Goal: Task Accomplishment & Management: Complete application form

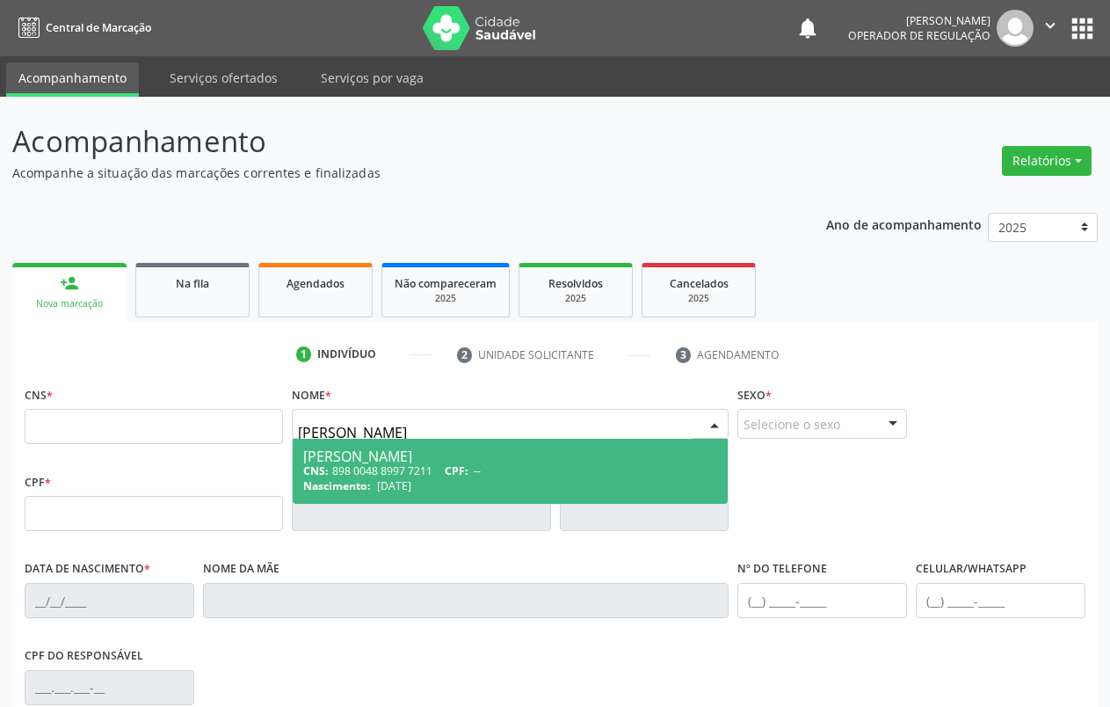
type input "[PERSON_NAME]"
click at [150, 426] on input "text" at bounding box center [154, 426] width 258 height 35
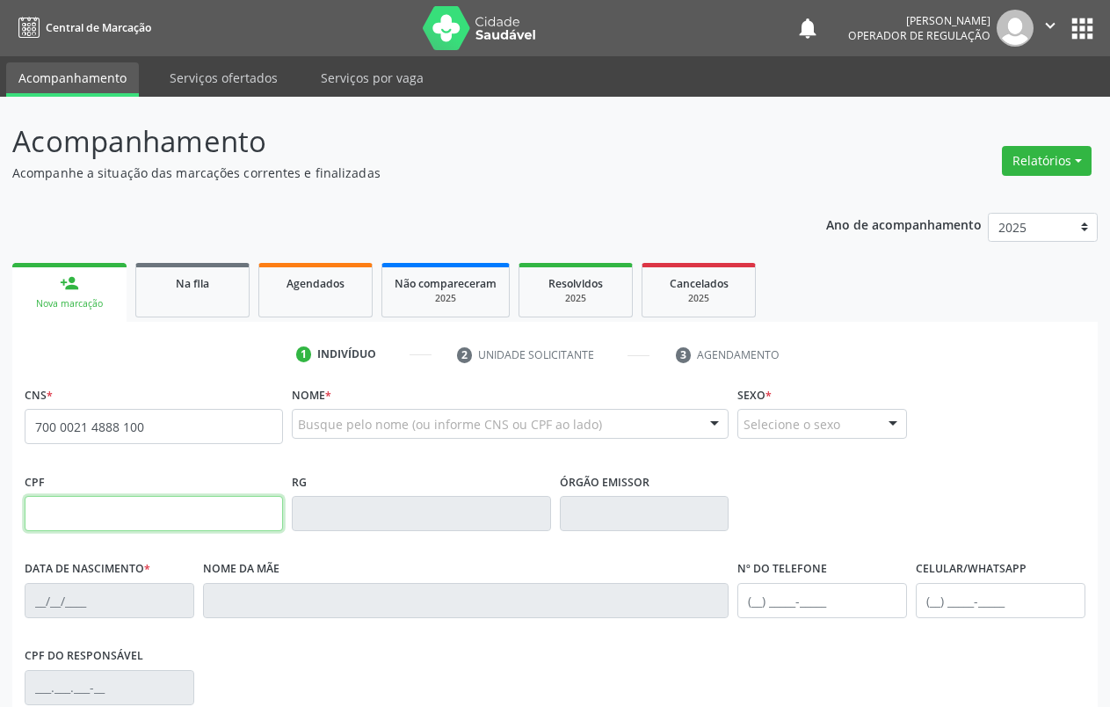
click at [127, 509] on input "text" at bounding box center [154, 513] width 258 height 35
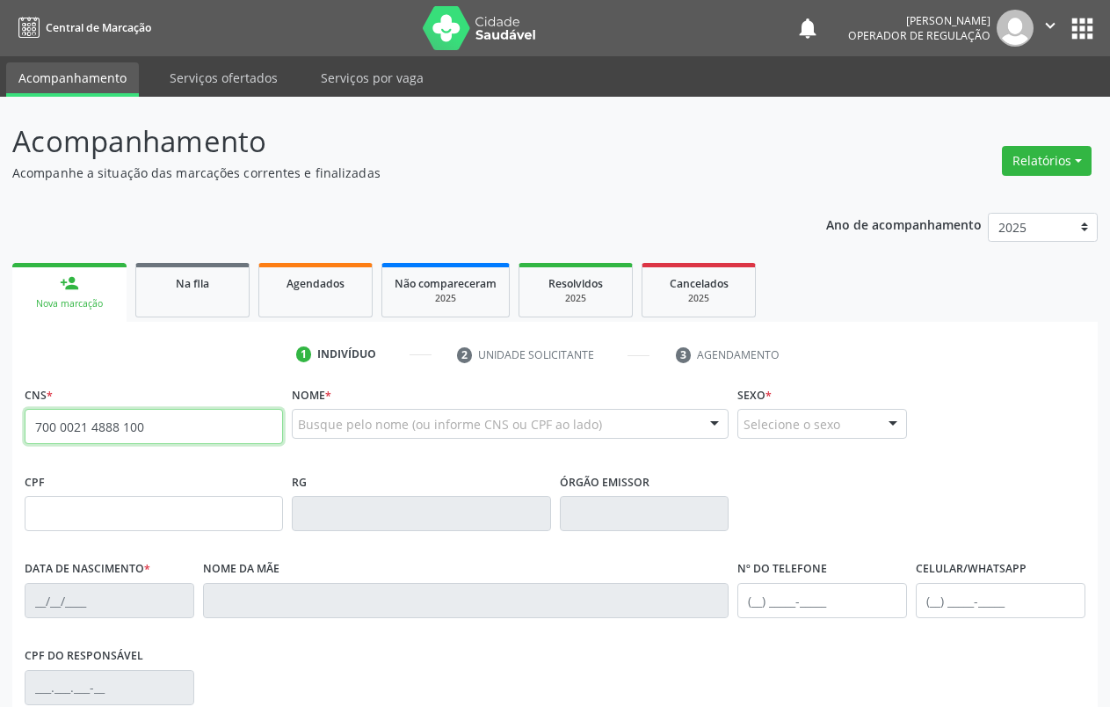
click at [162, 424] on input "700 0021 4888 100" at bounding box center [154, 426] width 258 height 35
type input "700 0021 4808 8100"
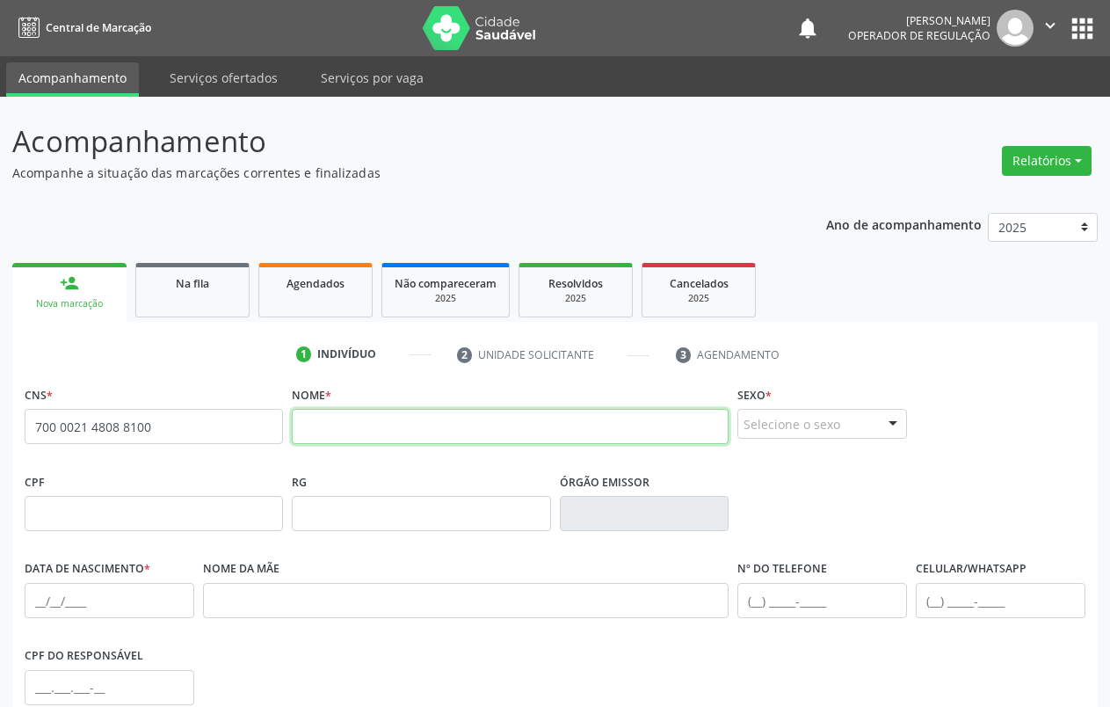
click at [452, 433] on input "text" at bounding box center [510, 426] width 437 height 35
type input "[PERSON_NAME]"
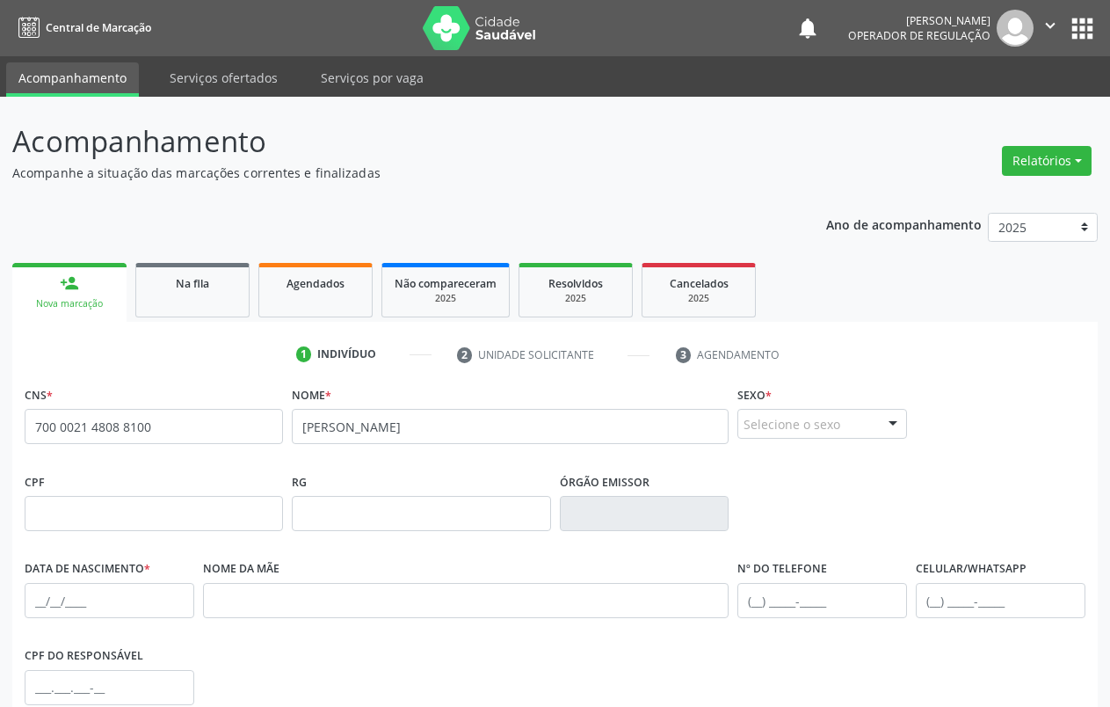
click at [850, 421] on div "Selecione o sexo" at bounding box center [822, 424] width 170 height 30
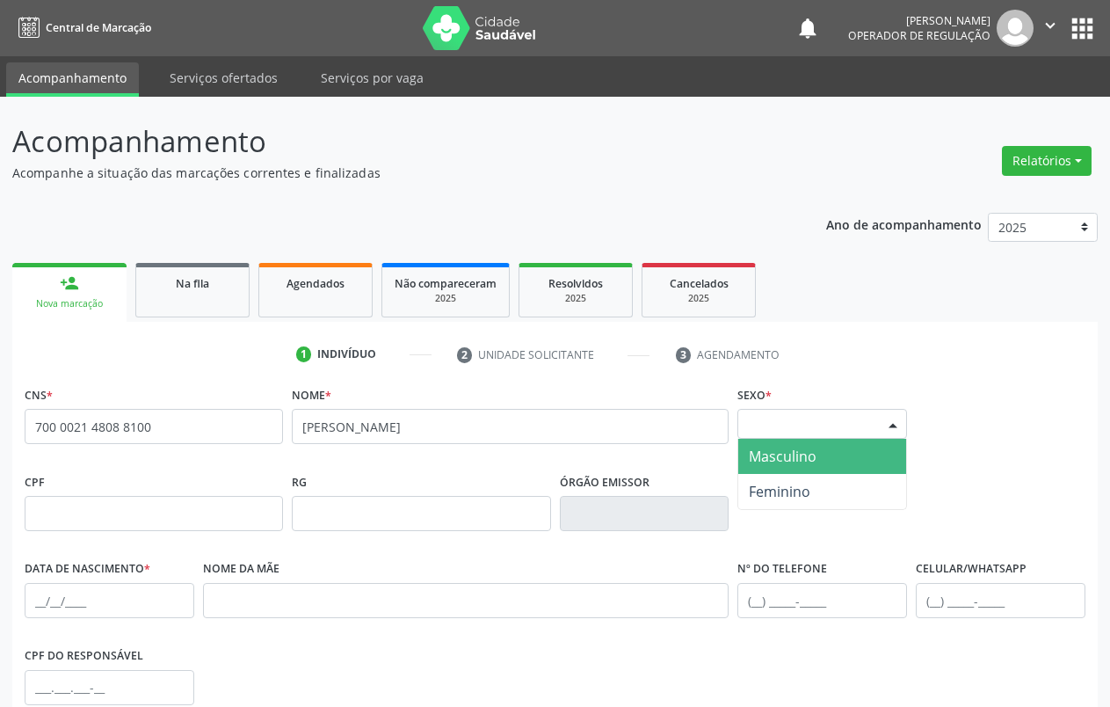
click at [824, 461] on span "Masculino" at bounding box center [822, 456] width 168 height 35
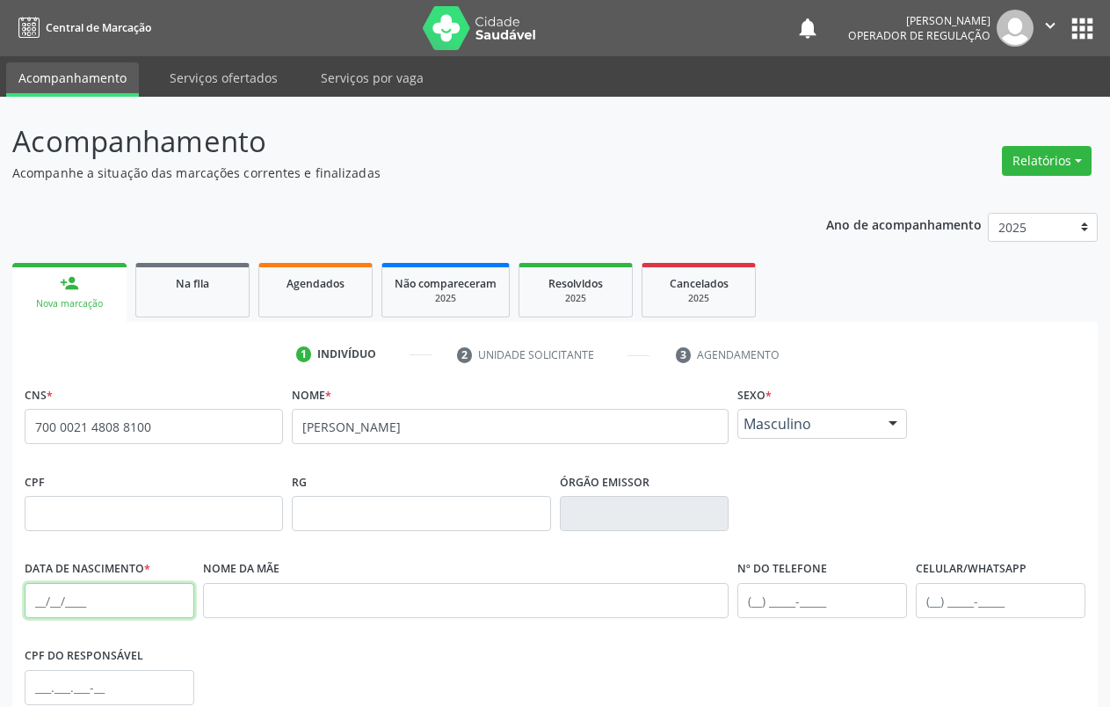
click at [48, 600] on input "text" at bounding box center [110, 600] width 170 height 35
type input "13/12/2015"
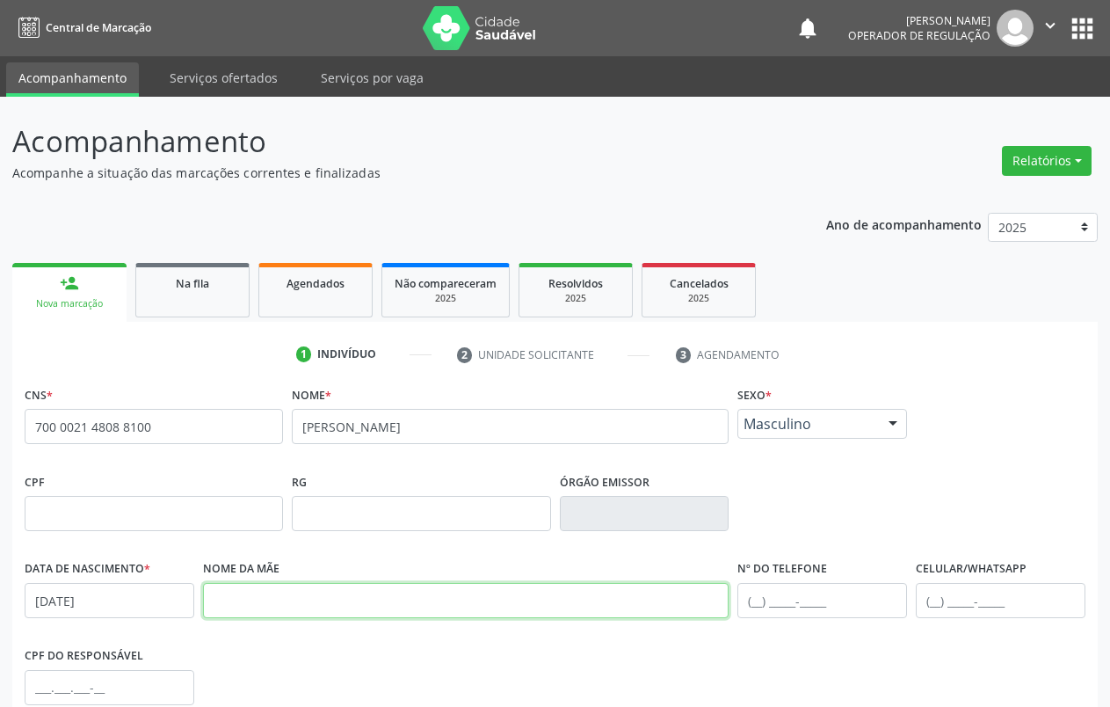
click at [405, 597] on input "text" at bounding box center [466, 600] width 526 height 35
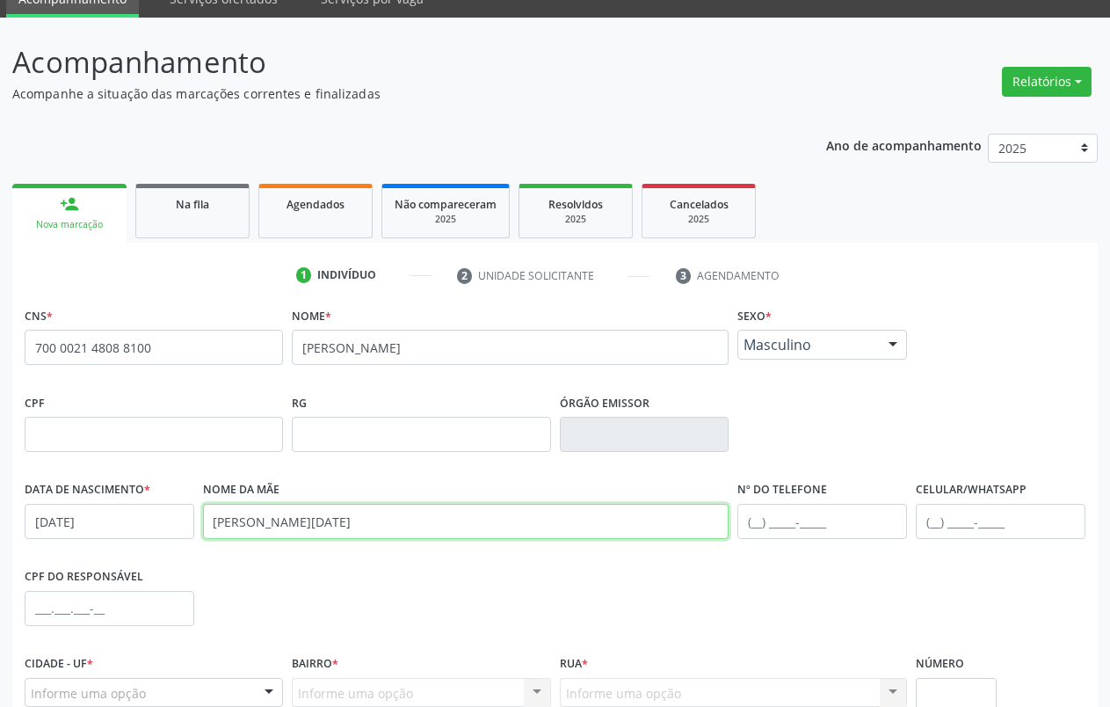
scroll to position [246, 0]
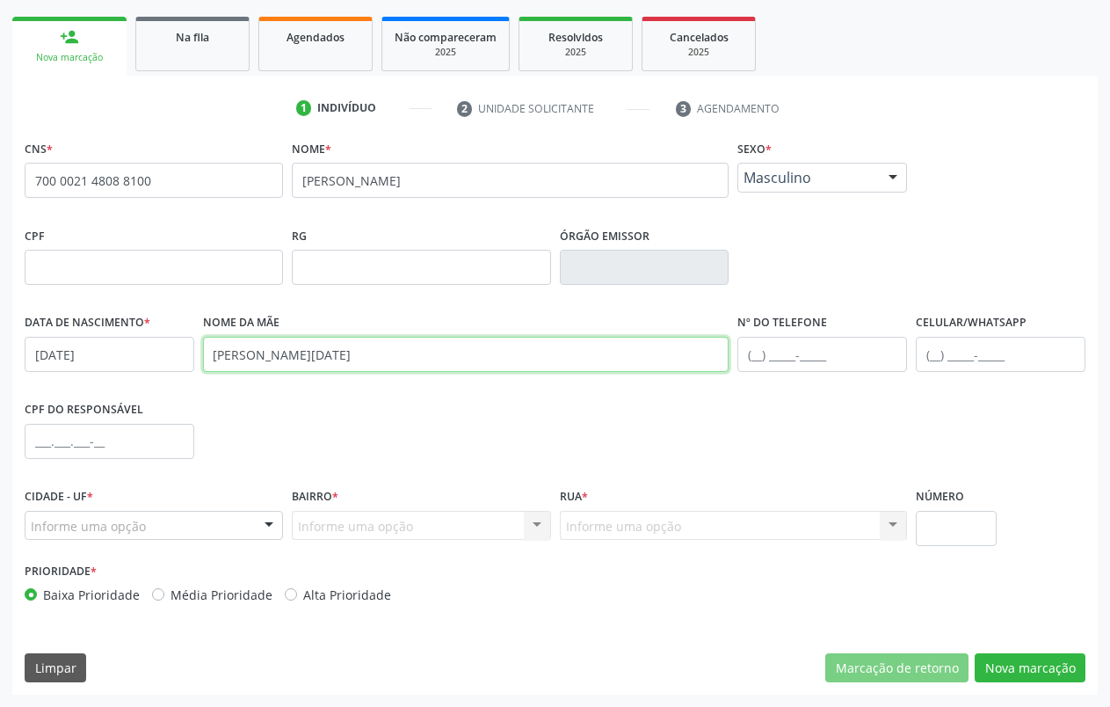
type input "maria lucia cleia d de carvalho"
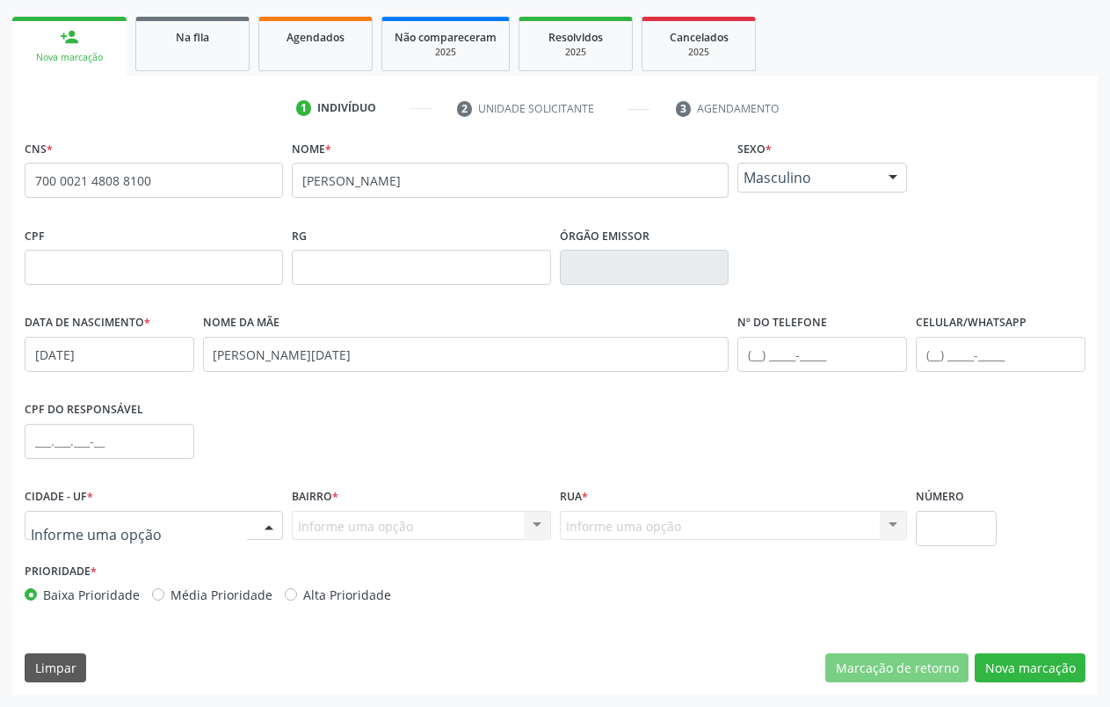
click at [155, 519] on div at bounding box center [154, 526] width 258 height 30
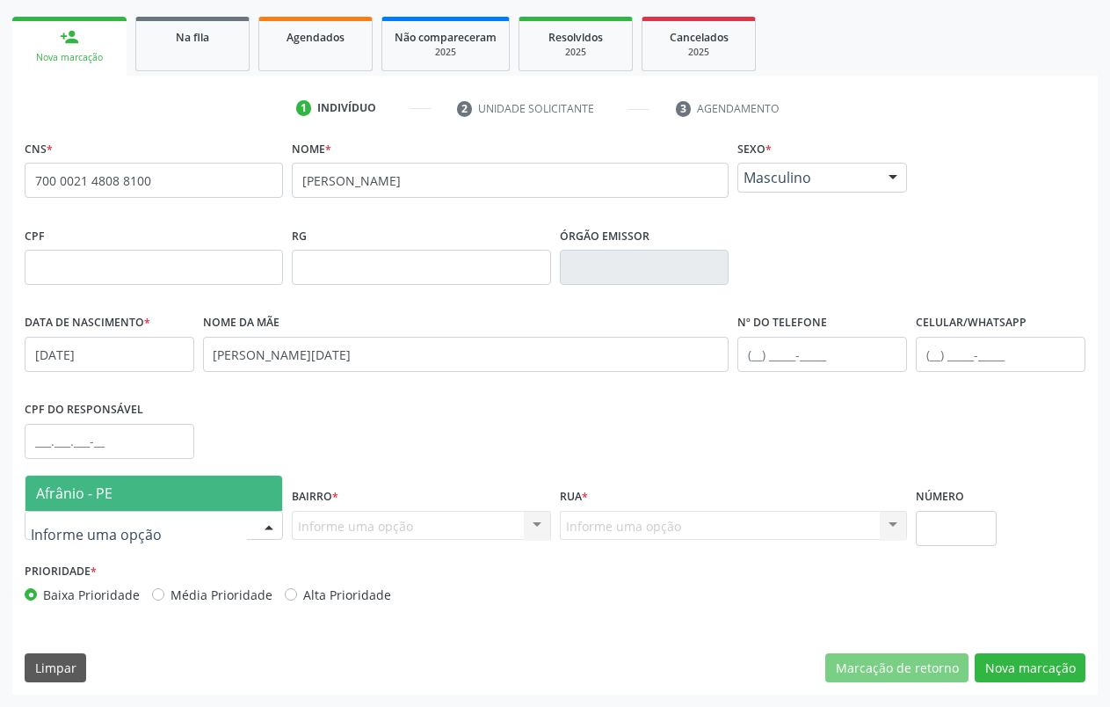
click at [177, 493] on span "Afrânio - PE" at bounding box center [153, 493] width 257 height 35
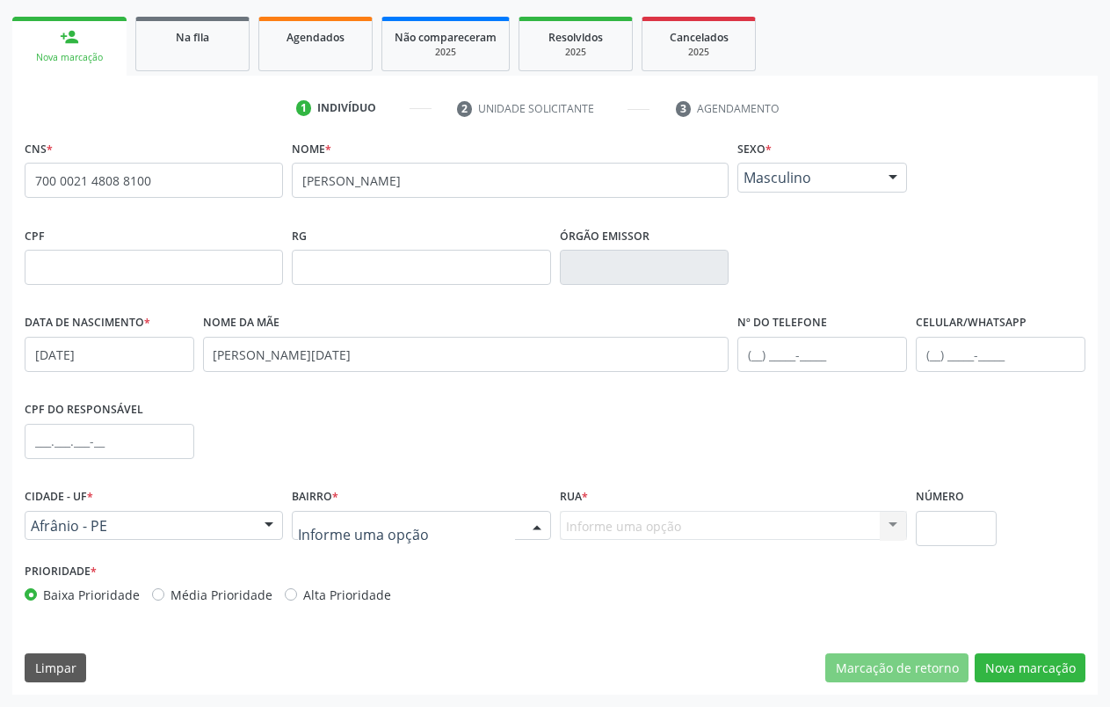
click at [505, 521] on div at bounding box center [421, 526] width 258 height 30
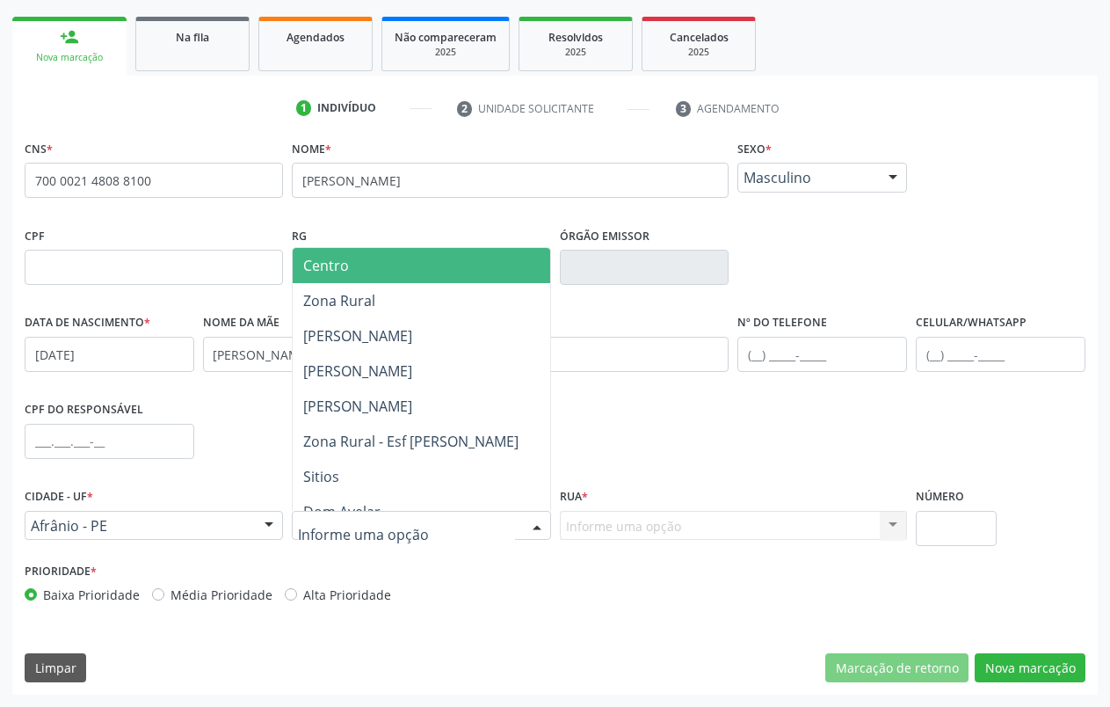
click at [377, 275] on span "Centro" at bounding box center [421, 265] width 257 height 35
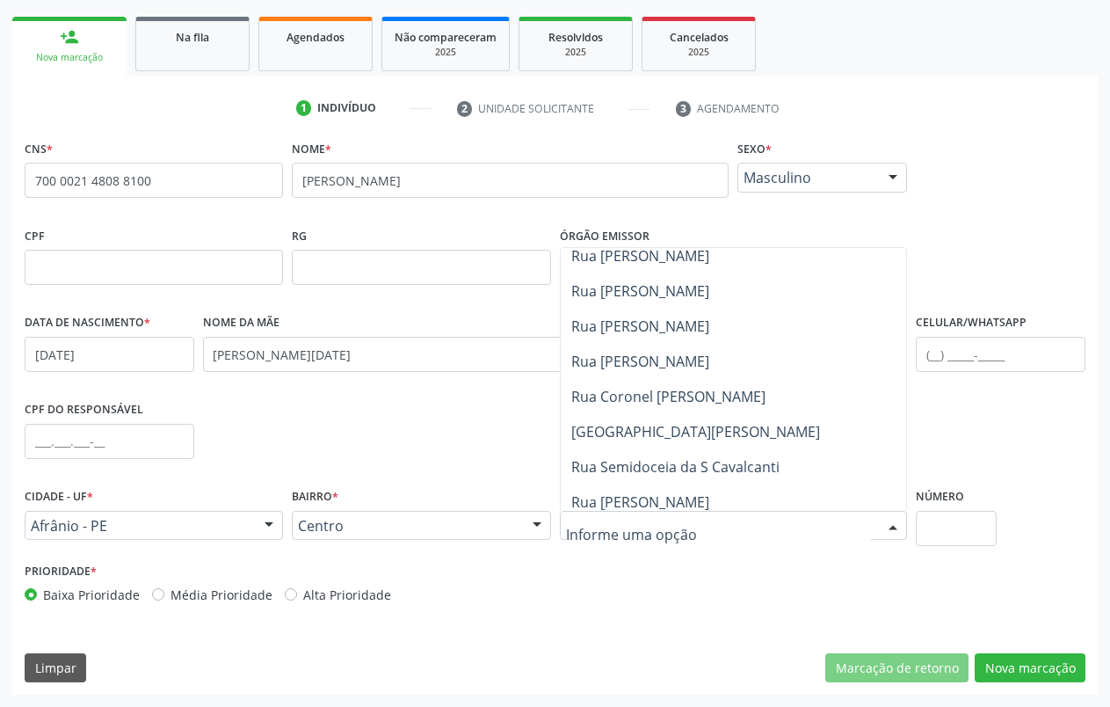
scroll to position [299, 0]
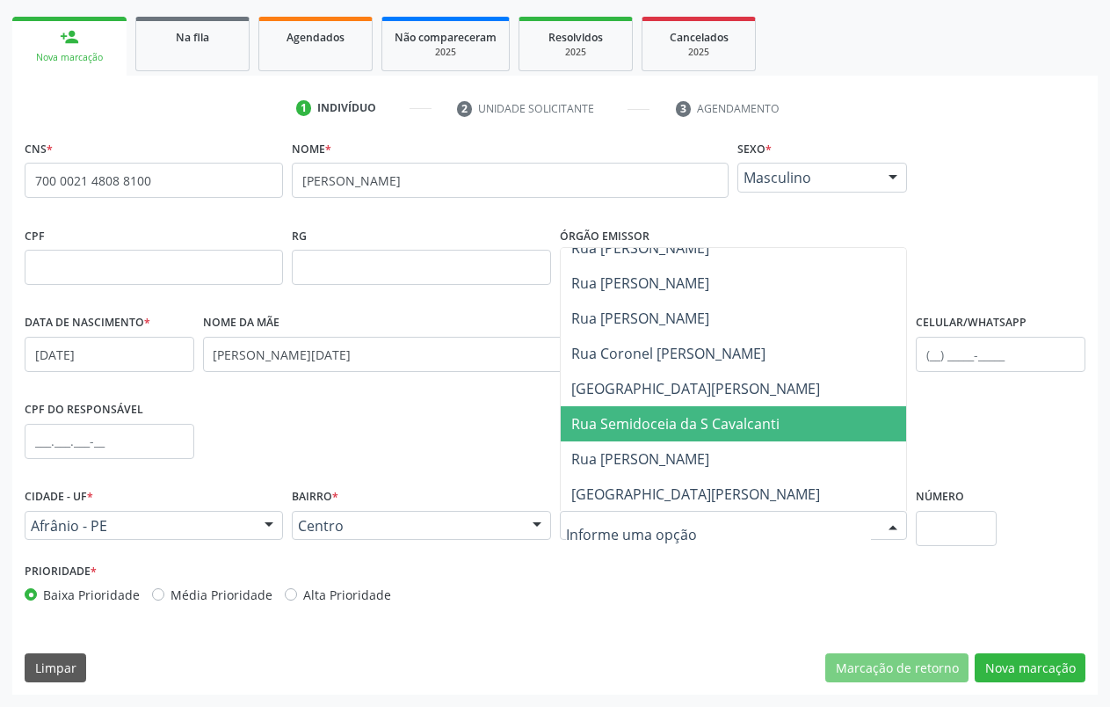
click at [795, 425] on span "Rua Semidoceia da S Cavalcanti" at bounding box center [740, 423] width 359 height 35
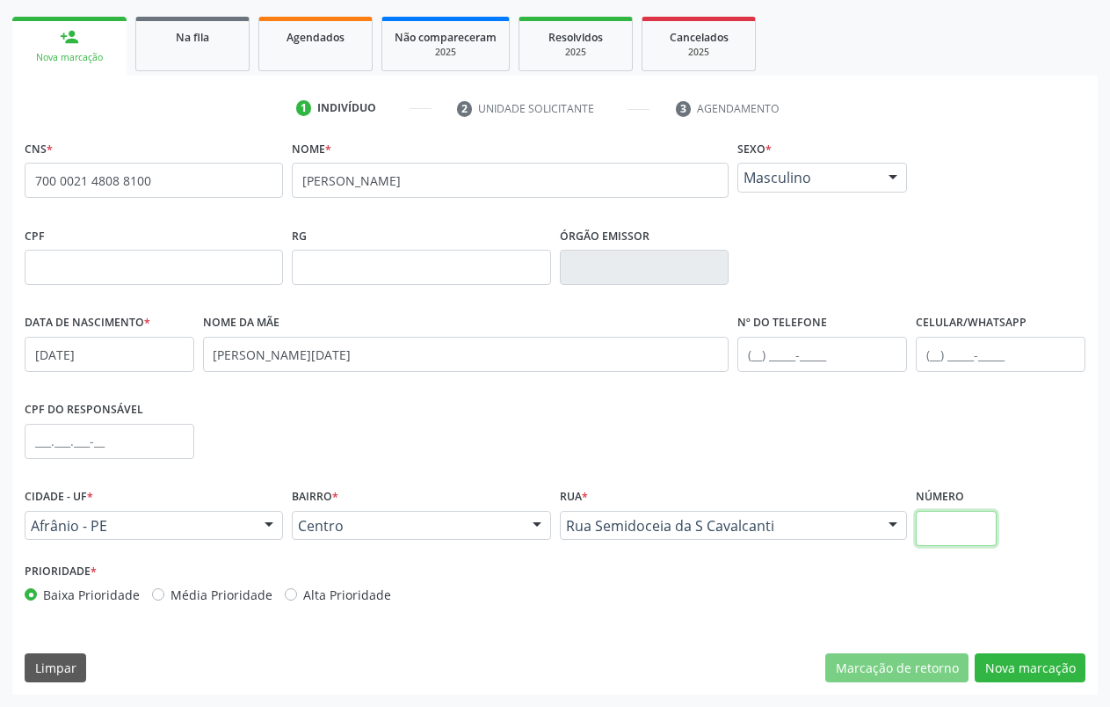
click at [962, 522] on input "text" at bounding box center [956, 528] width 80 height 35
type input "65"
click at [1066, 671] on button "Nova marcação" at bounding box center [1030, 668] width 111 height 30
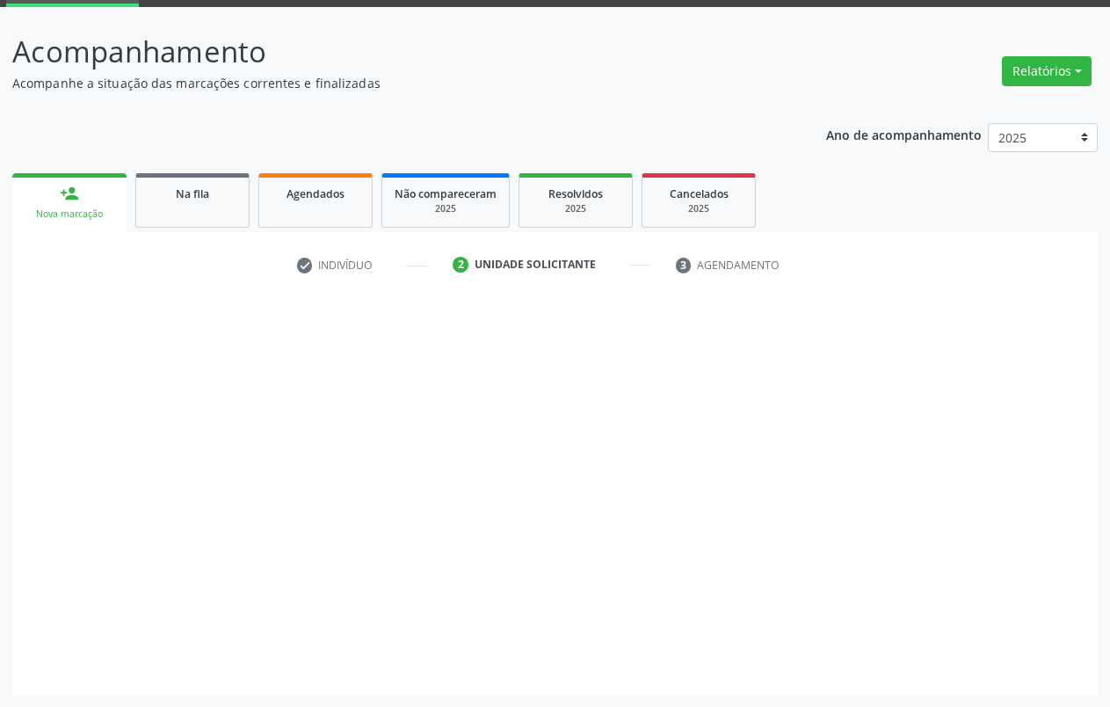
scroll to position [90, 0]
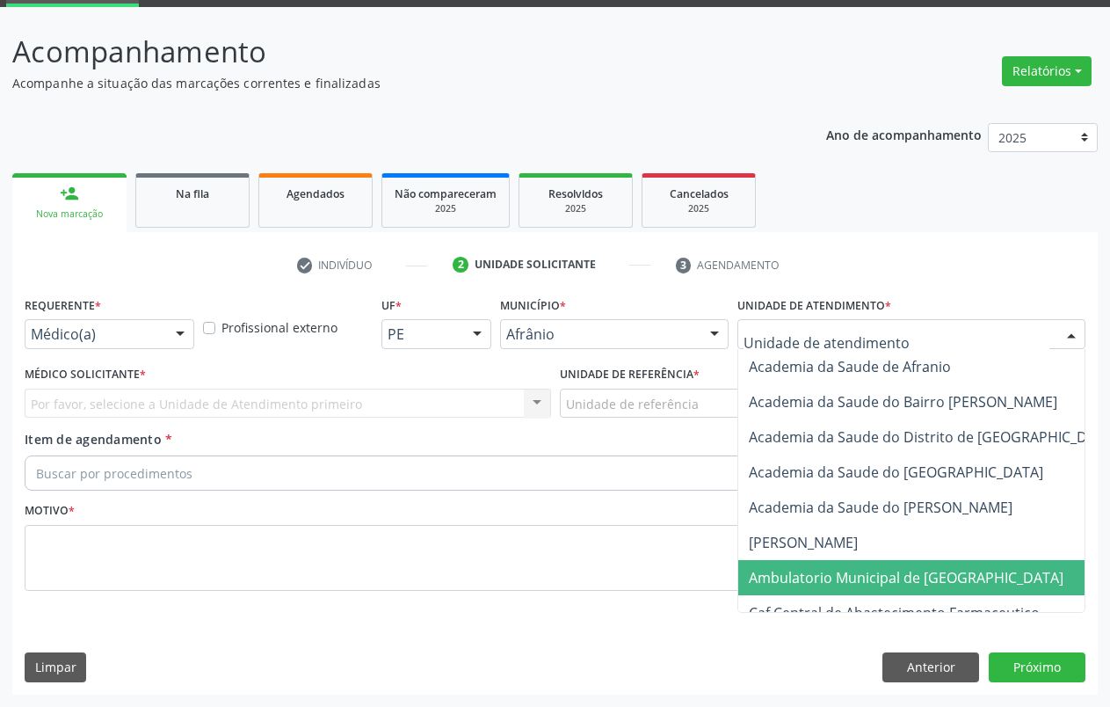
click at [845, 580] on span "Ambulatorio Municipal de [GEOGRAPHIC_DATA]" at bounding box center [906, 577] width 315 height 19
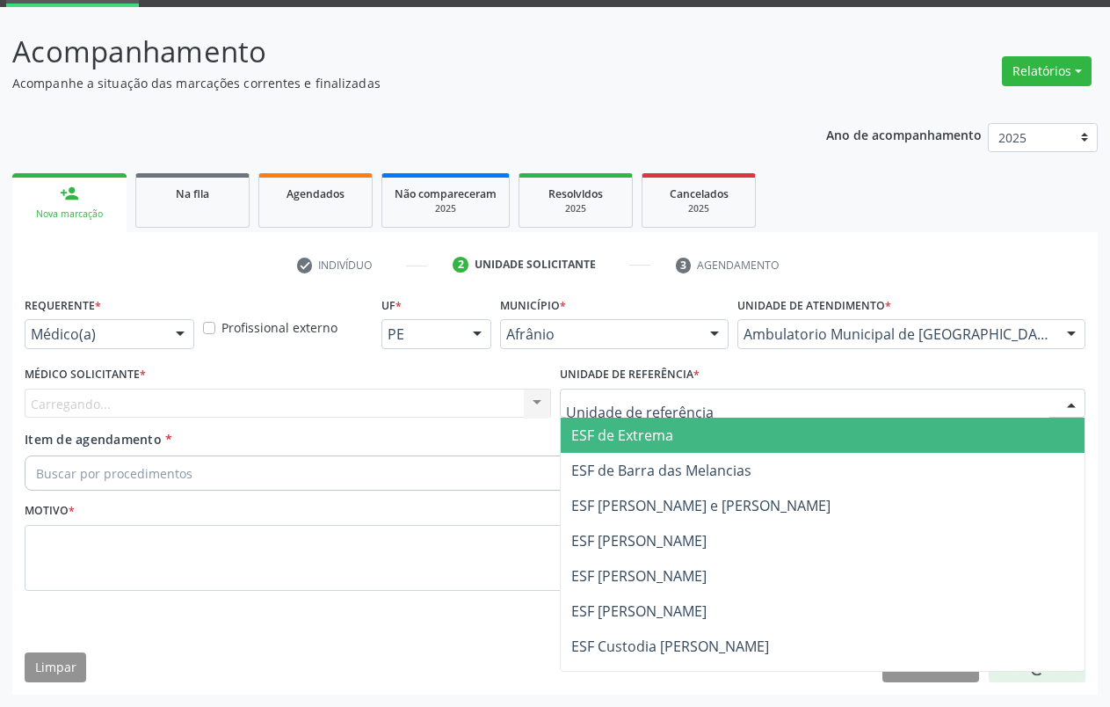
click at [676, 427] on span "ESF de Extrema" at bounding box center [823, 434] width 525 height 35
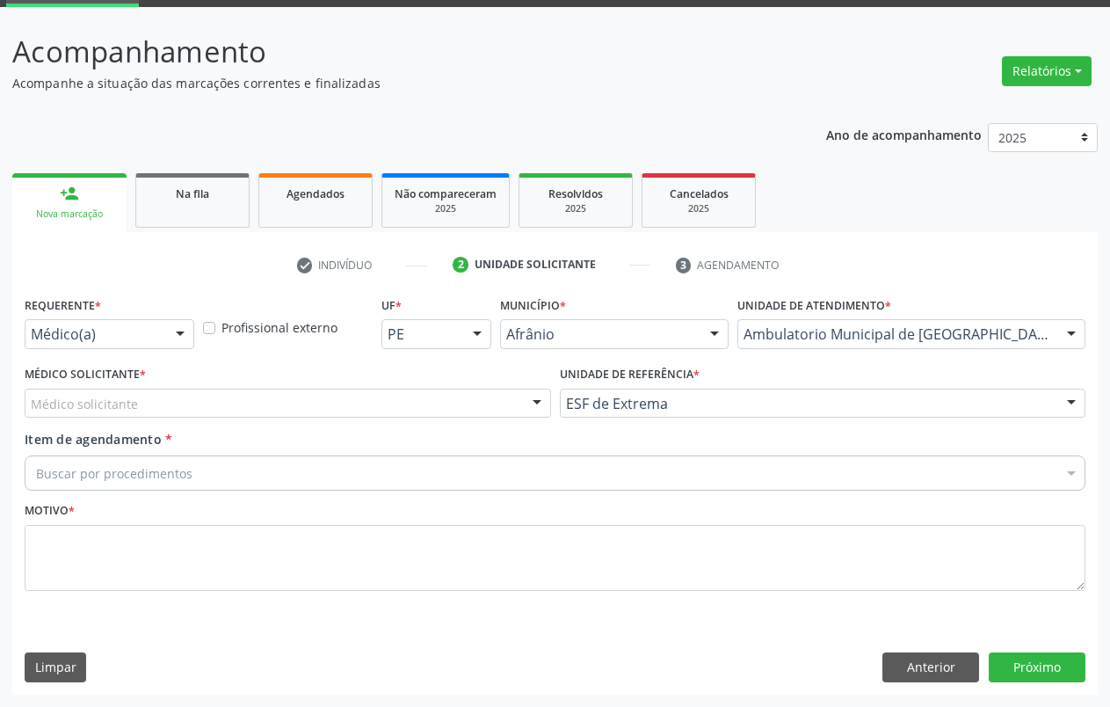
click at [533, 392] on div at bounding box center [537, 404] width 26 height 30
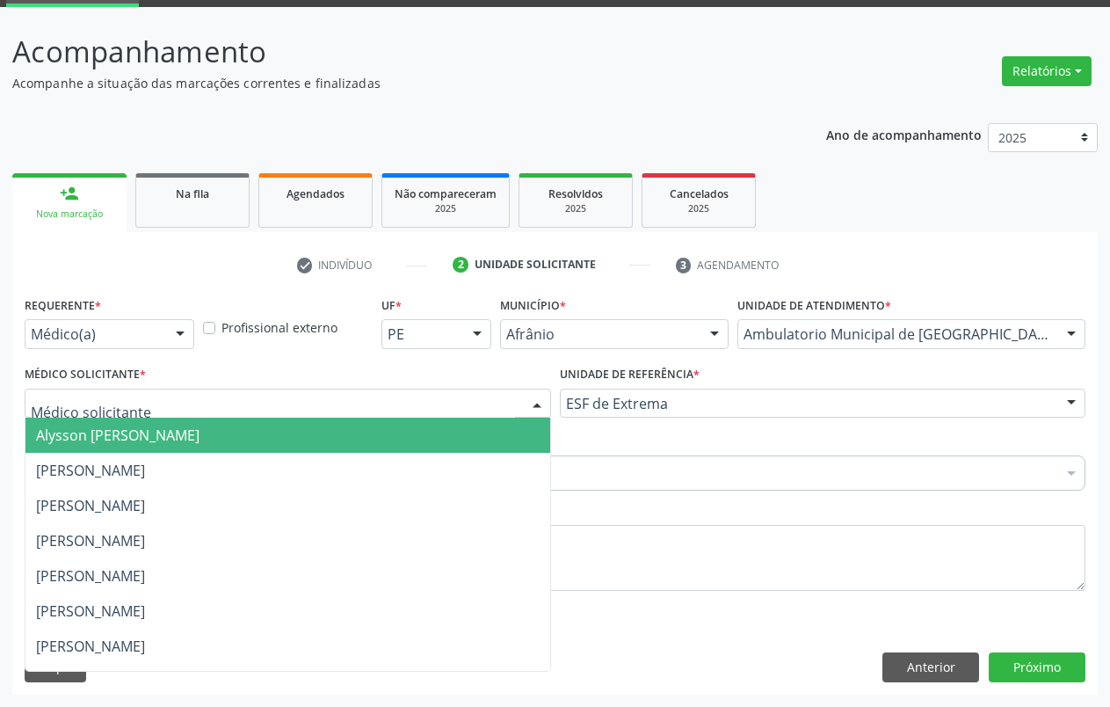
click at [339, 435] on span "Alysson [PERSON_NAME]" at bounding box center [287, 434] width 525 height 35
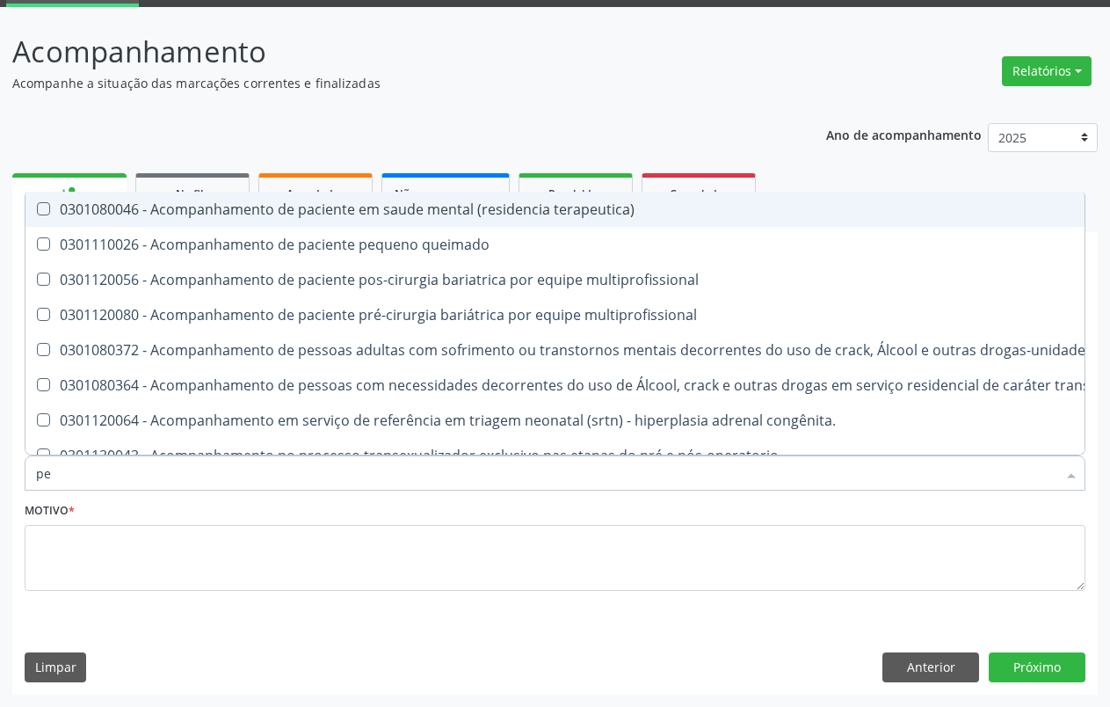
type input "p"
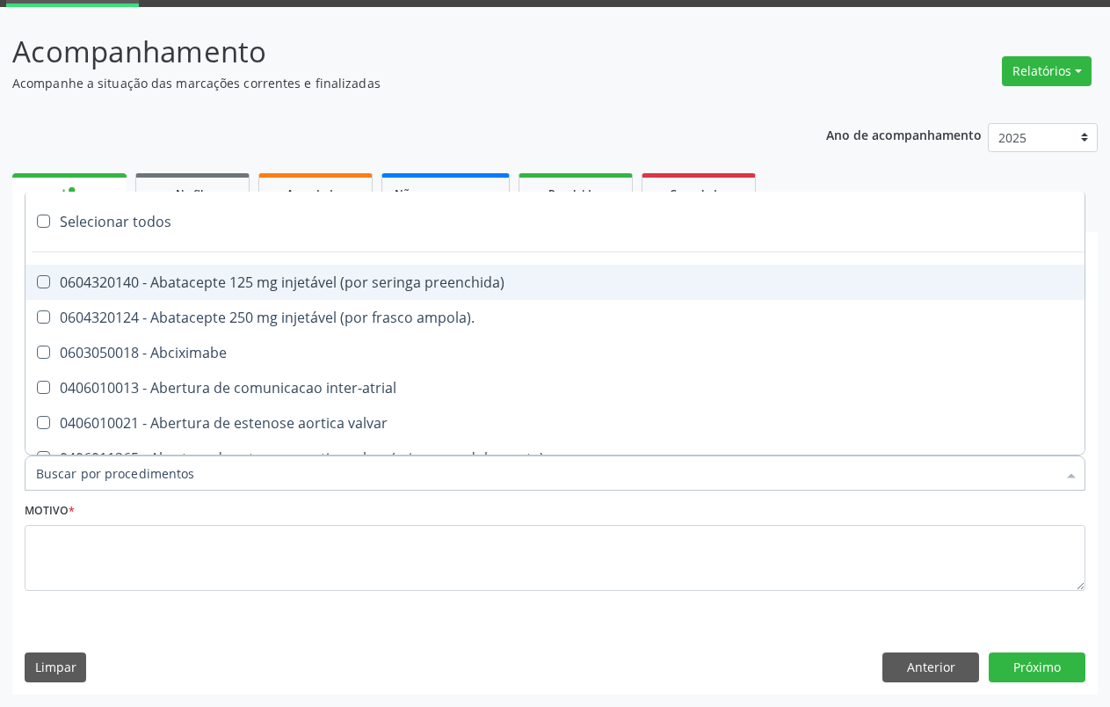
type input "a"
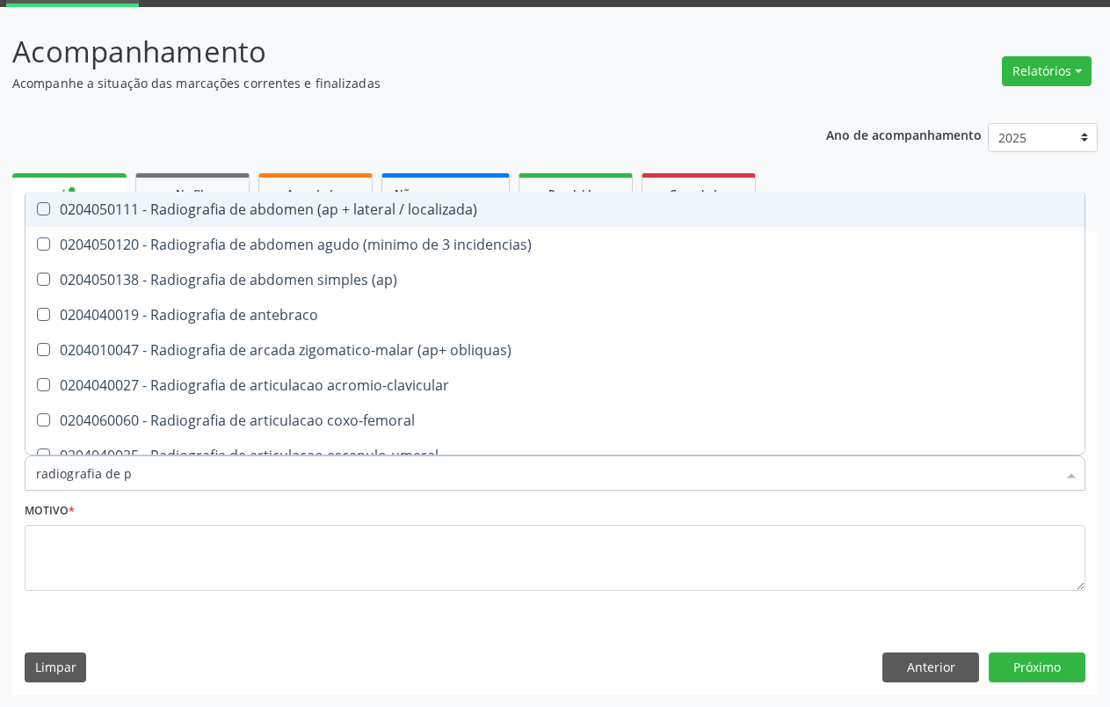
type input "radiografia de pe"
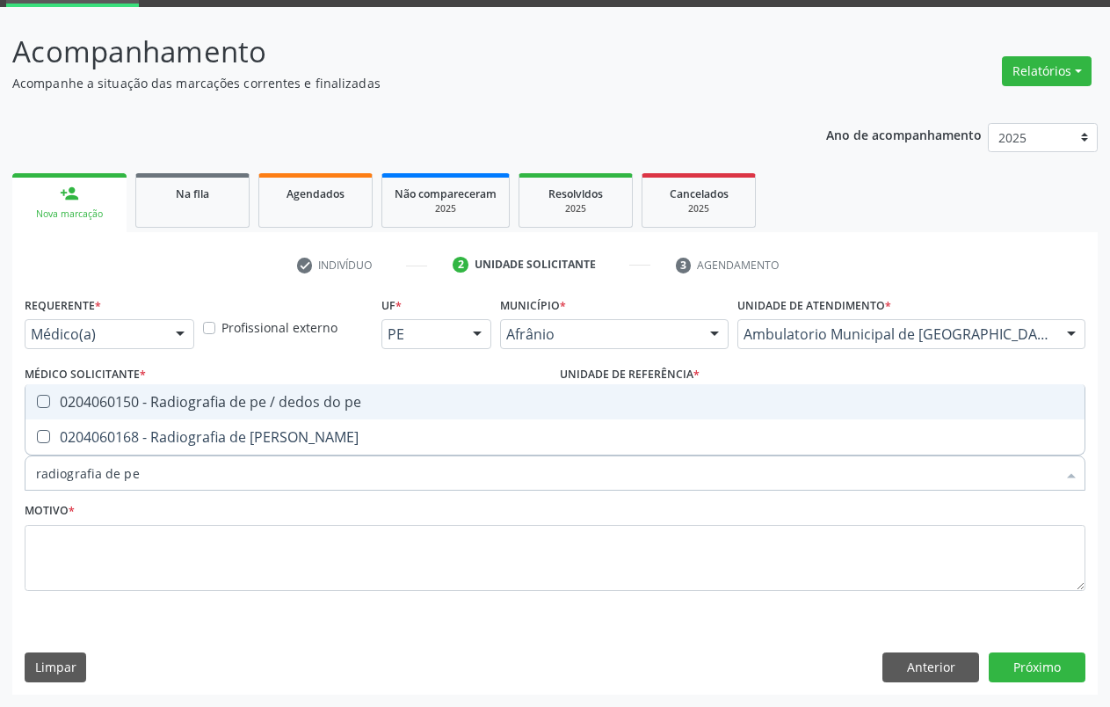
click at [105, 402] on div "0204060150 - Radiografia de pe / dedos do pe" at bounding box center [555, 402] width 1038 height 14
checkbox pe "true"
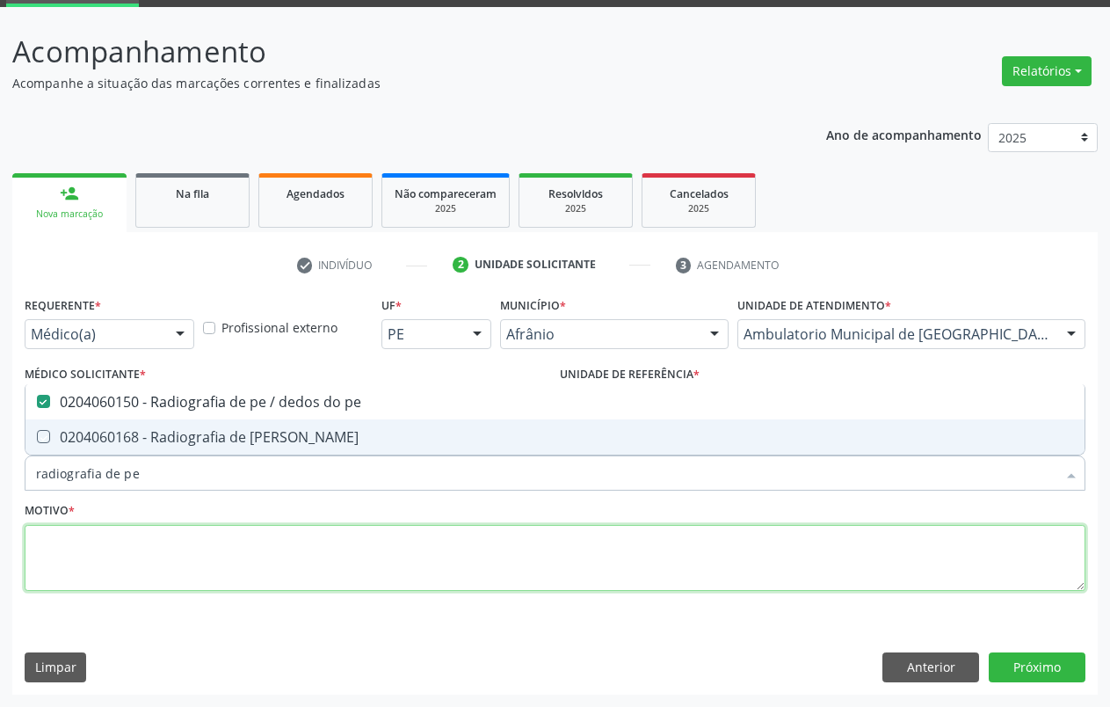
click at [171, 580] on textarea at bounding box center [555, 558] width 1061 height 67
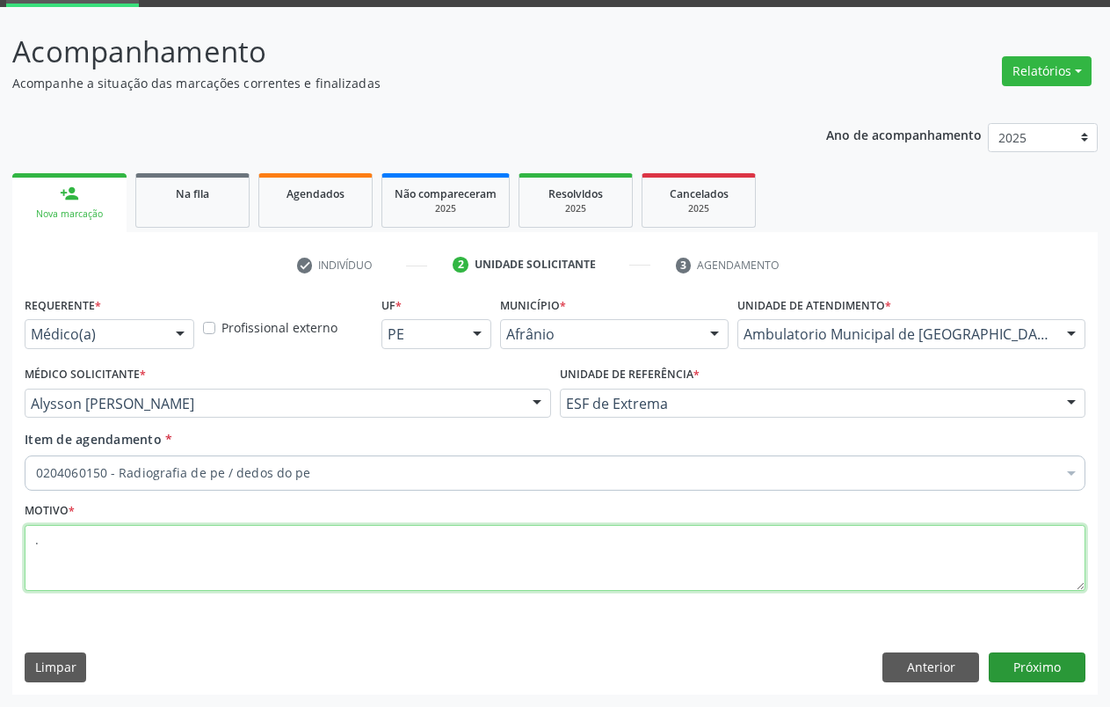
type textarea "."
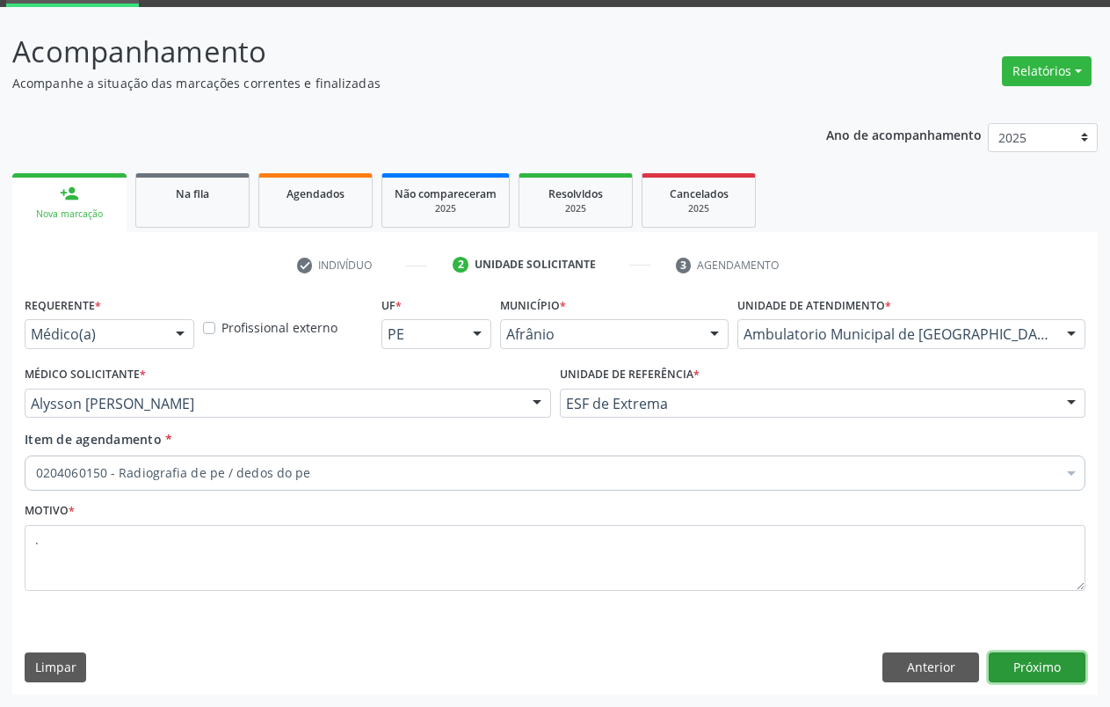
click at [1050, 661] on button "Próximo" at bounding box center [1037, 667] width 97 height 30
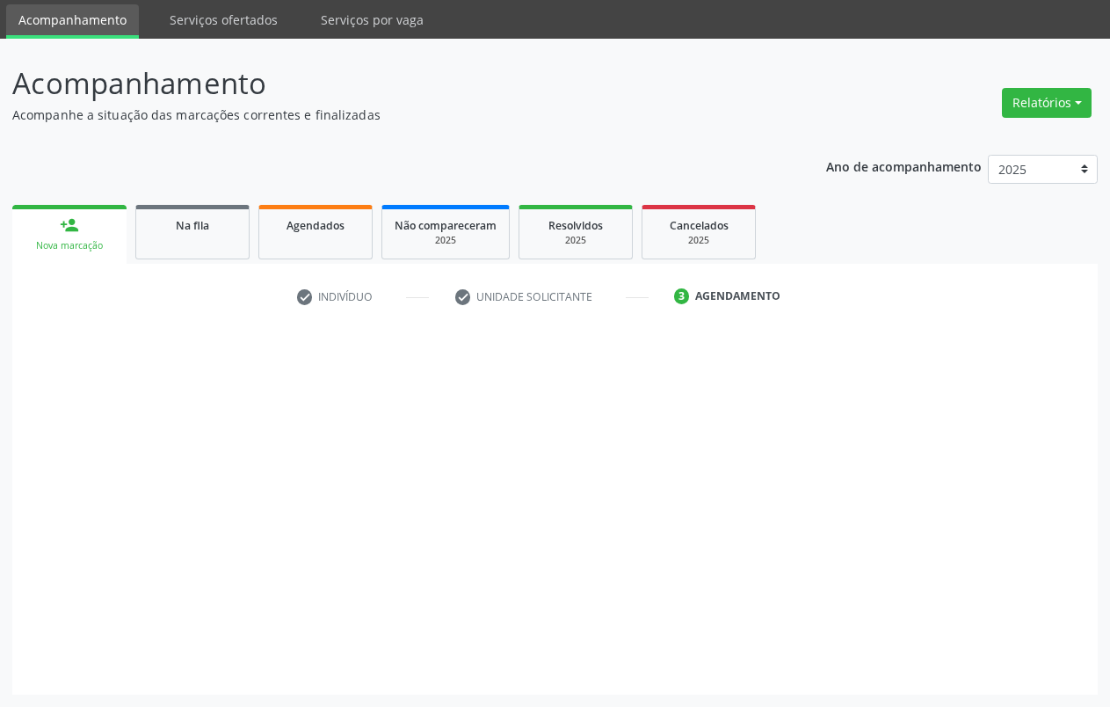
scroll to position [58, 0]
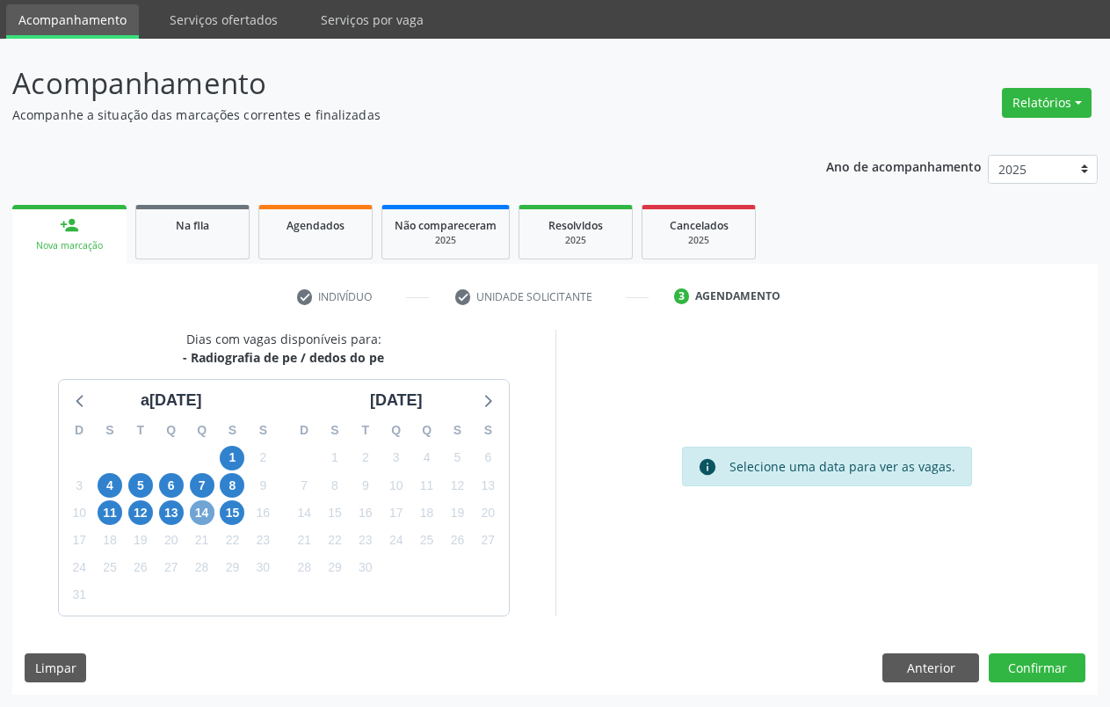
click at [201, 506] on span "14" at bounding box center [202, 512] width 25 height 25
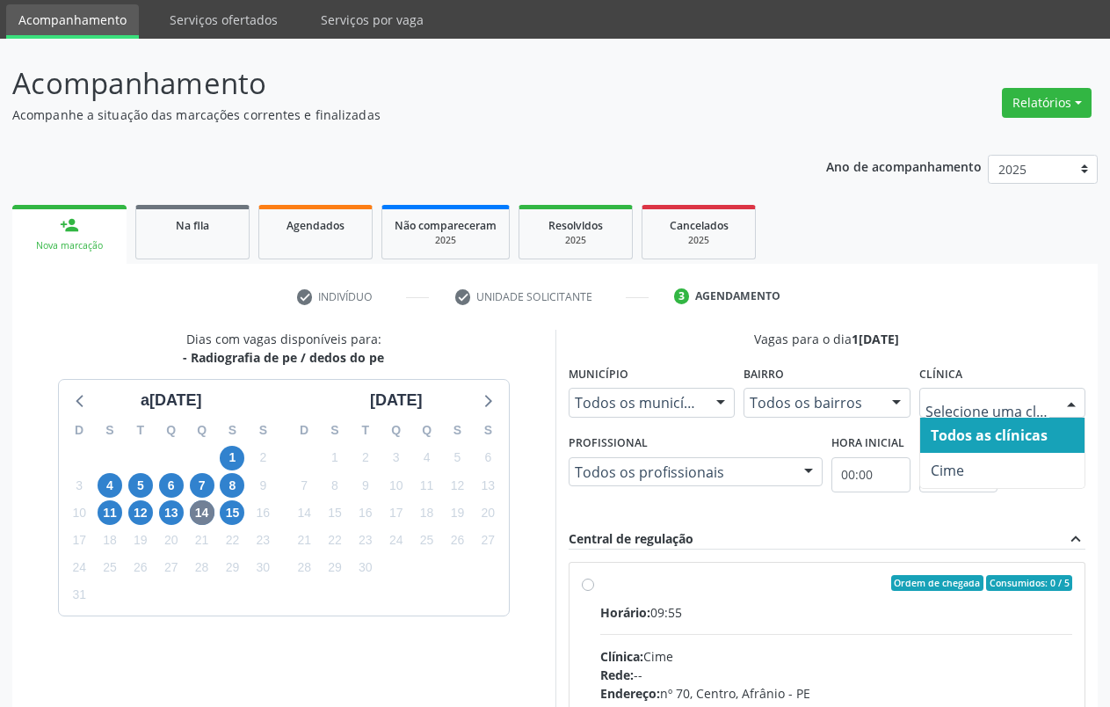
click at [1051, 406] on div at bounding box center [1002, 403] width 167 height 30
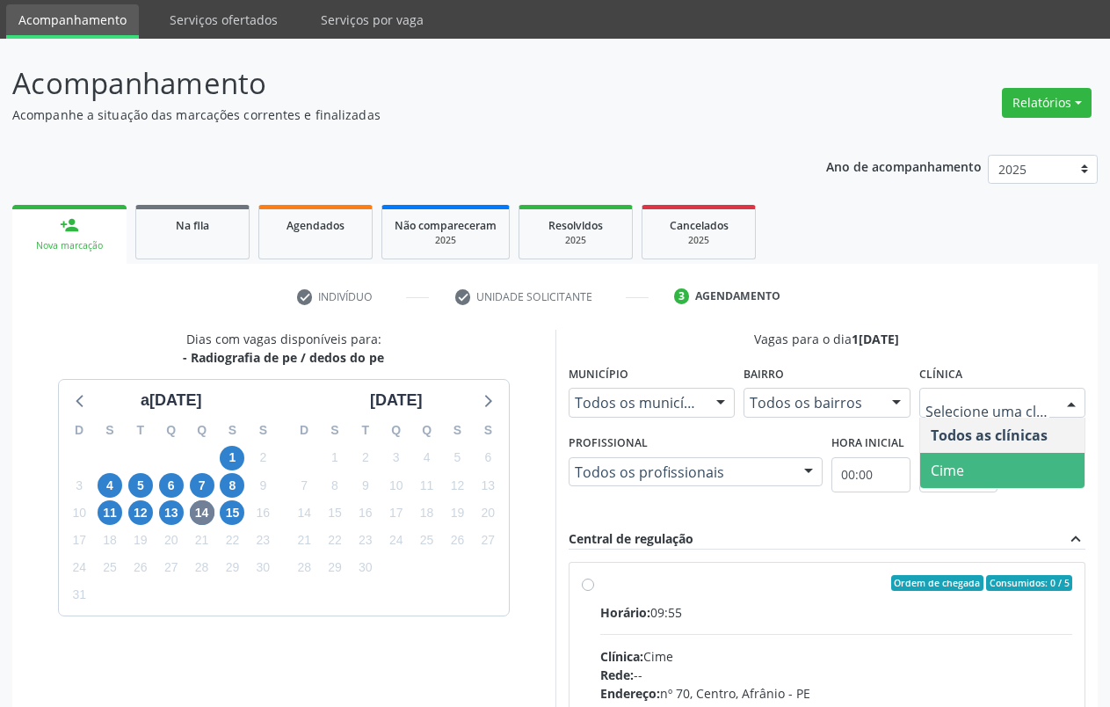
click at [1031, 468] on span "Cime" at bounding box center [1002, 470] width 165 height 35
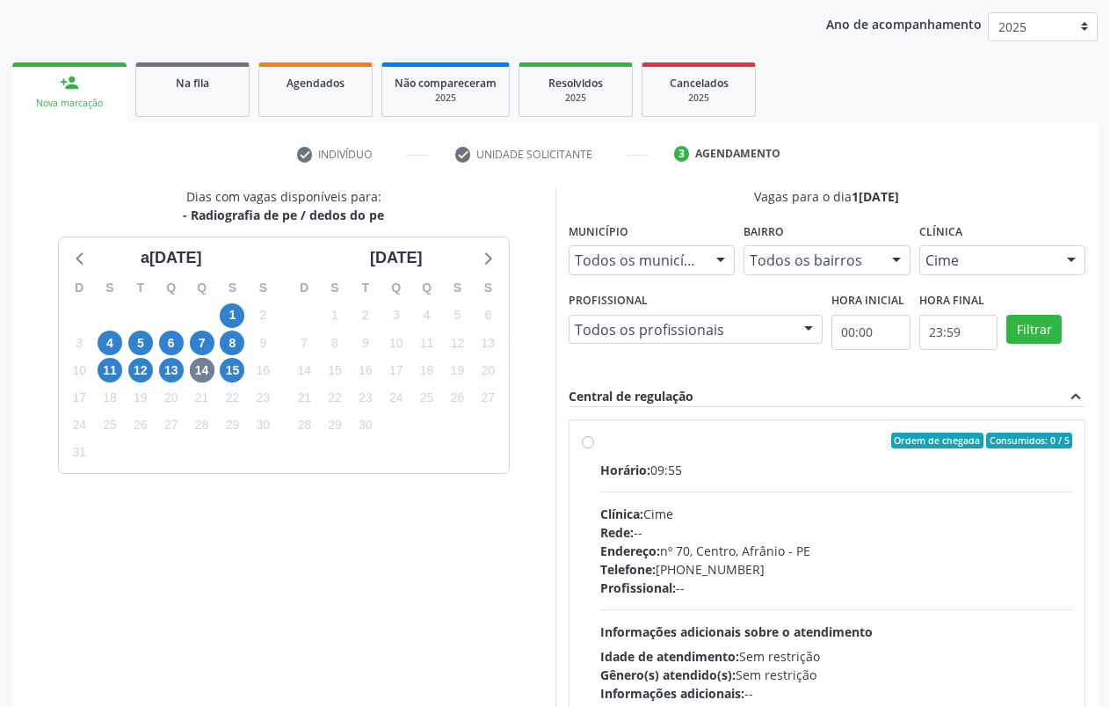
scroll to position [312, 0]
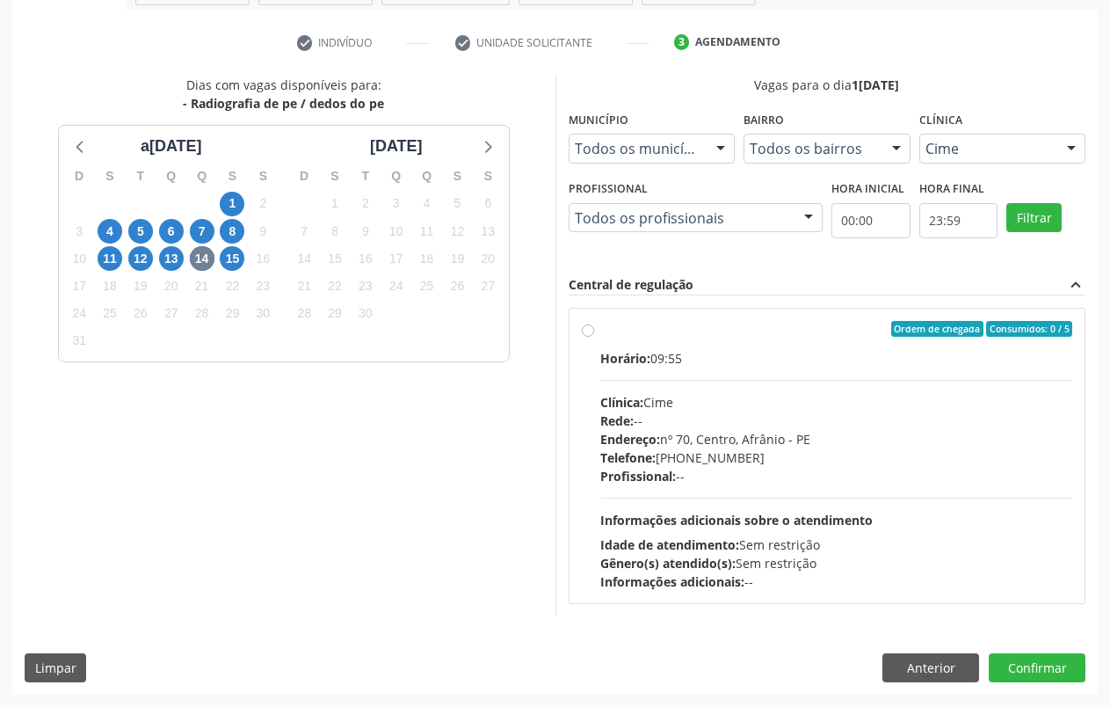
click at [600, 339] on label "Ordem de chegada Consumidos: 0 / 5 Horário: 09:55 Clínica: Cime Rede: -- Endere…" at bounding box center [836, 456] width 473 height 270
click at [594, 337] on input "Ordem de chegada Consumidos: 0 / 5 Horário: 09:55 Clínica: Cime Rede: -- Endere…" at bounding box center [588, 329] width 12 height 16
radio input "true"
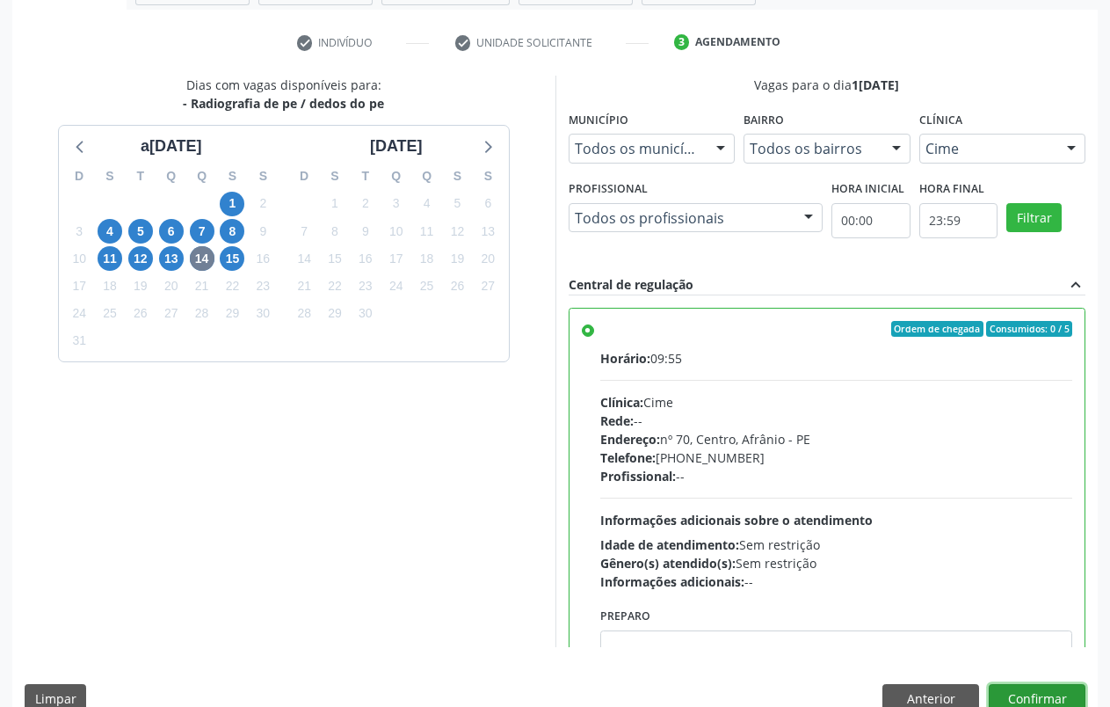
click at [1039, 687] on button "Confirmar" at bounding box center [1037, 699] width 97 height 30
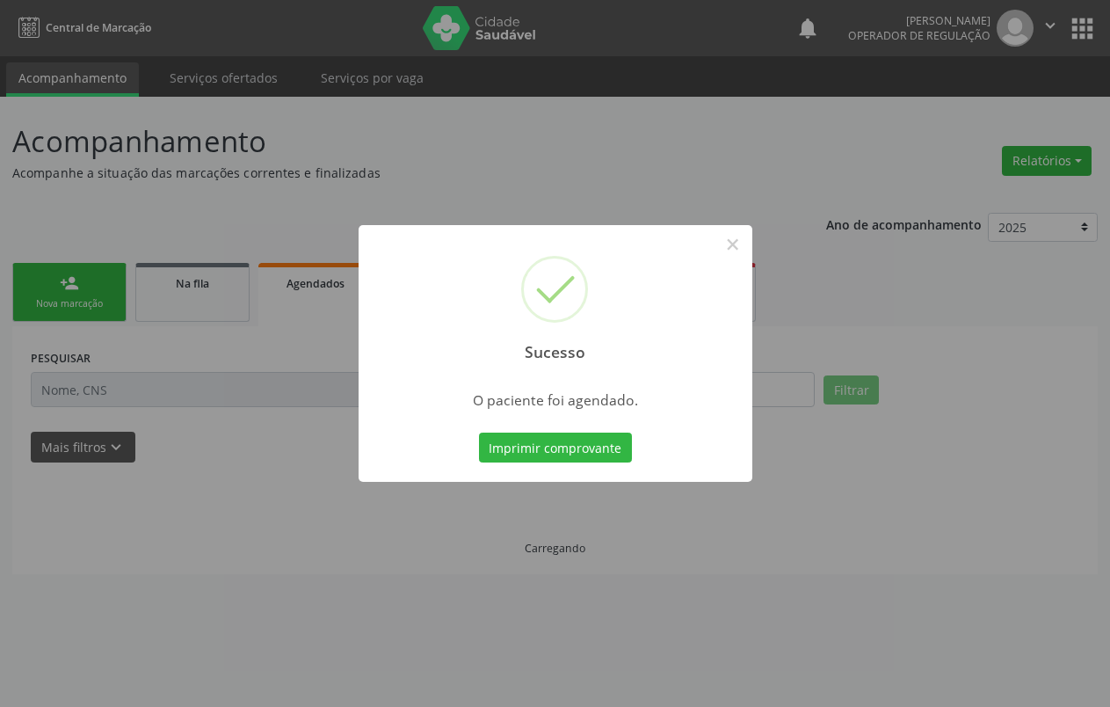
scroll to position [0, 0]
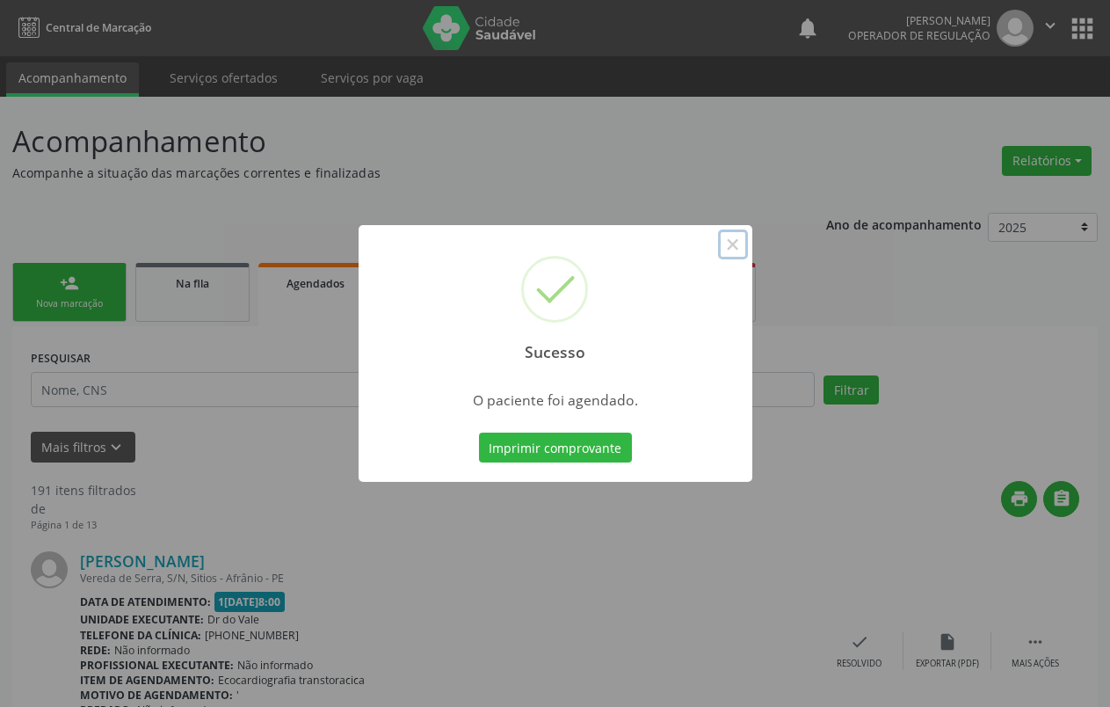
click at [736, 243] on button "×" at bounding box center [733, 244] width 30 height 30
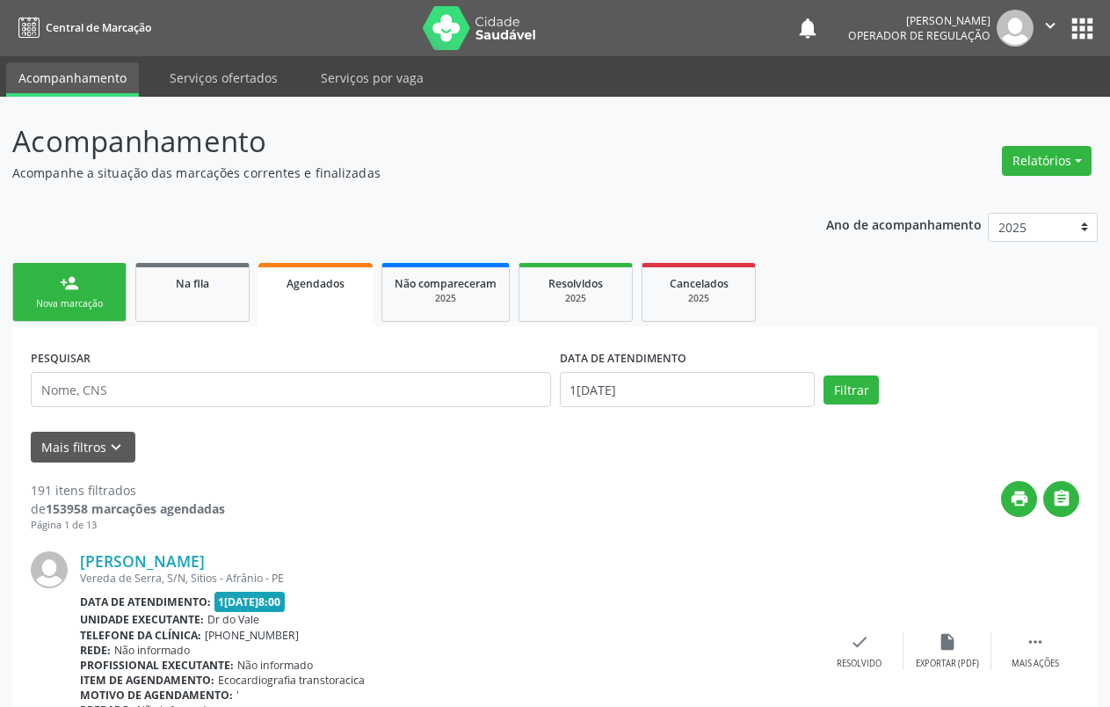
click at [61, 309] on div "Nova marcação" at bounding box center [69, 303] width 88 height 13
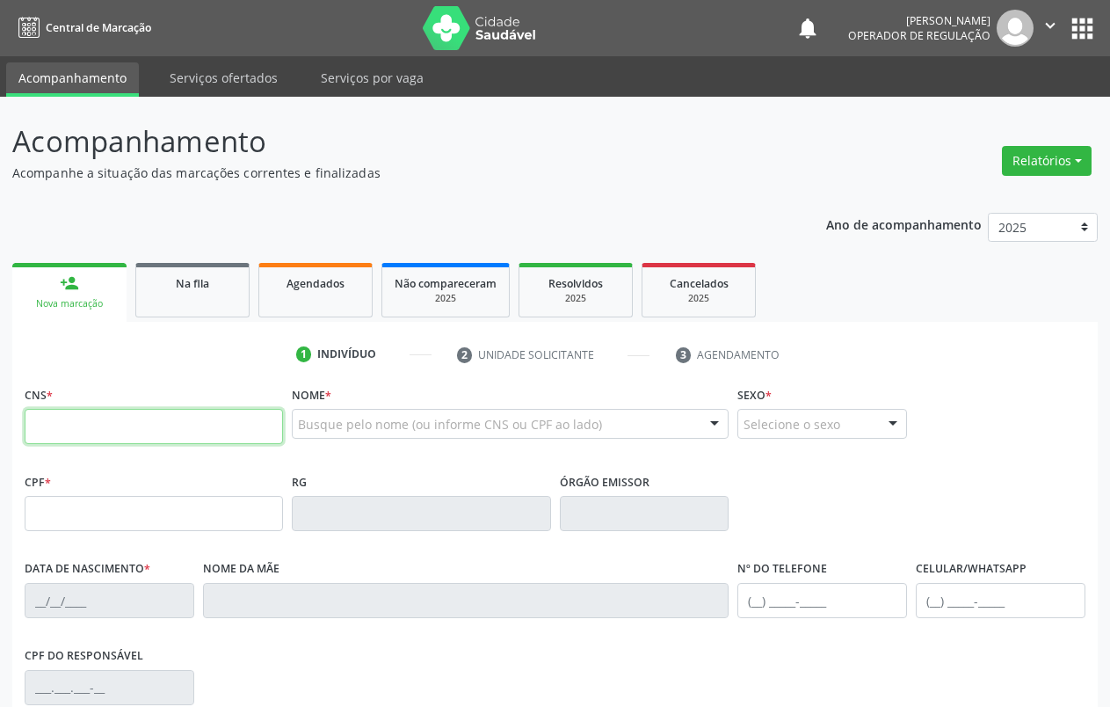
click at [110, 427] on input "text" at bounding box center [154, 426] width 258 height 35
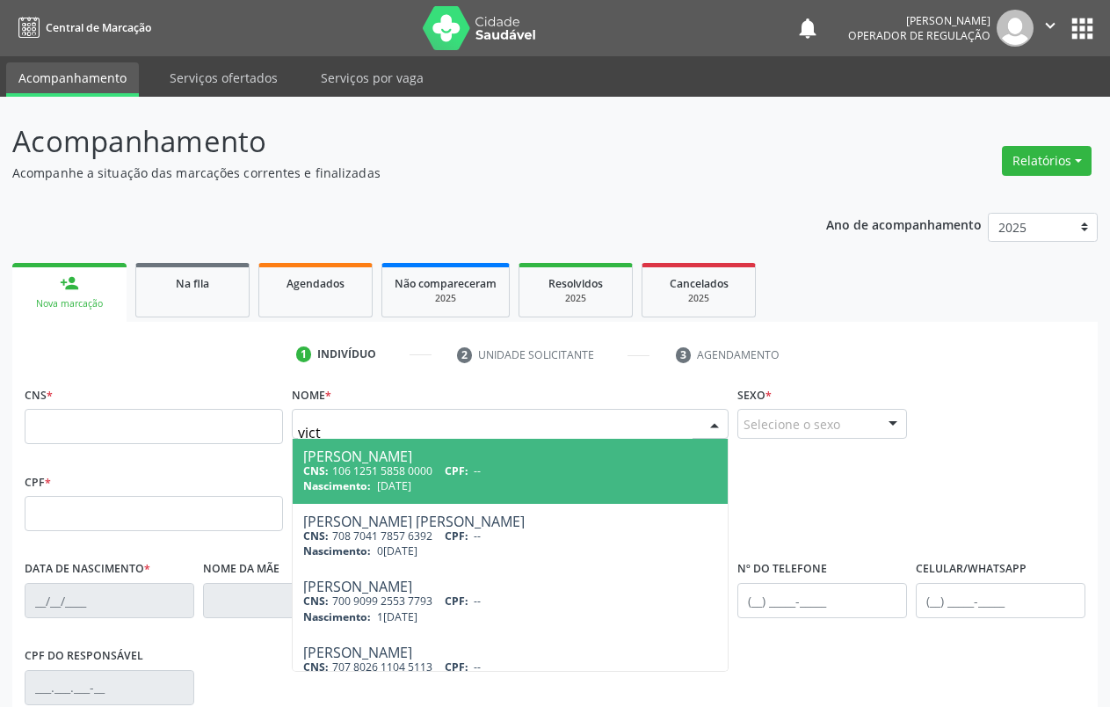
type input "VICTOR DAVI DIAS"
click at [173, 432] on input "text" at bounding box center [154, 426] width 258 height 35
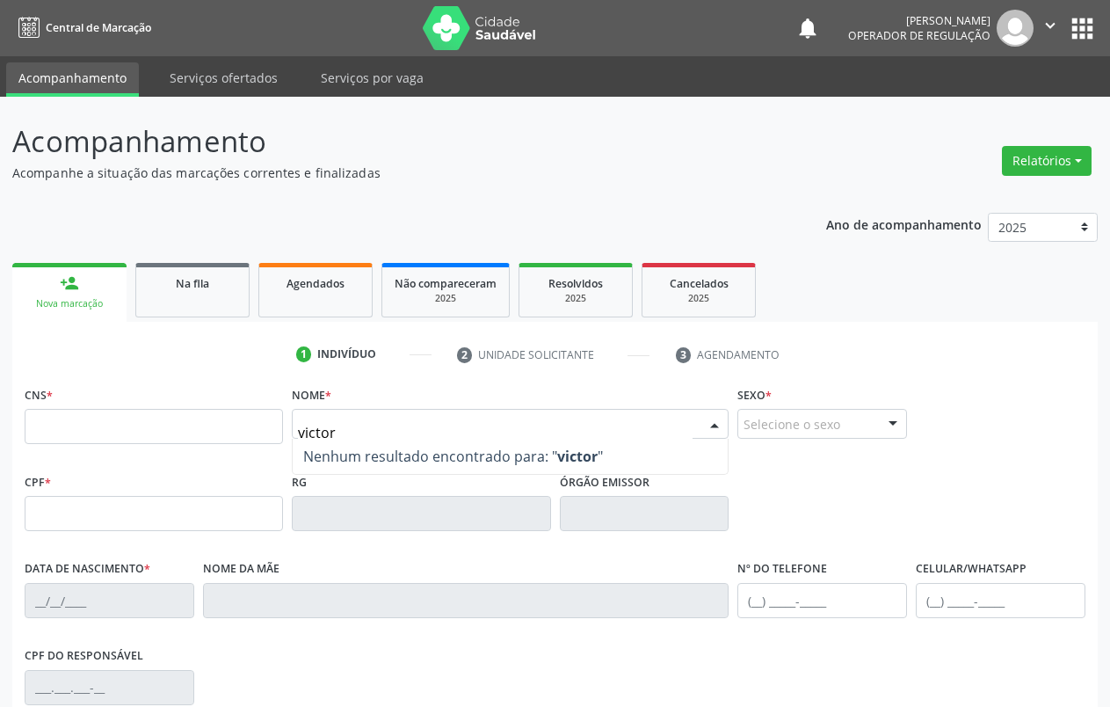
type input "VICTOR DAVI DIAS"
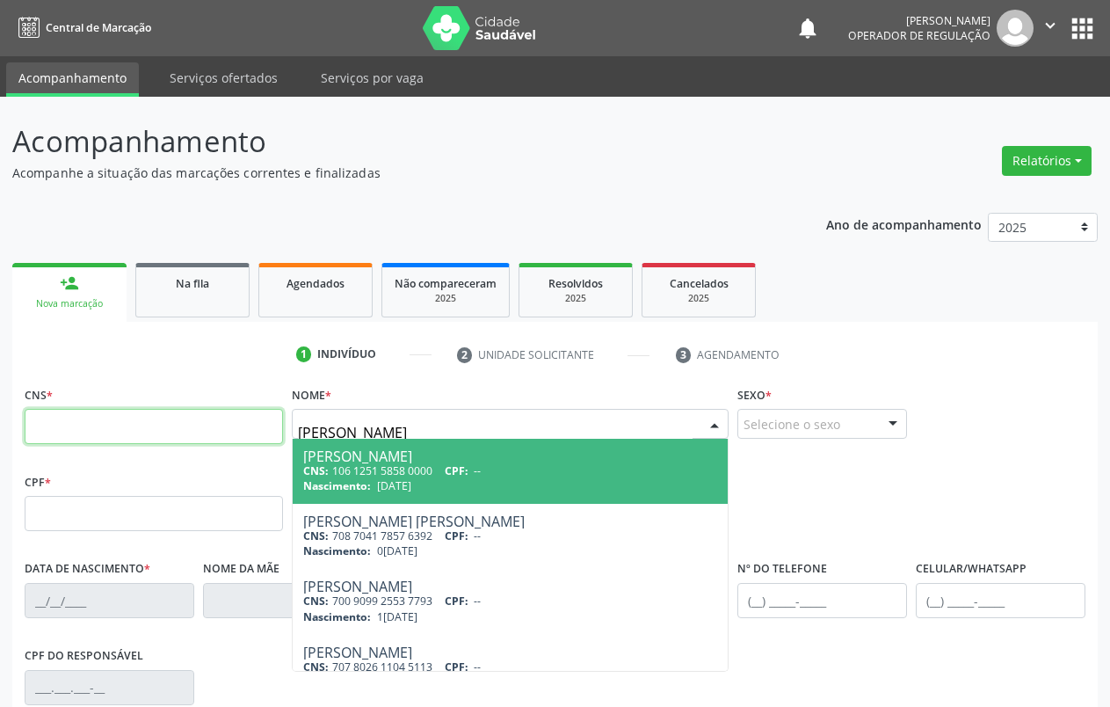
click at [174, 426] on input "text" at bounding box center [154, 426] width 258 height 35
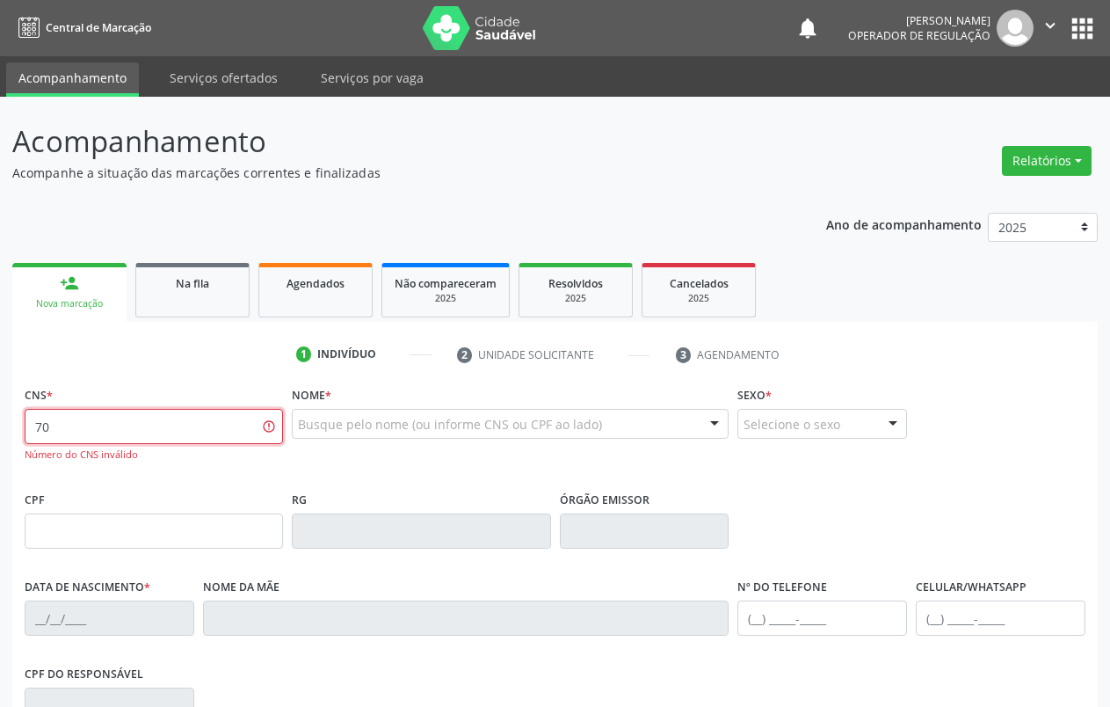
type input "7"
type input "700 0021 4808 8100"
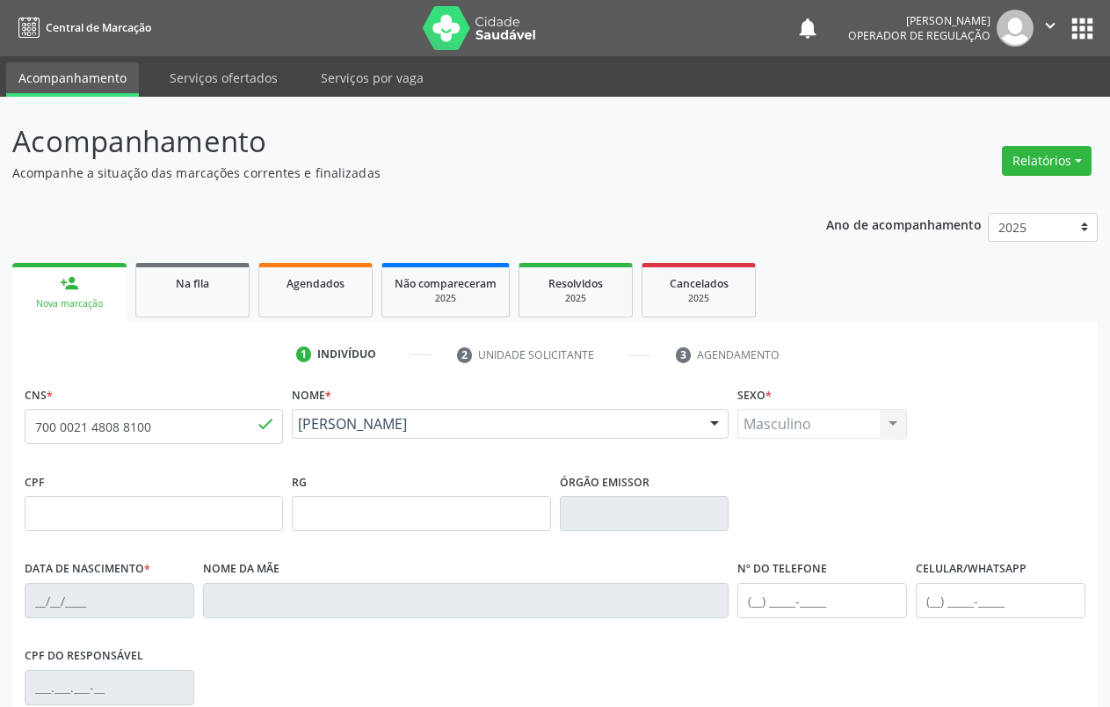
type input "13/12/2015"
type input "Maria Lucia Cleia D de Carvalho"
type input "65"
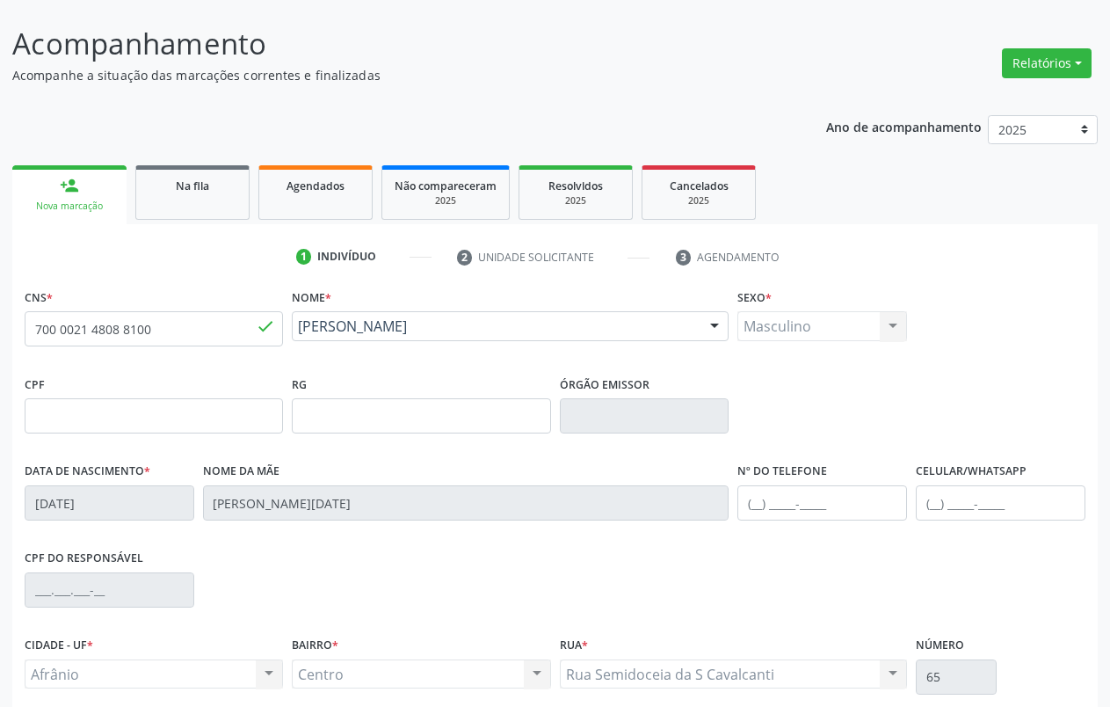
scroll to position [246, 0]
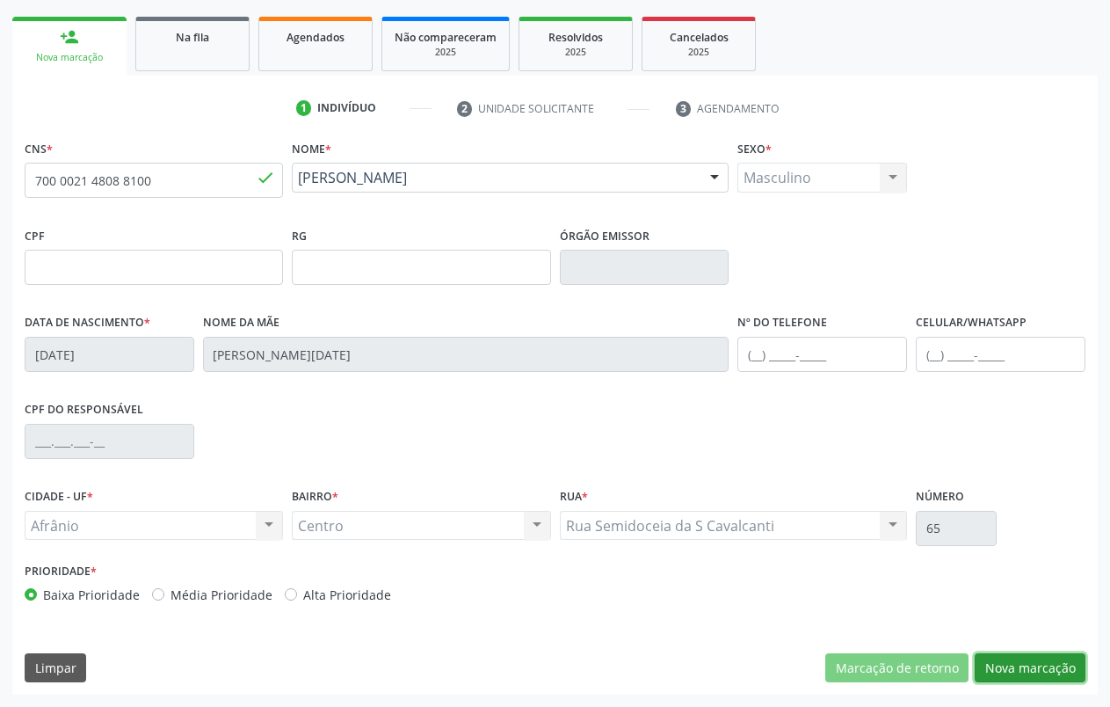
click at [1007, 658] on button "Nova marcação" at bounding box center [1030, 668] width 111 height 30
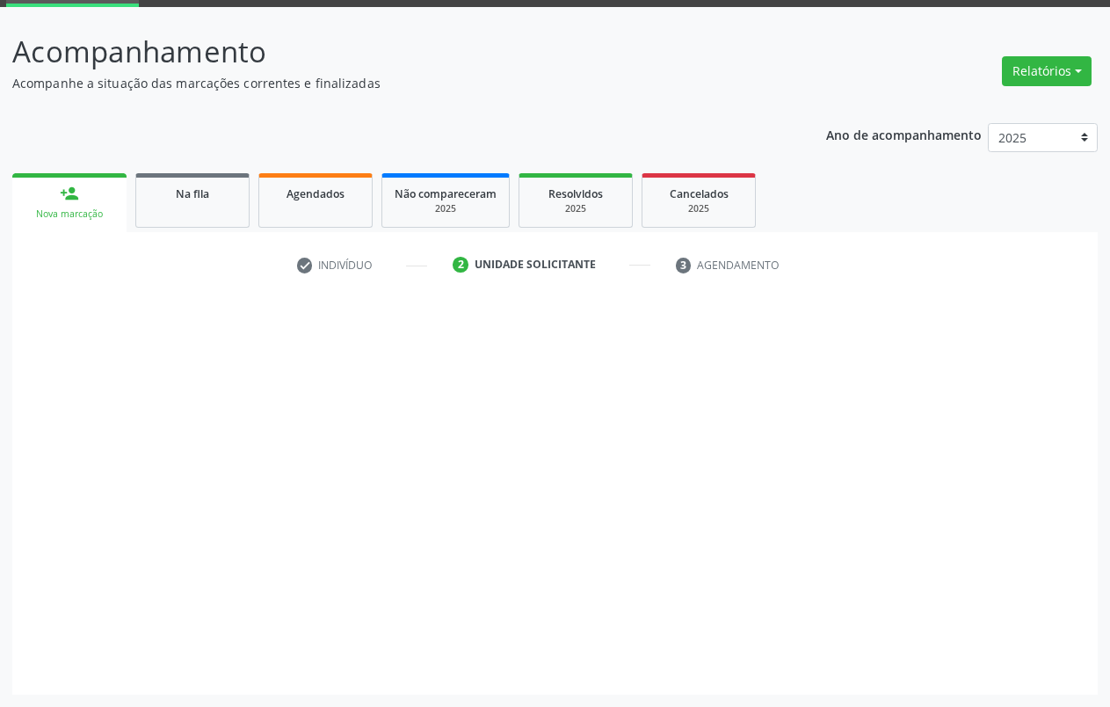
scroll to position [90, 0]
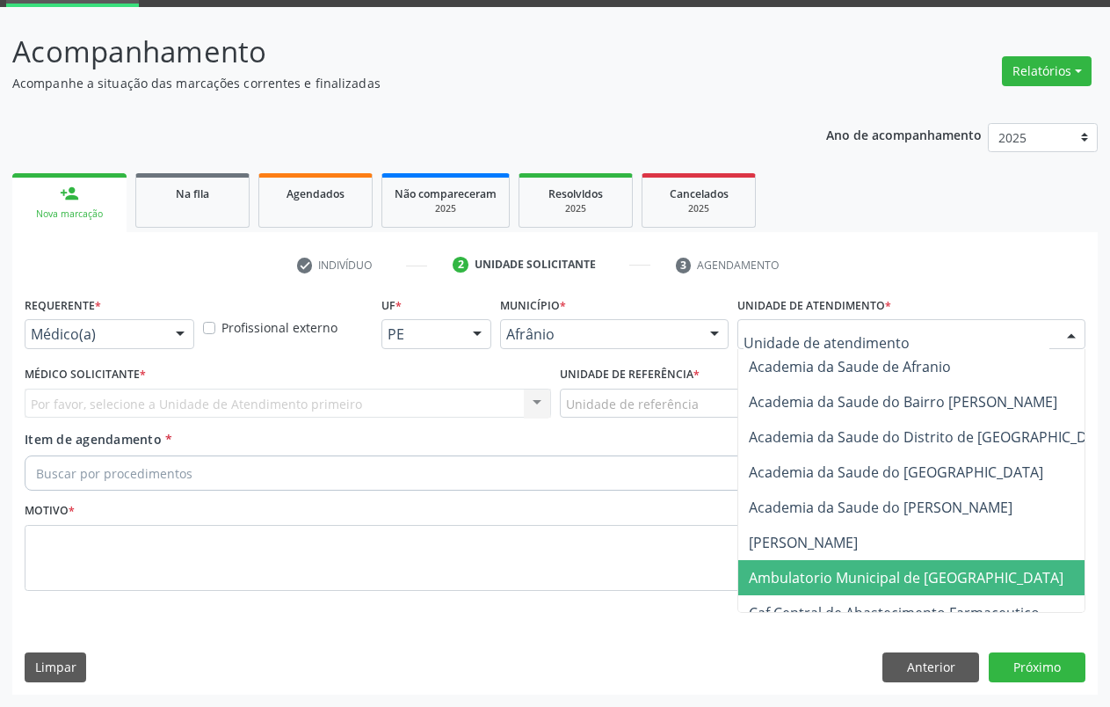
click at [797, 568] on span "Ambulatorio Municipal de [GEOGRAPHIC_DATA]" at bounding box center [906, 577] width 315 height 19
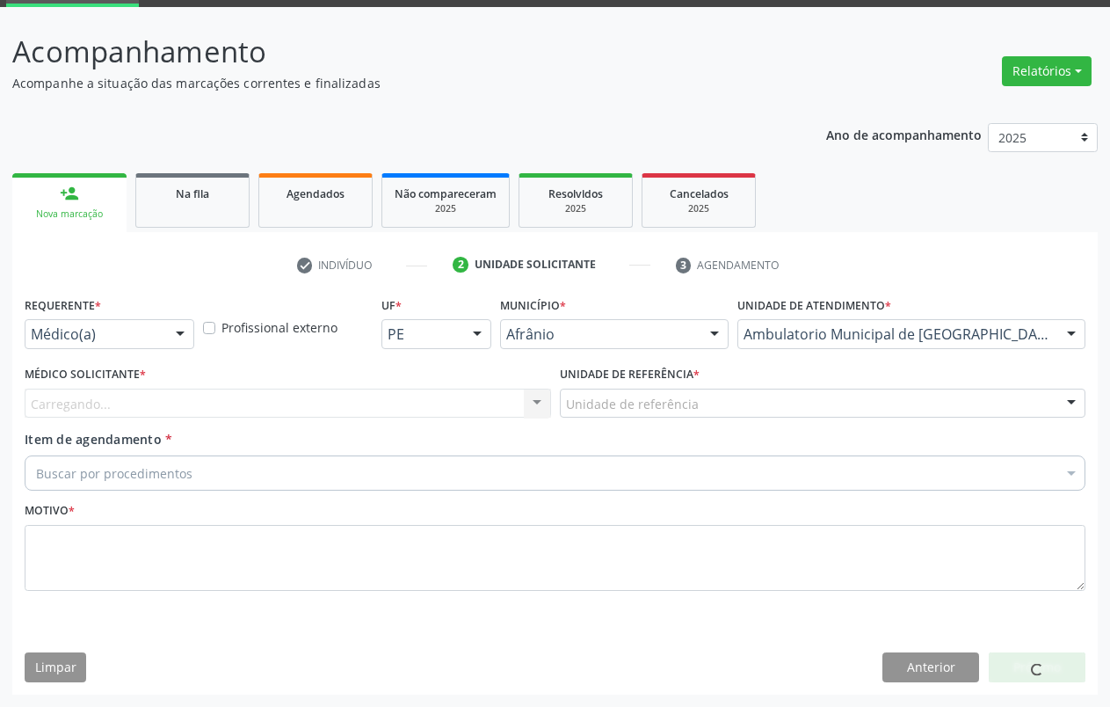
click at [722, 408] on div "Unidade de referência" at bounding box center [823, 403] width 526 height 30
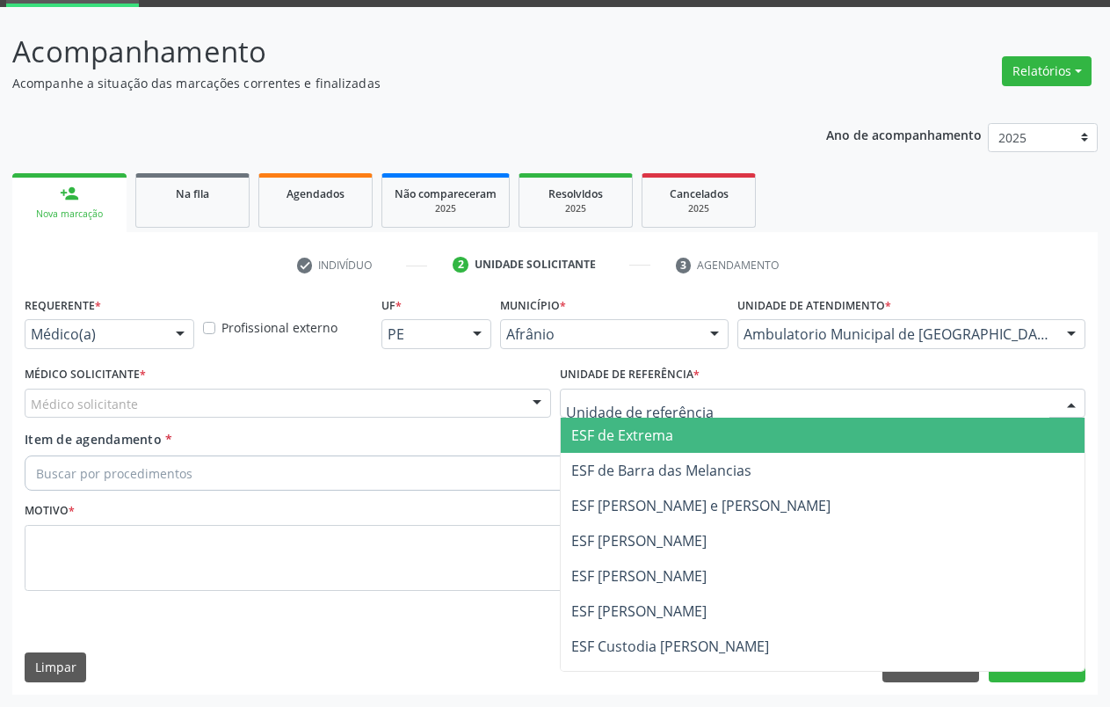
click at [675, 438] on span "ESF de Extrema" at bounding box center [823, 434] width 525 height 35
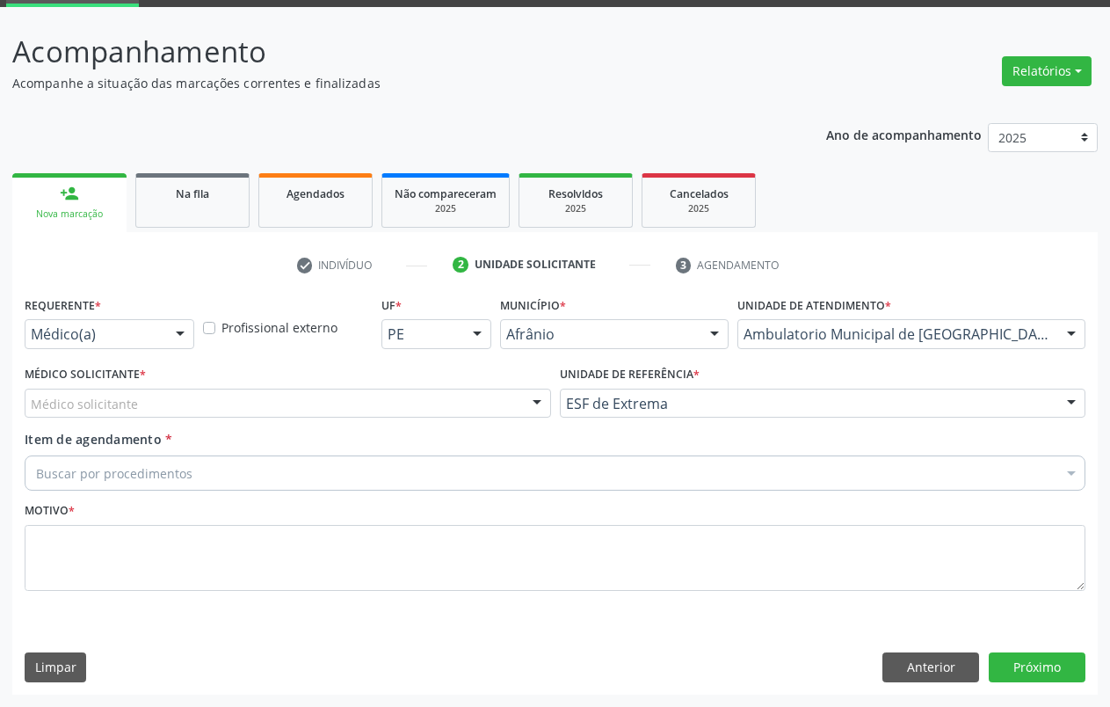
click at [530, 407] on div at bounding box center [537, 404] width 26 height 30
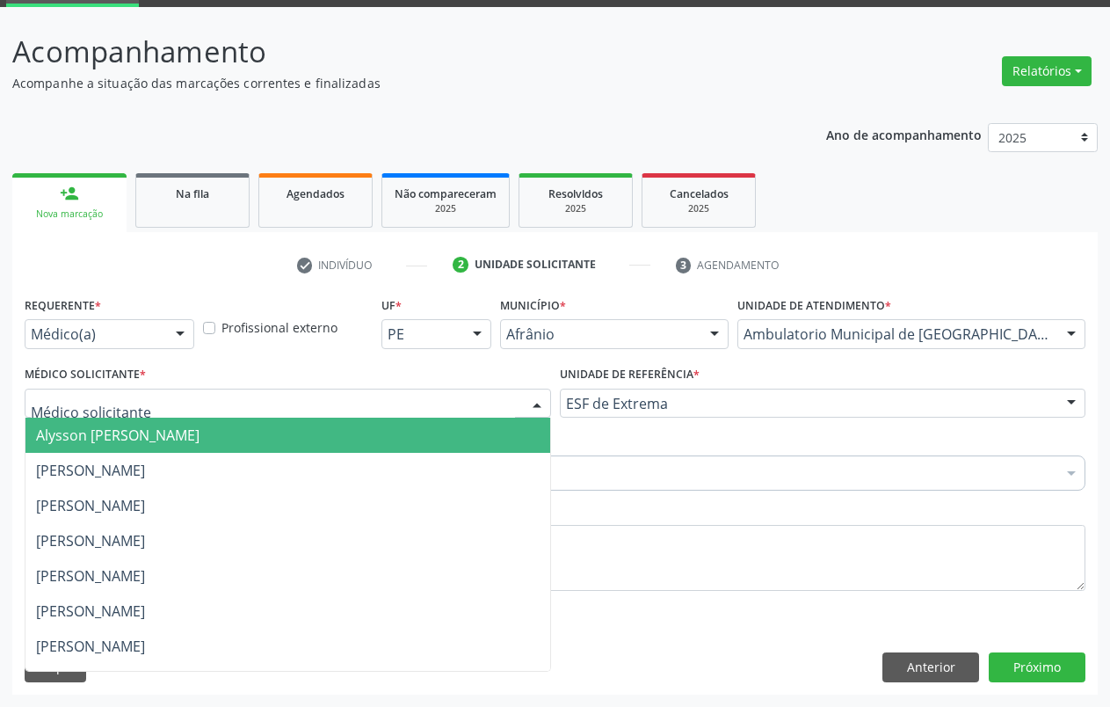
click at [277, 430] on span "Alysson [PERSON_NAME]" at bounding box center [287, 434] width 525 height 35
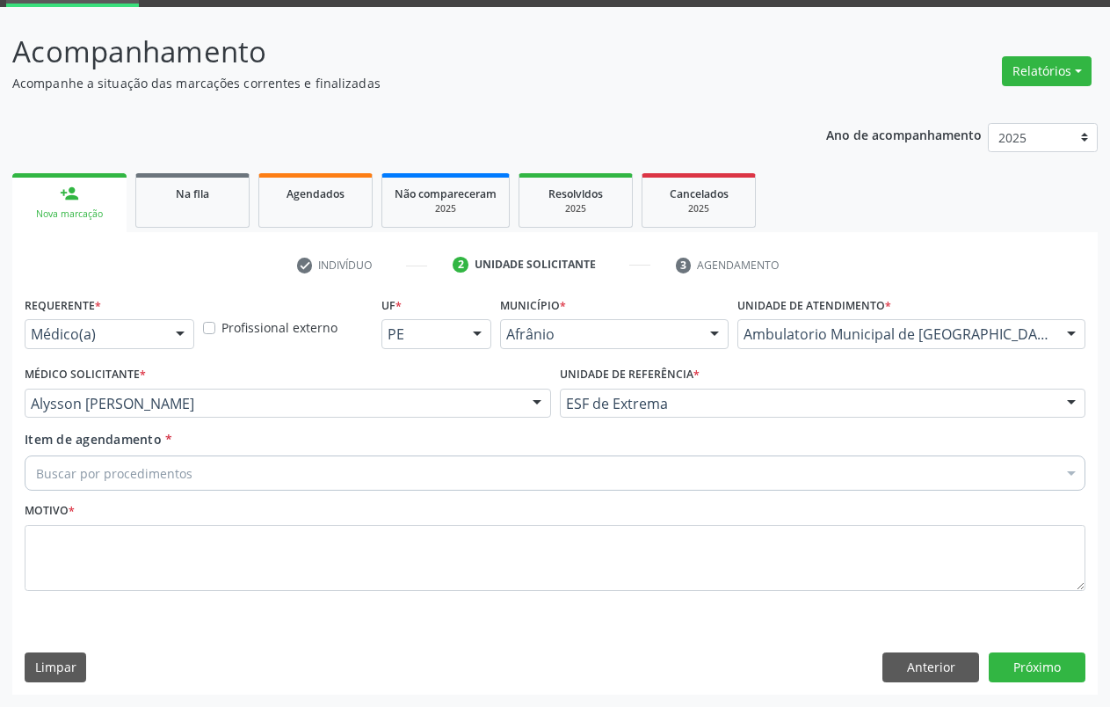
click at [235, 476] on div "Buscar por procedimentos" at bounding box center [555, 472] width 1061 height 35
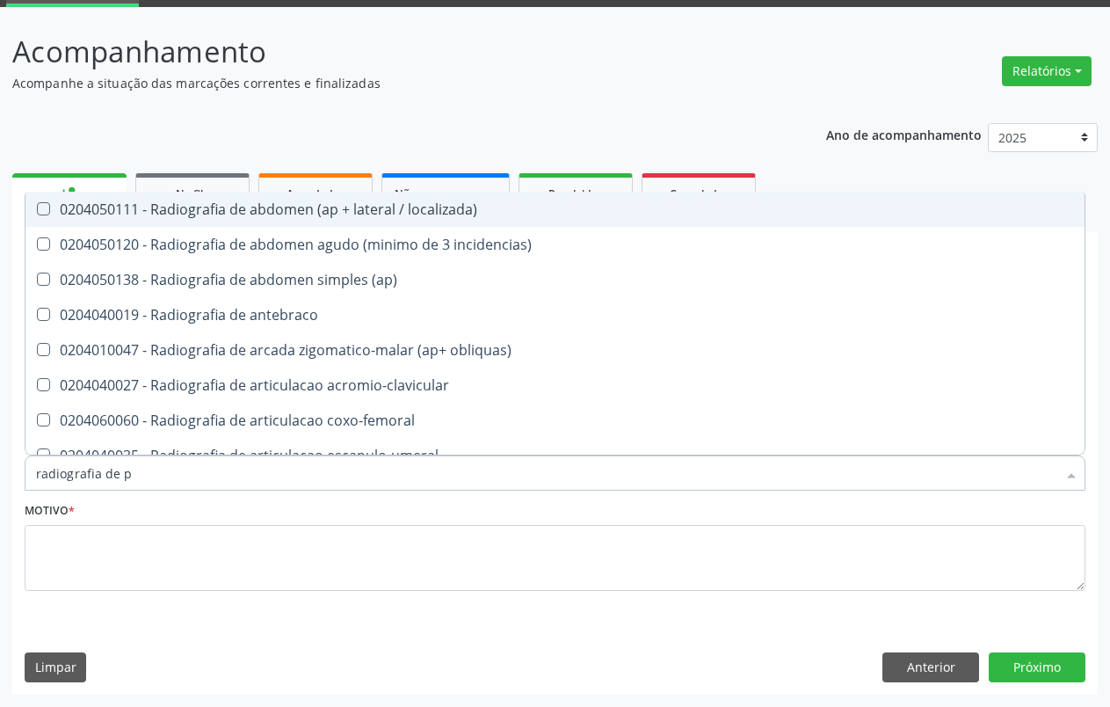
type input "radiografia de pe"
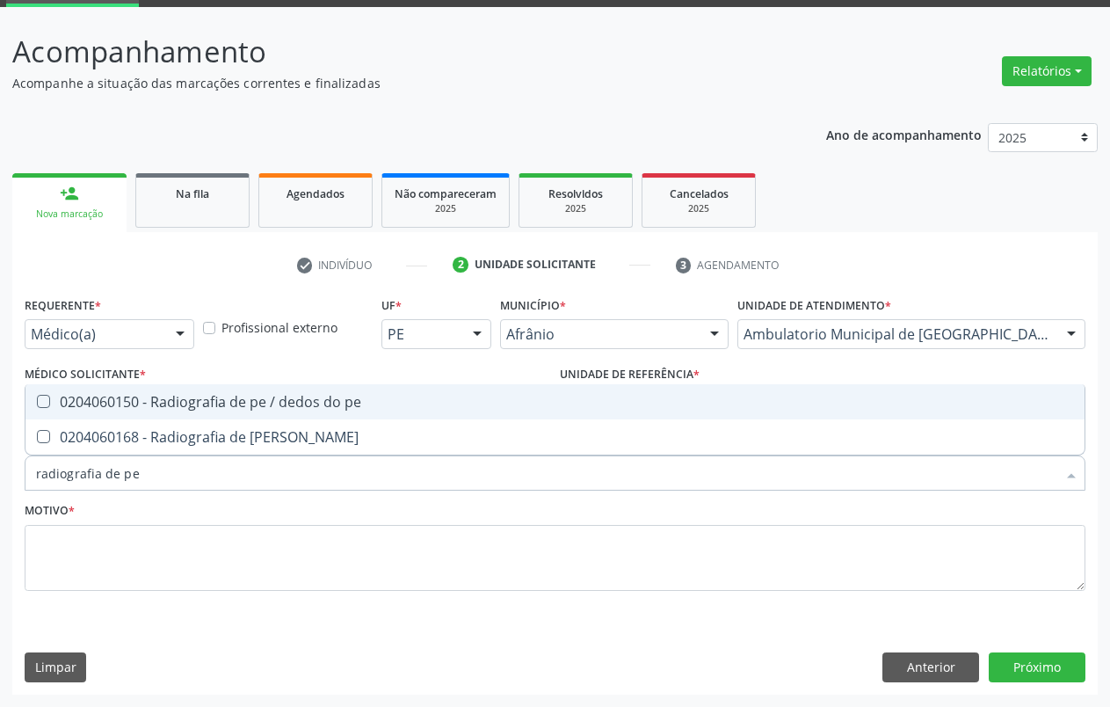
click at [232, 402] on div "0204060150 - Radiografia de pe / dedos do pe" at bounding box center [555, 402] width 1038 height 14
checkbox pe "true"
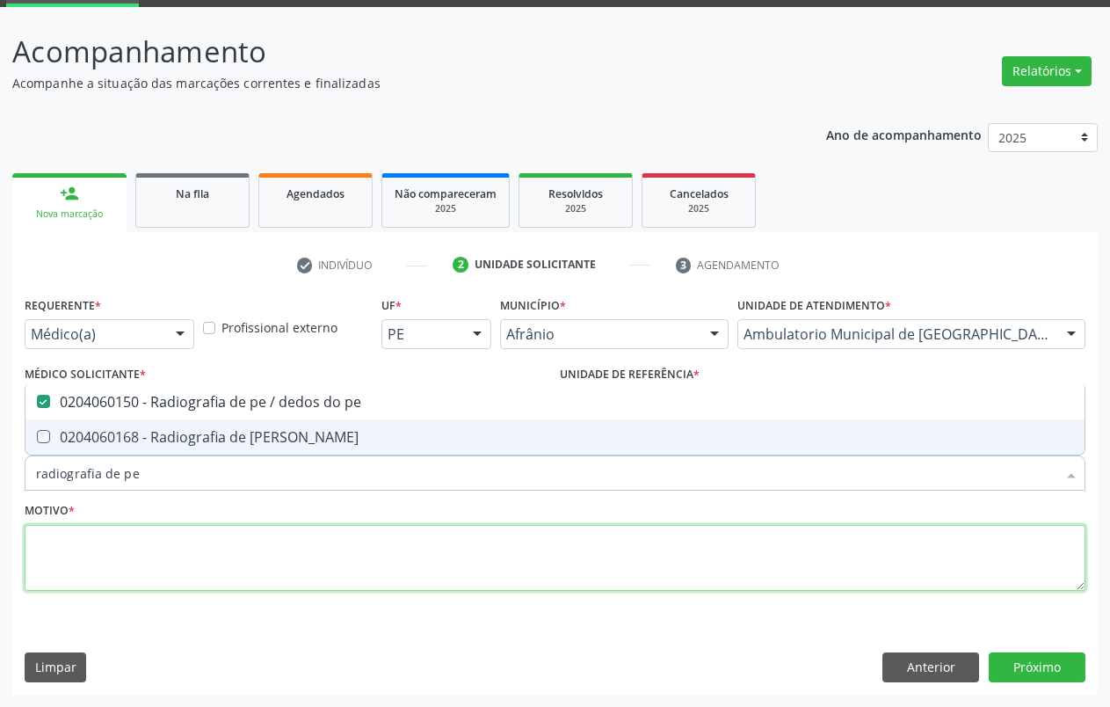
click at [189, 567] on textarea at bounding box center [555, 558] width 1061 height 67
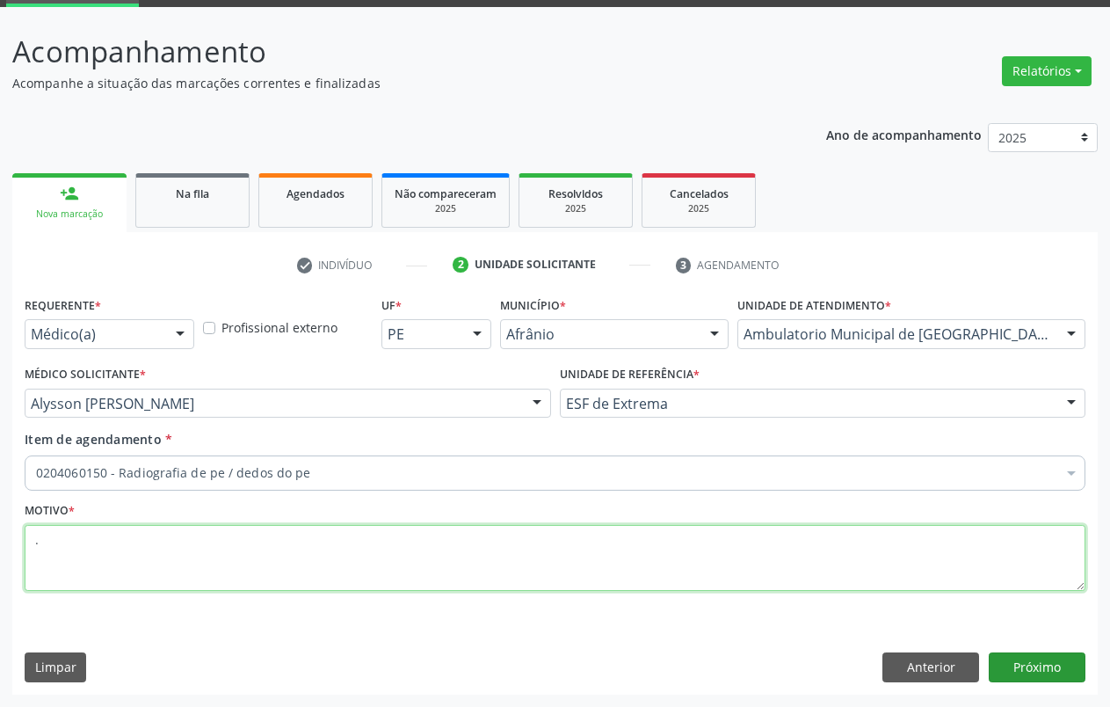
type textarea "."
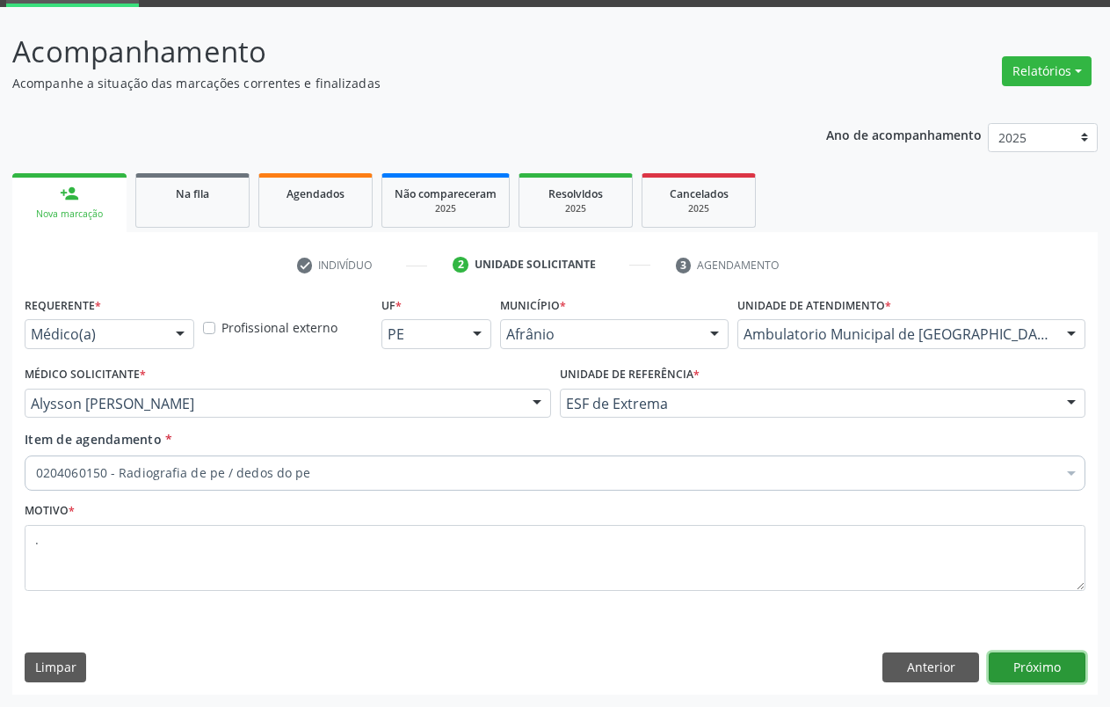
click at [1070, 672] on button "Próximo" at bounding box center [1037, 667] width 97 height 30
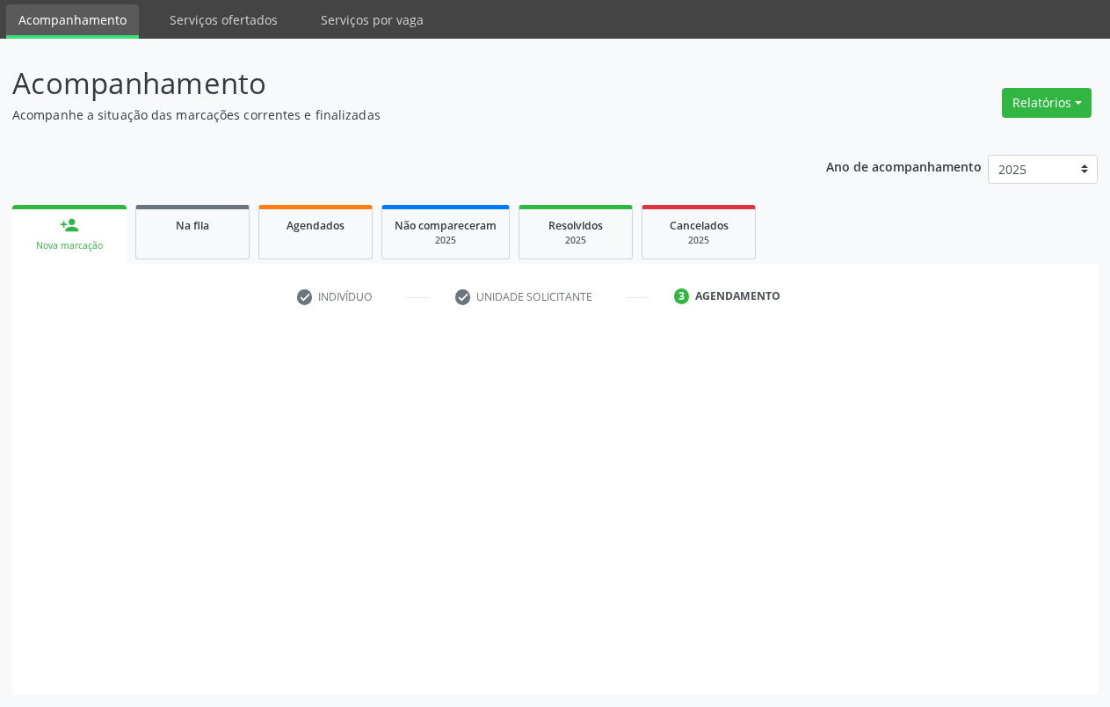
scroll to position [58, 0]
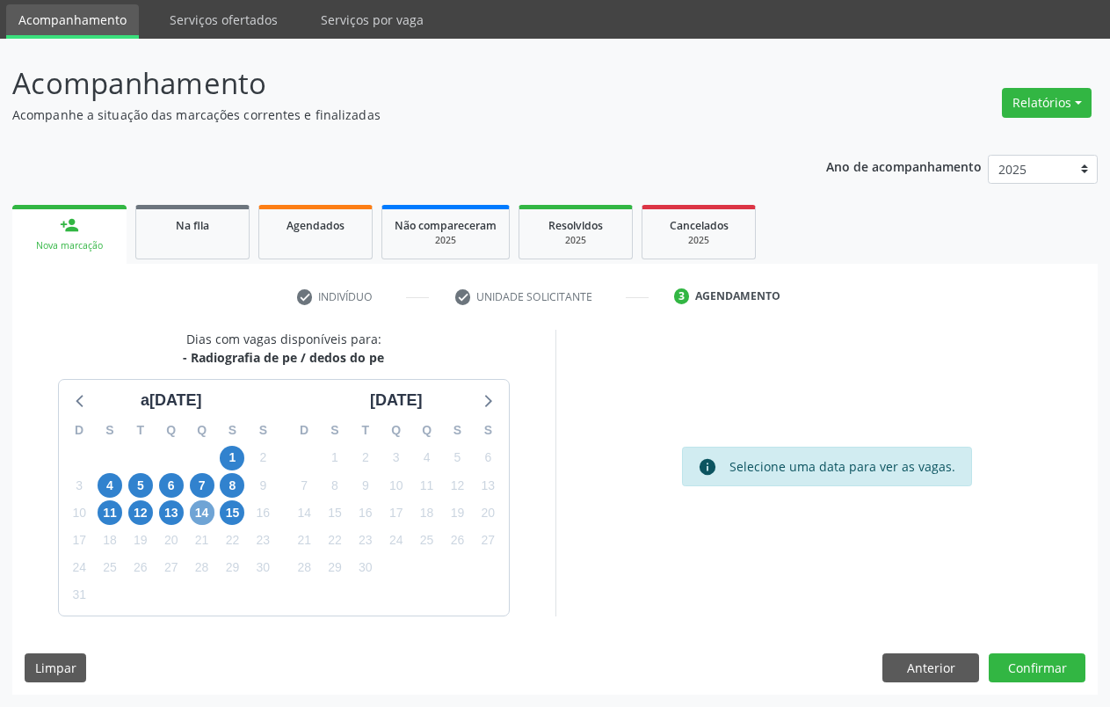
click at [208, 516] on span "14" at bounding box center [202, 512] width 25 height 25
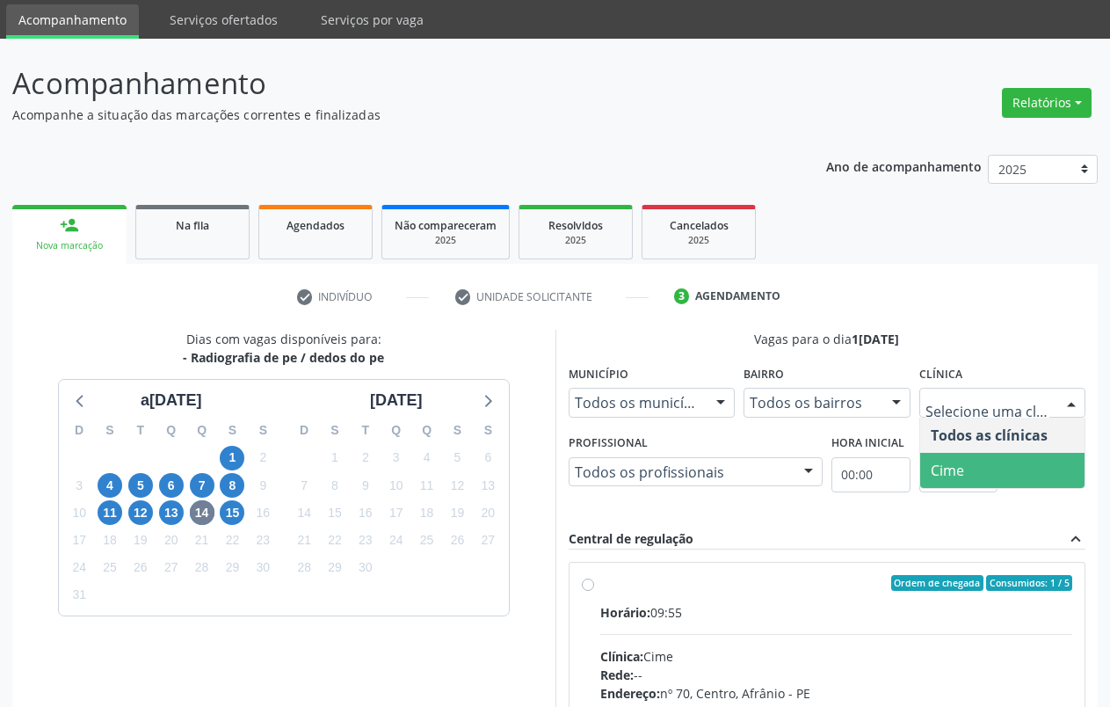
click at [1033, 464] on span "Cime" at bounding box center [1002, 470] width 165 height 35
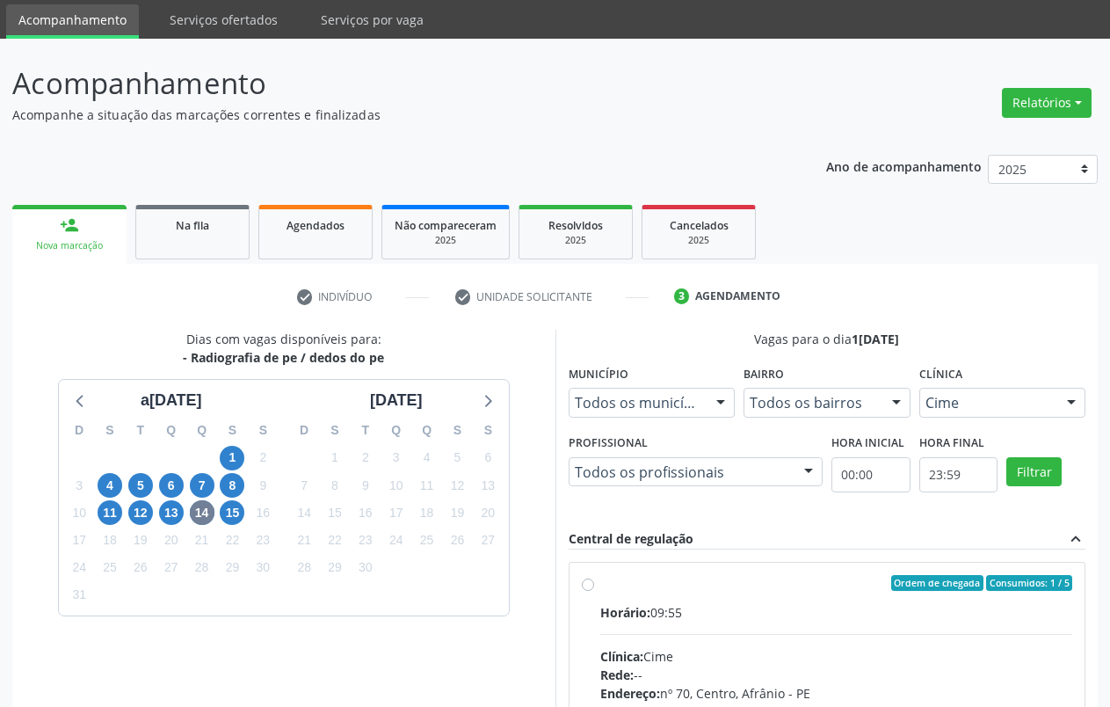
click at [659, 580] on div "Ordem de chegada Consumidos: 1 / 5" at bounding box center [836, 583] width 473 height 16
click at [594, 580] on input "Ordem de chegada Consumidos: 1 / 5 Horário: 09:55 Clínica: Cime Rede: -- Endere…" at bounding box center [588, 583] width 12 height 16
radio input "true"
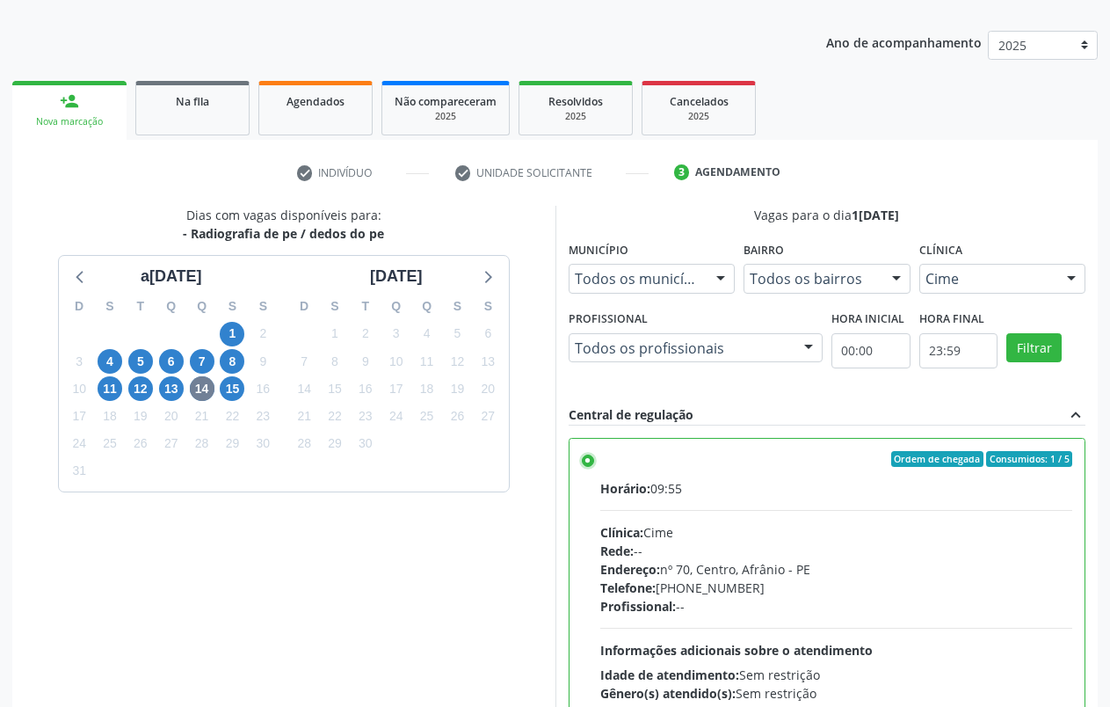
scroll to position [344, 0]
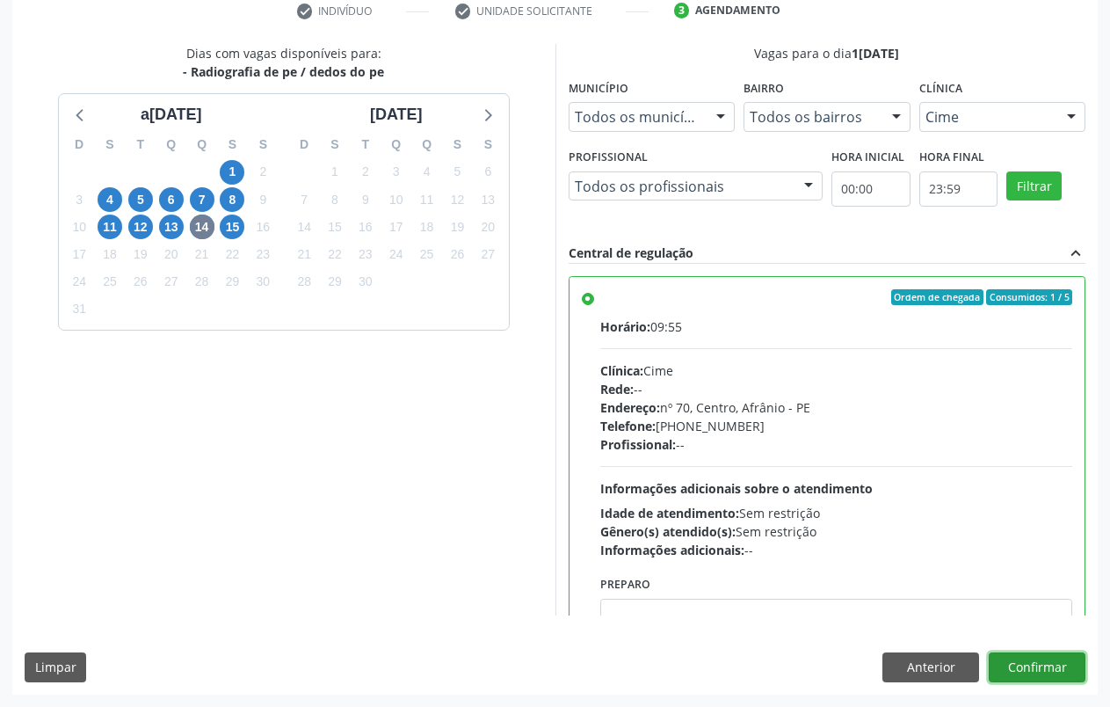
click at [1046, 663] on button "Confirmar" at bounding box center [1037, 667] width 97 height 30
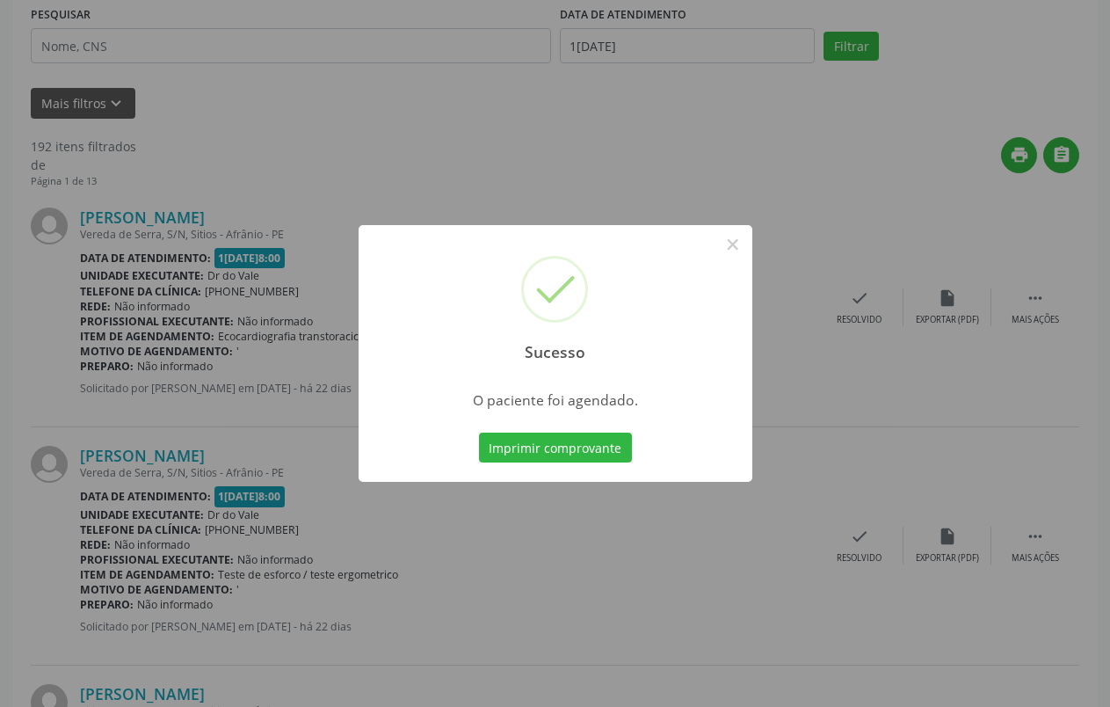
scroll to position [0, 0]
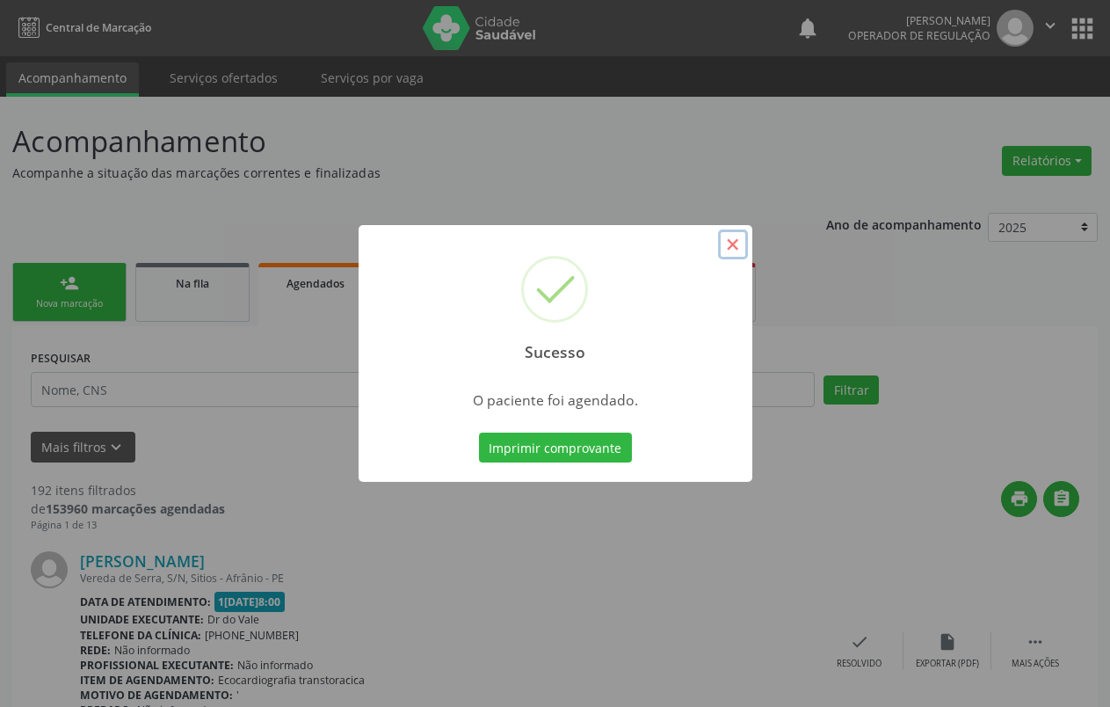
click at [739, 246] on button "×" at bounding box center [733, 244] width 30 height 30
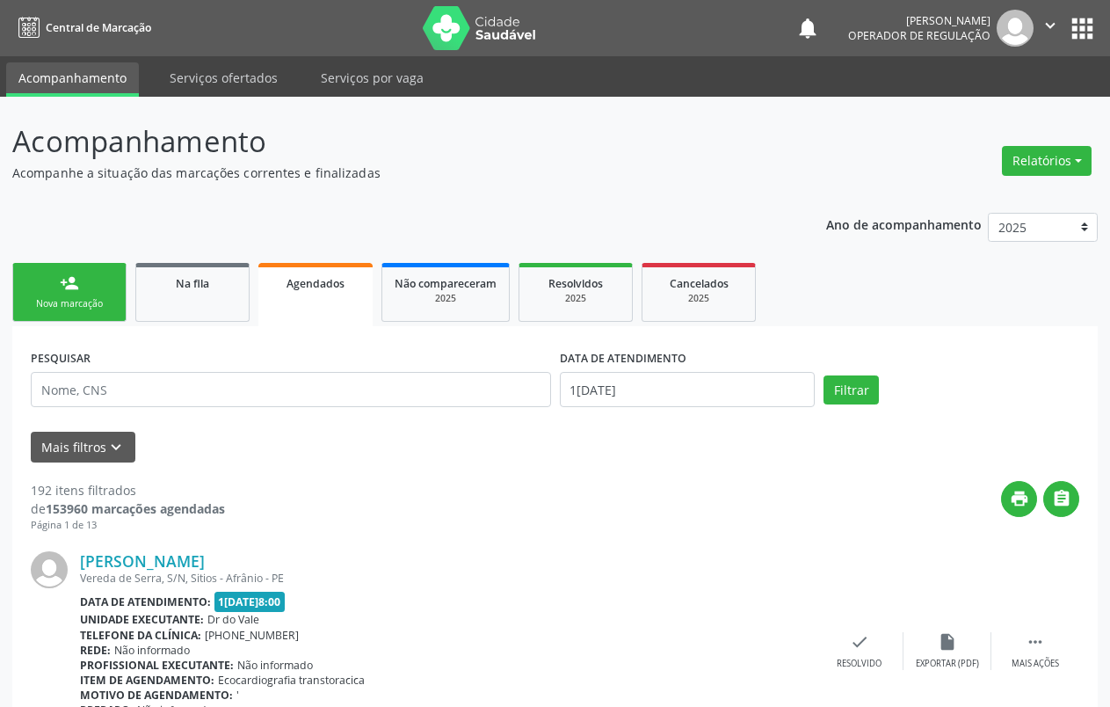
click at [84, 304] on div "Nova marcação" at bounding box center [69, 303] width 88 height 13
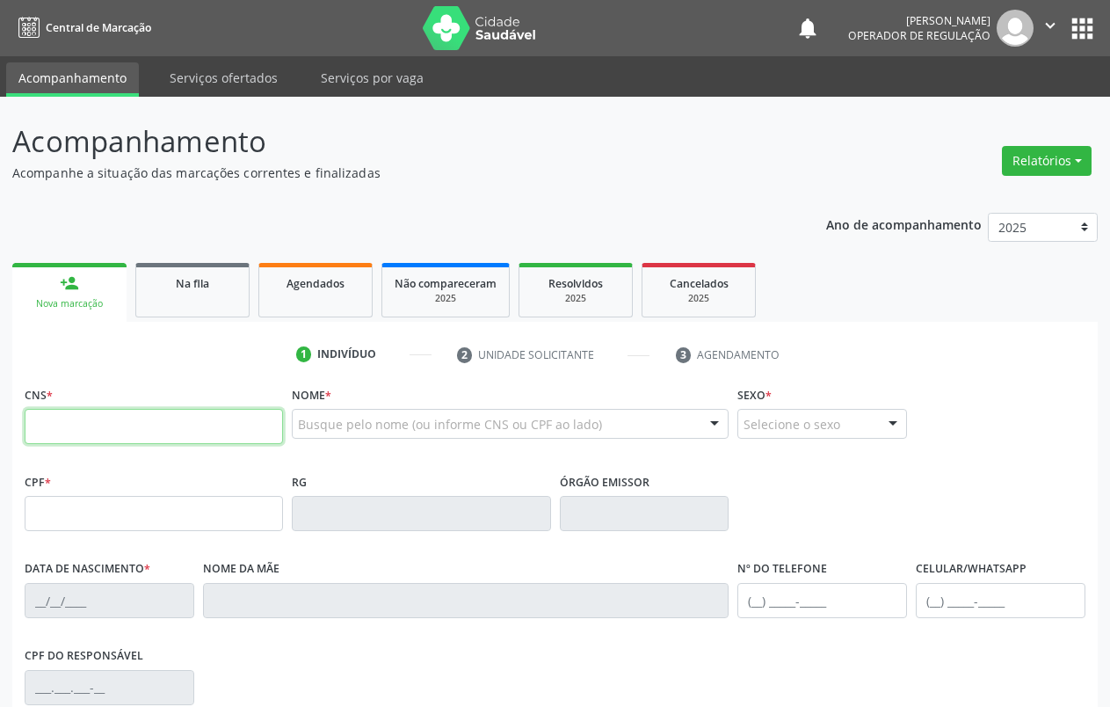
click at [76, 432] on input "text" at bounding box center [154, 426] width 258 height 35
type input "700 6044 9577 8462"
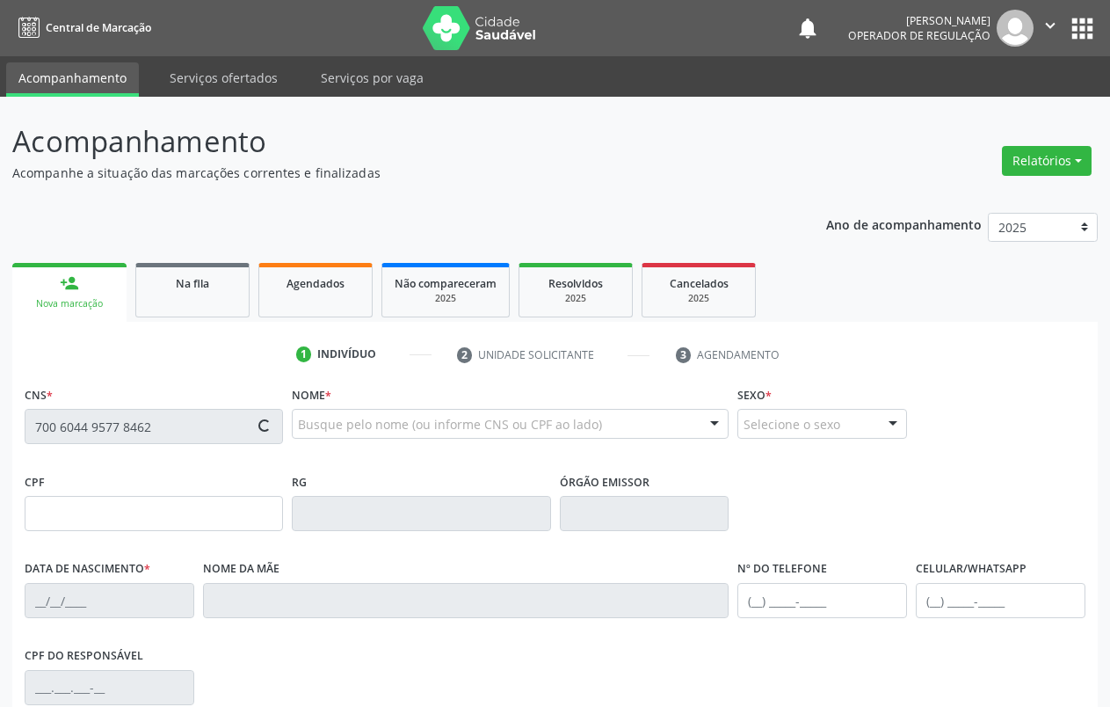
type input "28/08/1967"
type input "S/N"
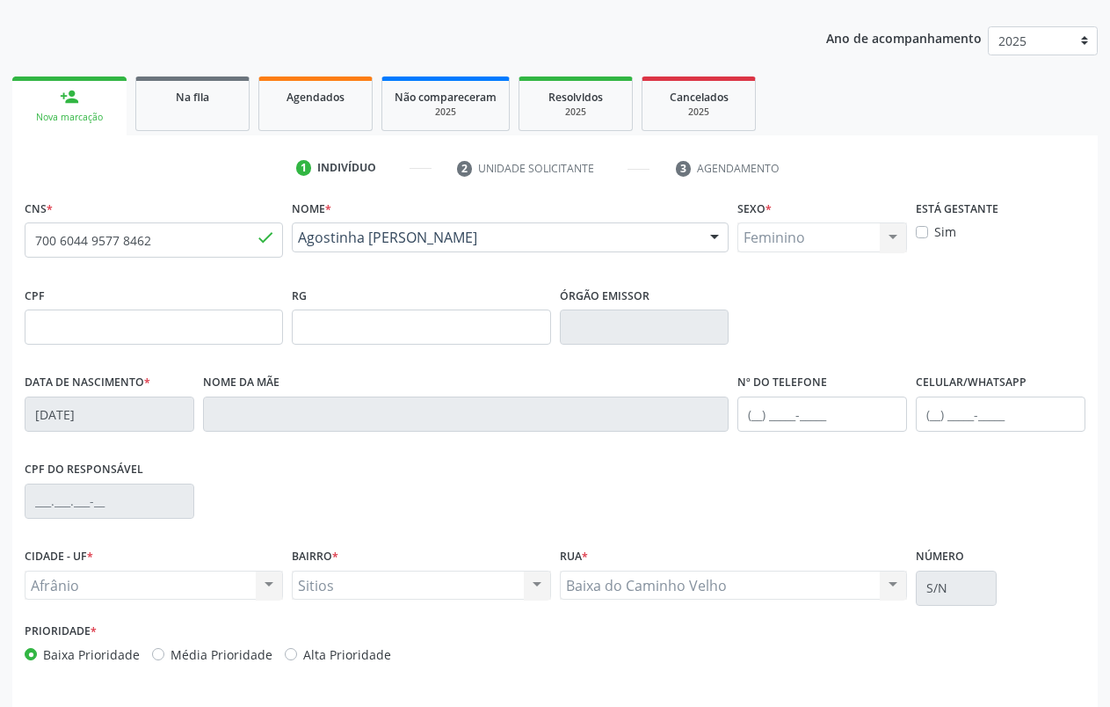
scroll to position [246, 0]
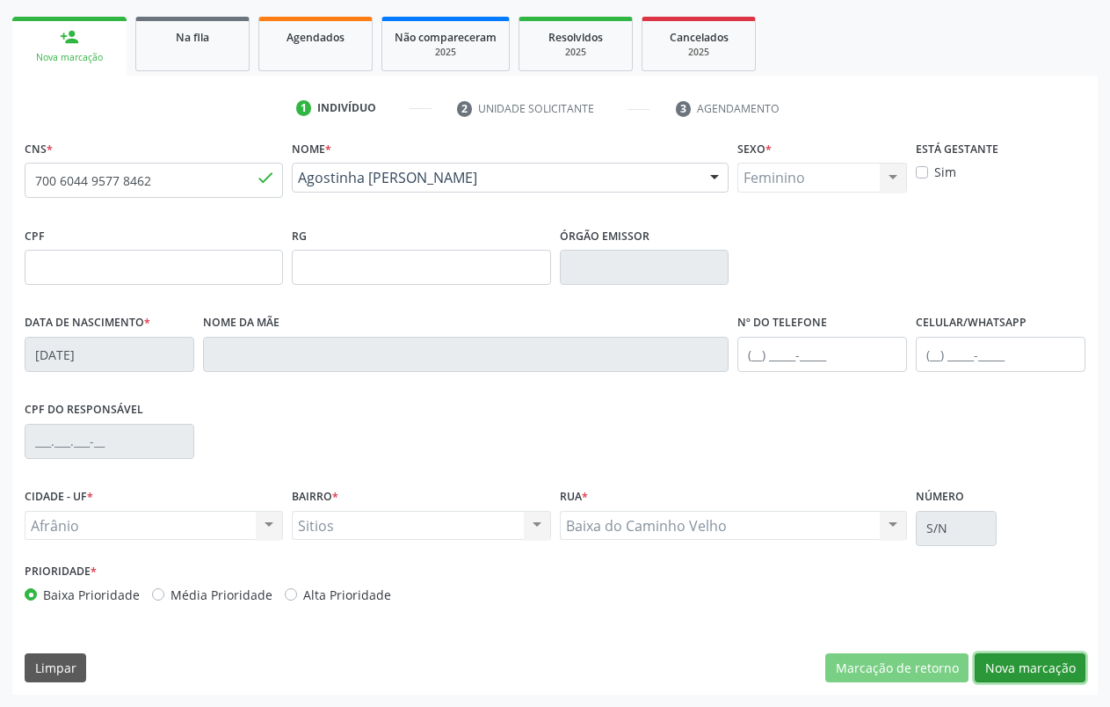
click at [1021, 666] on button "Nova marcação" at bounding box center [1030, 668] width 111 height 30
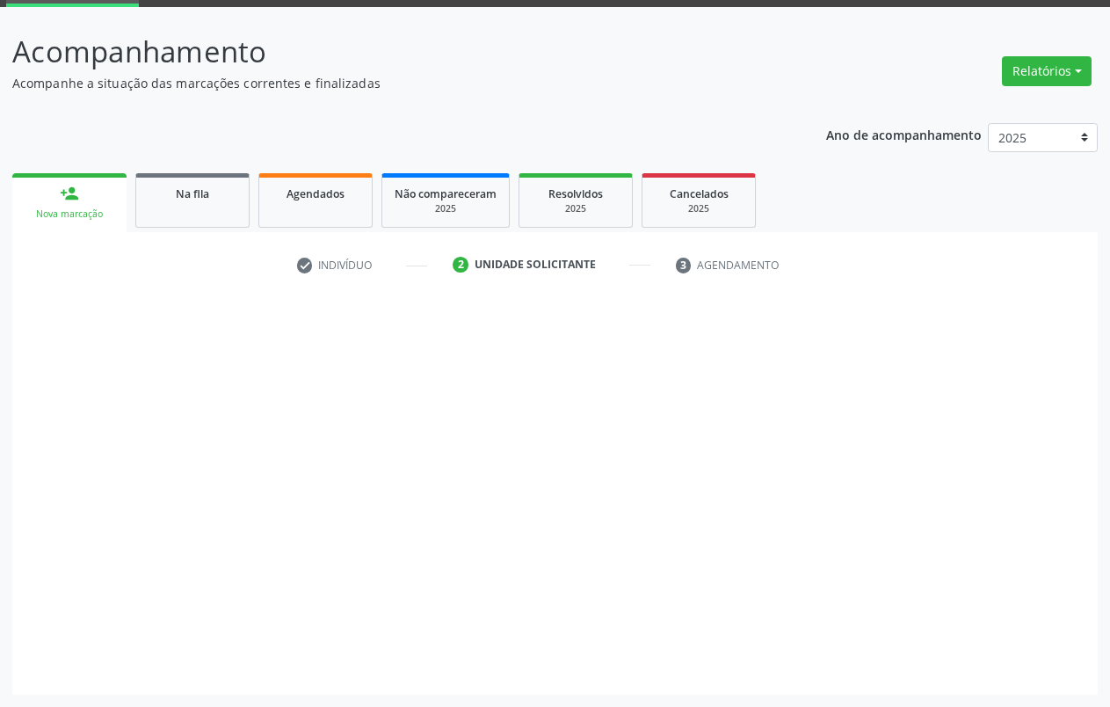
scroll to position [90, 0]
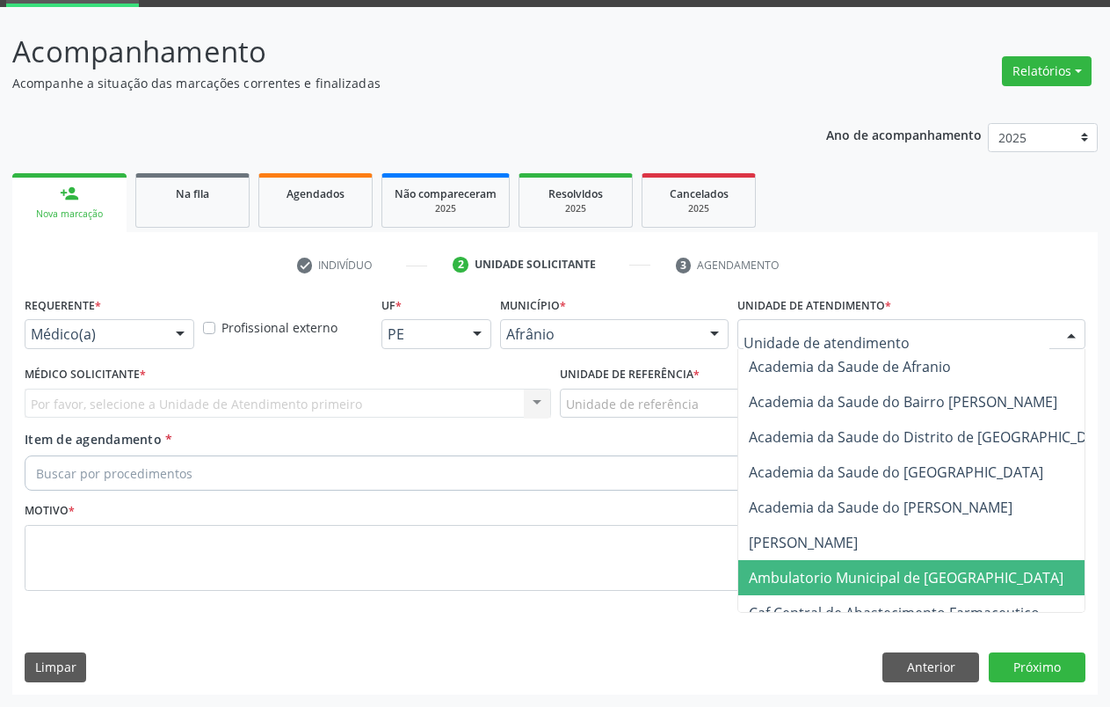
click at [801, 565] on span "Ambulatorio Municipal de [GEOGRAPHIC_DATA]" at bounding box center [952, 577] width 429 height 35
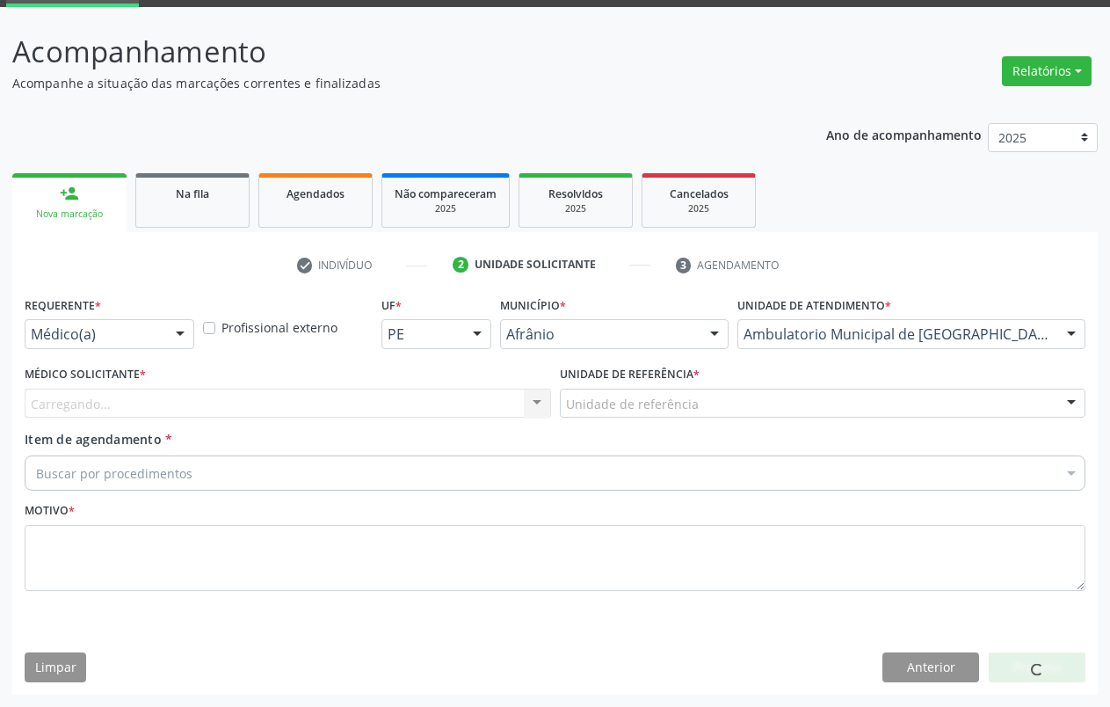
click at [695, 407] on div "Unidade de referência" at bounding box center [823, 403] width 526 height 30
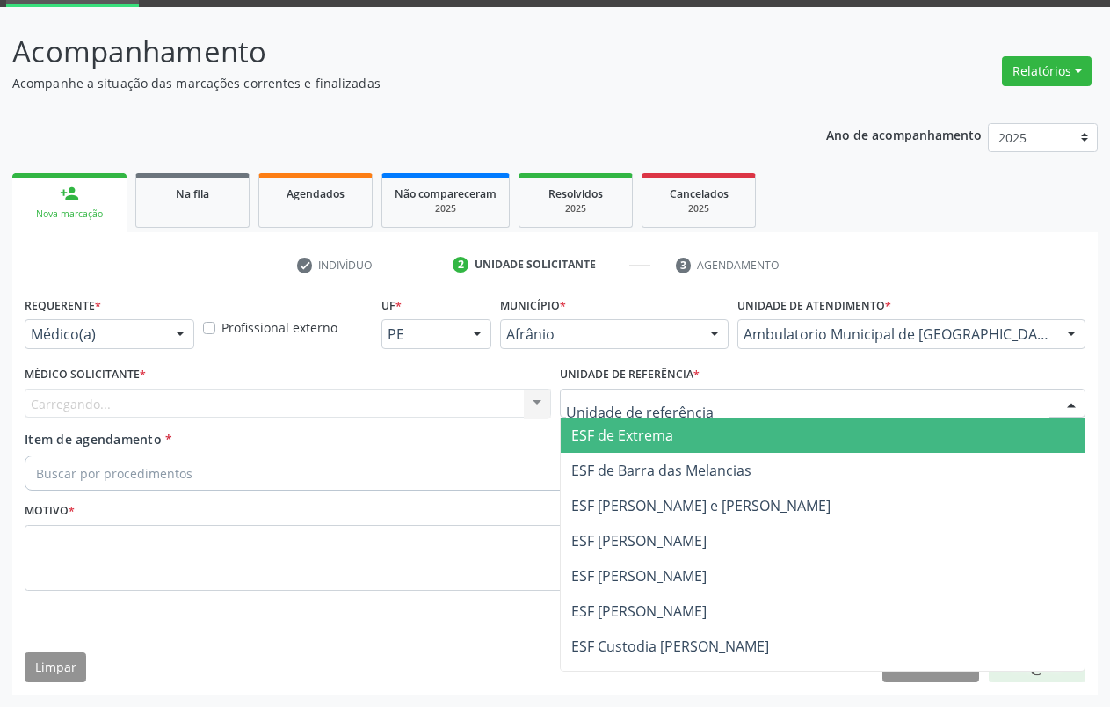
click at [704, 442] on span "ESF de Extrema" at bounding box center [823, 434] width 525 height 35
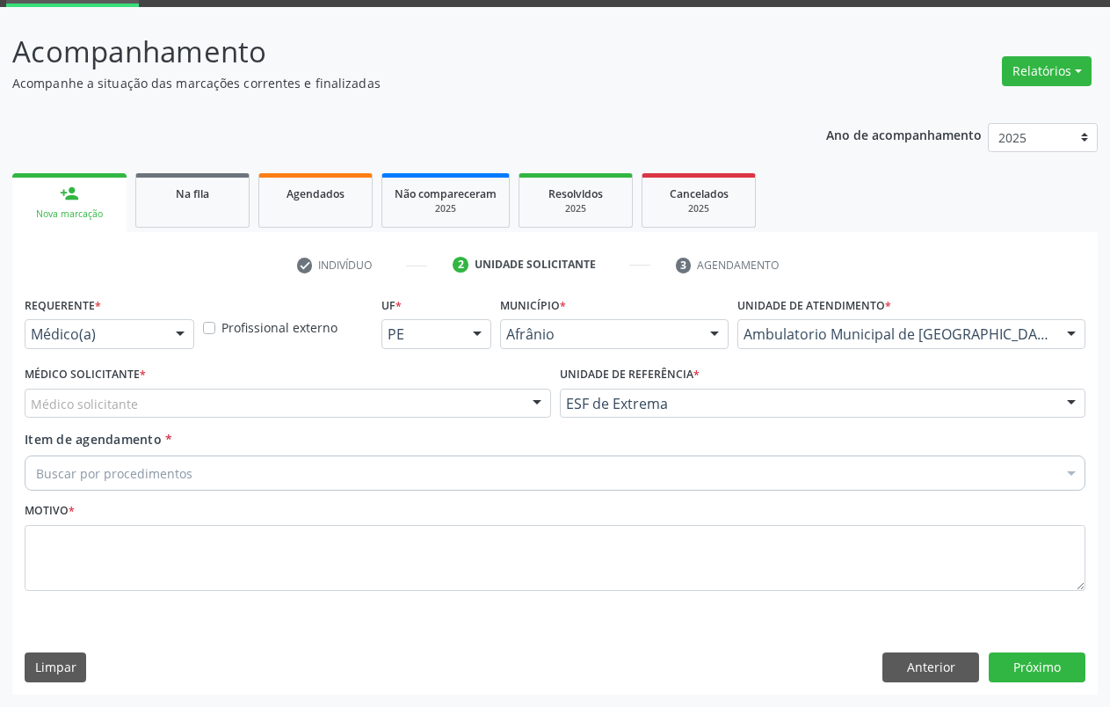
click at [509, 393] on div "Médico solicitante" at bounding box center [288, 403] width 526 height 30
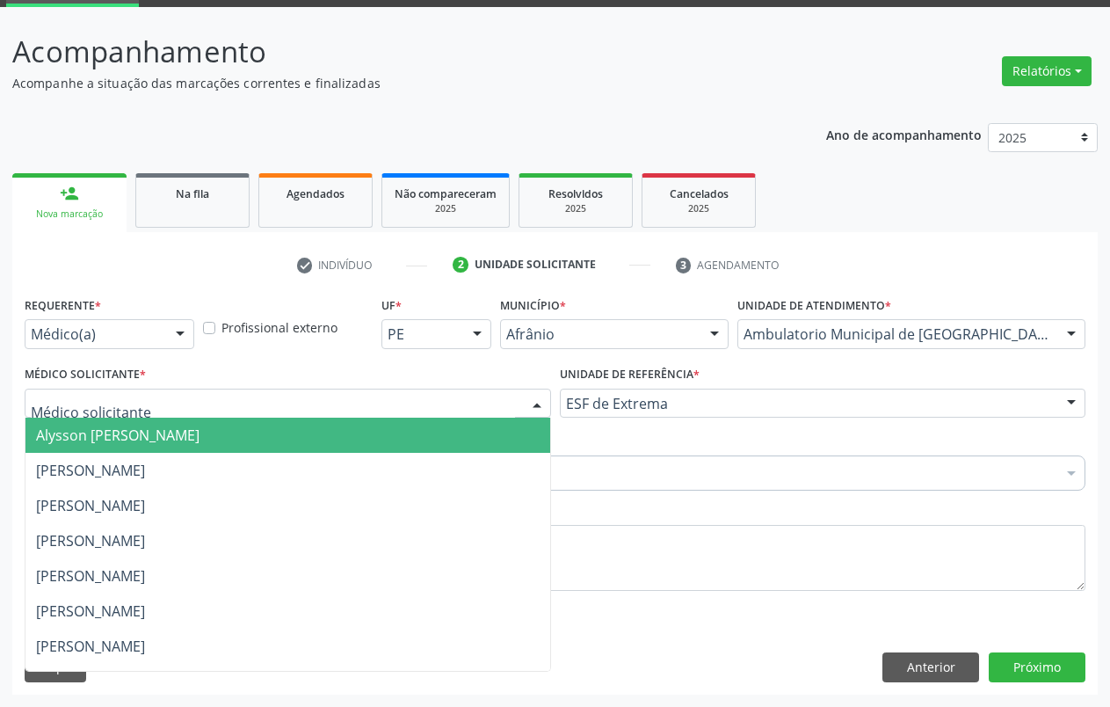
click at [432, 432] on span "Alysson [PERSON_NAME]" at bounding box center [287, 434] width 525 height 35
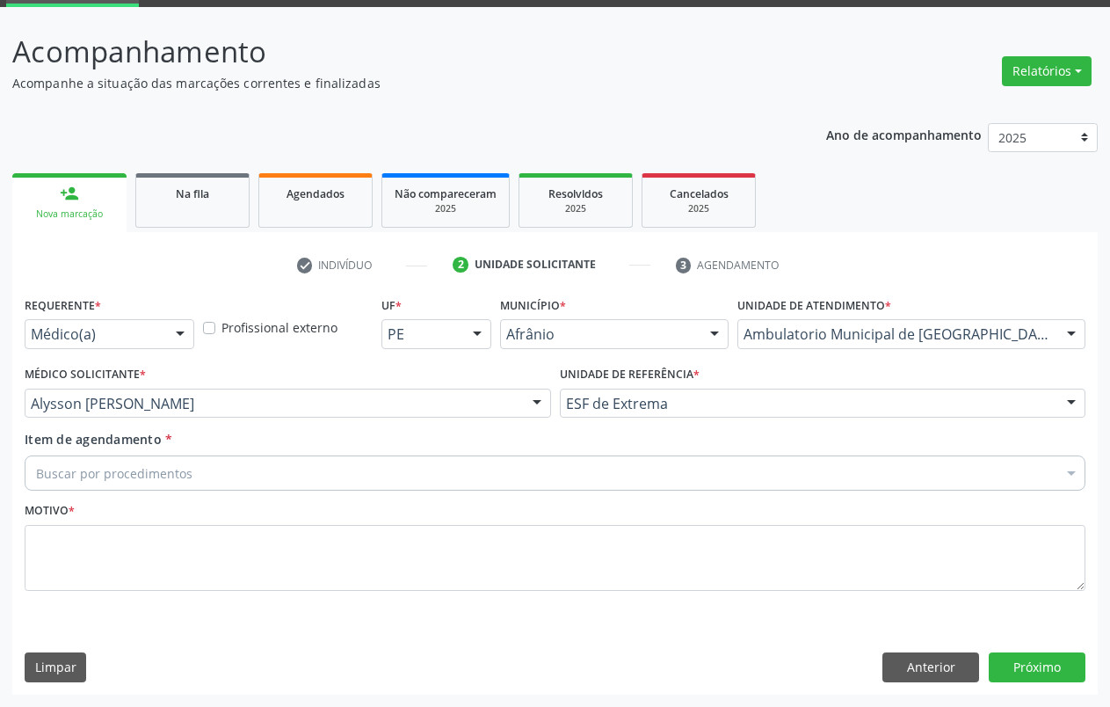
click at [973, 474] on div "Buscar por procedimentos" at bounding box center [555, 472] width 1061 height 35
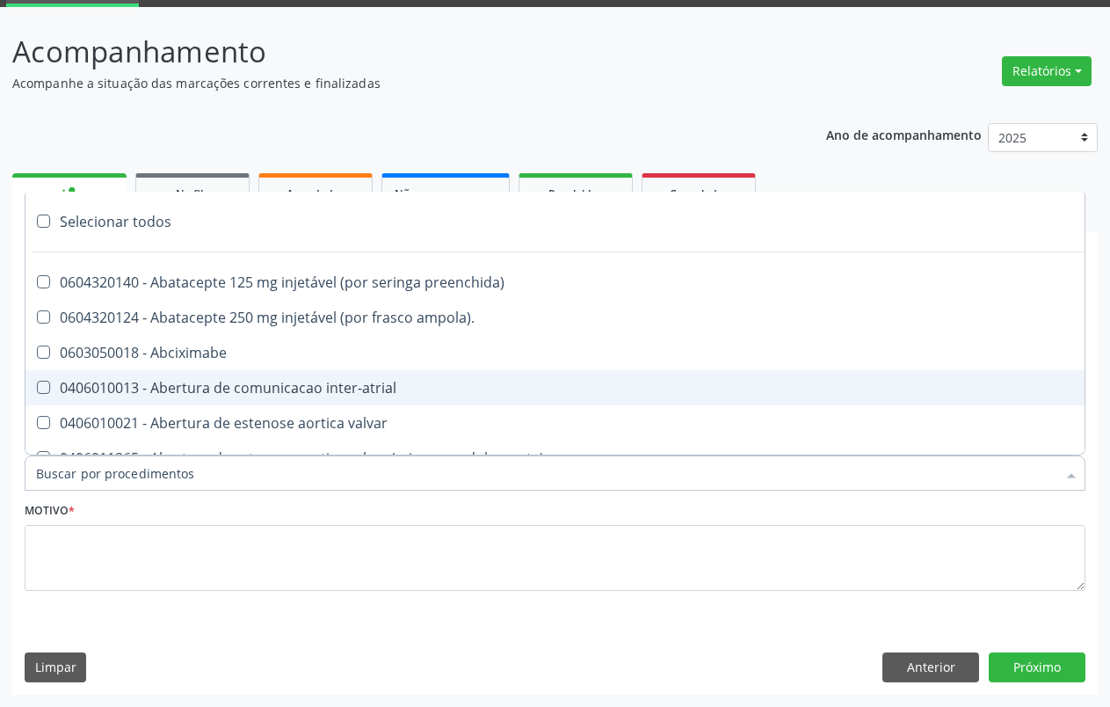
click at [91, 468] on input "Item de agendamento *" at bounding box center [546, 472] width 1020 height 35
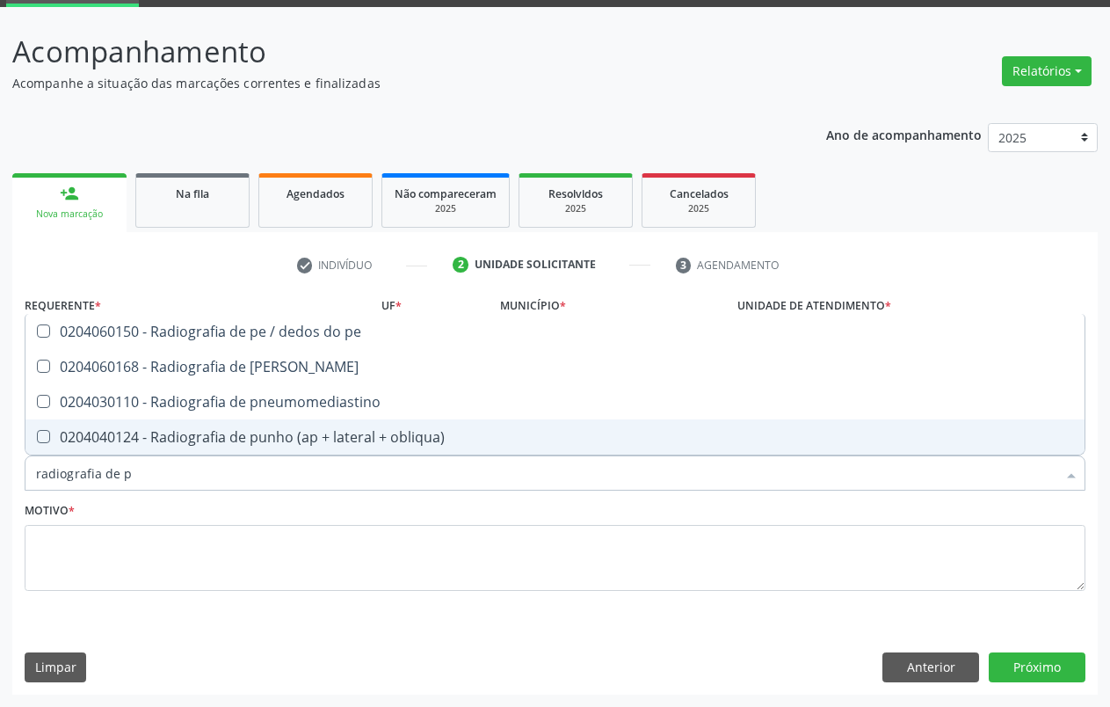
type input "radiografia de pe"
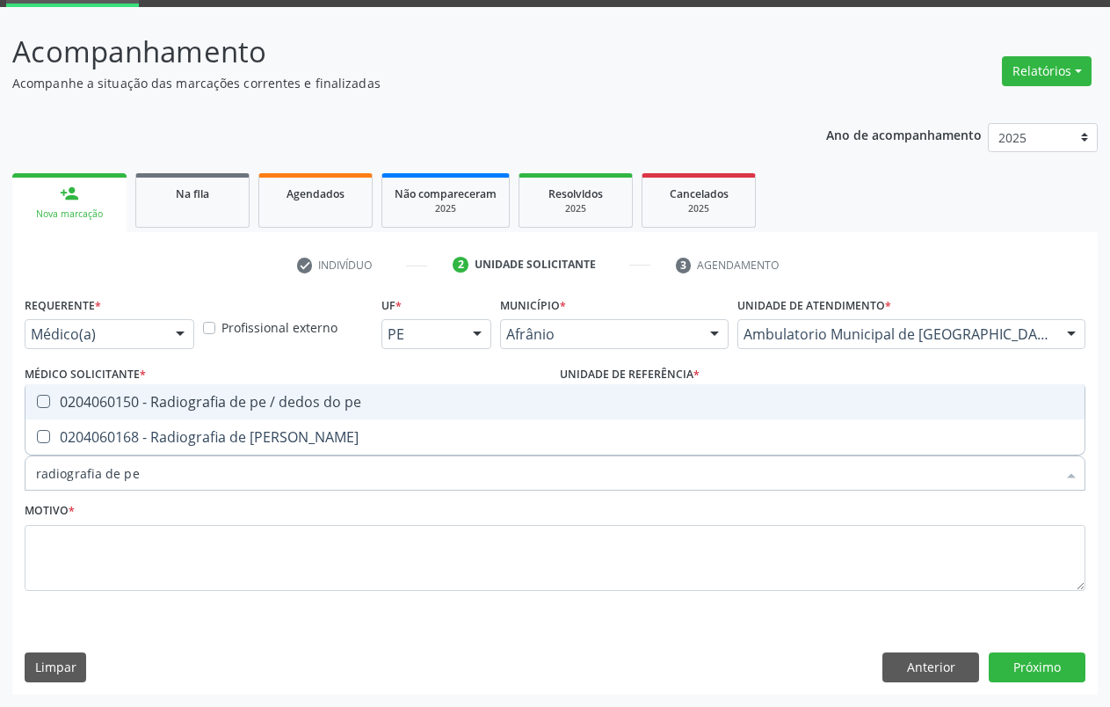
click at [81, 396] on div "0204060150 - Radiografia de pe / dedos do pe" at bounding box center [555, 402] width 1038 height 14
checkbox pe "true"
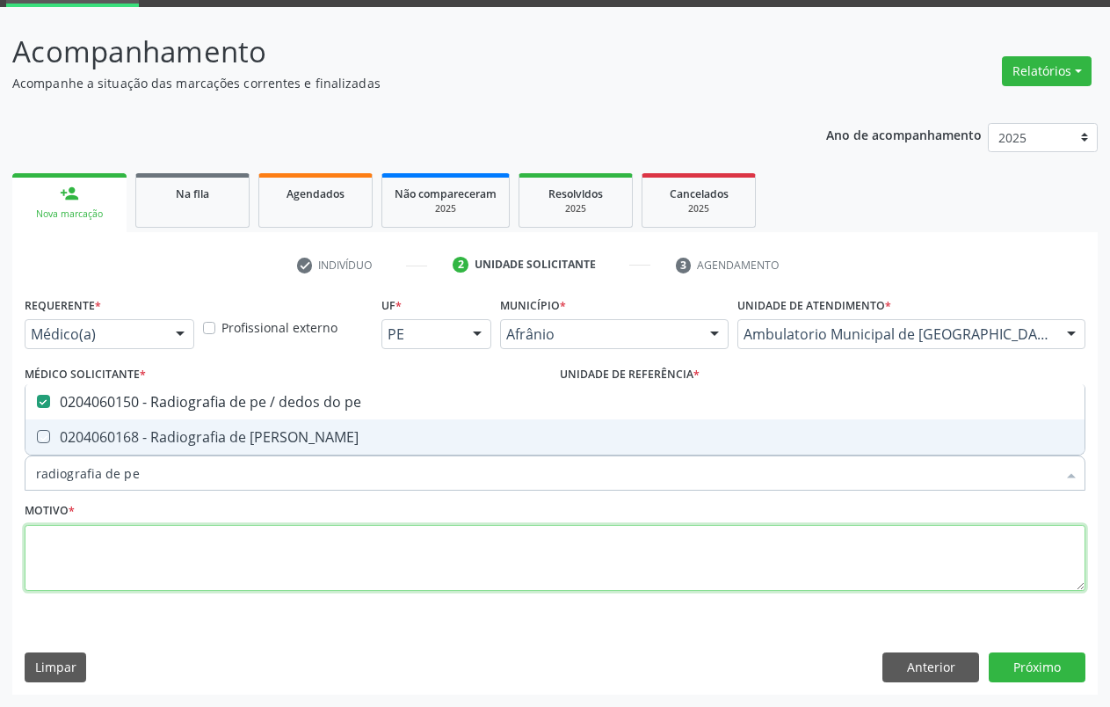
click at [137, 559] on textarea at bounding box center [555, 558] width 1061 height 67
type textarea "."
checkbox perna "true"
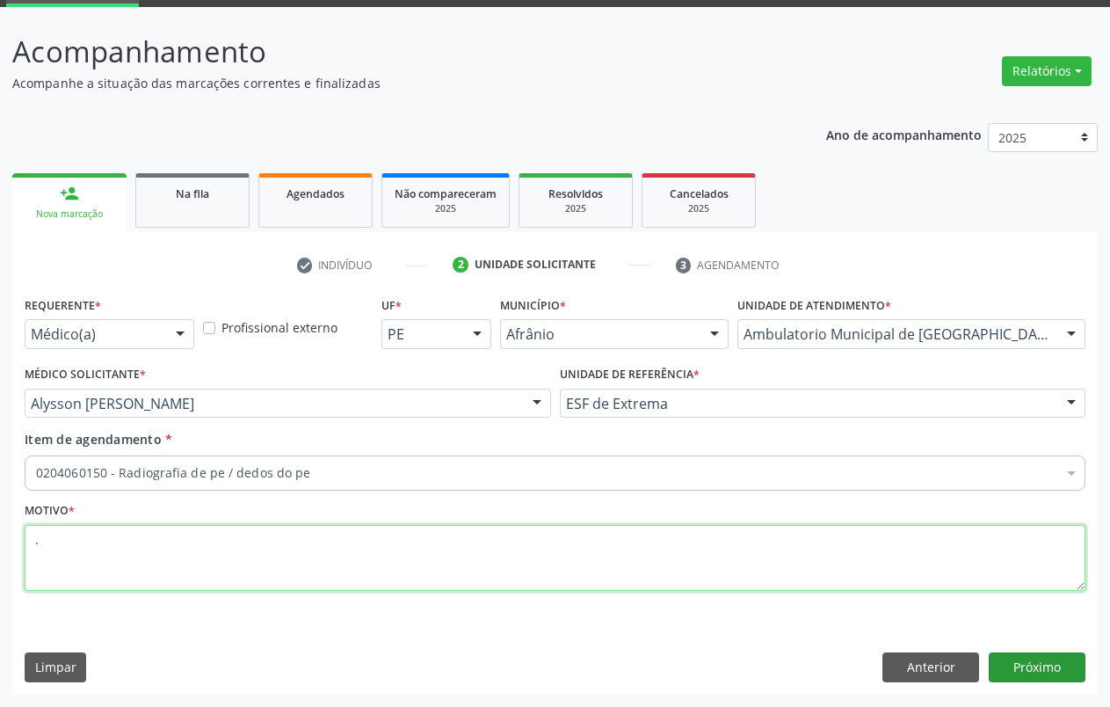
type textarea "."
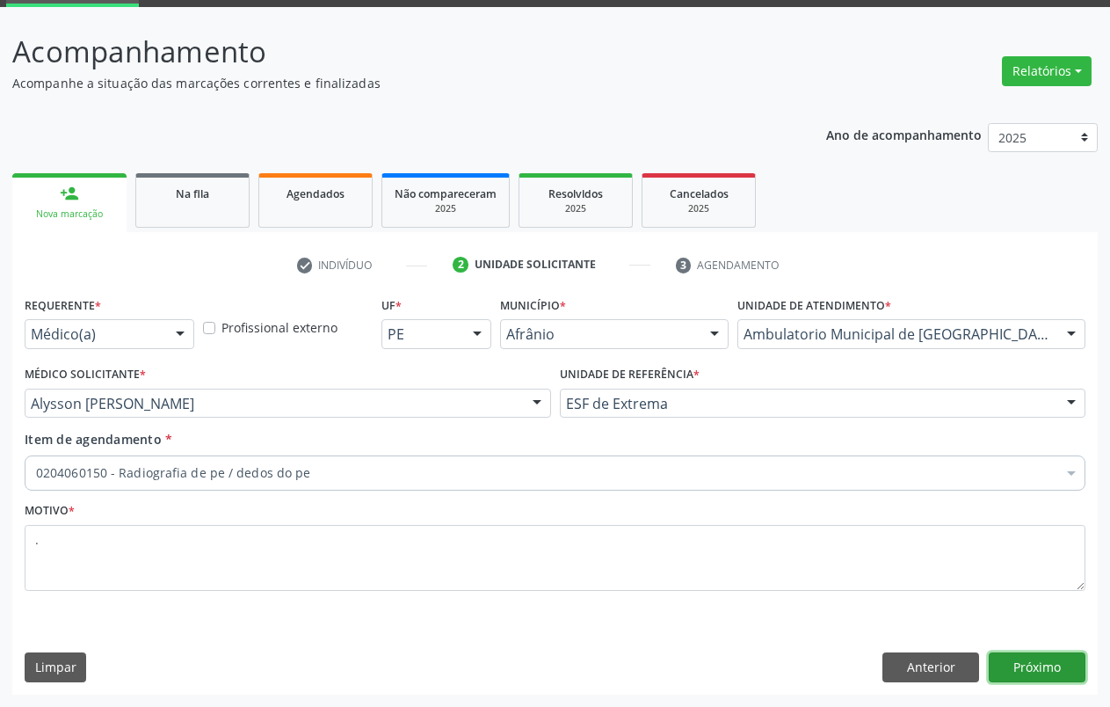
click at [1018, 663] on button "Próximo" at bounding box center [1037, 667] width 97 height 30
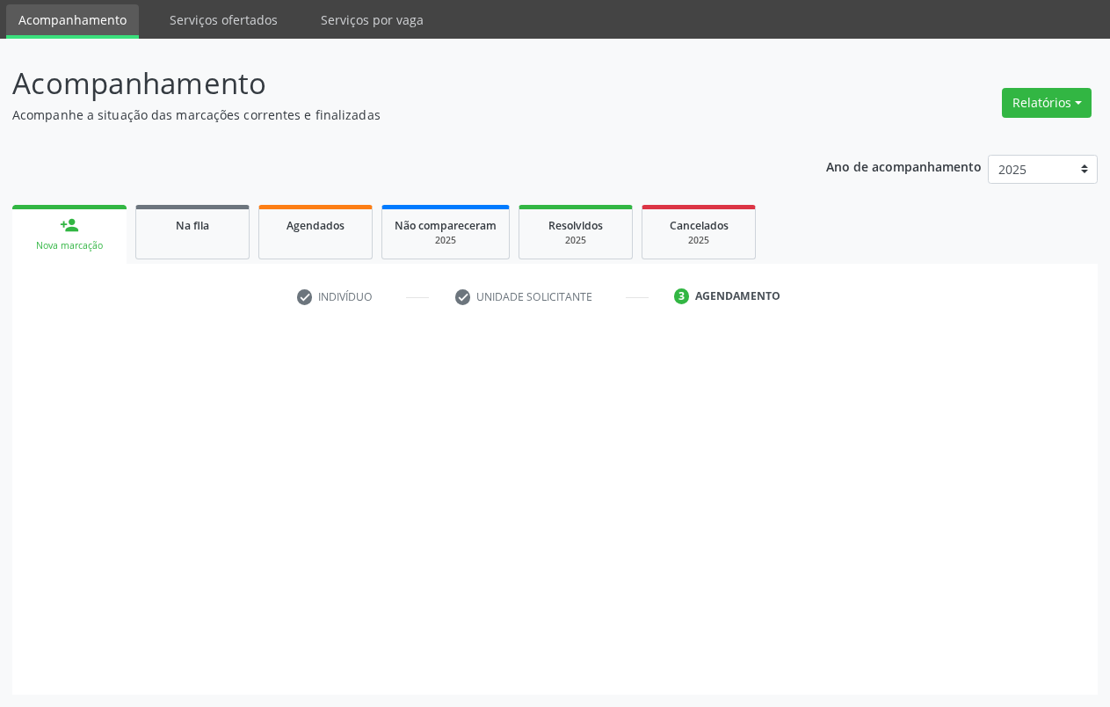
scroll to position [58, 0]
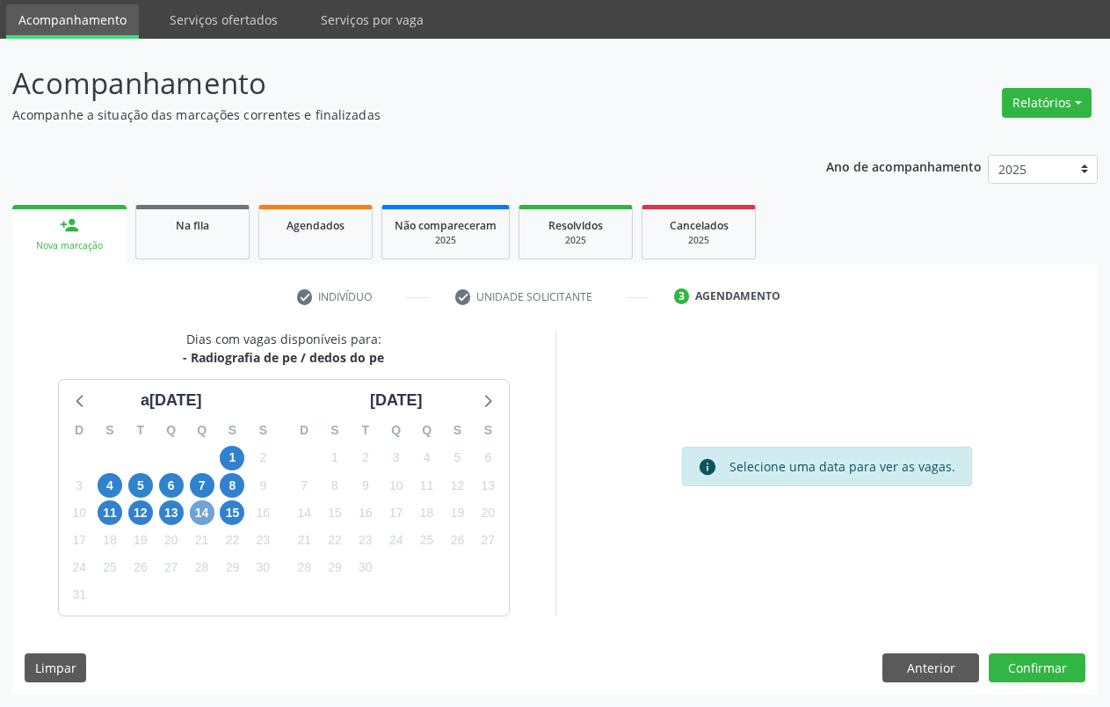
click at [205, 515] on span "14" at bounding box center [202, 512] width 25 height 25
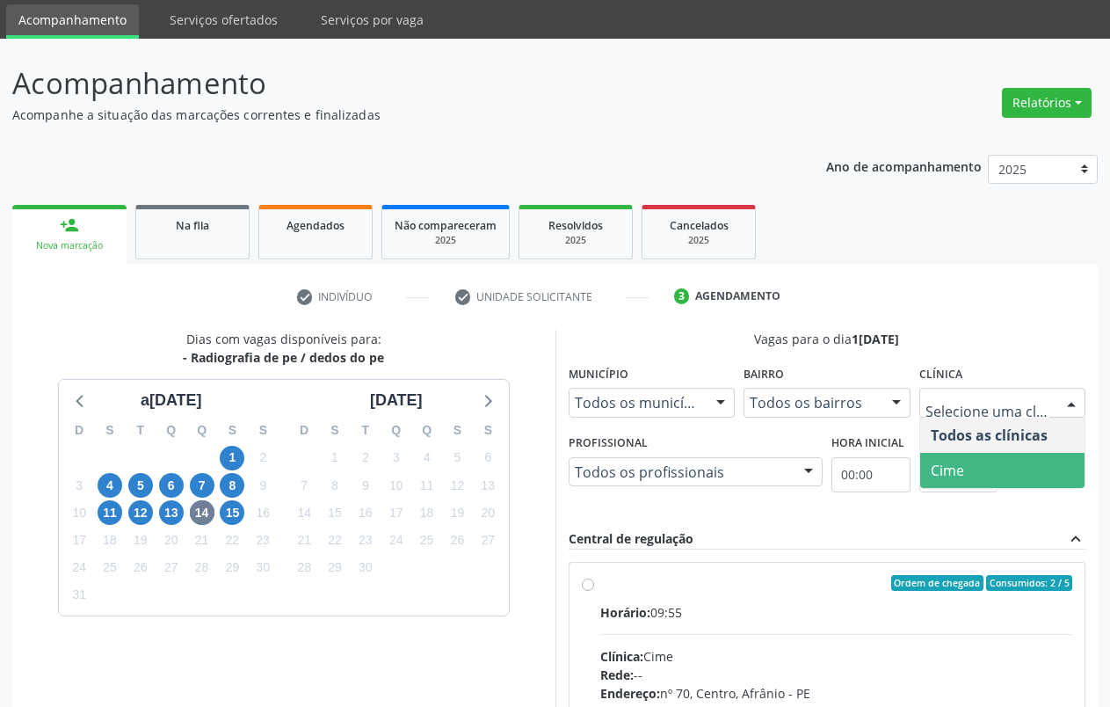
click at [1032, 457] on span "Cime" at bounding box center [1002, 470] width 165 height 35
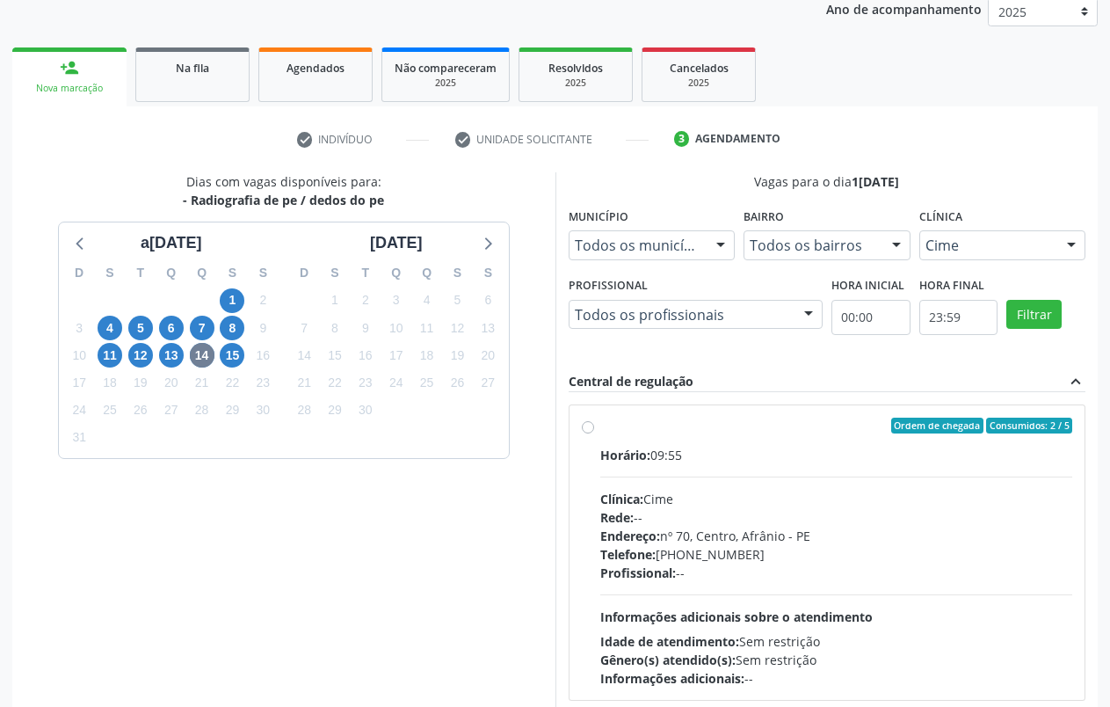
scroll to position [220, 0]
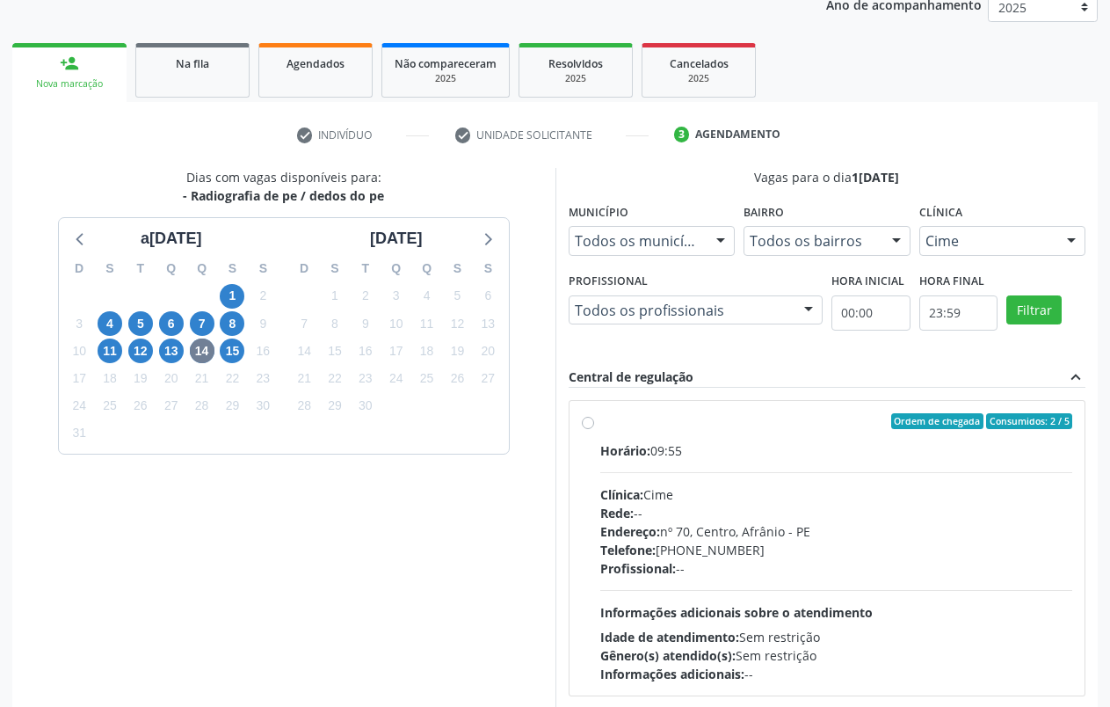
click at [588, 431] on div "Ordem de chegada Consumidos: 2 / 5 Horário: 09:55 Clínica: Cime Rede: -- Endere…" at bounding box center [827, 548] width 491 height 270
radio input "true"
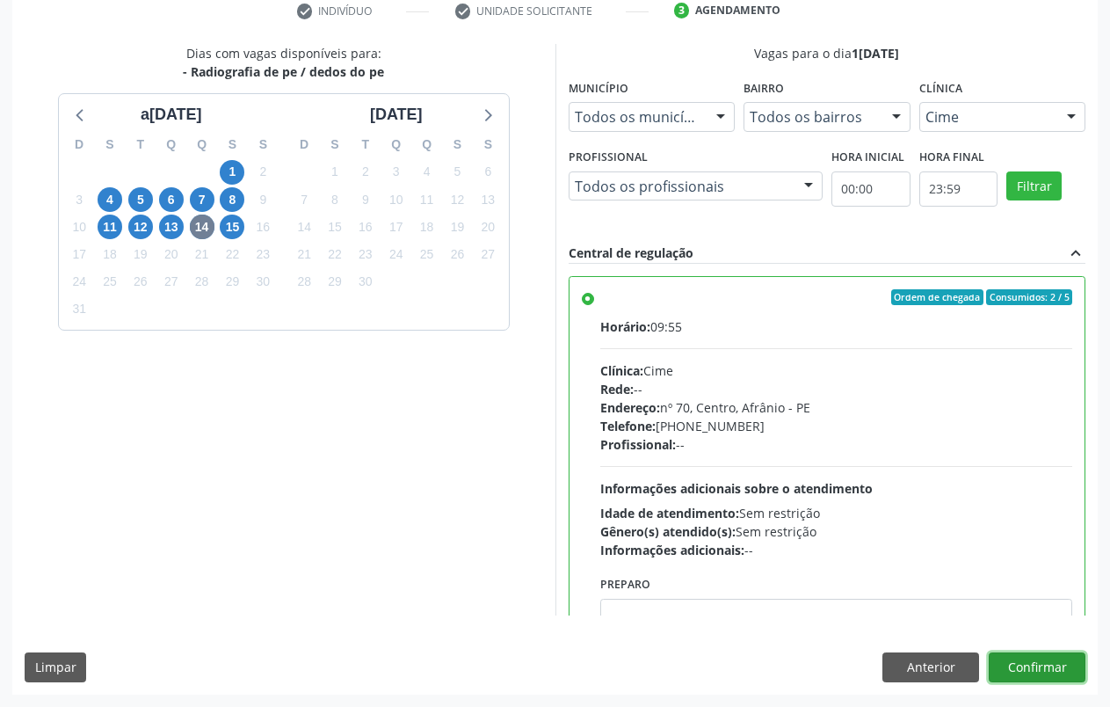
click at [1052, 665] on button "Confirmar" at bounding box center [1037, 667] width 97 height 30
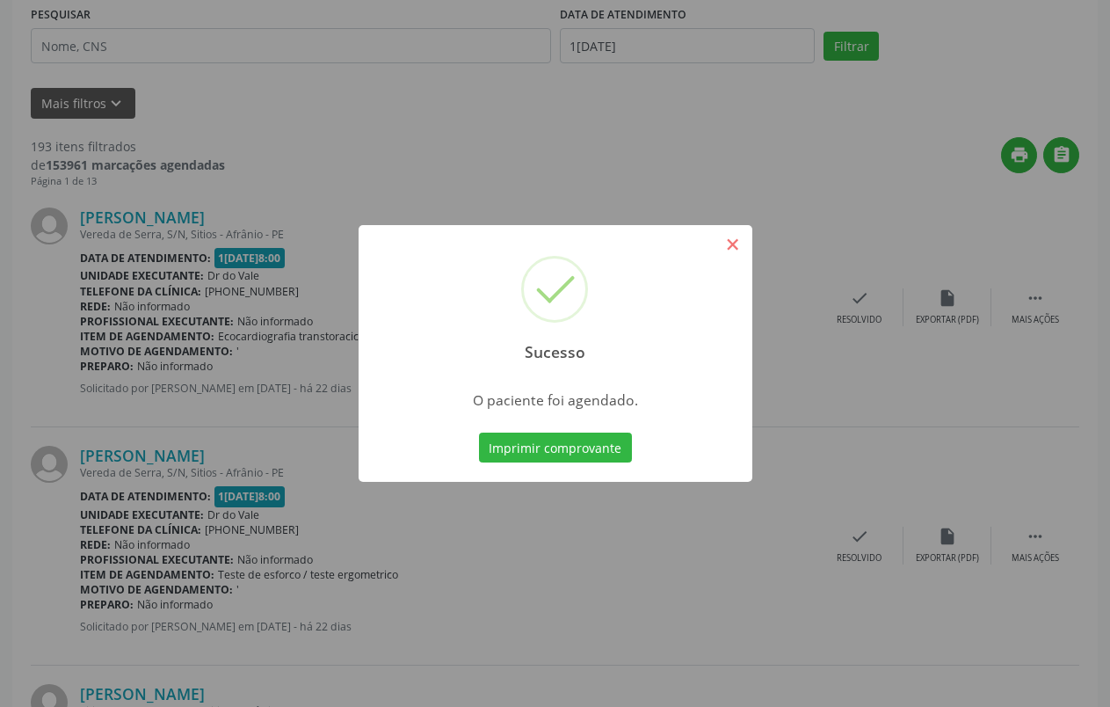
scroll to position [0, 0]
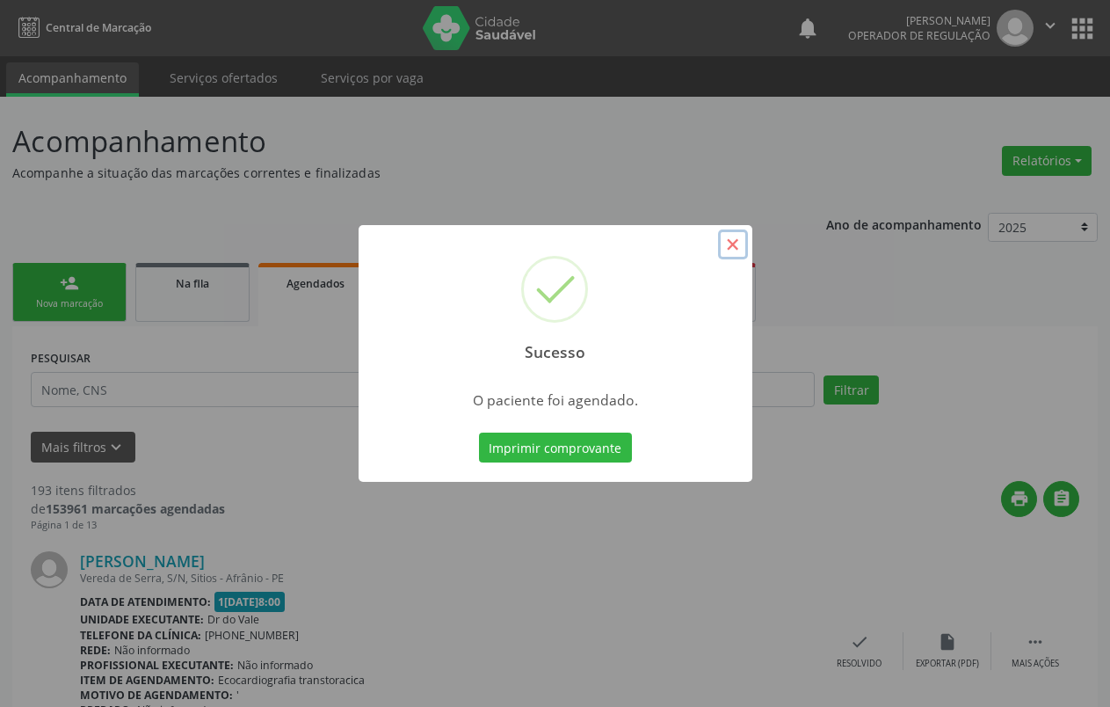
click at [735, 238] on button "×" at bounding box center [733, 244] width 30 height 30
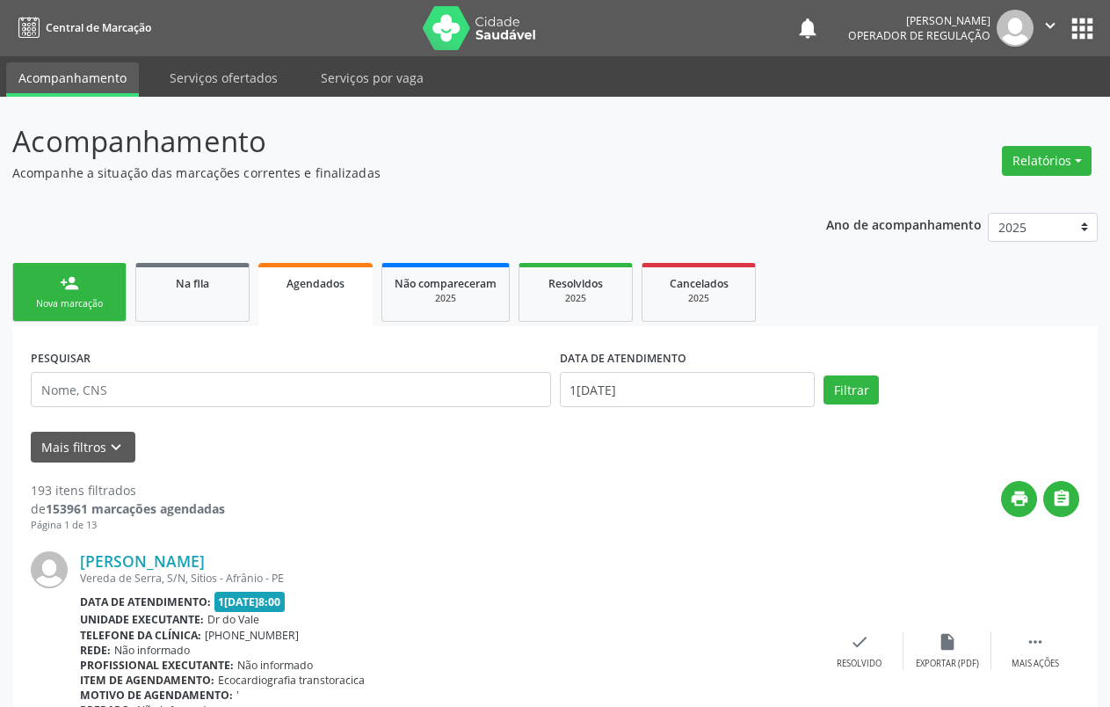
click at [106, 283] on link "person_add Nova marcação" at bounding box center [69, 292] width 114 height 59
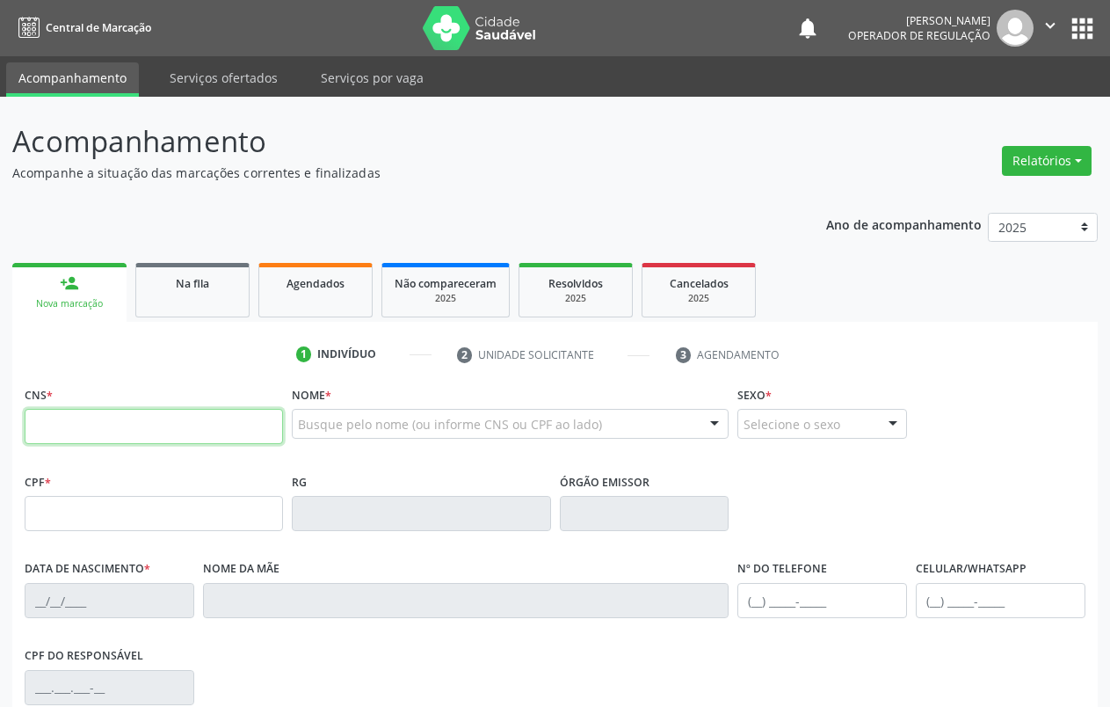
click at [166, 443] on input "text" at bounding box center [154, 426] width 258 height 35
type input "704 5003 2385 5817"
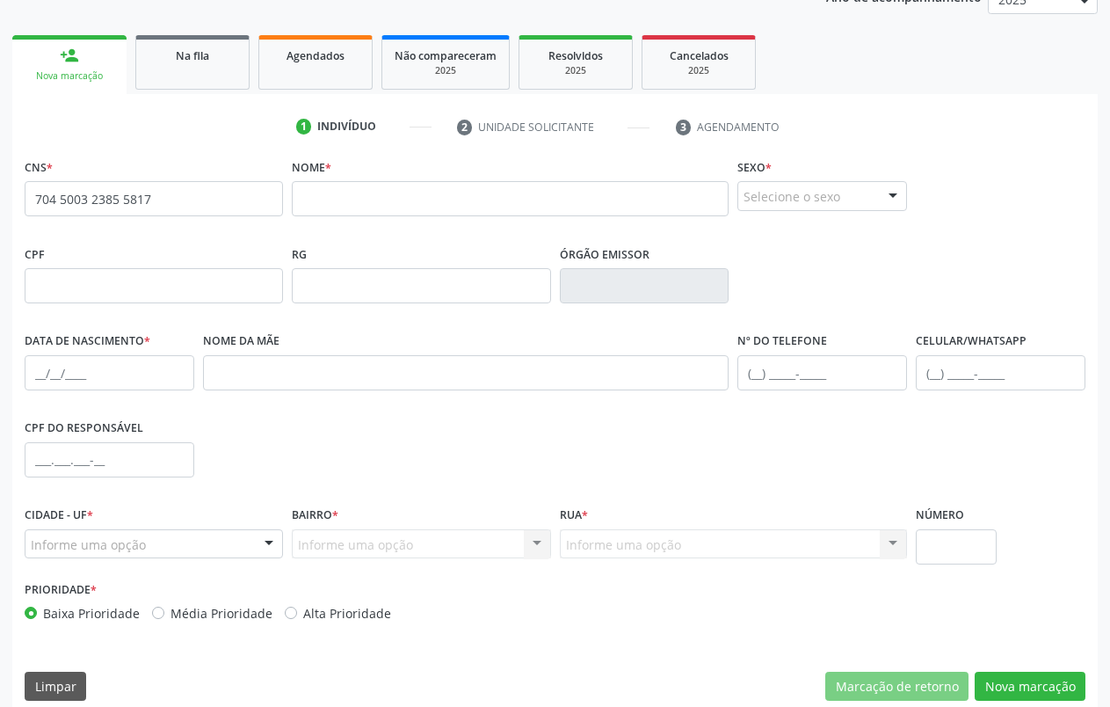
scroll to position [246, 0]
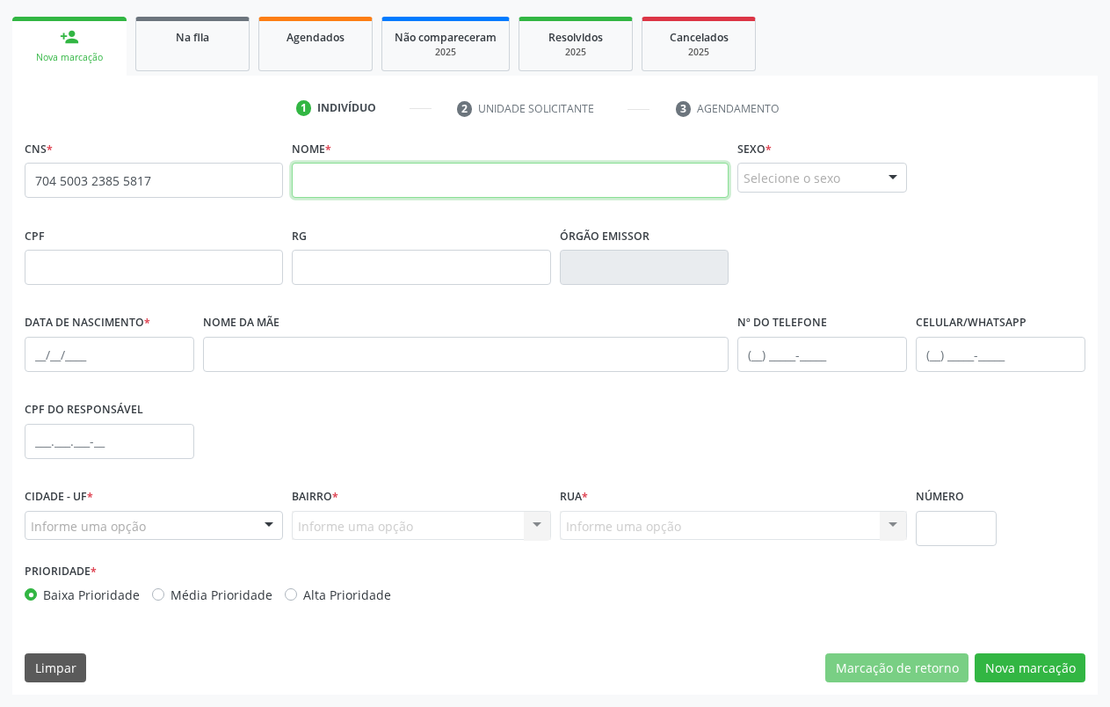
click at [476, 180] on input "text" at bounding box center [510, 180] width 437 height 35
type input "gilmar sabino macedo"
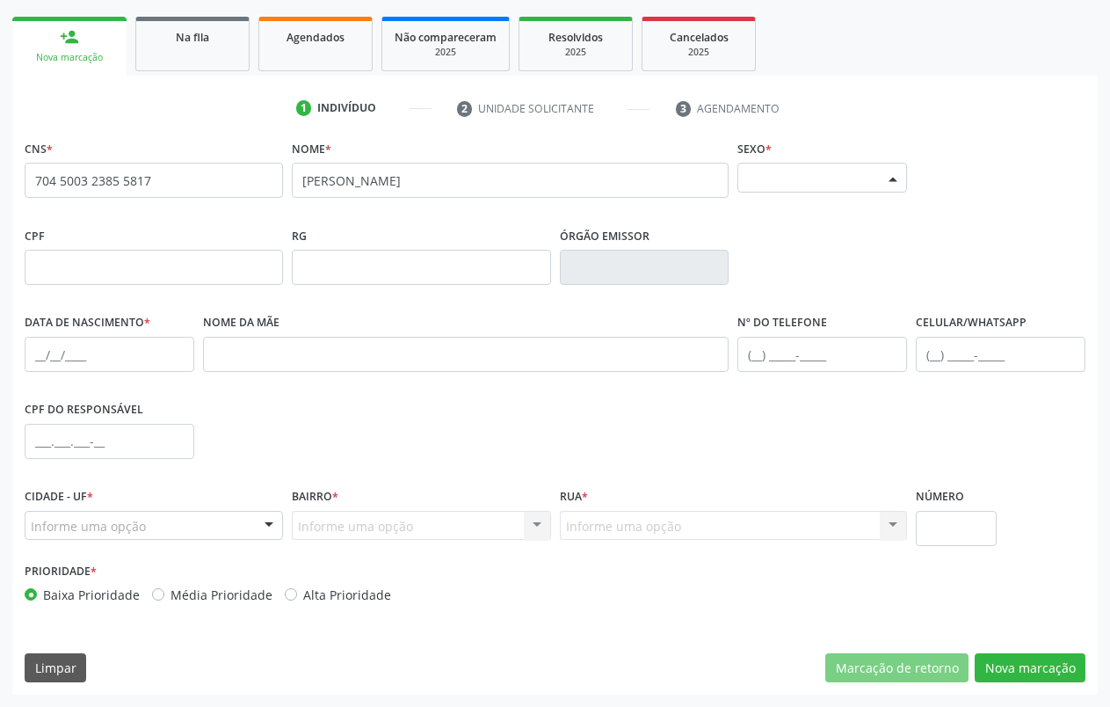
click at [786, 184] on div "Selecione o sexo" at bounding box center [822, 178] width 170 height 30
click at [781, 247] on span "Feminino" at bounding box center [780, 245] width 62 height 19
click at [803, 180] on span "Feminino" at bounding box center [807, 178] width 127 height 18
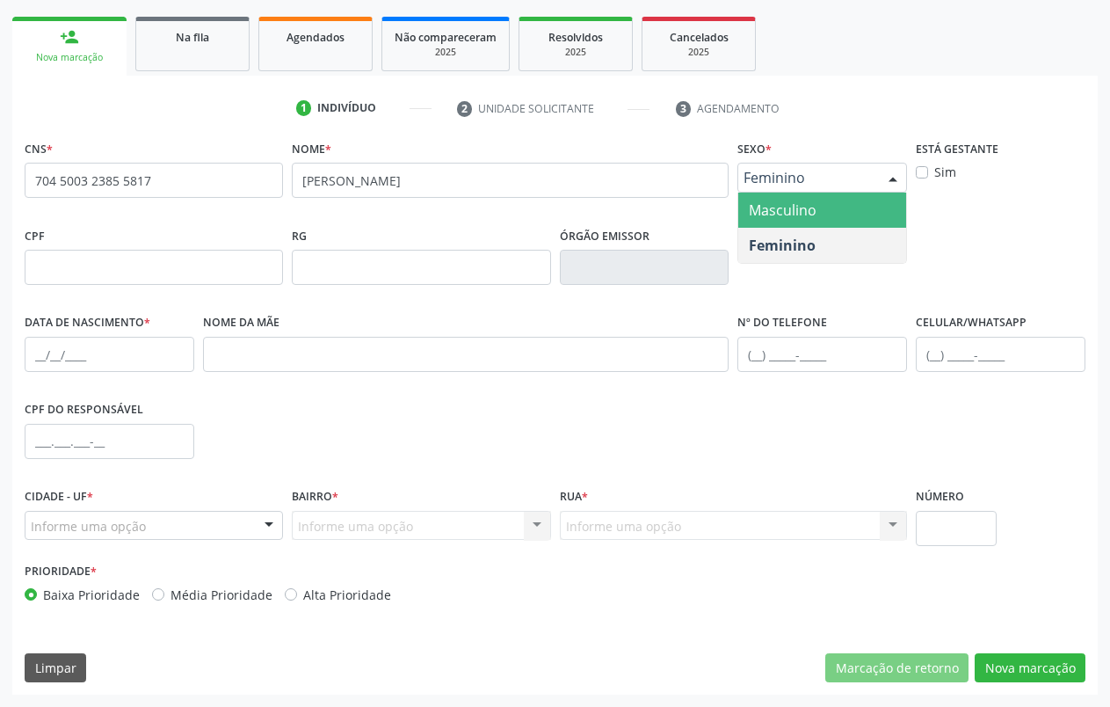
click at [812, 217] on span "Masculino" at bounding box center [783, 209] width 68 height 19
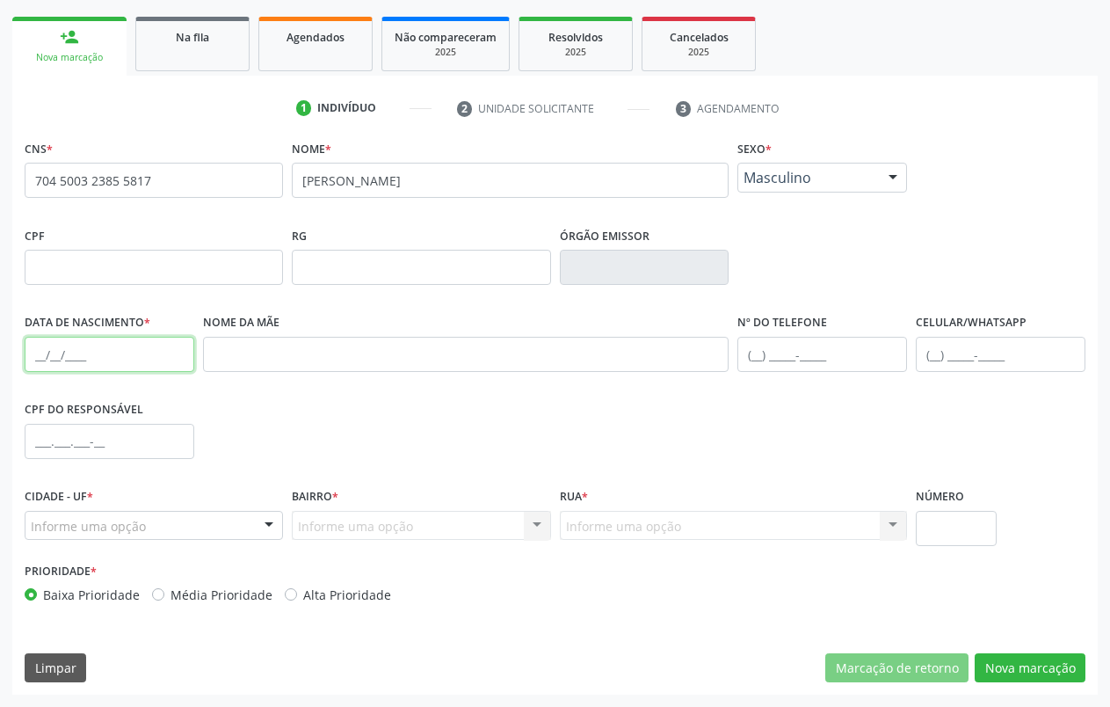
click at [45, 354] on input "text" at bounding box center [110, 354] width 170 height 35
type input "06/04/1981"
click at [240, 535] on div at bounding box center [154, 526] width 258 height 30
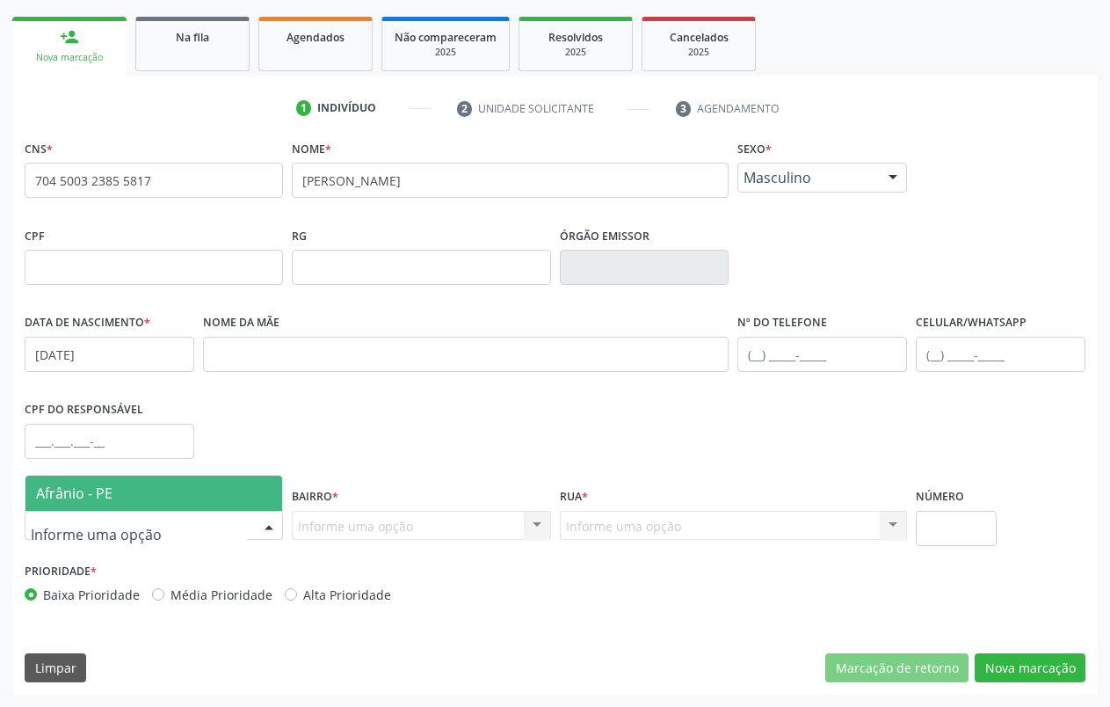
click at [124, 502] on span "Afrânio - PE" at bounding box center [153, 493] width 257 height 35
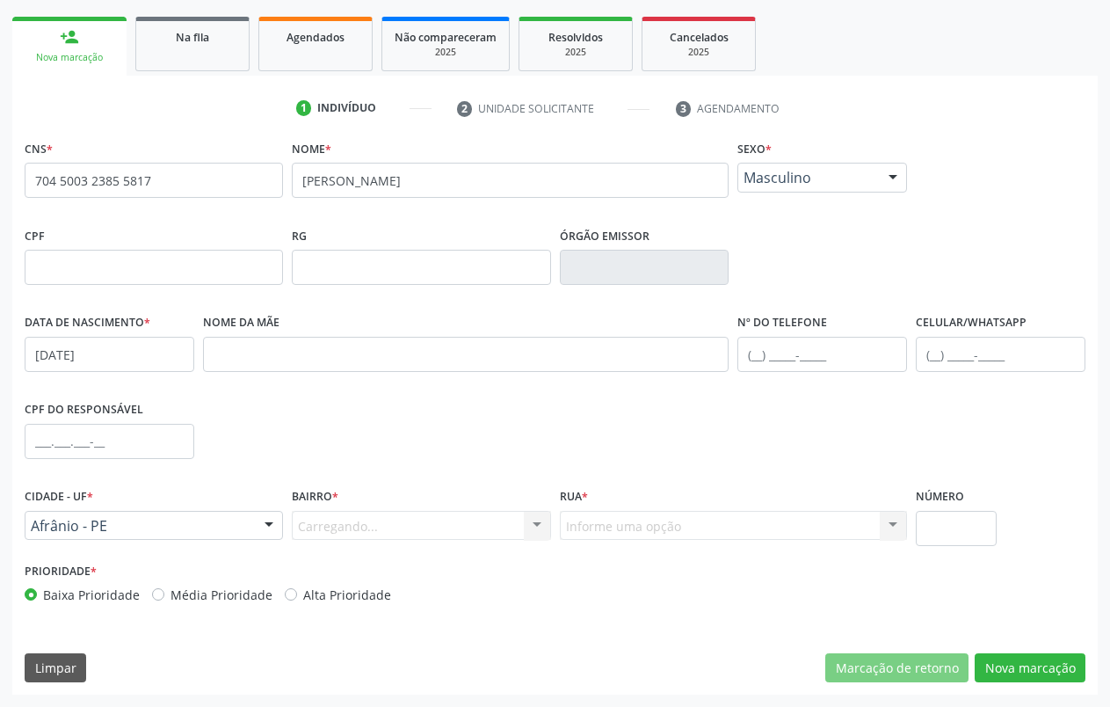
click at [362, 529] on div "Carregando... Nenhum resultado encontrado para: " " Nenhuma opção encontrada. D…" at bounding box center [421, 526] width 258 height 30
click at [421, 530] on div "Informe uma opção" at bounding box center [421, 526] width 258 height 30
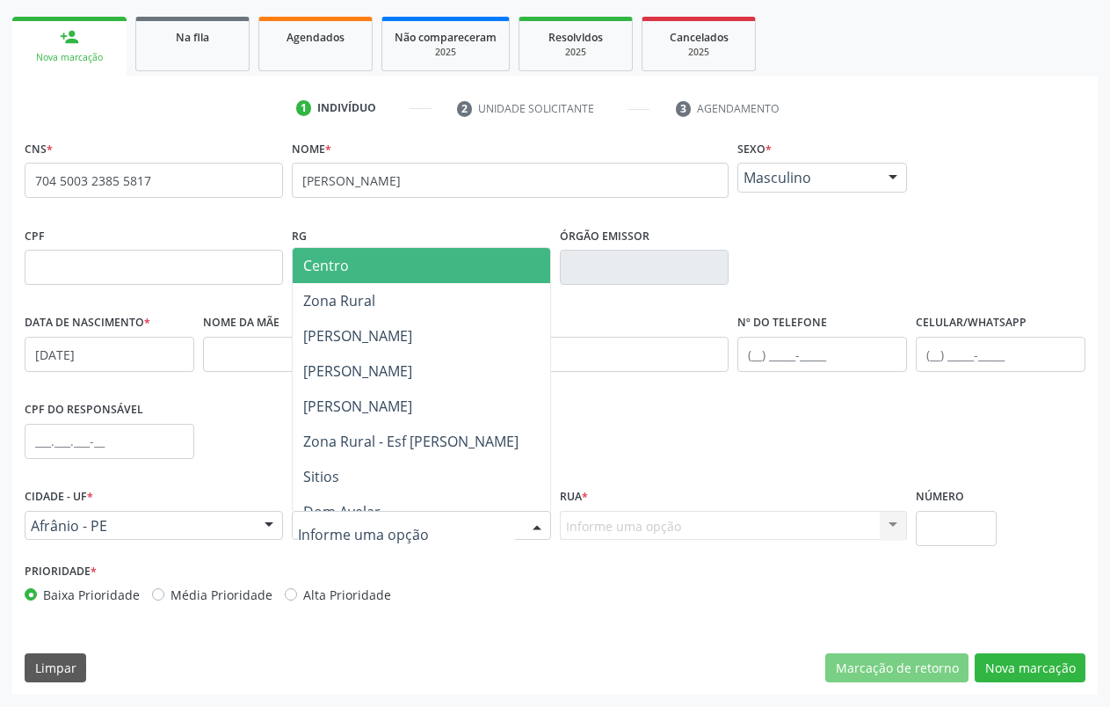
click at [377, 270] on span "Centro" at bounding box center [421, 265] width 257 height 35
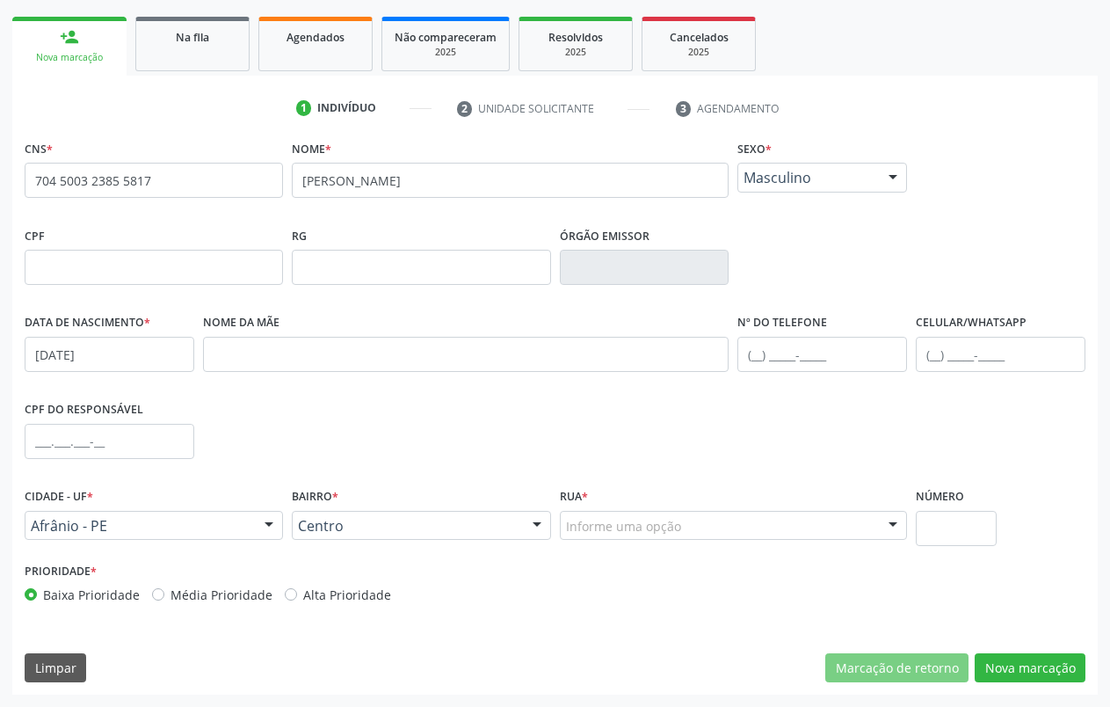
click at [684, 526] on div "Informe uma opção" at bounding box center [734, 526] width 348 height 30
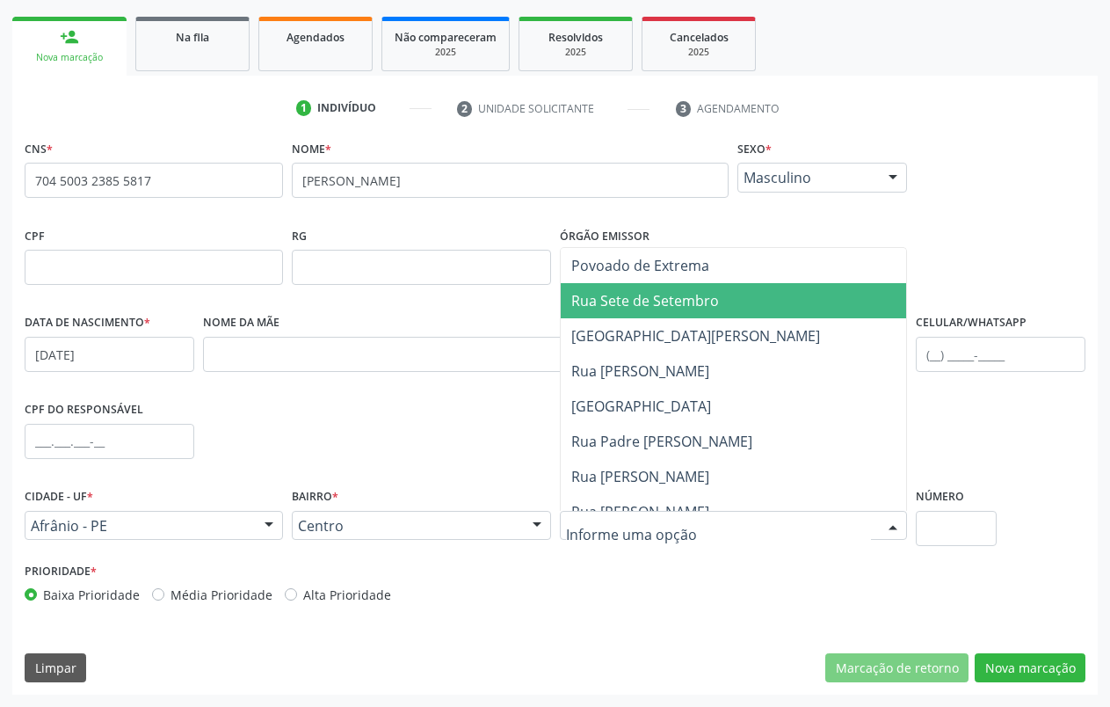
click at [653, 313] on span "Rua Sete de Setembro" at bounding box center [740, 300] width 359 height 35
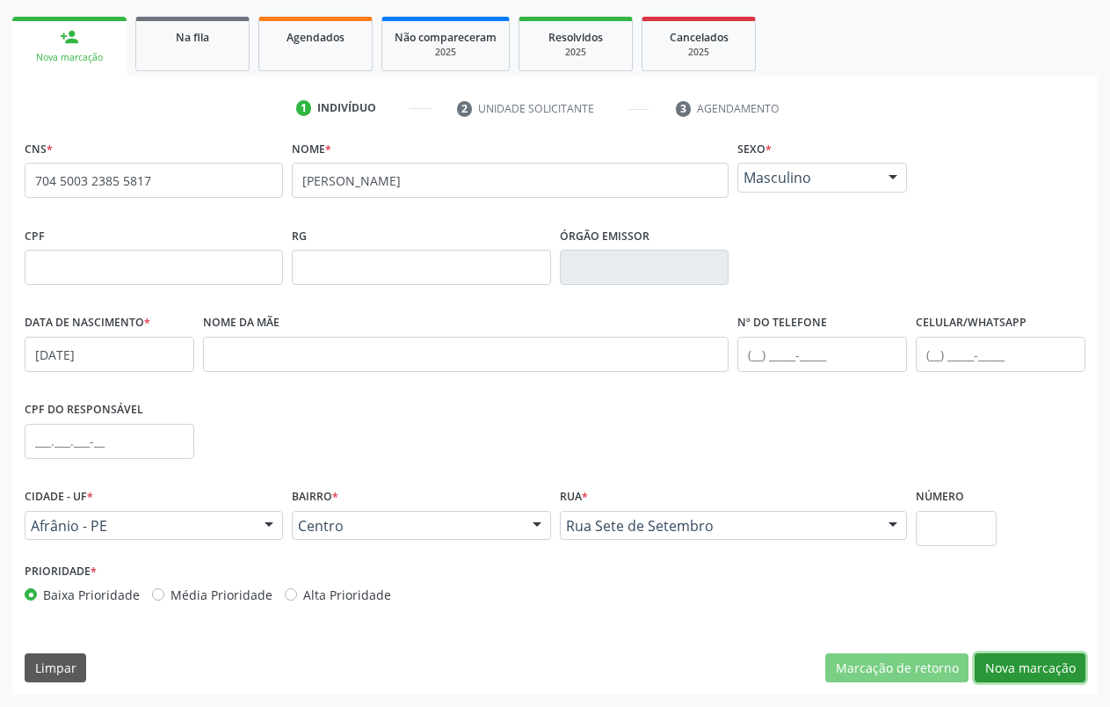
click at [1067, 668] on button "Nova marcação" at bounding box center [1030, 668] width 111 height 30
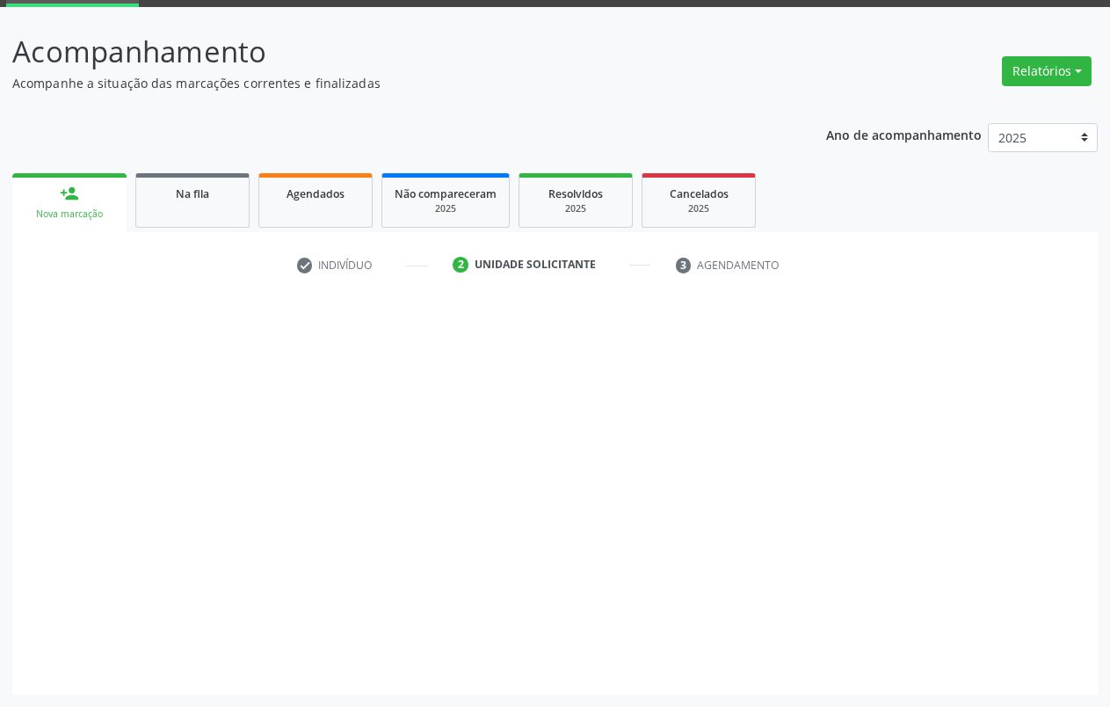
scroll to position [90, 0]
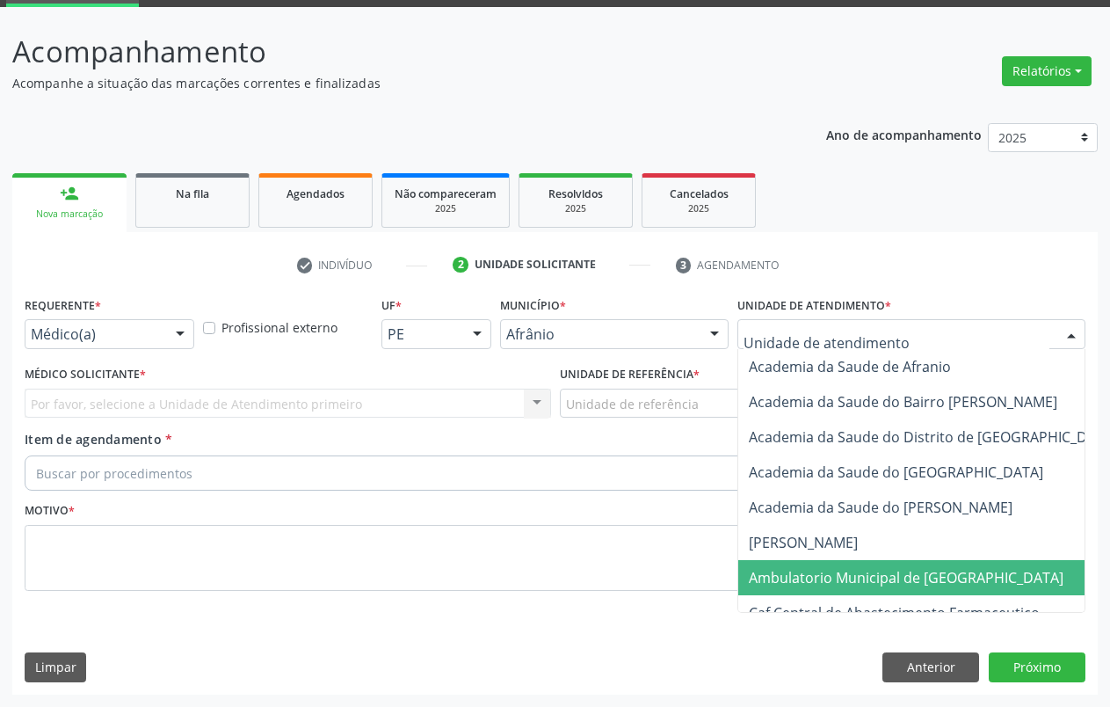
click at [817, 572] on span "Ambulatorio Municipal de [GEOGRAPHIC_DATA]" at bounding box center [906, 577] width 315 height 19
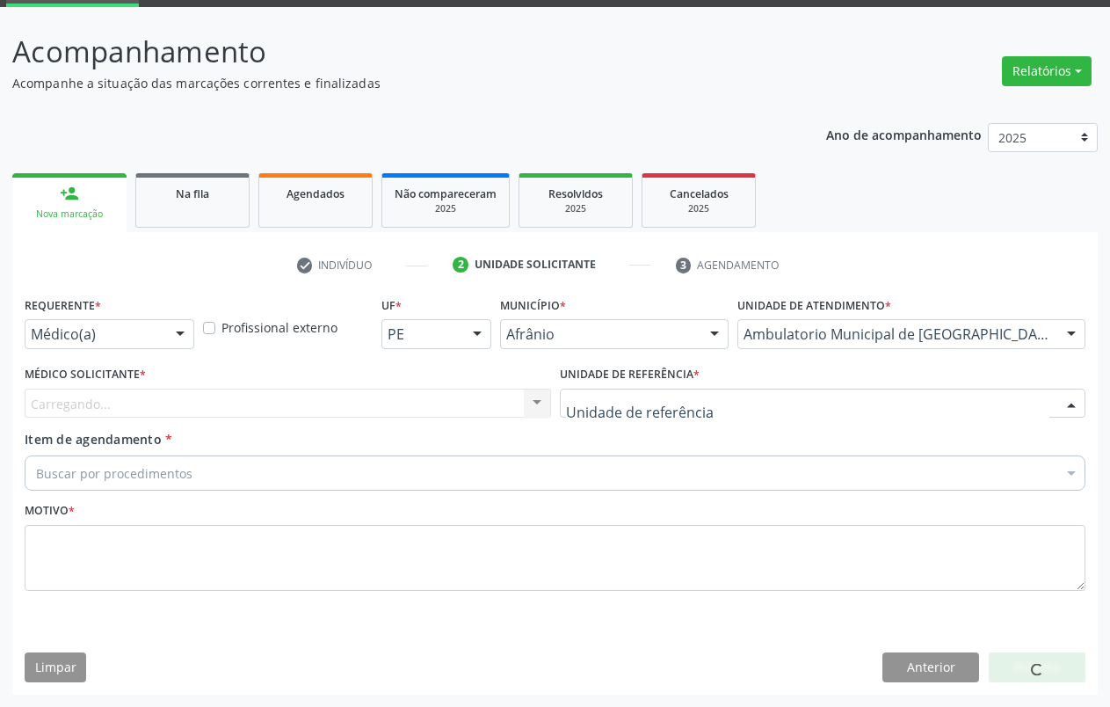
click at [698, 408] on div at bounding box center [823, 403] width 526 height 30
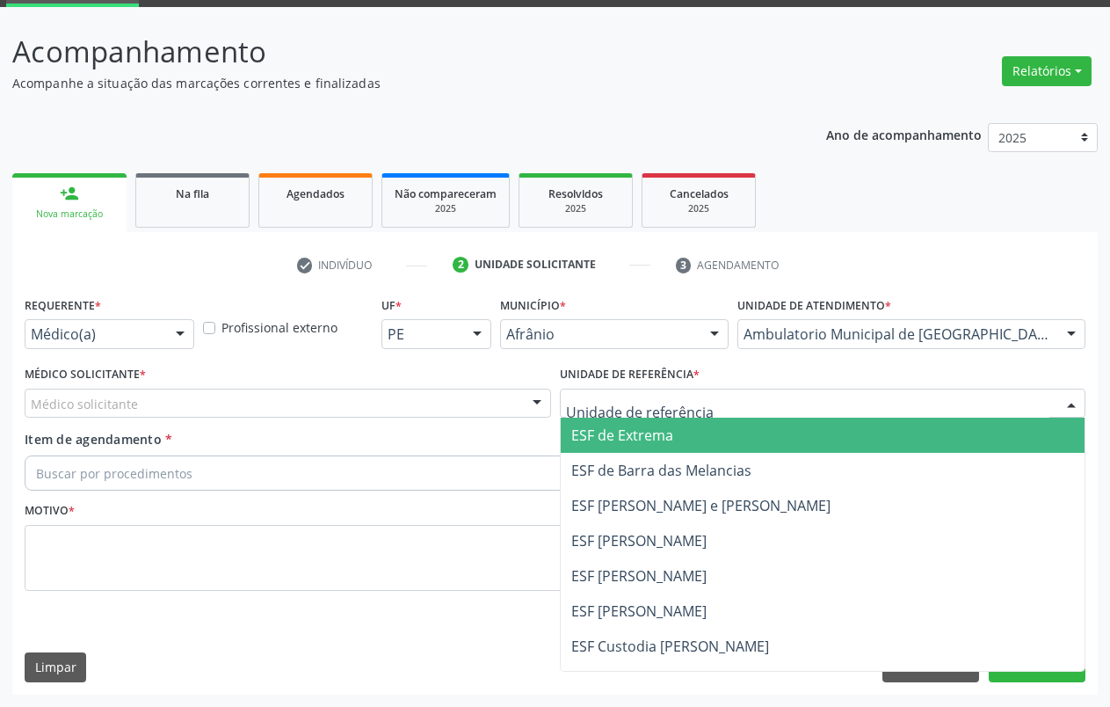
click at [701, 439] on span "ESF de Extrema" at bounding box center [823, 434] width 525 height 35
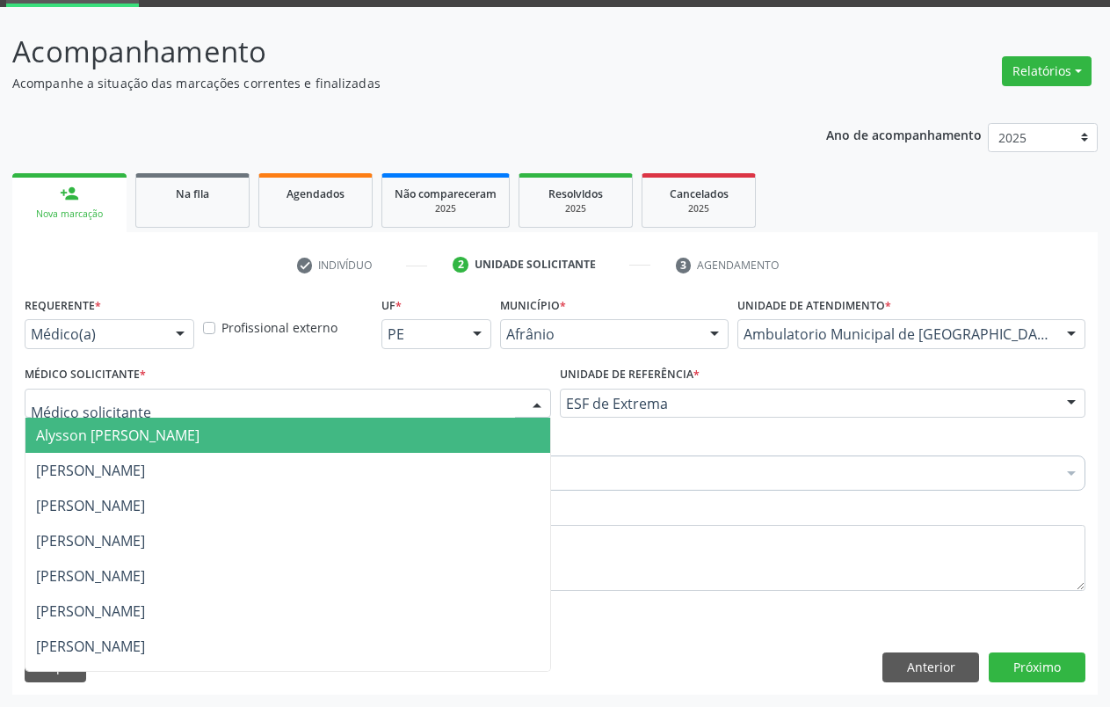
click at [529, 405] on div at bounding box center [537, 404] width 26 height 30
click at [470, 428] on span "Alysson [PERSON_NAME]" at bounding box center [287, 434] width 525 height 35
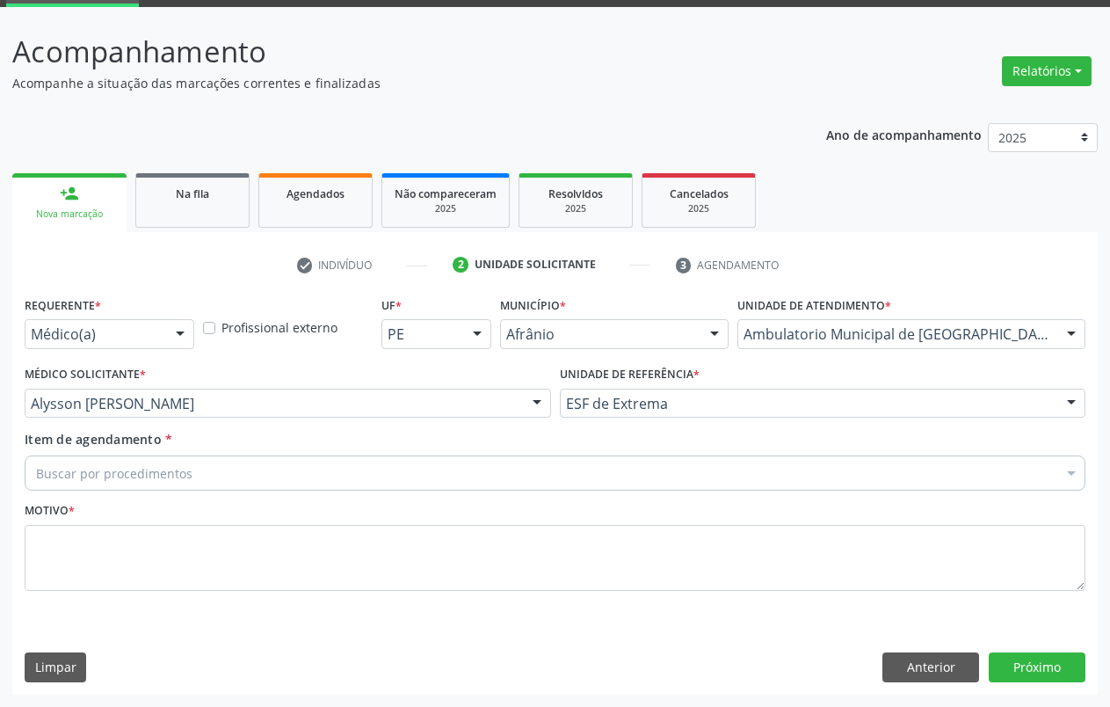
click at [263, 468] on div "Buscar por procedimentos" at bounding box center [555, 472] width 1061 height 35
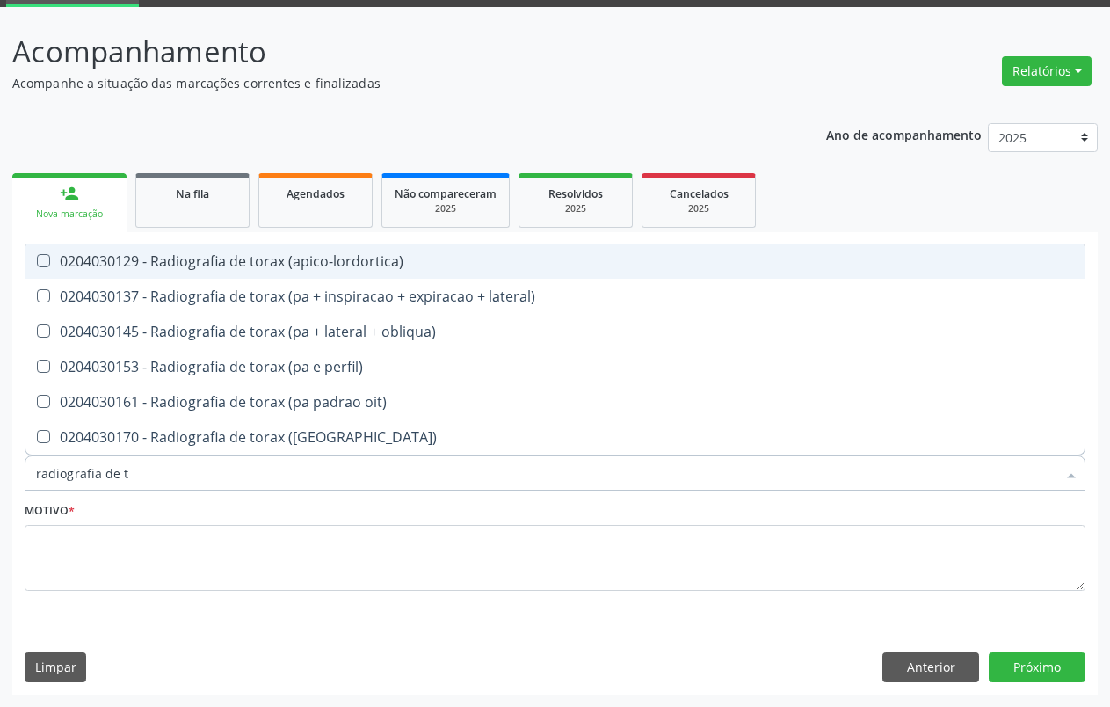
type input "radiografia de to"
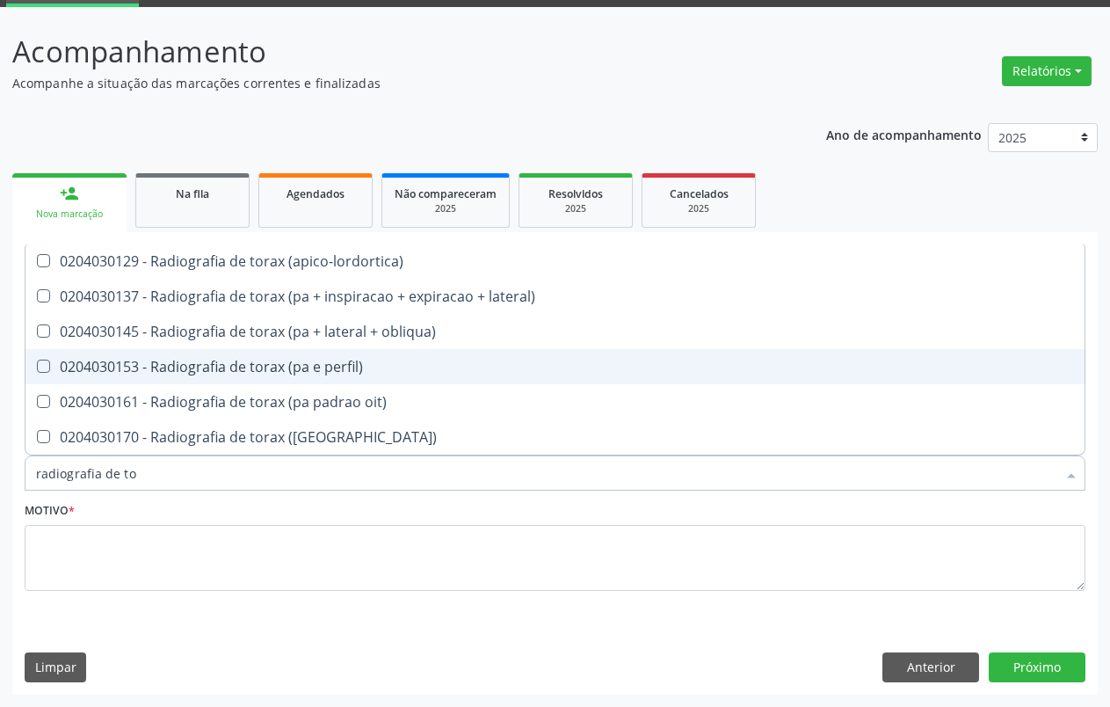
click at [276, 369] on div "0204030153 - Radiografia de torax (pa e perfil)" at bounding box center [555, 366] width 1038 height 14
checkbox perfil\) "true"
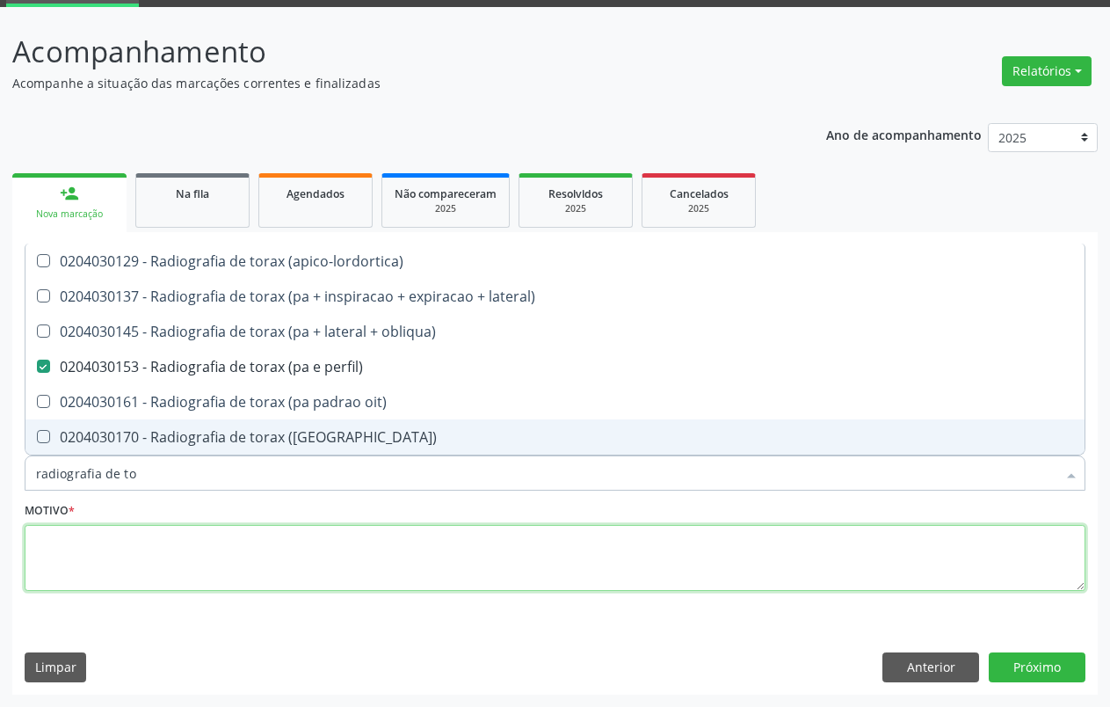
click at [250, 550] on textarea at bounding box center [555, 558] width 1061 height 67
type textarea "."
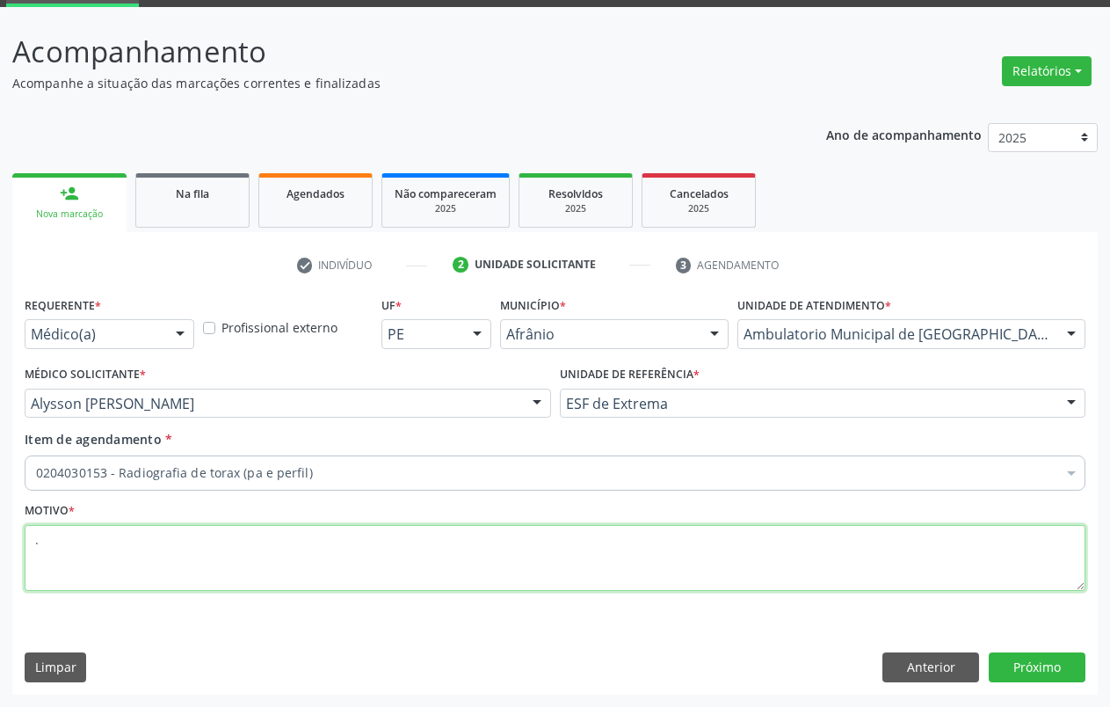
checkbox perfil\) "true"
checkbox preenchida\) "false"
type textarea "."
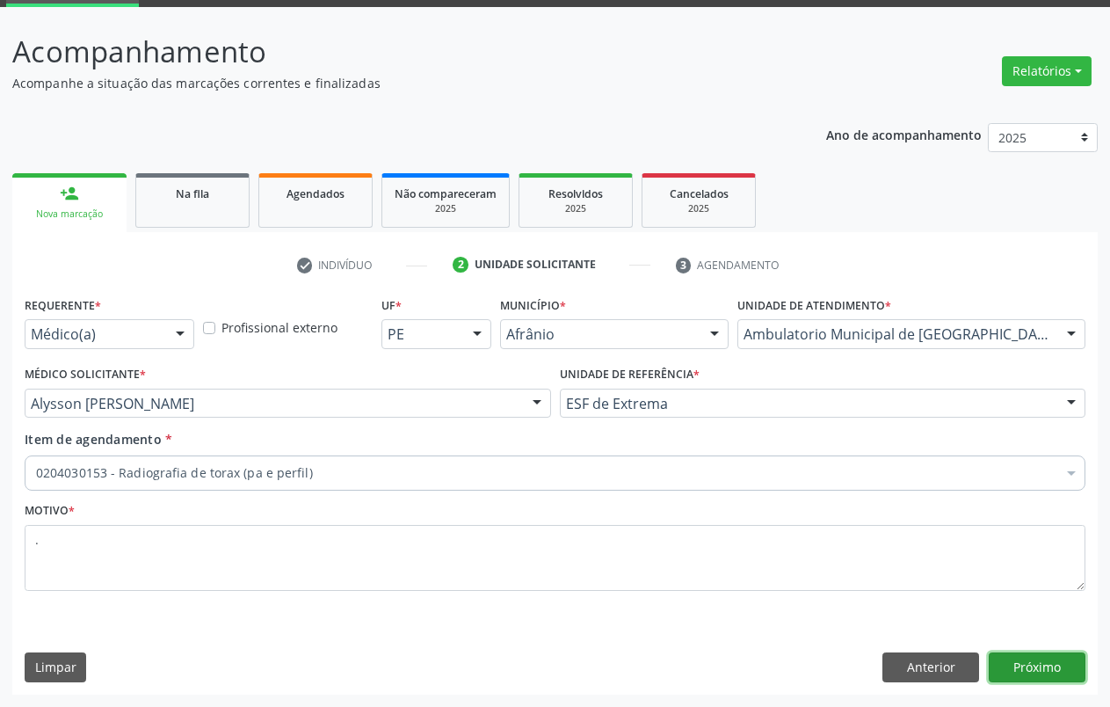
click at [1066, 668] on button "Próximo" at bounding box center [1037, 667] width 97 height 30
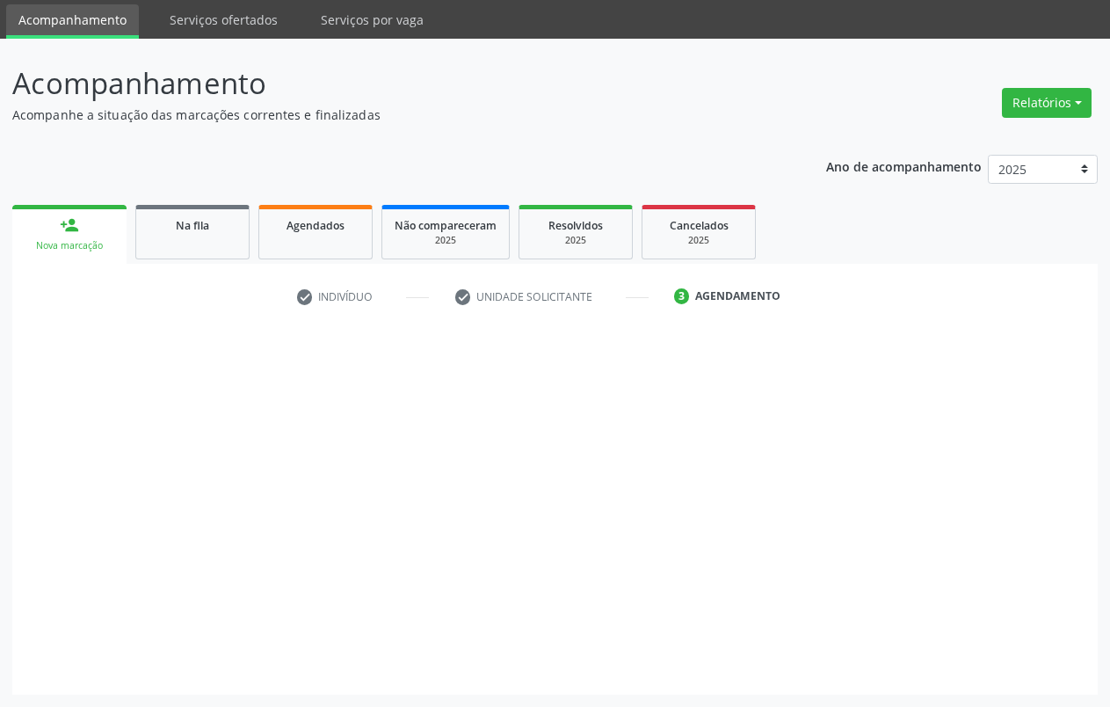
scroll to position [58, 0]
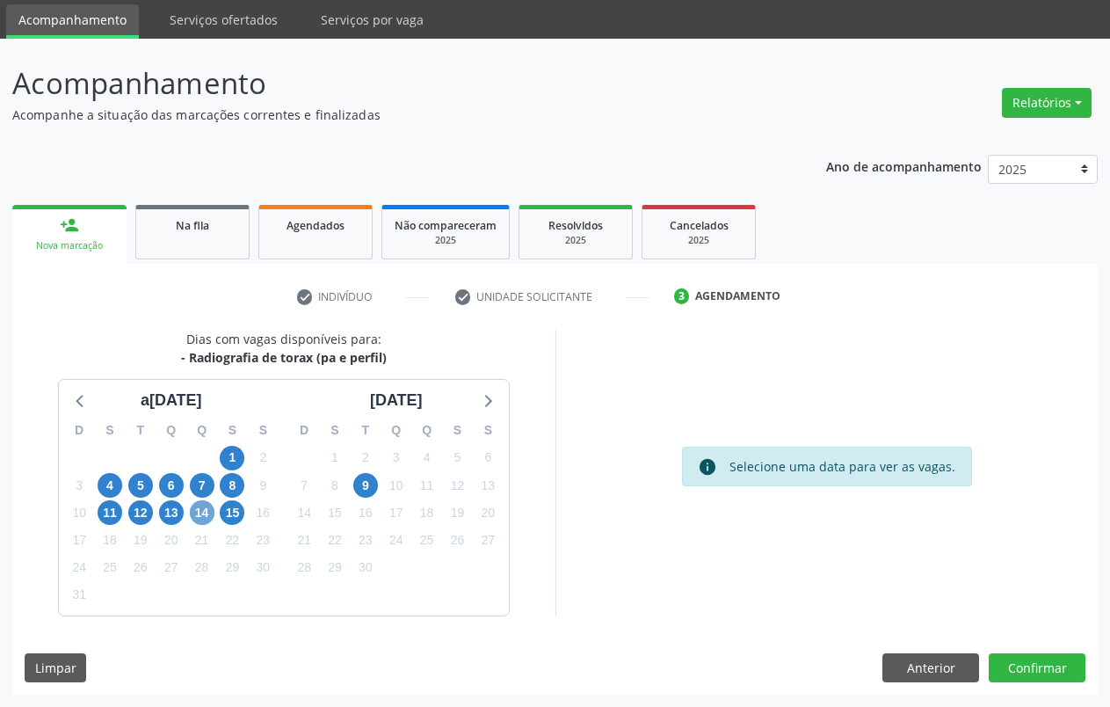
click at [201, 510] on span "14" at bounding box center [202, 512] width 25 height 25
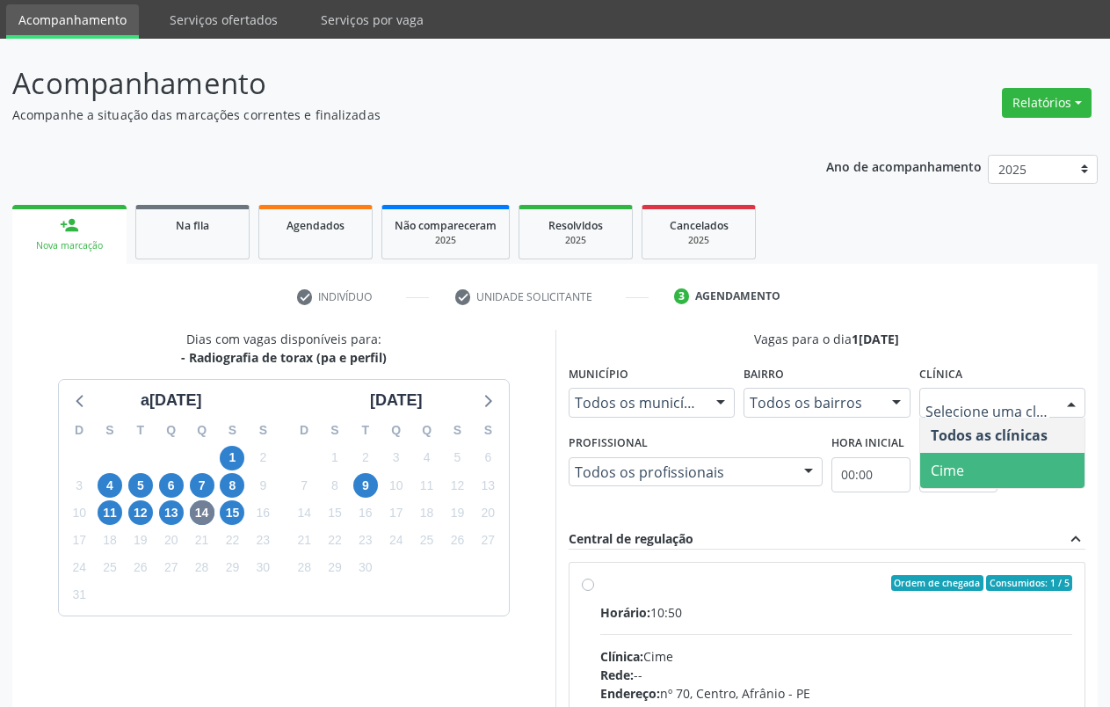
click at [1014, 468] on span "Cime" at bounding box center [1002, 470] width 165 height 35
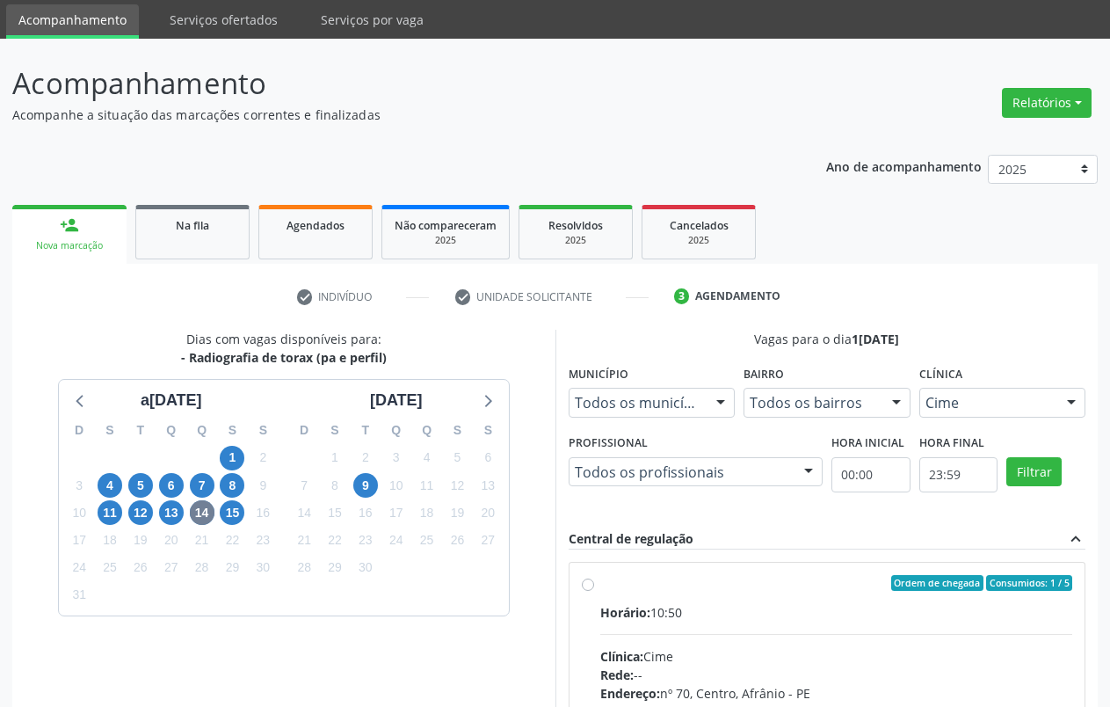
drag, startPoint x: 655, startPoint y: 616, endPoint x: 671, endPoint y: 587, distance: 33.0
click at [655, 613] on div "Horário: 10:50" at bounding box center [836, 612] width 473 height 18
click at [594, 591] on input "Ordem de chegada Consumidos: 1 / 5 Horário: 10:50 Clínica: Cime Rede: -- Endere…" at bounding box center [588, 583] width 12 height 16
radio input "true"
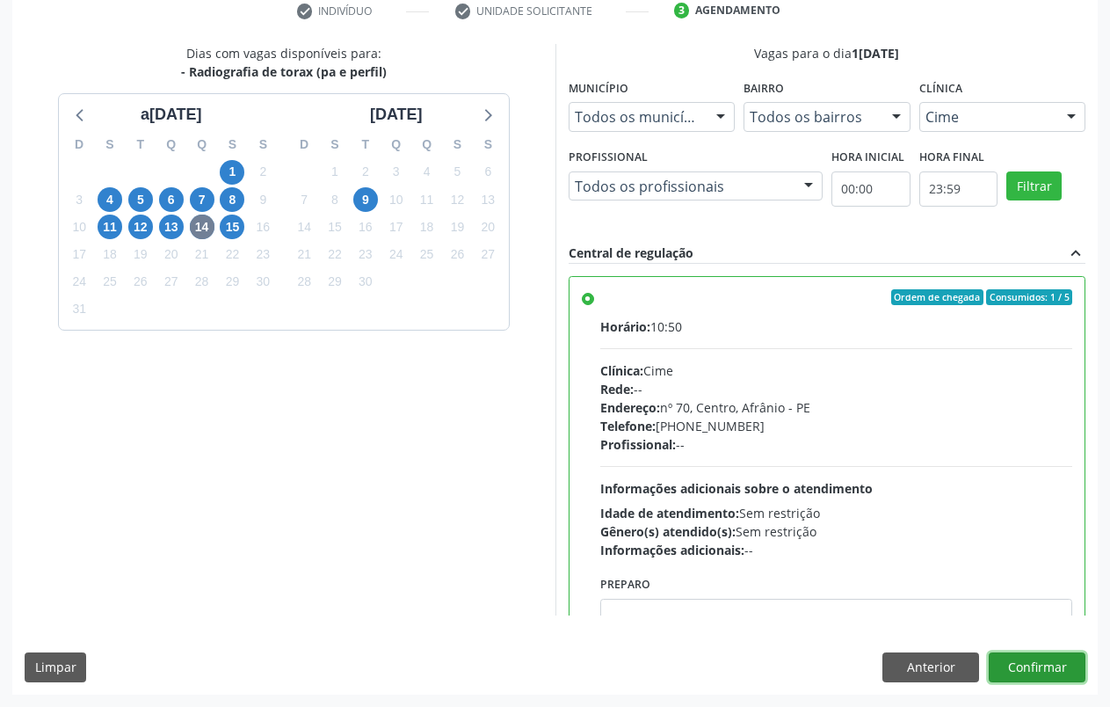
click at [1058, 678] on button "Confirmar" at bounding box center [1037, 667] width 97 height 30
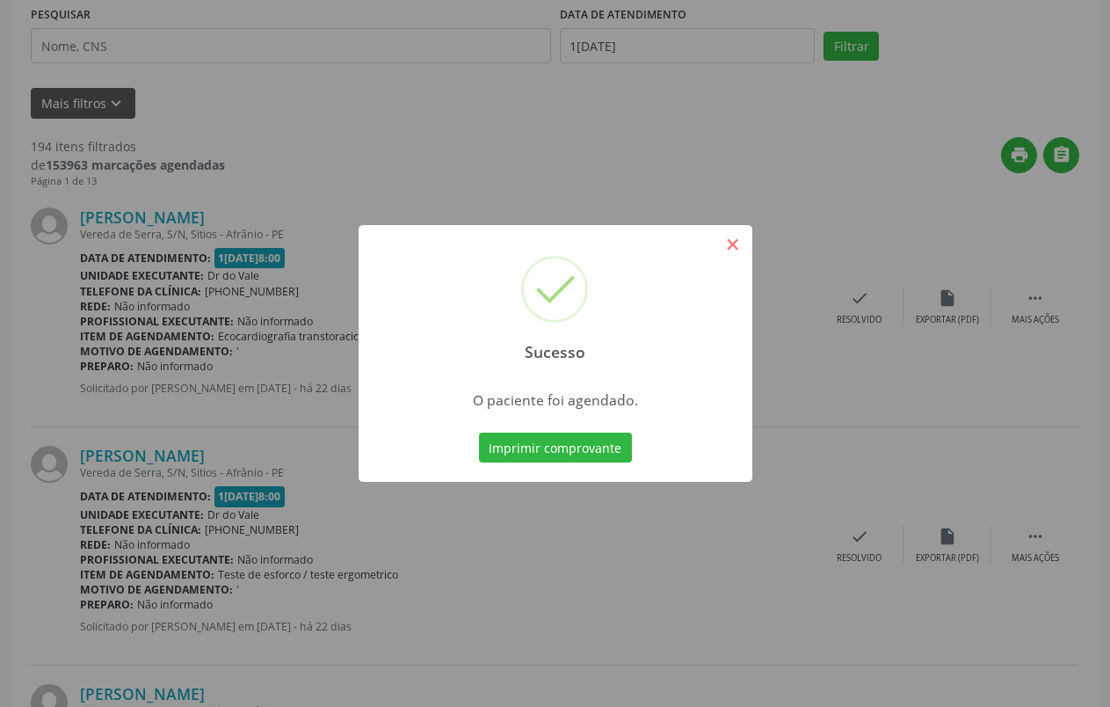
scroll to position [0, 0]
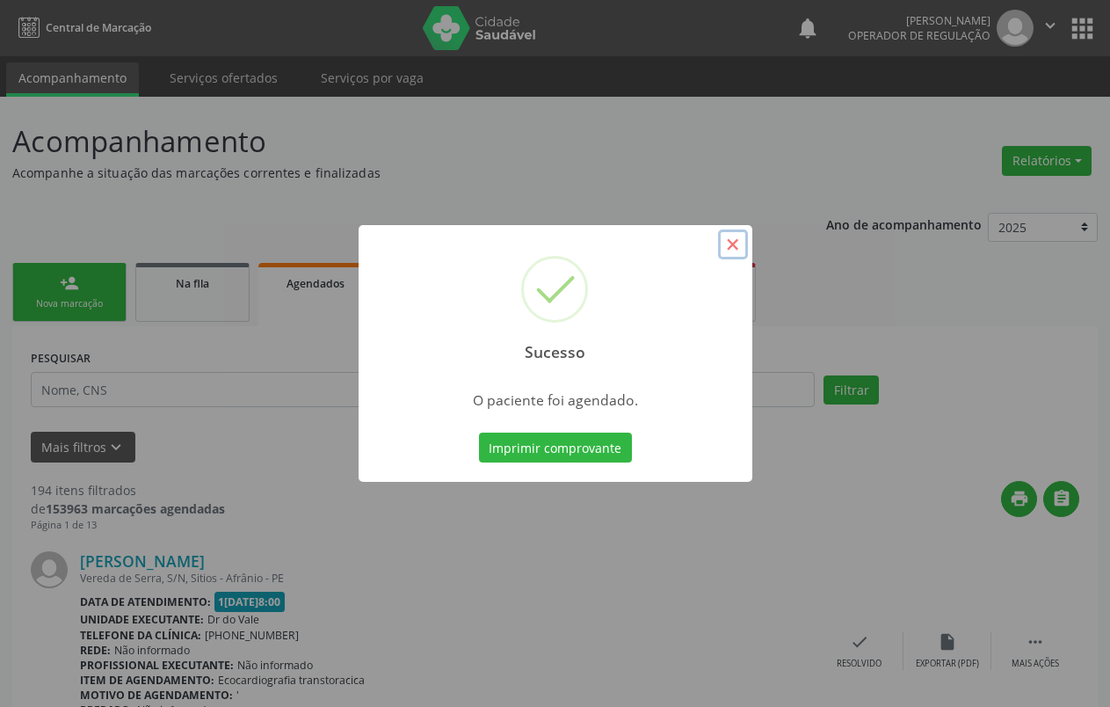
click at [733, 250] on button "×" at bounding box center [733, 244] width 30 height 30
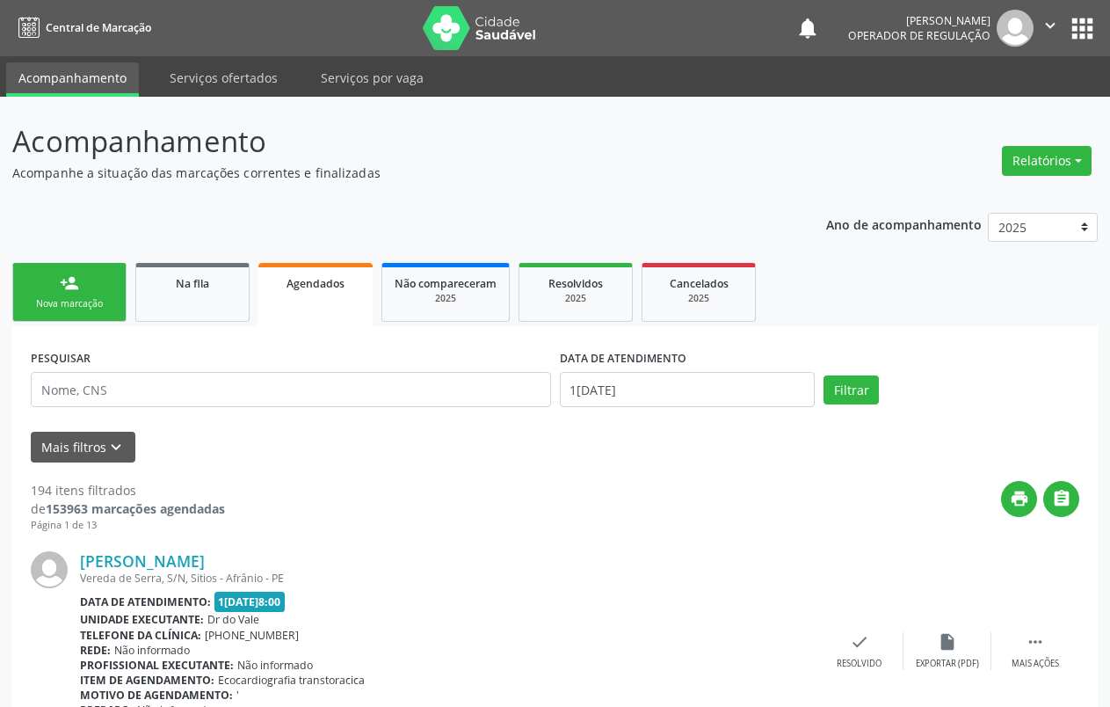
drag, startPoint x: 80, startPoint y: 283, endPoint x: 345, endPoint y: 9, distance: 381.0
click at [81, 283] on link "person_add Nova marcação" at bounding box center [69, 292] width 114 height 59
click at [101, 303] on div "Nova marcação" at bounding box center [69, 303] width 88 height 13
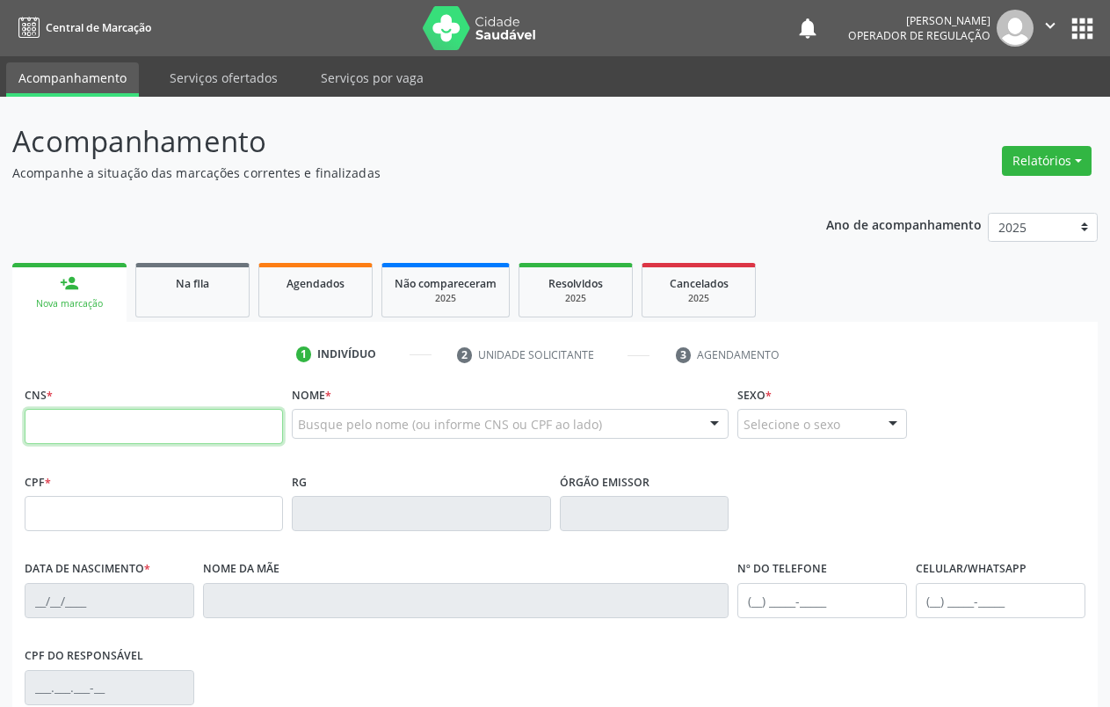
click at [90, 437] on input "text" at bounding box center [154, 426] width 258 height 35
type input "708 9097 2767 7519"
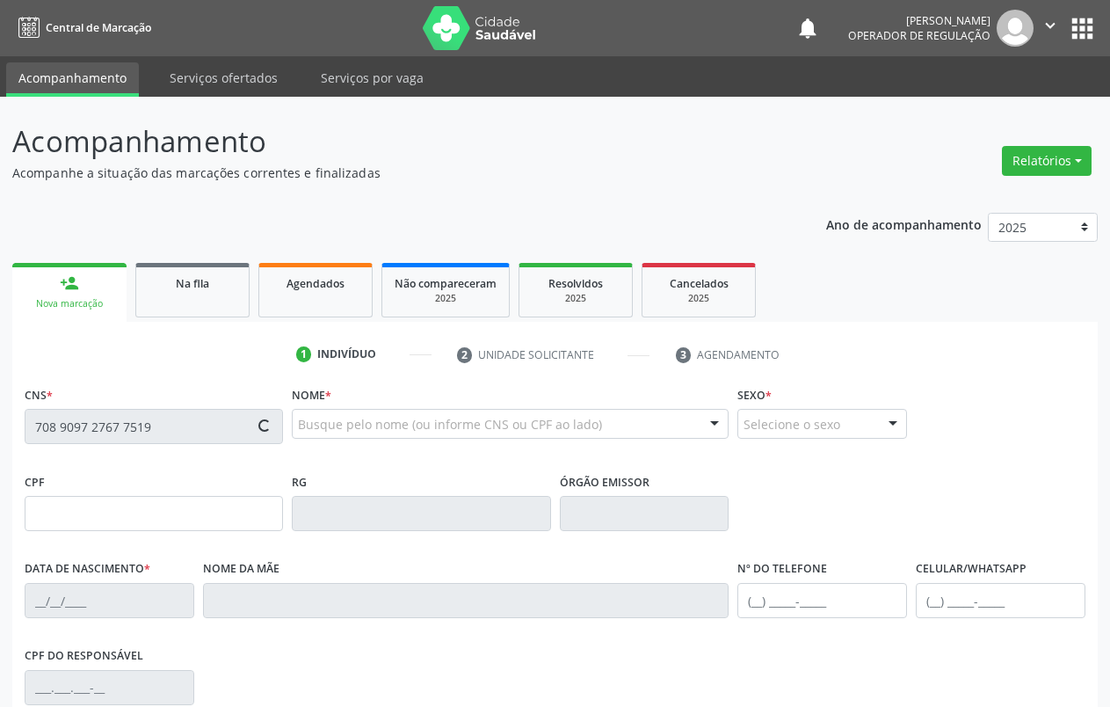
type input "29/04/2021"
type input "Luzia Margarida Rodrigues"
type input "(87) 99139-0480"
type input "176.522.814-07"
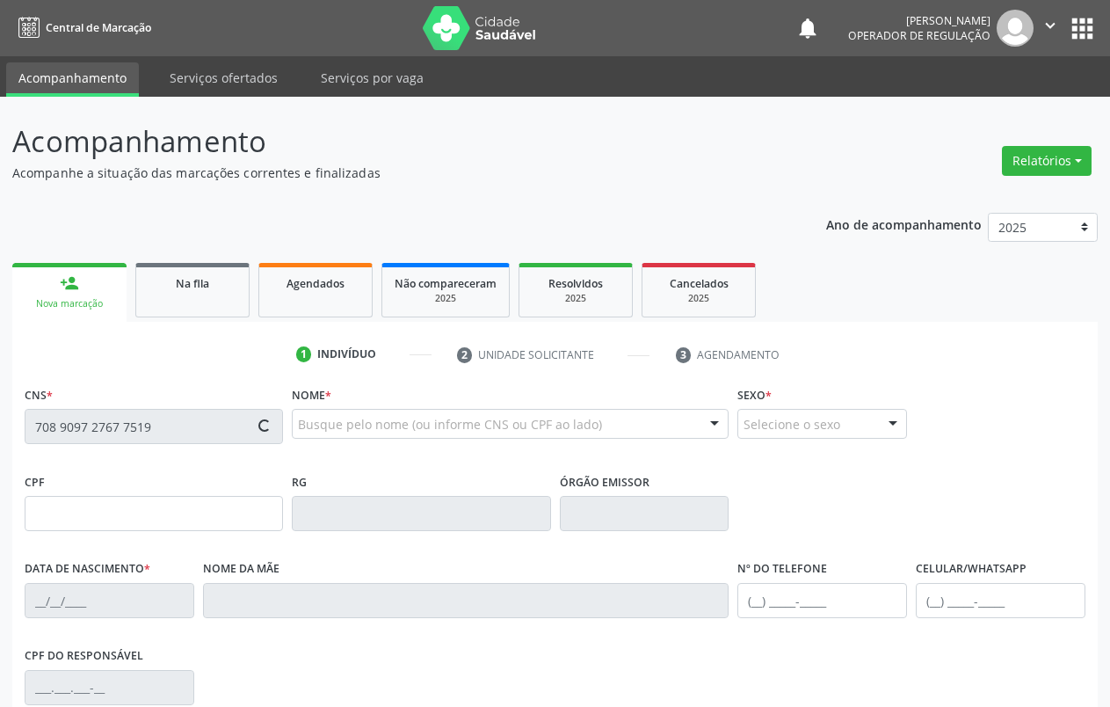
type input "S/N"
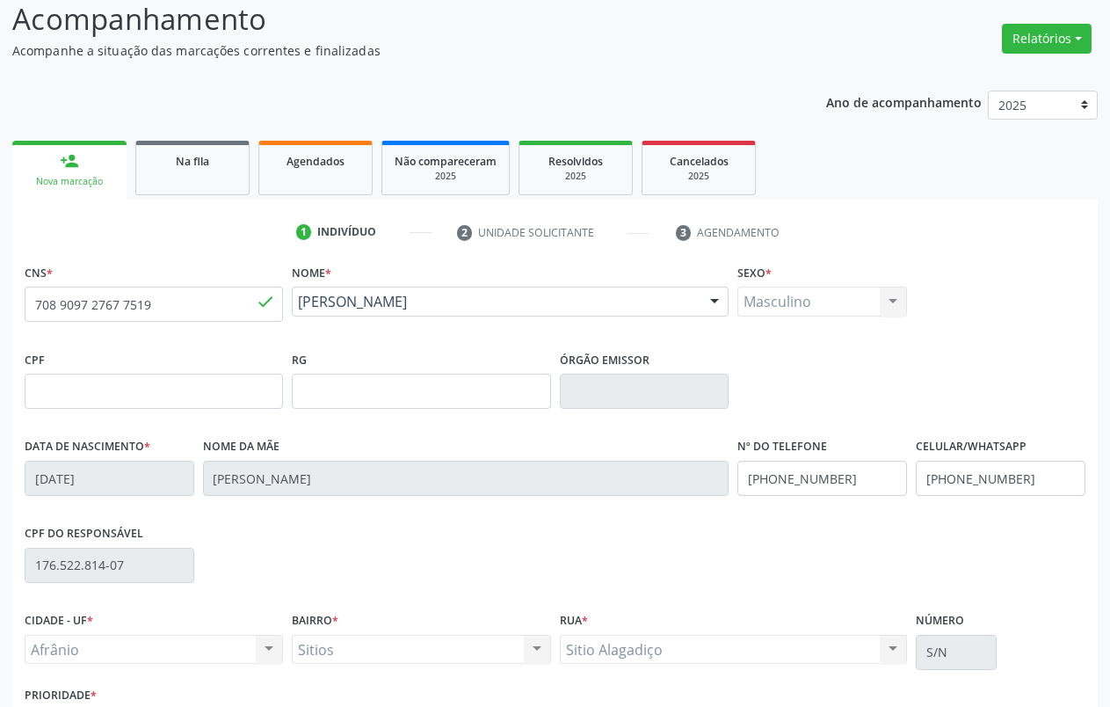
scroll to position [246, 0]
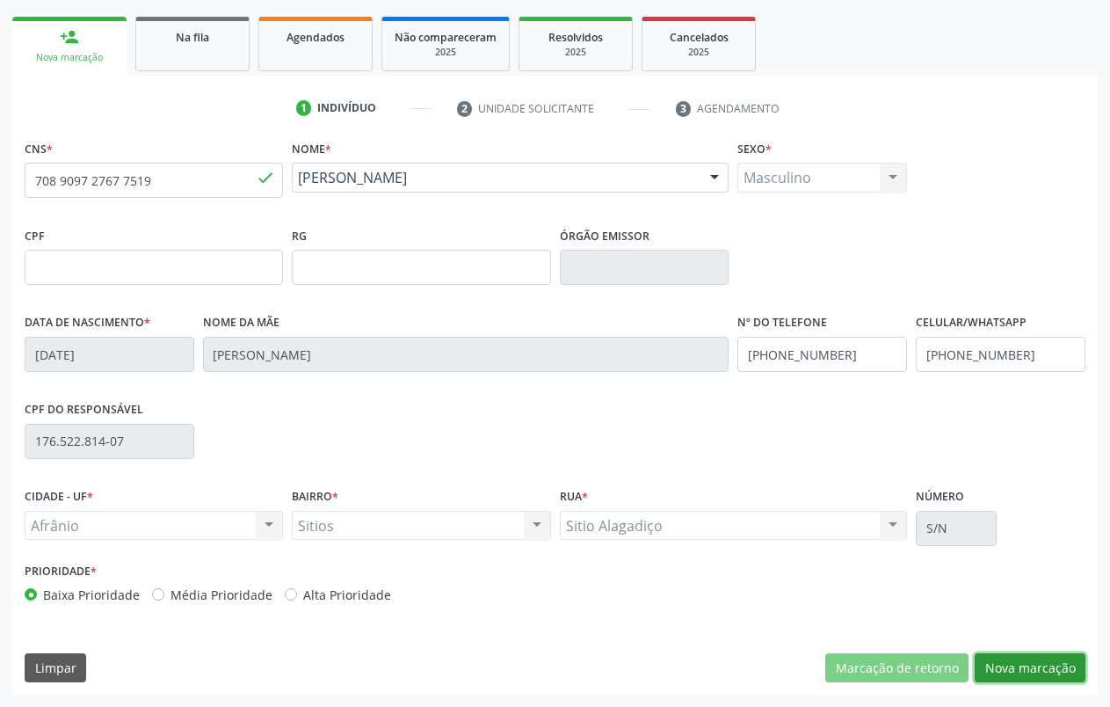
click at [1046, 679] on button "Nova marcação" at bounding box center [1030, 668] width 111 height 30
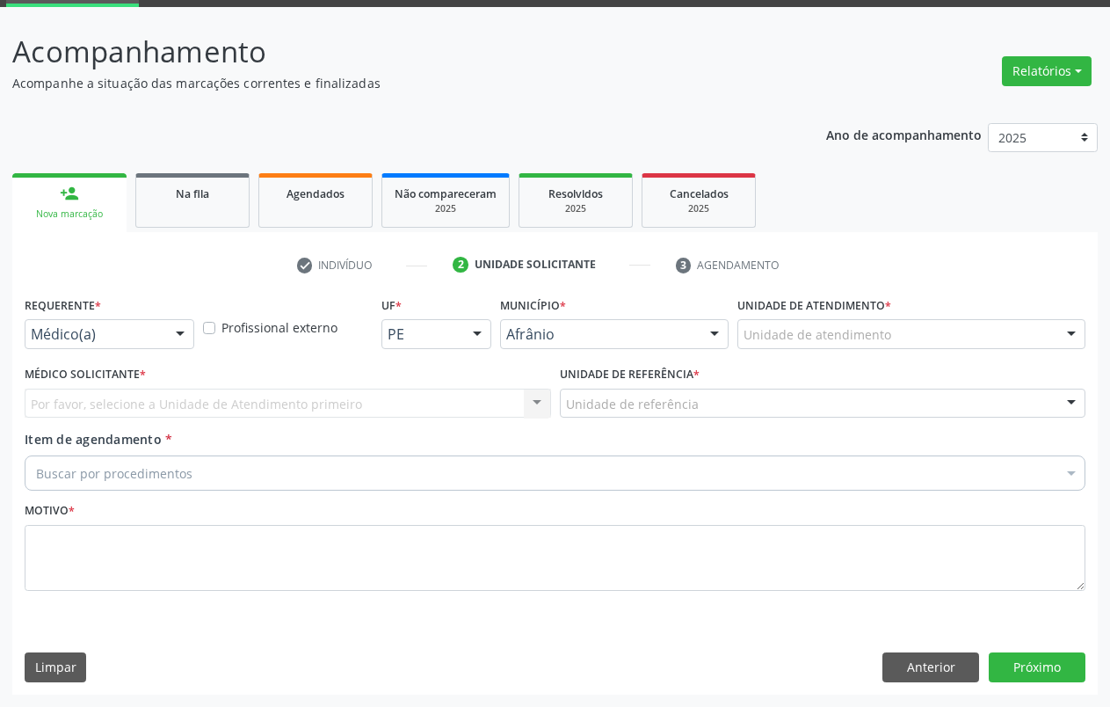
click at [995, 330] on div "Unidade de atendimento" at bounding box center [911, 334] width 348 height 30
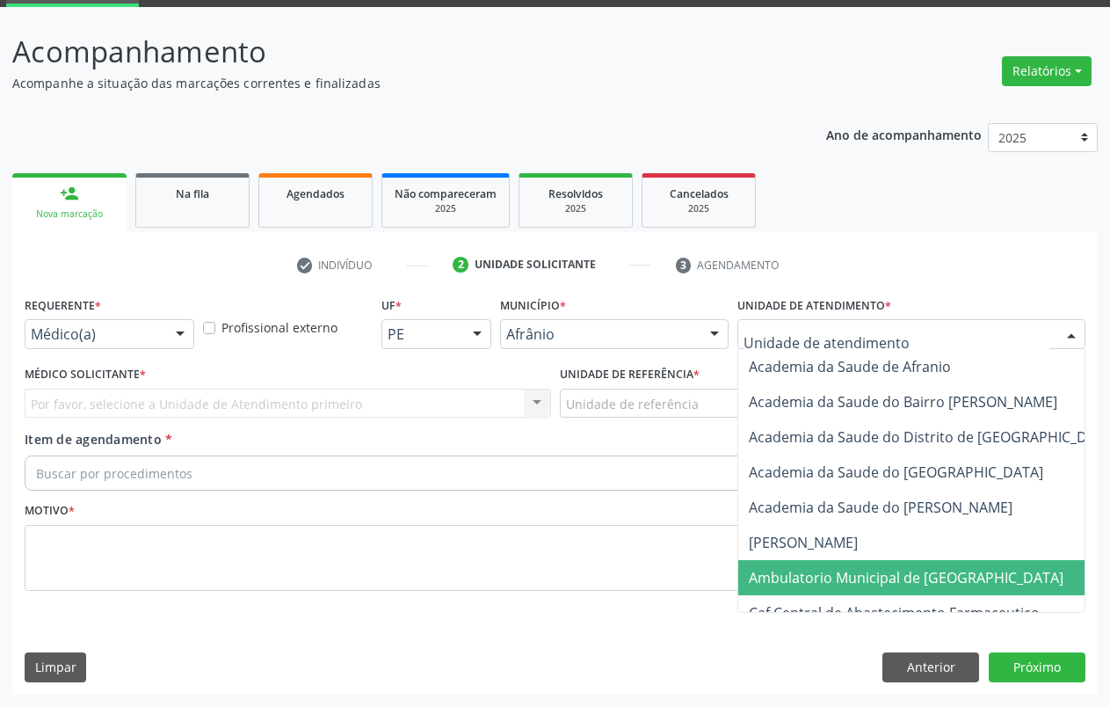
drag, startPoint x: 911, startPoint y: 575, endPoint x: 718, endPoint y: 481, distance: 215.0
click at [911, 575] on span "Ambulatorio Municipal de [GEOGRAPHIC_DATA]" at bounding box center [906, 577] width 315 height 19
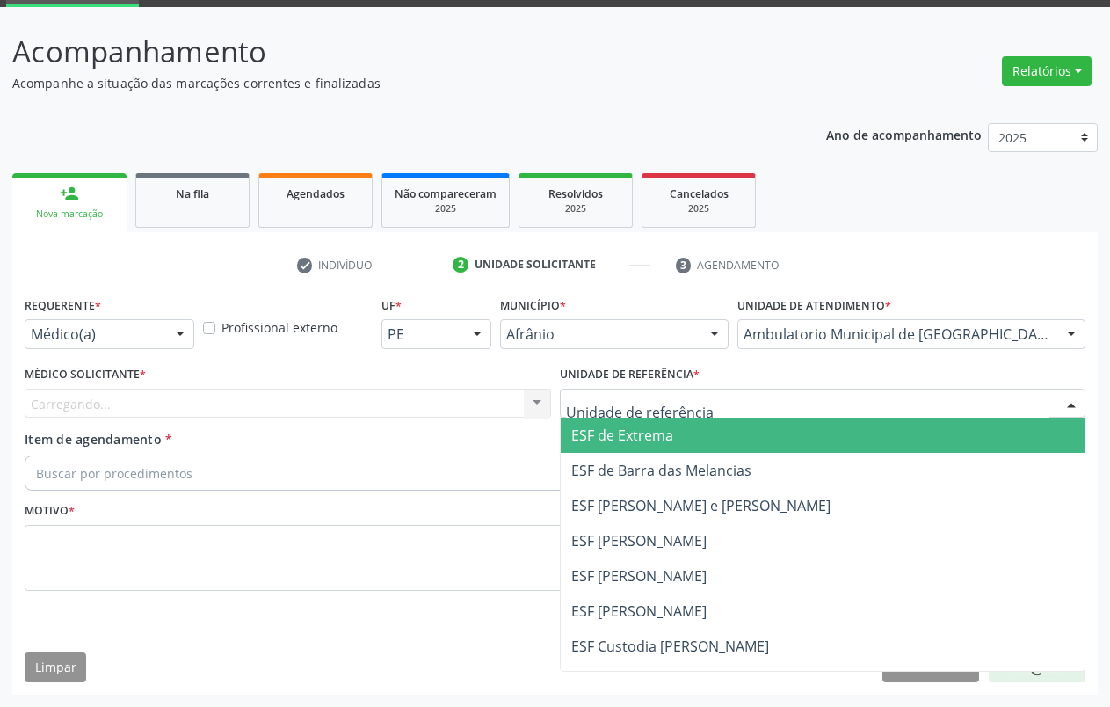
drag, startPoint x: 611, startPoint y: 392, endPoint x: 609, endPoint y: 405, distance: 13.3
click at [611, 397] on div at bounding box center [823, 403] width 526 height 30
click at [615, 446] on span "ESF de Extrema" at bounding box center [823, 434] width 525 height 35
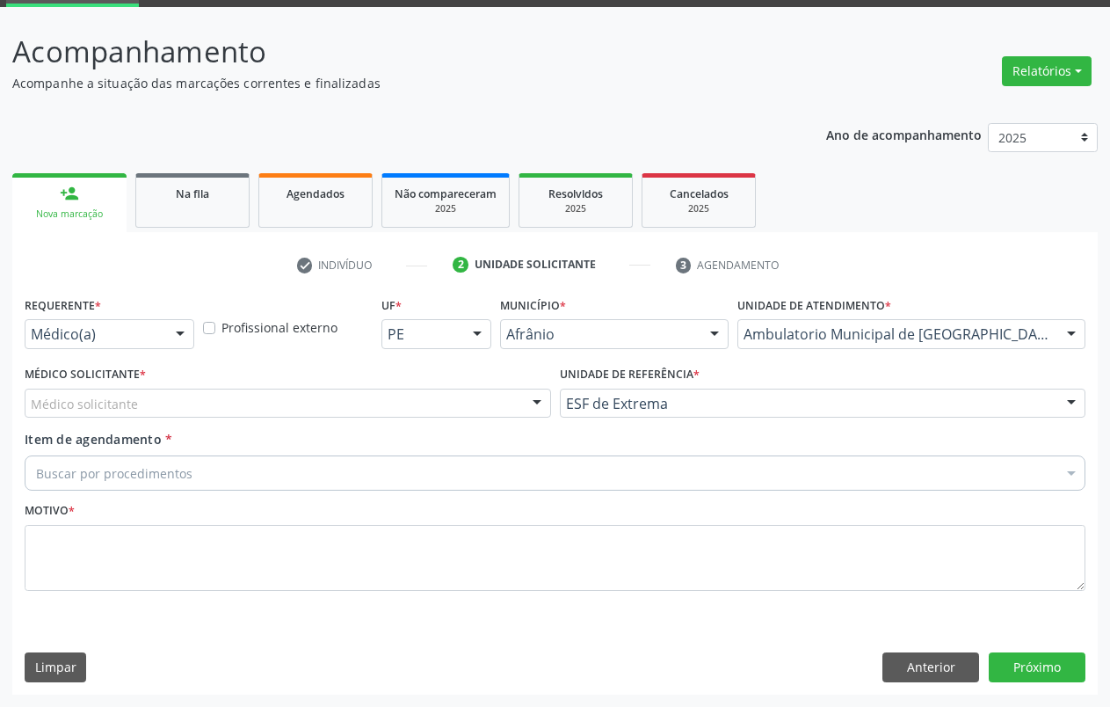
click at [497, 398] on div "Médico solicitante" at bounding box center [288, 403] width 526 height 30
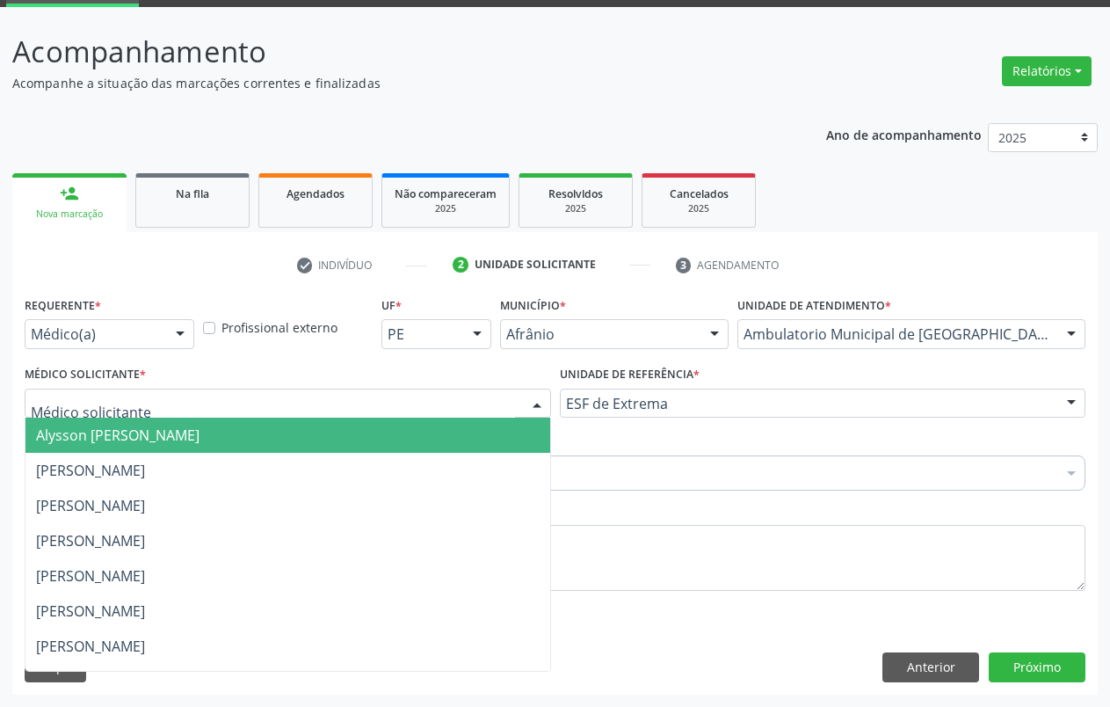
click at [310, 434] on span "Alysson [PERSON_NAME]" at bounding box center [287, 434] width 525 height 35
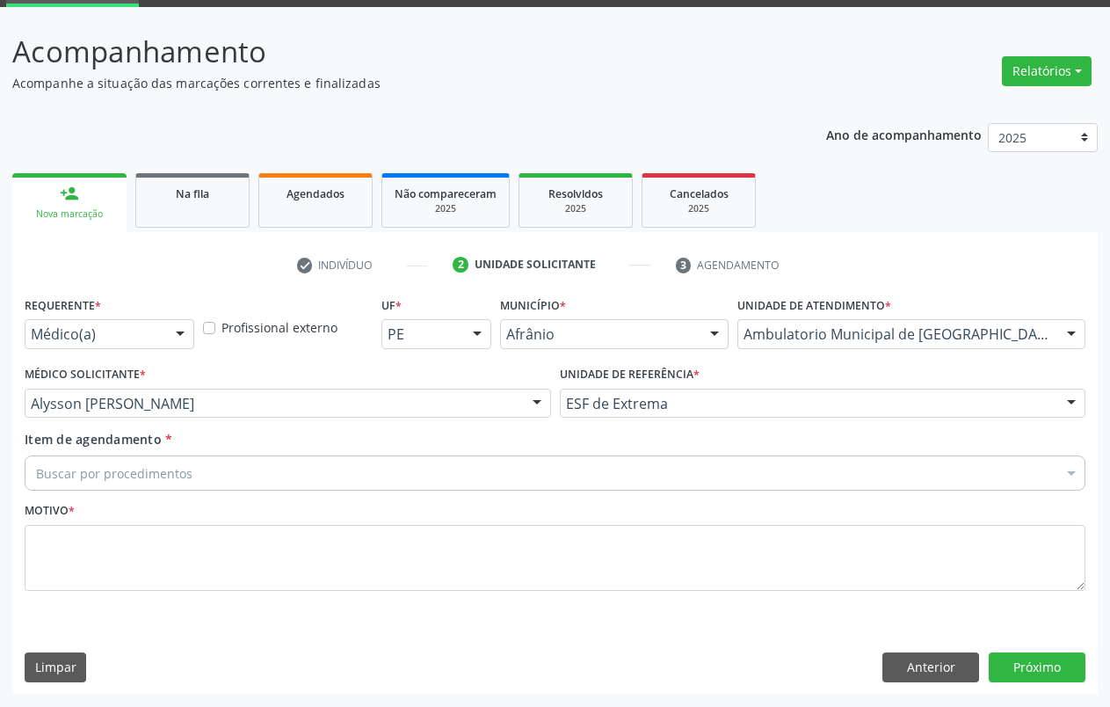
click at [277, 481] on div "Buscar por procedimentos" at bounding box center [555, 472] width 1061 height 35
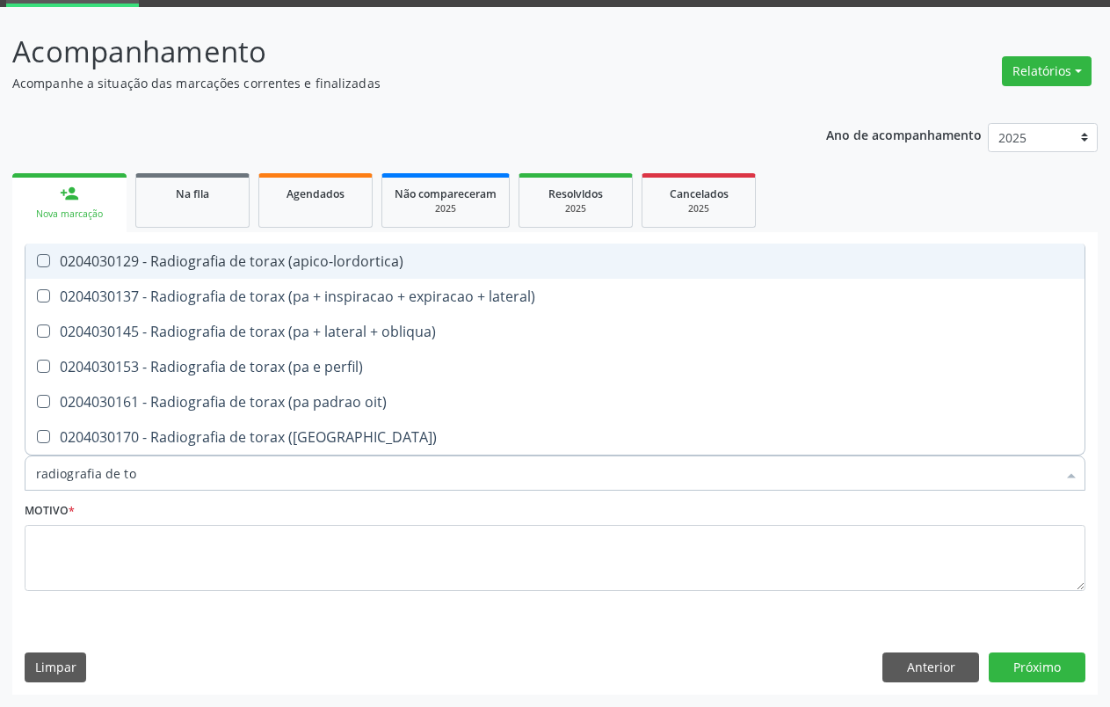
type input "radiografia de tor"
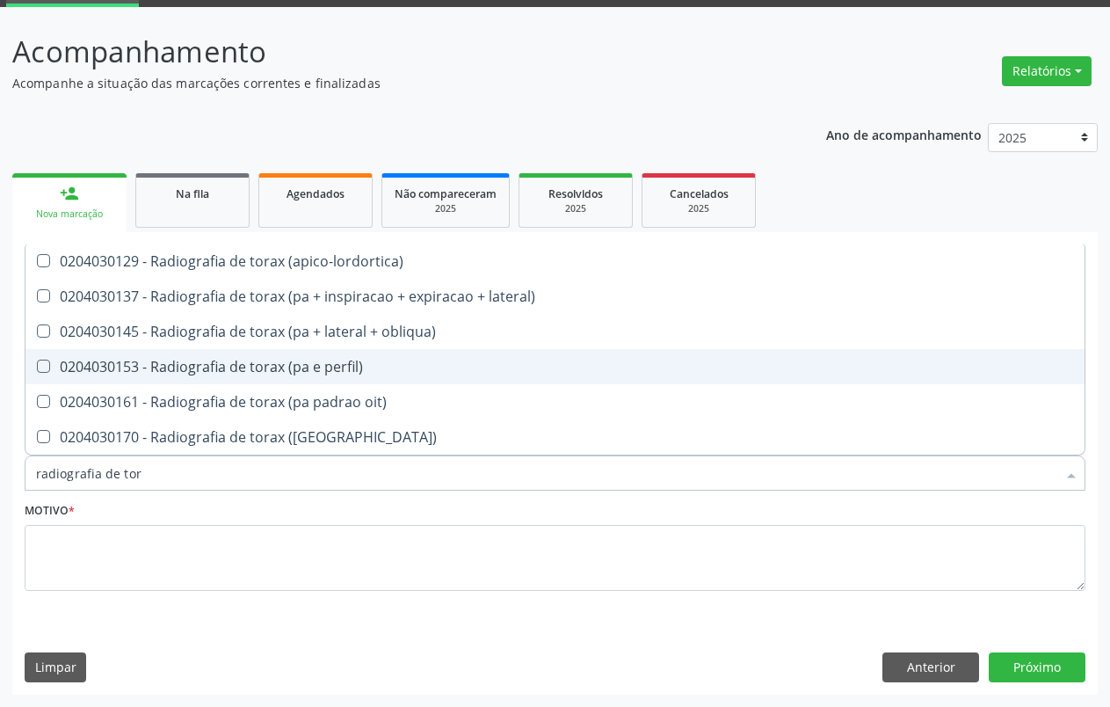
click at [265, 373] on div "0204030153 - Radiografia de torax (pa e perfil)" at bounding box center [555, 366] width 1038 height 14
checkbox perfil\) "true"
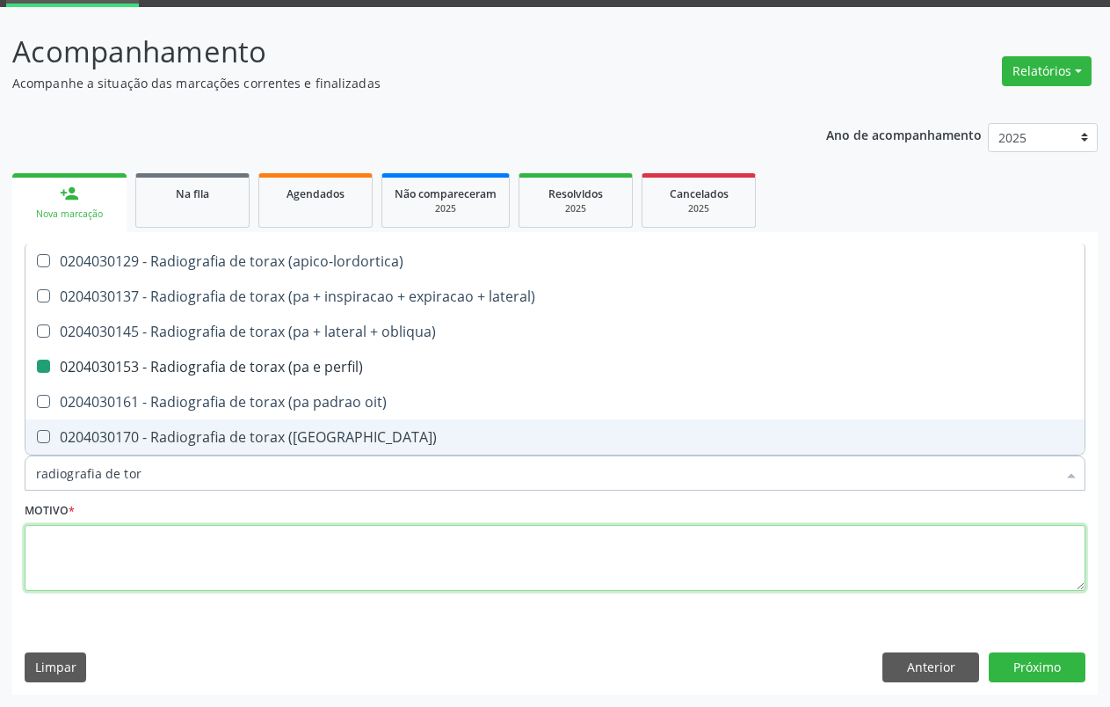
click at [107, 565] on textarea at bounding box center [555, 558] width 1061 height 67
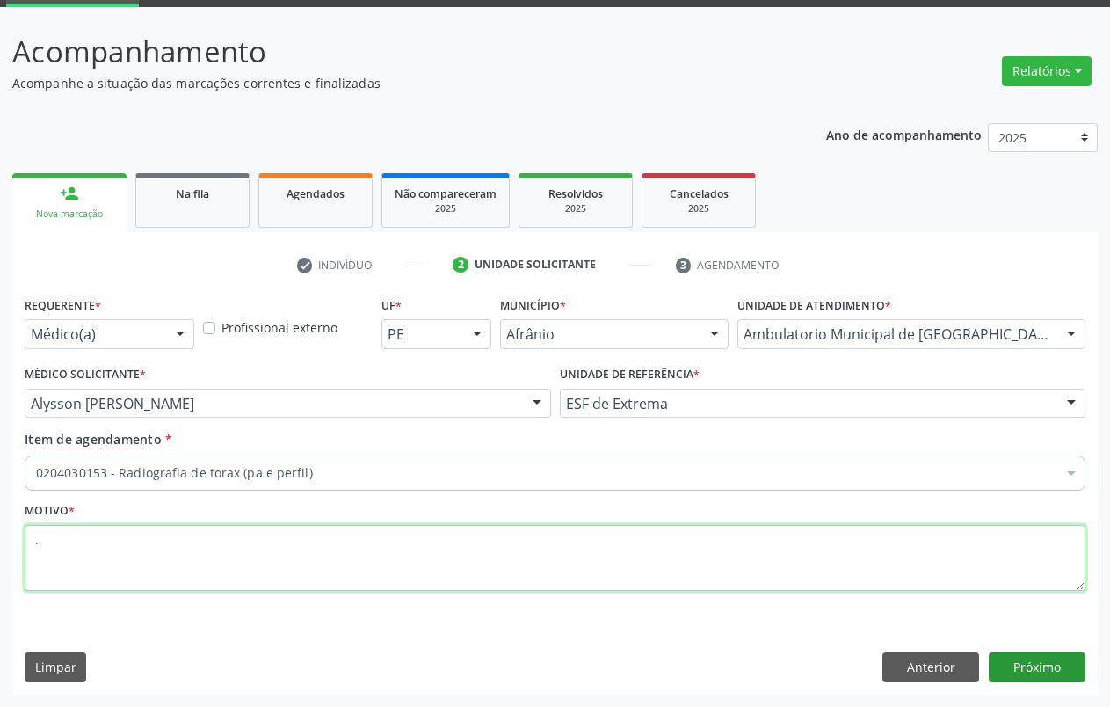
type textarea "."
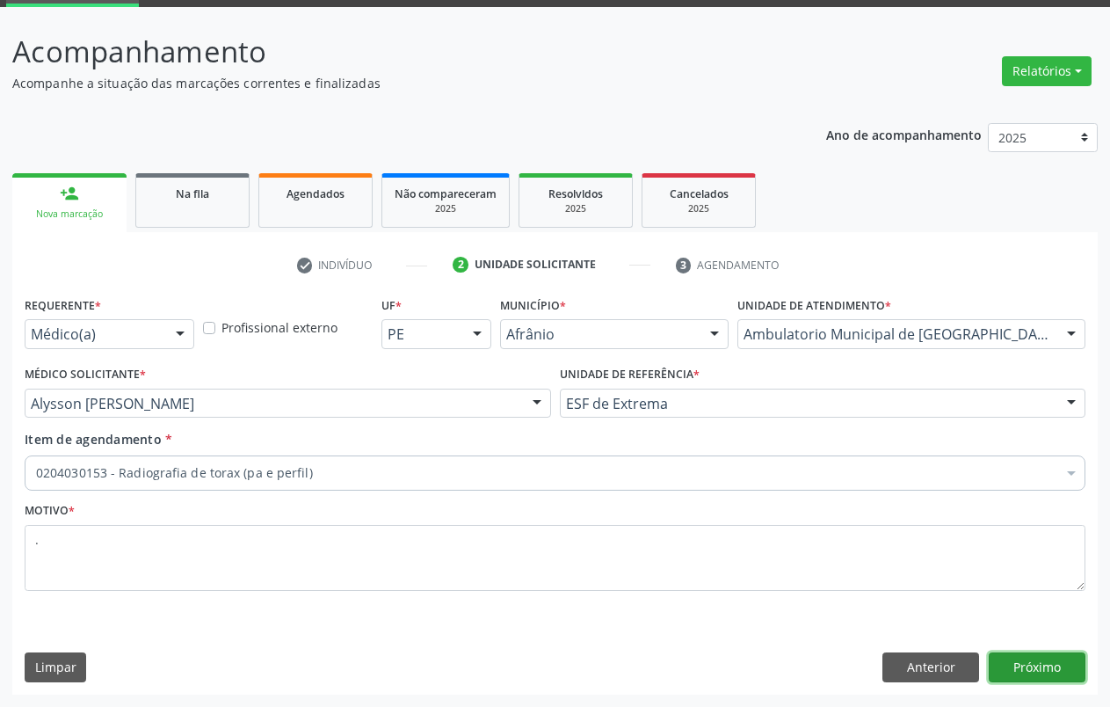
click at [1070, 664] on button "Próximo" at bounding box center [1037, 667] width 97 height 30
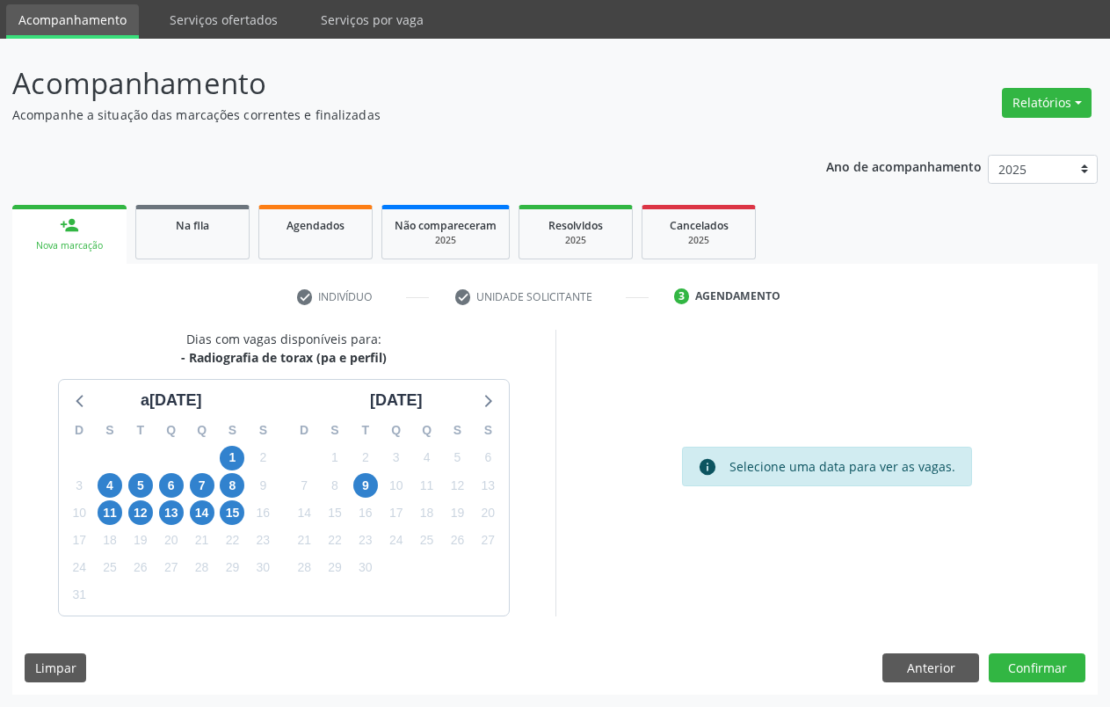
scroll to position [58, 0]
click at [236, 514] on span "15" at bounding box center [232, 512] width 25 height 25
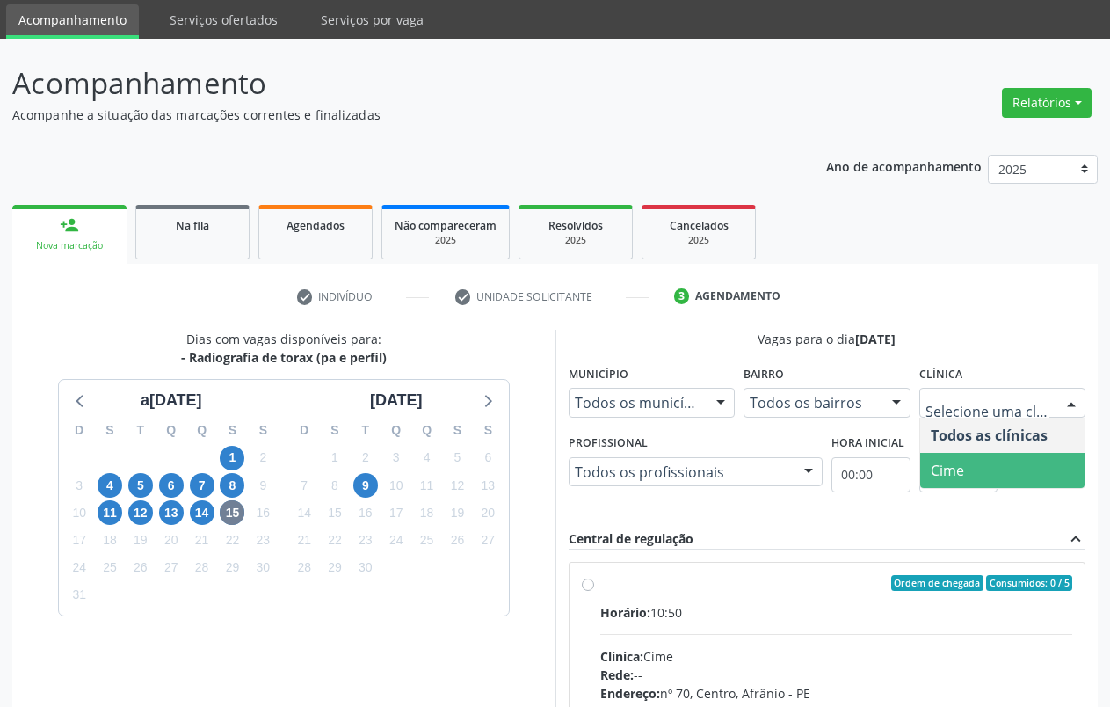
click at [997, 461] on span "Cime" at bounding box center [1002, 470] width 165 height 35
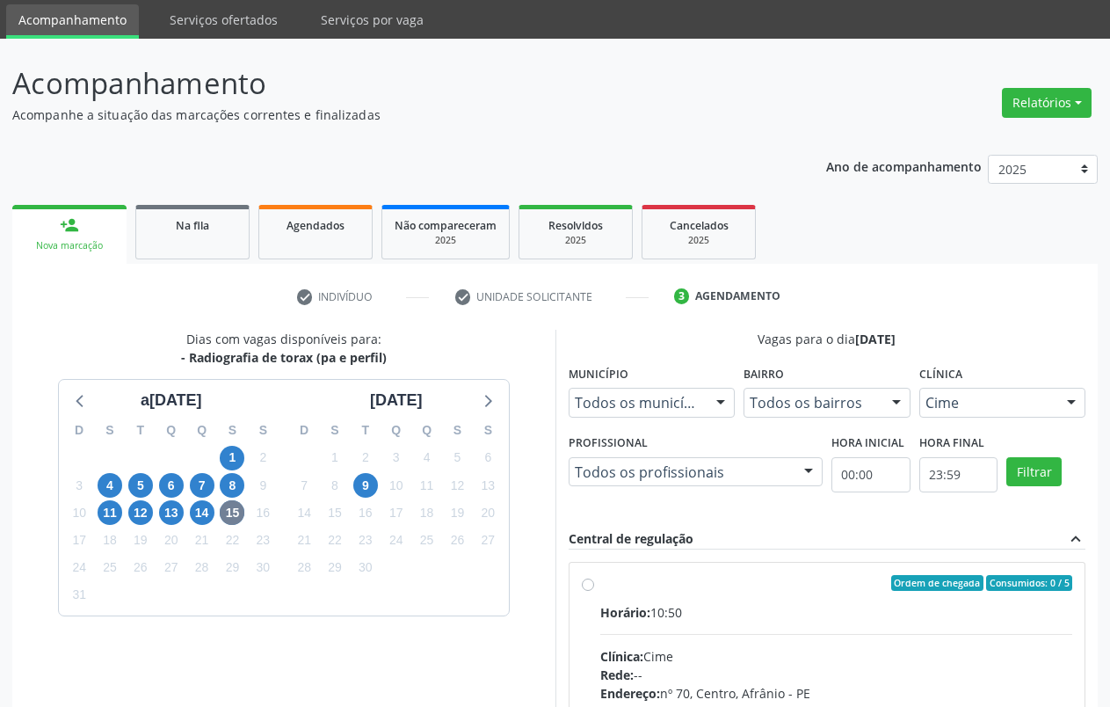
drag, startPoint x: 701, startPoint y: 559, endPoint x: 838, endPoint y: 476, distance: 159.8
click at [701, 559] on div "Ordem de chegada Consumidos: 0 / 5 Horário: 10:50 Clínica: Cime Rede: -- Endere…" at bounding box center [828, 709] width 518 height 321
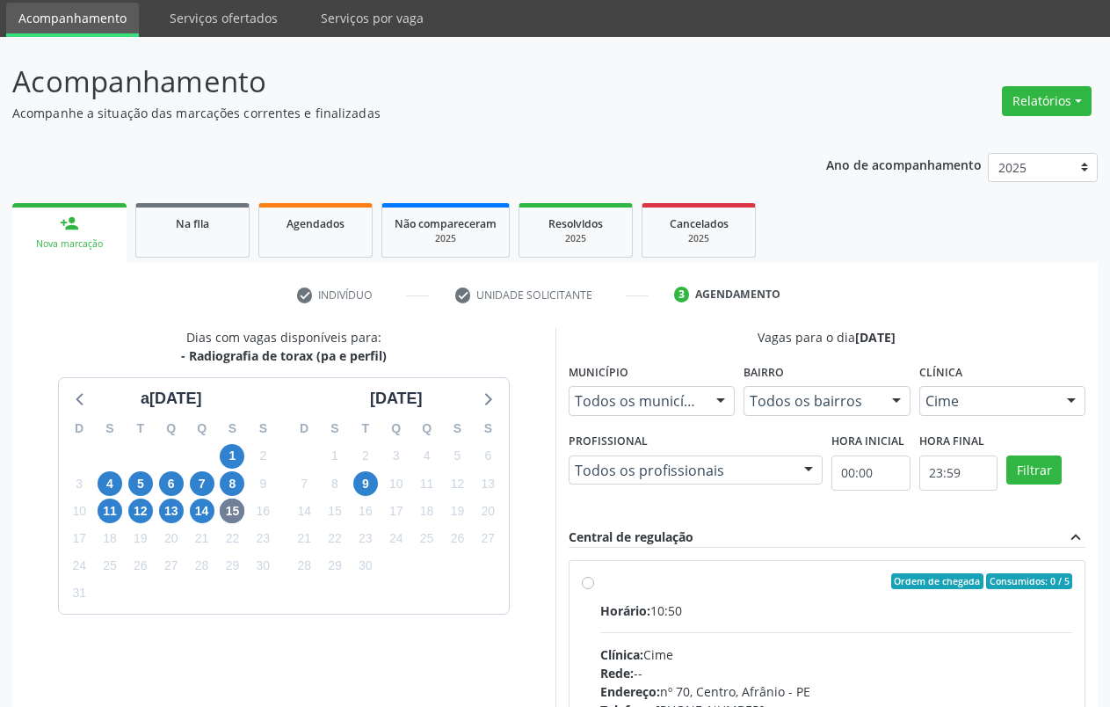
scroll to position [312, 0]
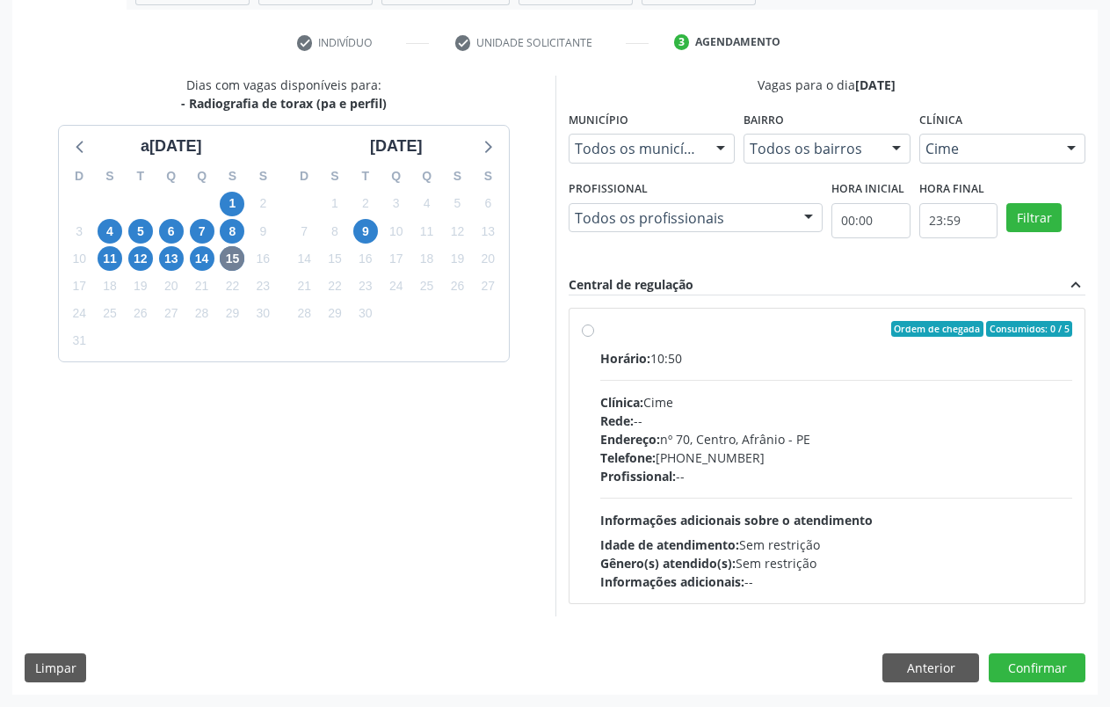
drag, startPoint x: 633, startPoint y: 345, endPoint x: 624, endPoint y: 341, distance: 9.5
click at [628, 342] on label "Ordem de chegada Consumidos: 0 / 5 Horário: 10:50 Clínica: Cime Rede: -- Endere…" at bounding box center [836, 456] width 473 height 270
radio input "true"
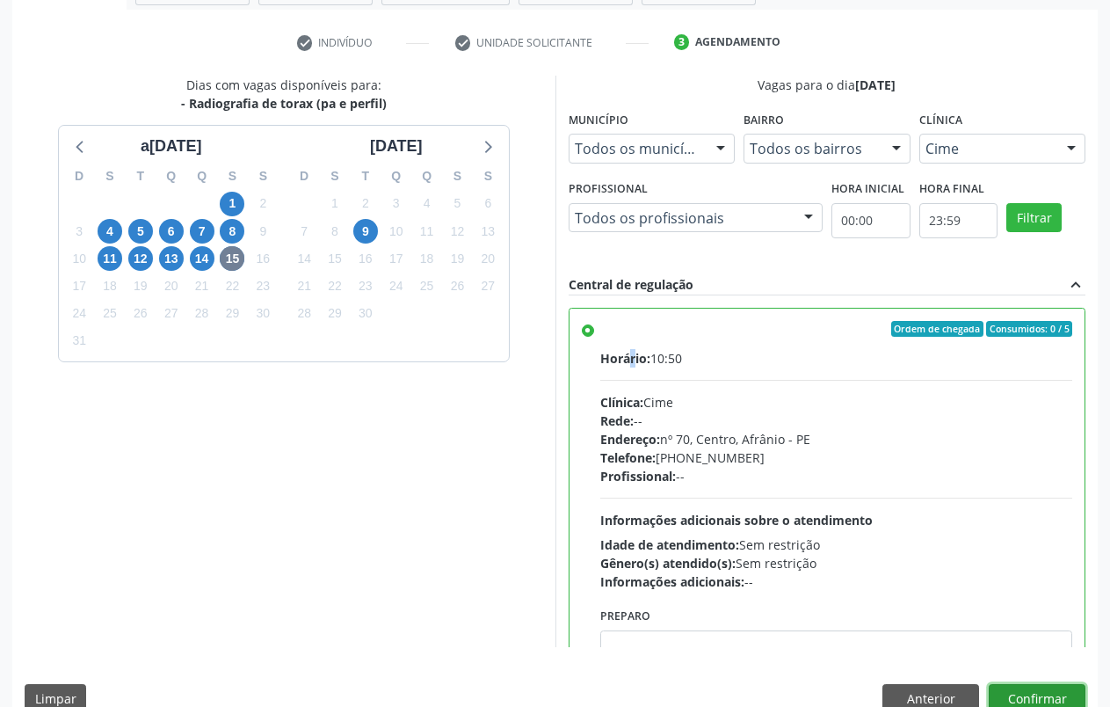
click at [1047, 688] on button "Confirmar" at bounding box center [1037, 699] width 97 height 30
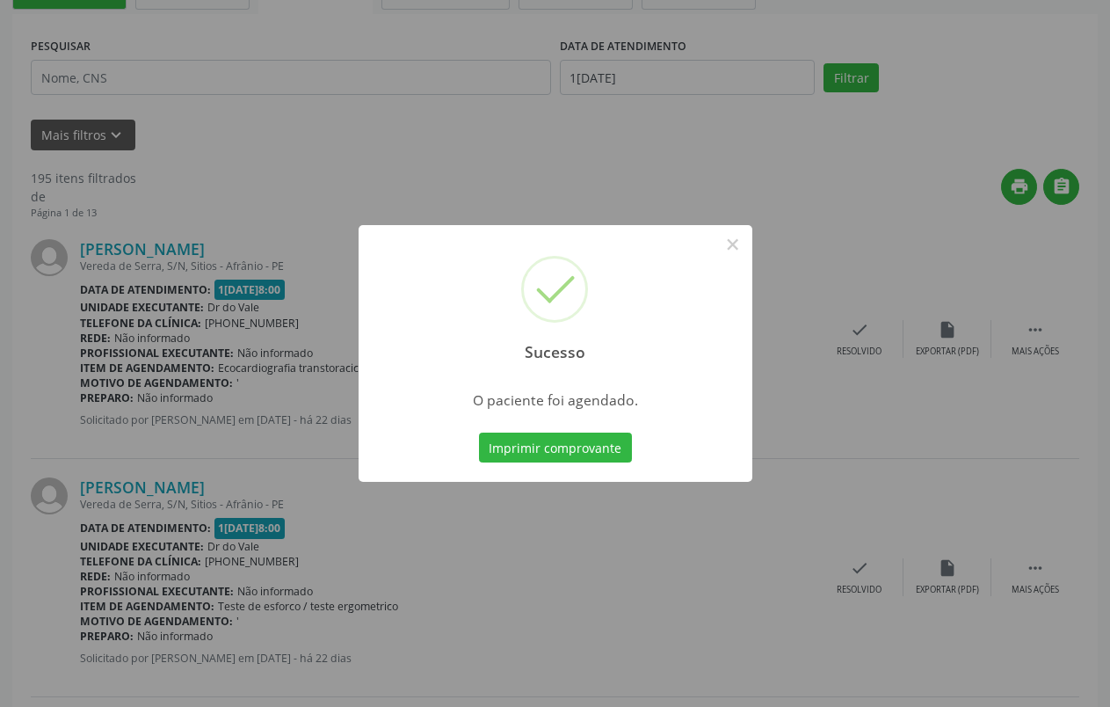
scroll to position [0, 0]
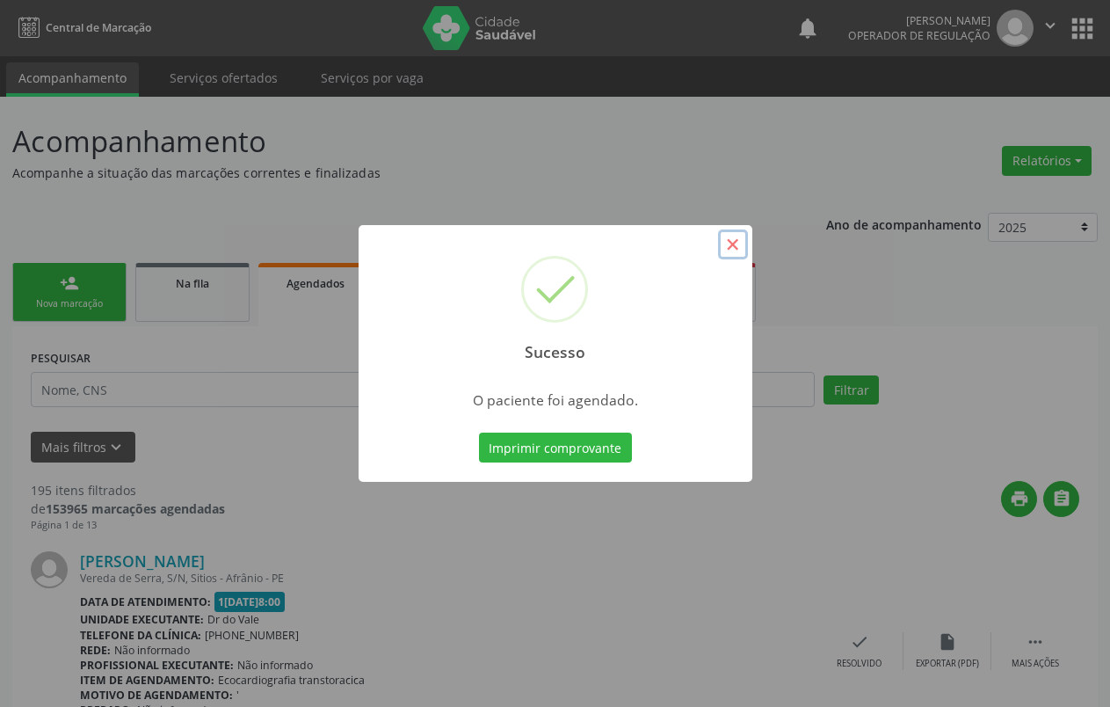
click at [727, 252] on button "×" at bounding box center [733, 244] width 30 height 30
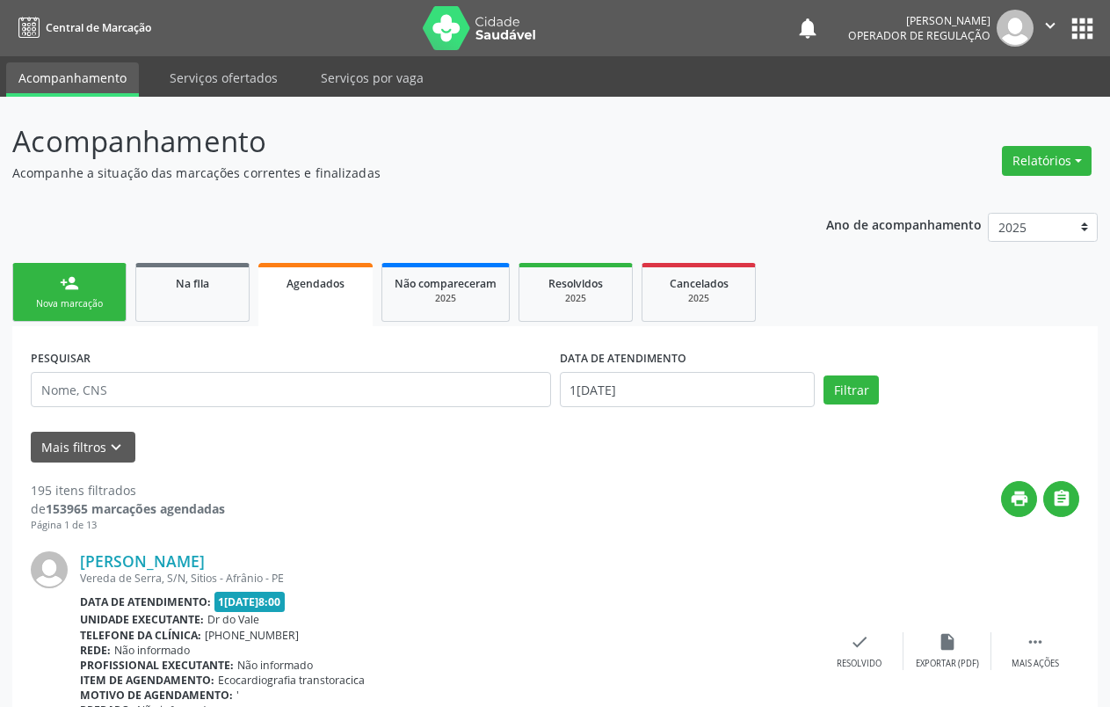
click at [76, 296] on link "person_add Nova marcação" at bounding box center [69, 292] width 114 height 59
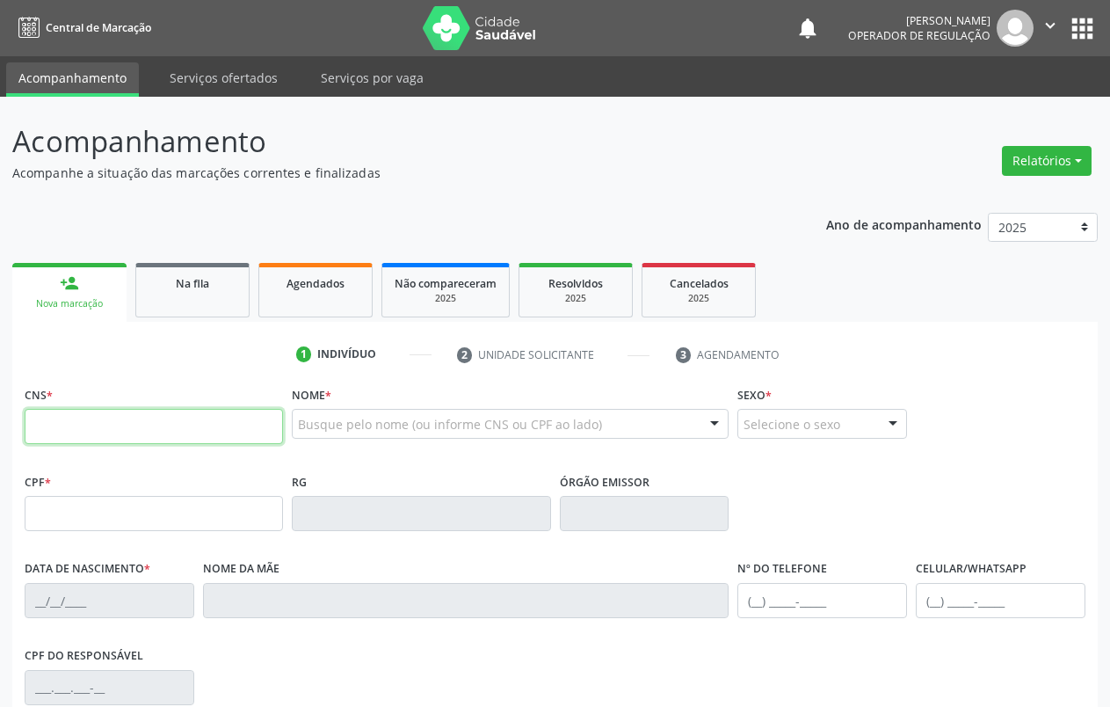
click at [212, 432] on input "text" at bounding box center [154, 426] width 258 height 35
type input "700 5027 6842 7853"
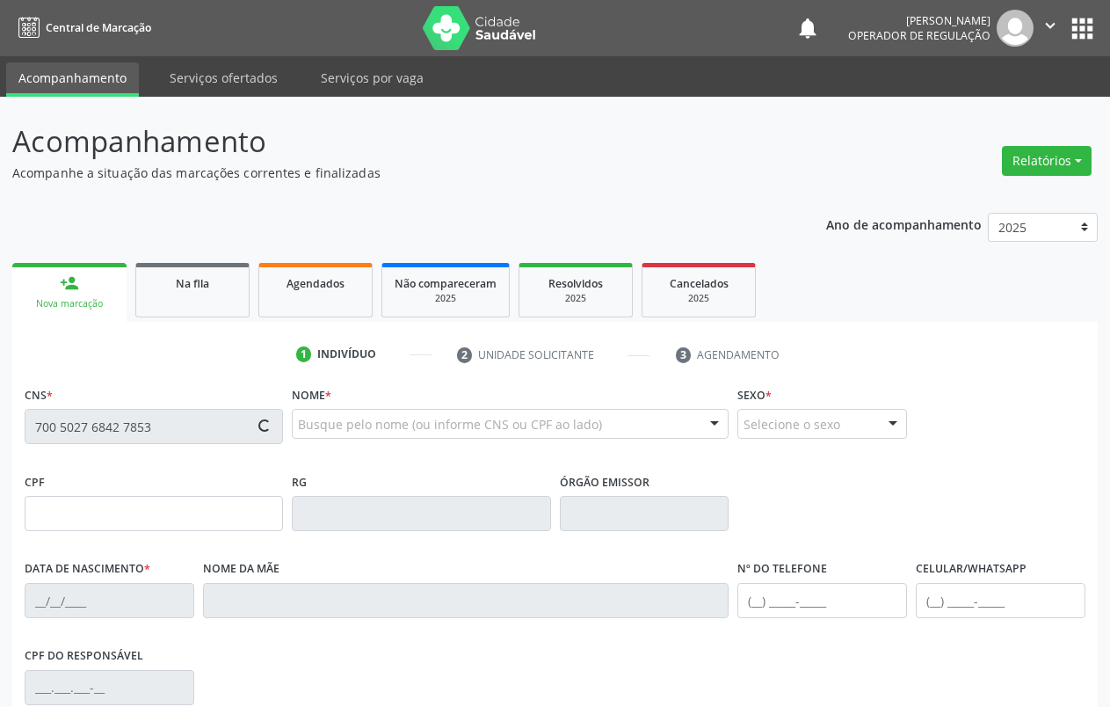
type input "093.406.684-13"
type input "02/02/1990"
type input "Silvanete Silva Brito"
type input "(87) 98858-1605"
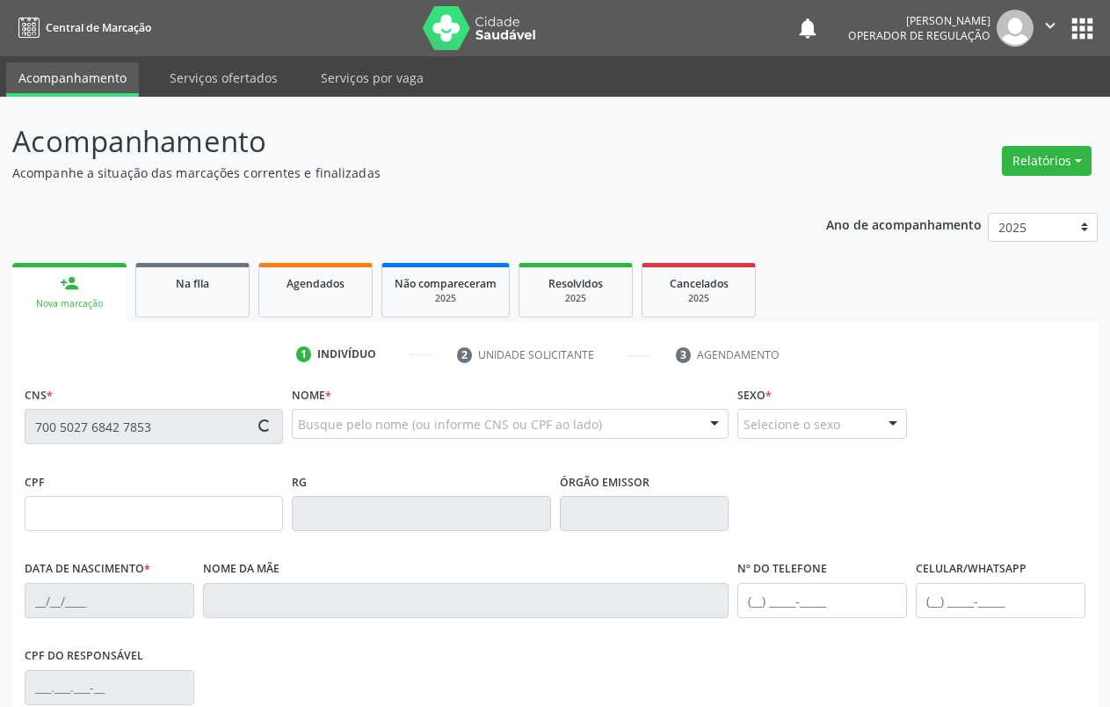
type input "092.435.914-52"
type input "S/N"
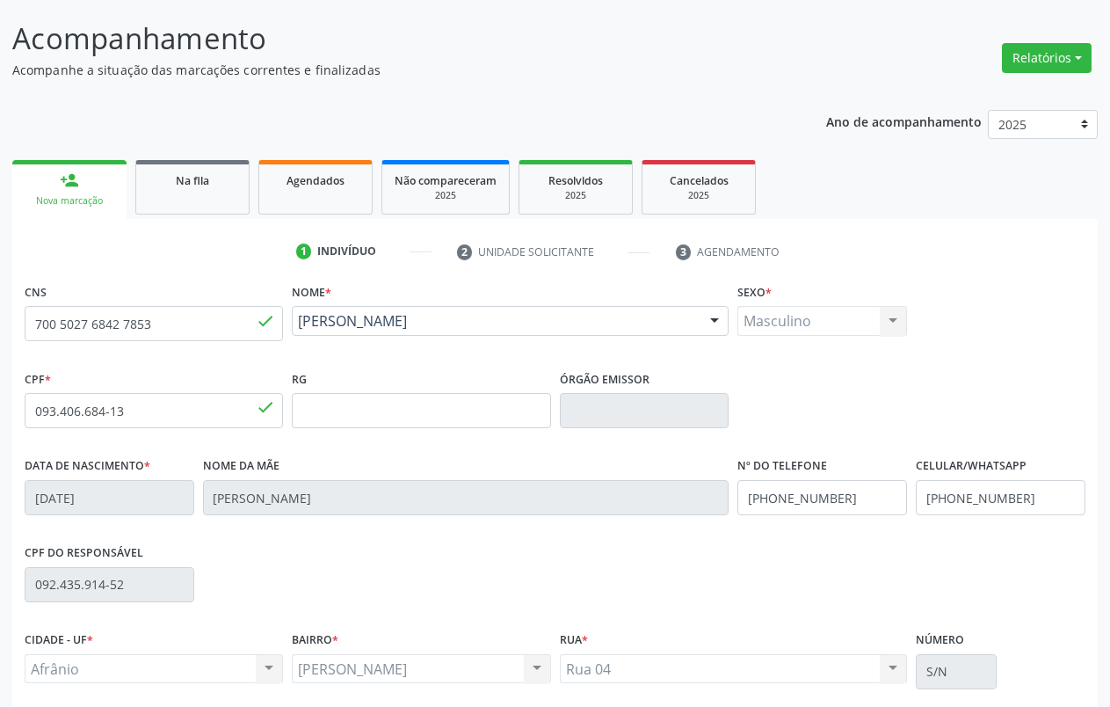
scroll to position [246, 0]
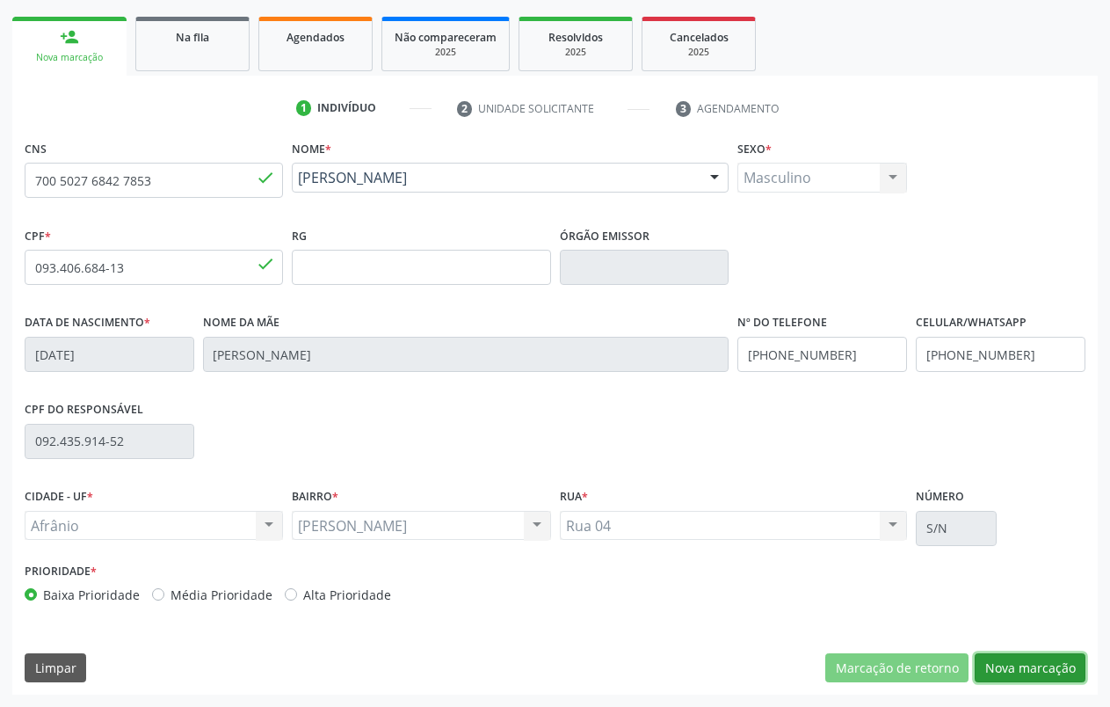
click at [1007, 673] on button "Nova marcação" at bounding box center [1030, 668] width 111 height 30
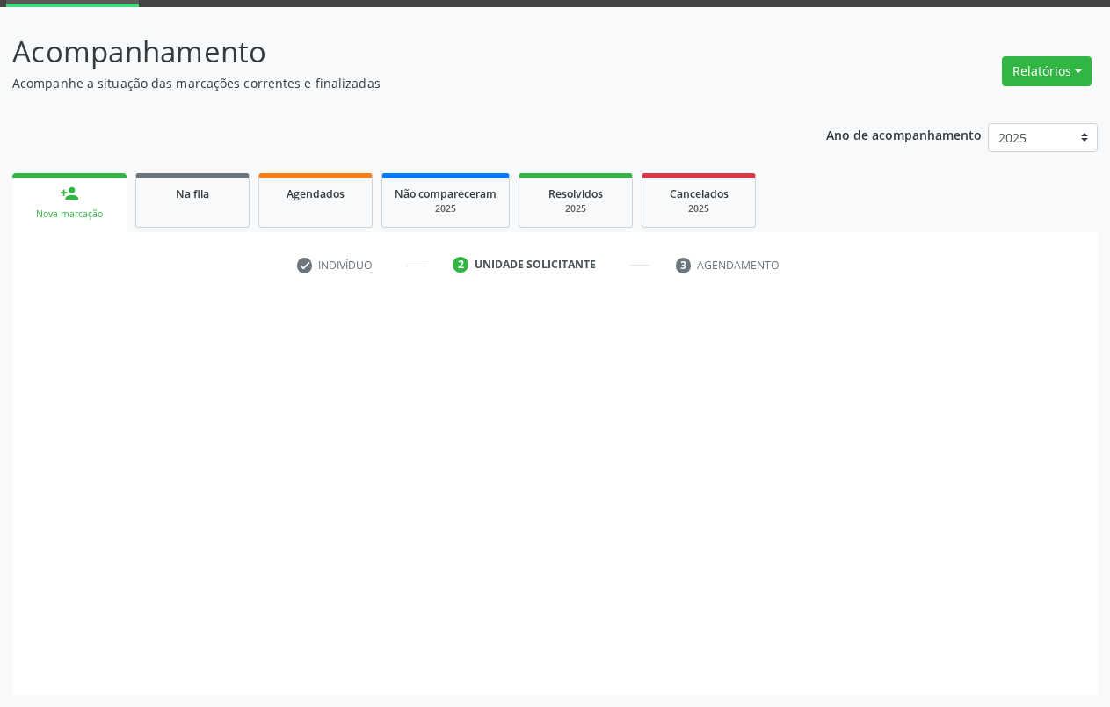
scroll to position [90, 0]
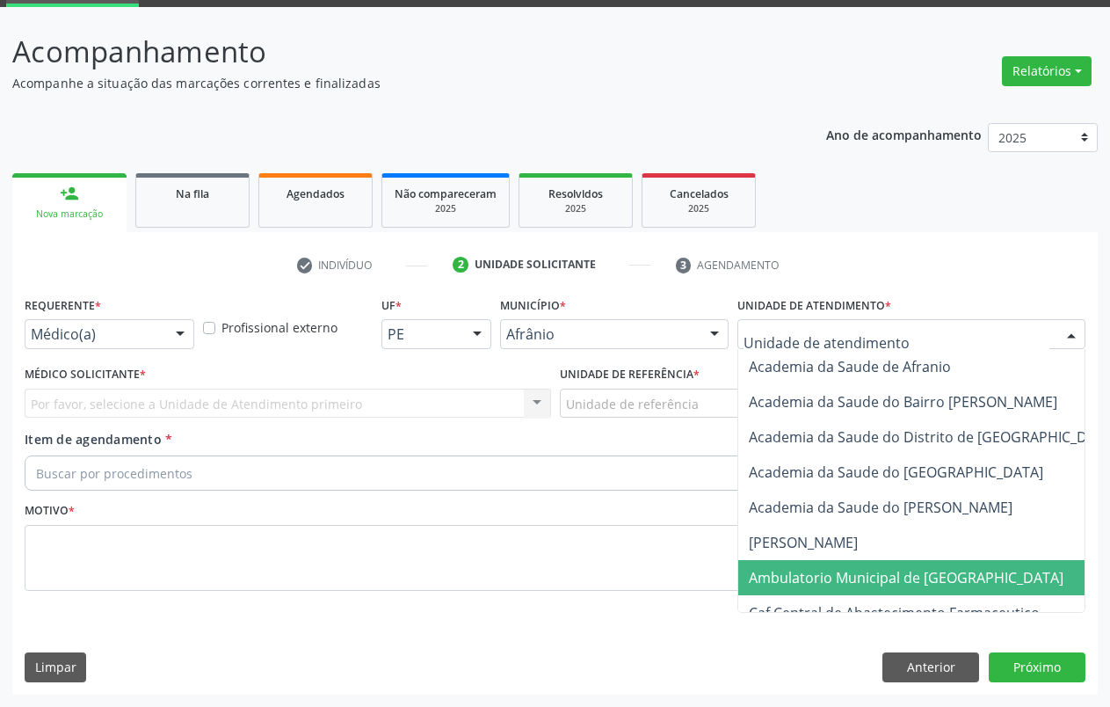
drag, startPoint x: 852, startPoint y: 573, endPoint x: 825, endPoint y: 522, distance: 57.4
click at [851, 573] on span "Ambulatorio Municipal de [GEOGRAPHIC_DATA]" at bounding box center [906, 577] width 315 height 19
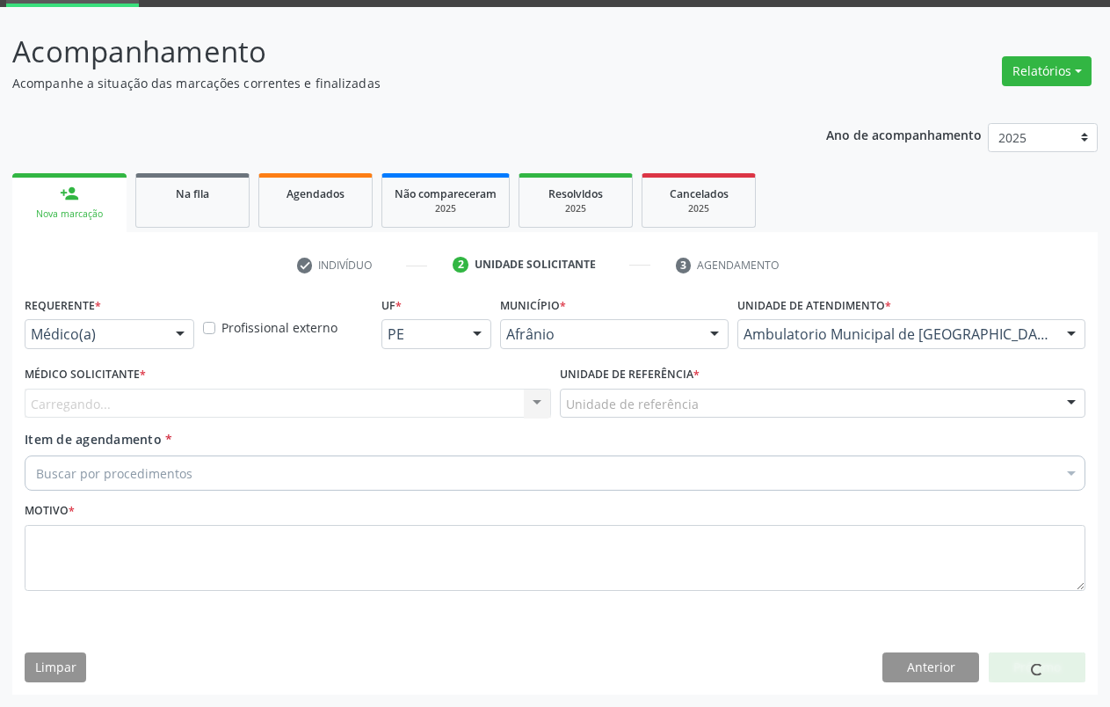
click at [707, 391] on div "Unidade de referência" at bounding box center [823, 403] width 526 height 30
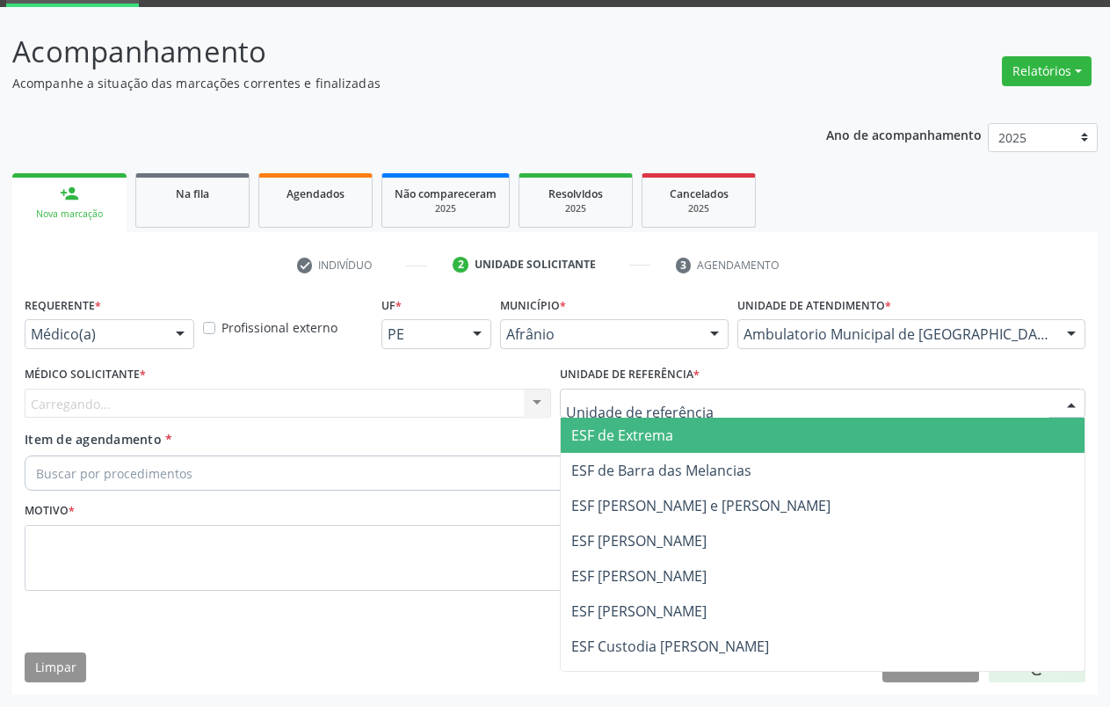
click at [706, 442] on span "ESF de Extrema" at bounding box center [823, 434] width 525 height 35
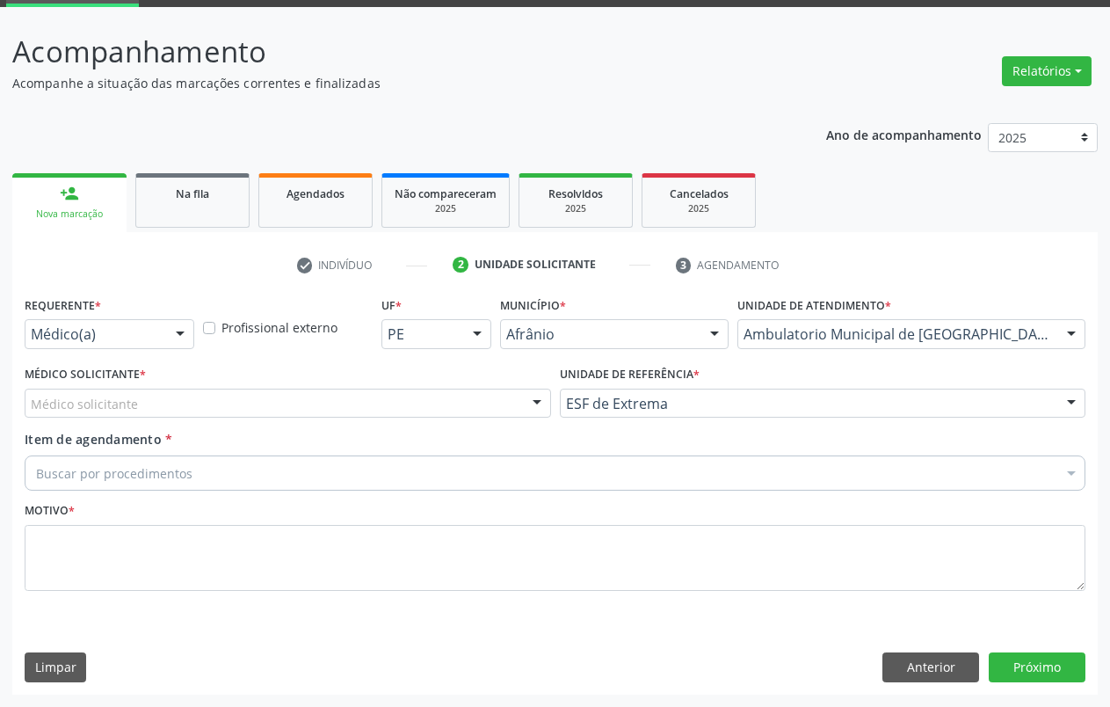
click at [484, 410] on div "Médico solicitante" at bounding box center [288, 403] width 526 height 30
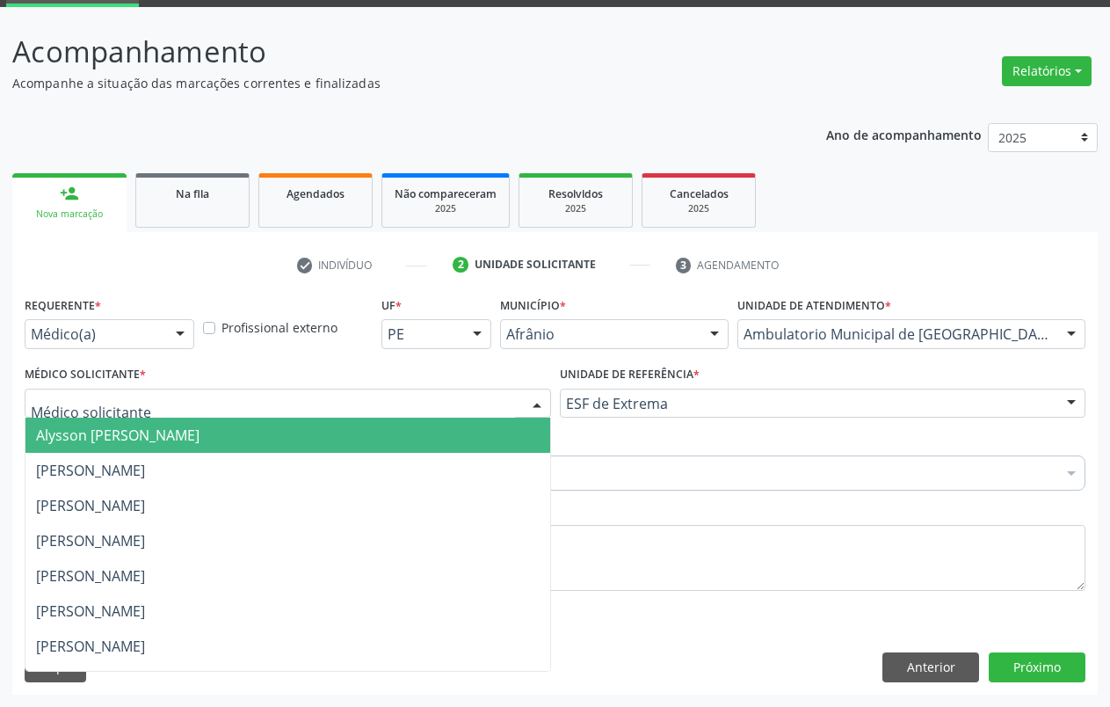
click at [339, 425] on span "Alysson [PERSON_NAME]" at bounding box center [287, 434] width 525 height 35
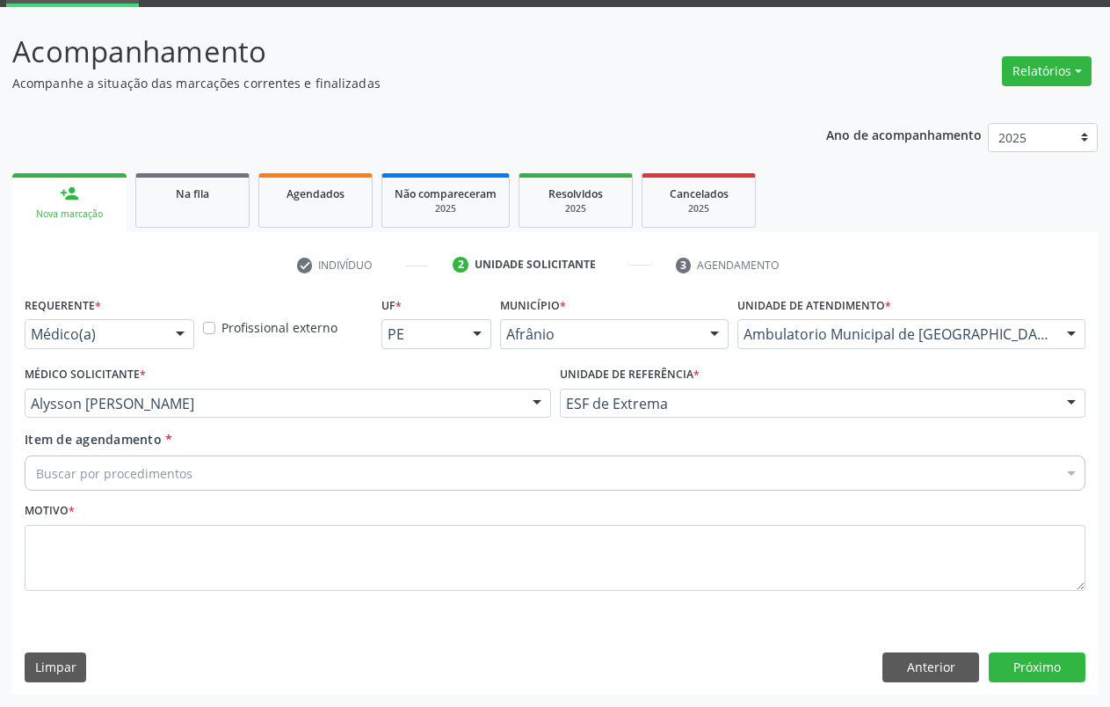
click at [242, 468] on div "Buscar por procedimentos" at bounding box center [555, 472] width 1061 height 35
click at [229, 474] on div "Buscar por procedimentos" at bounding box center [555, 472] width 1061 height 35
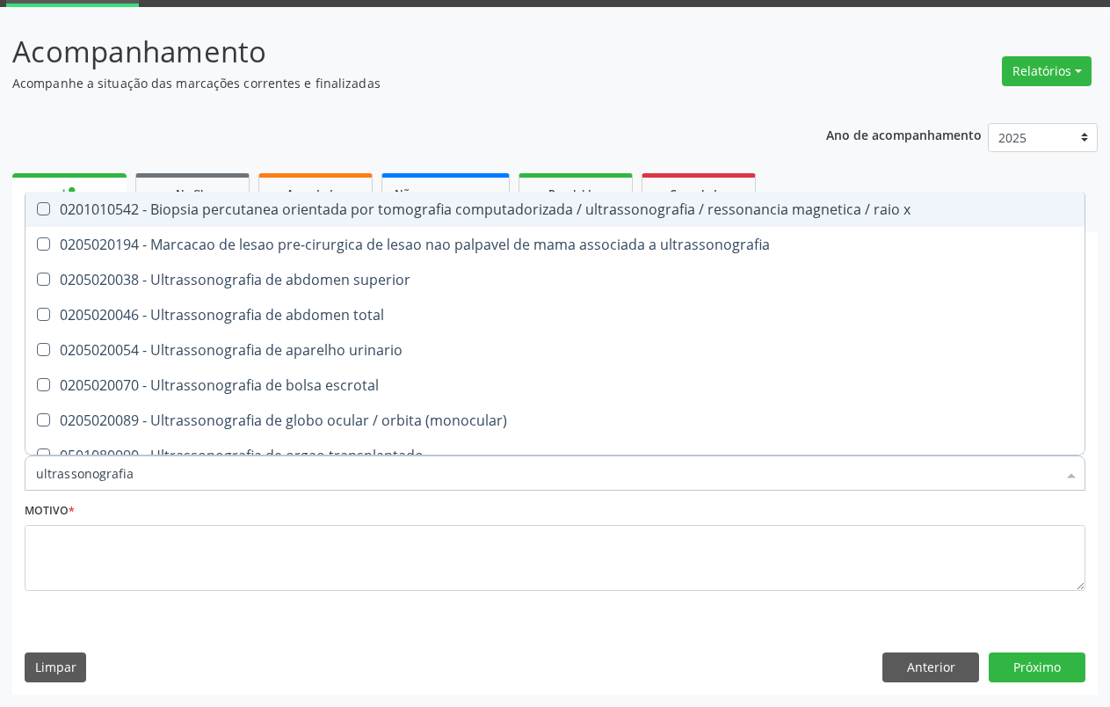
drag, startPoint x: 1085, startPoint y: 217, endPoint x: 1081, endPoint y: 232, distance: 15.3
click at [1085, 232] on div "Selecionar todos 0201010542 - Biopsia percutanea orientada por tomografia compu…" at bounding box center [555, 324] width 1061 height 264
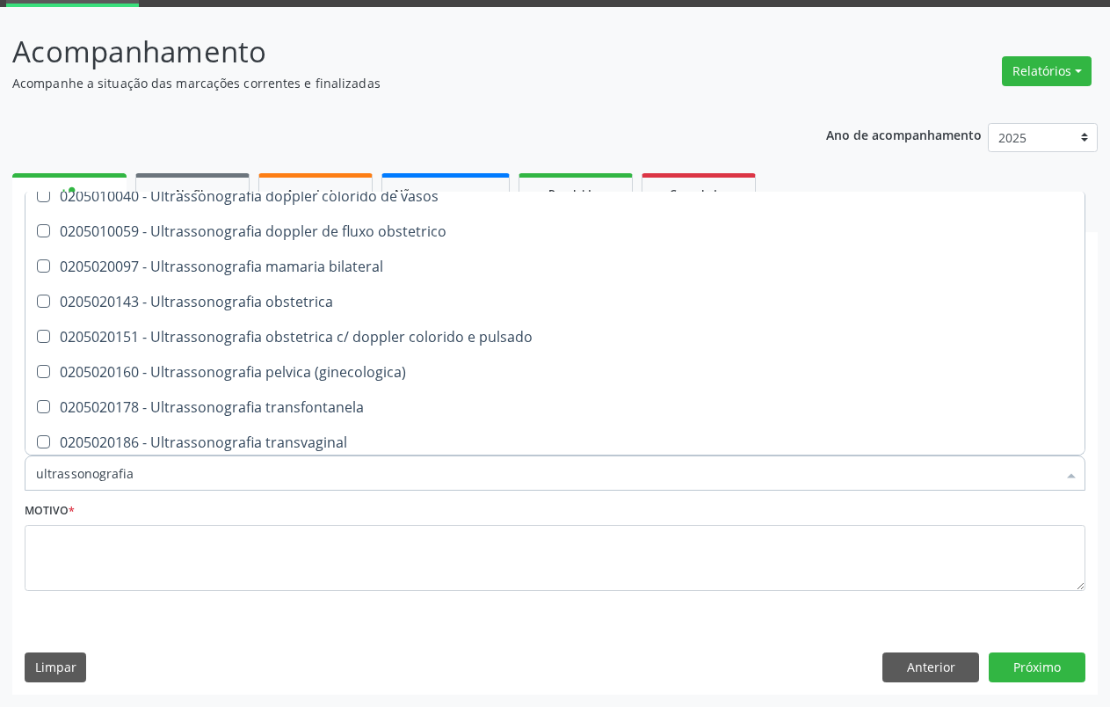
scroll to position [440, 0]
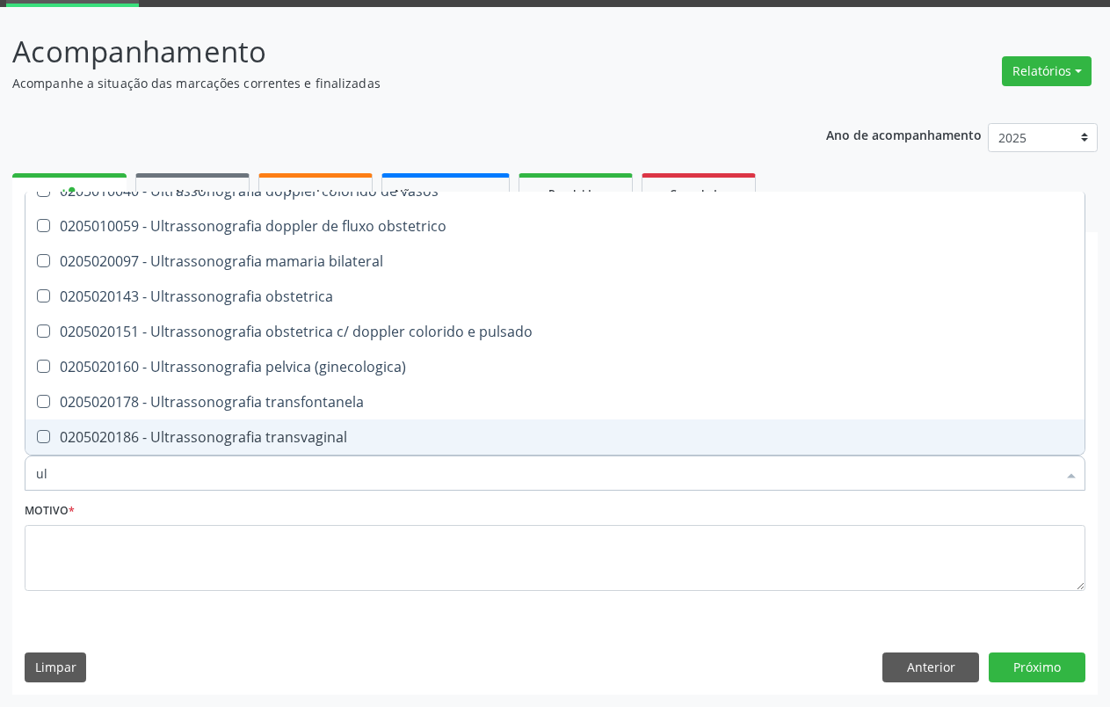
type input "u"
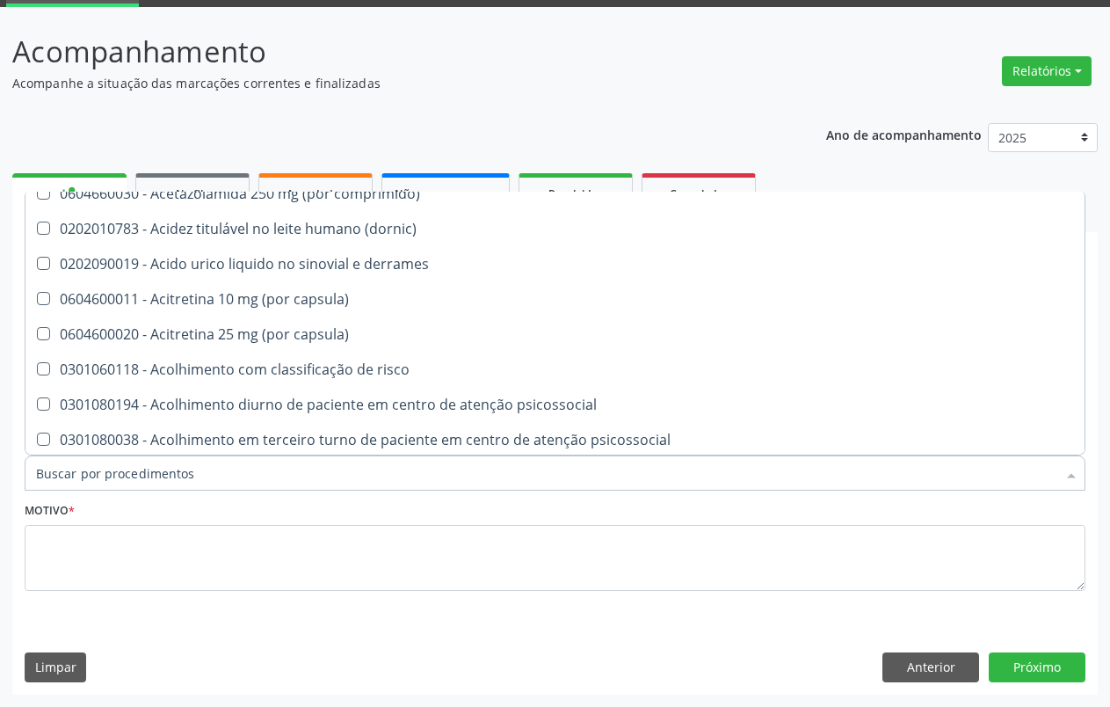
scroll to position [513, 0]
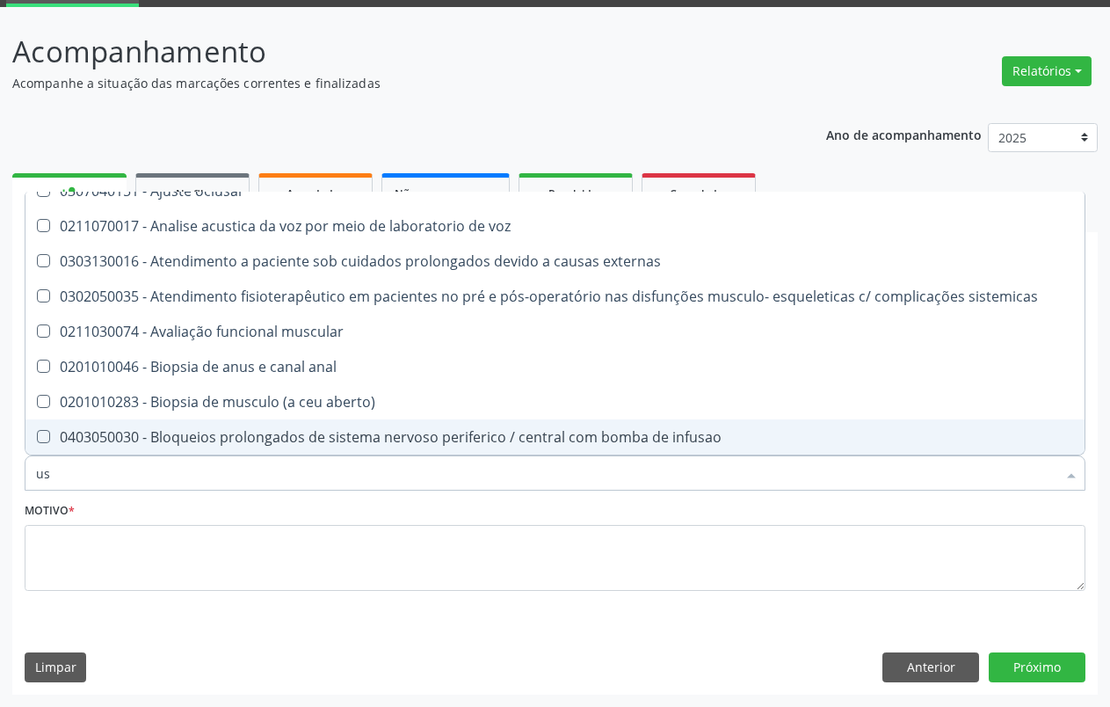
type input "usg"
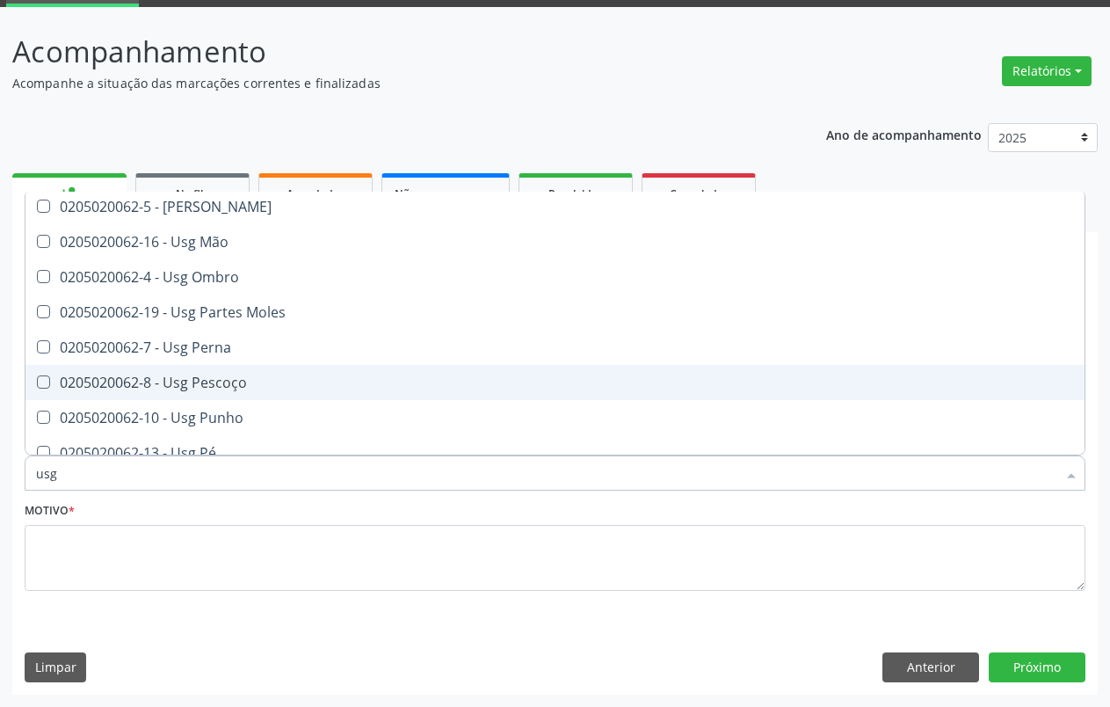
scroll to position [234, 0]
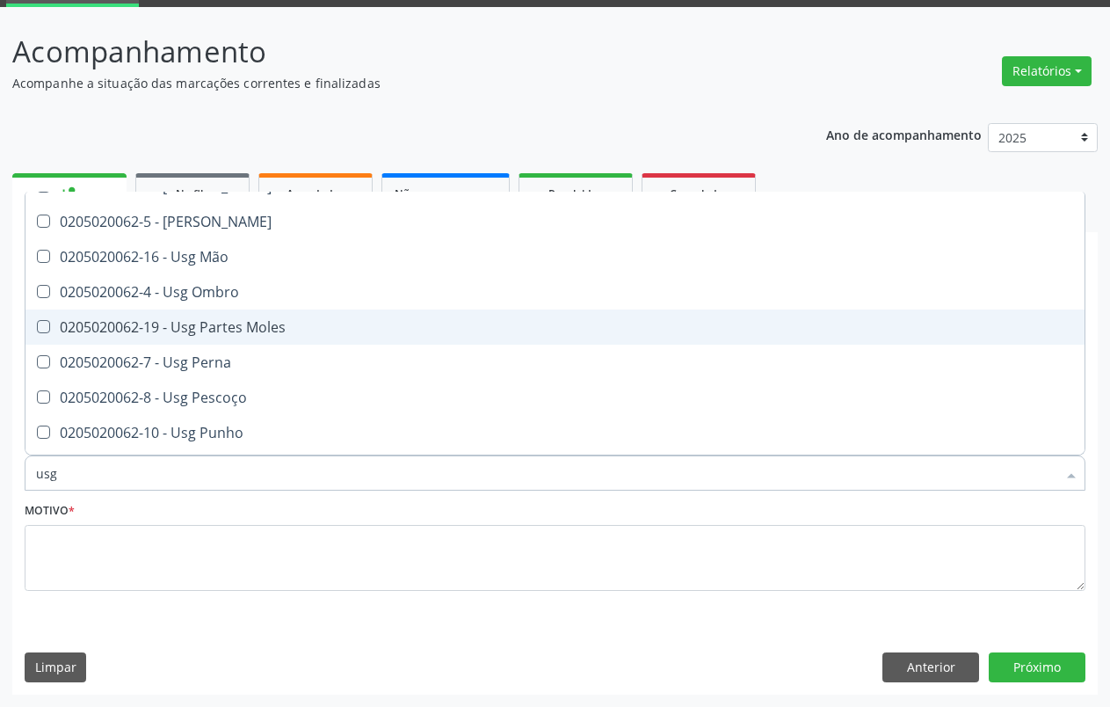
click at [407, 323] on div "0205020062-19 - Usg Partes Moles" at bounding box center [555, 327] width 1038 height 14
checkbox Moles "true"
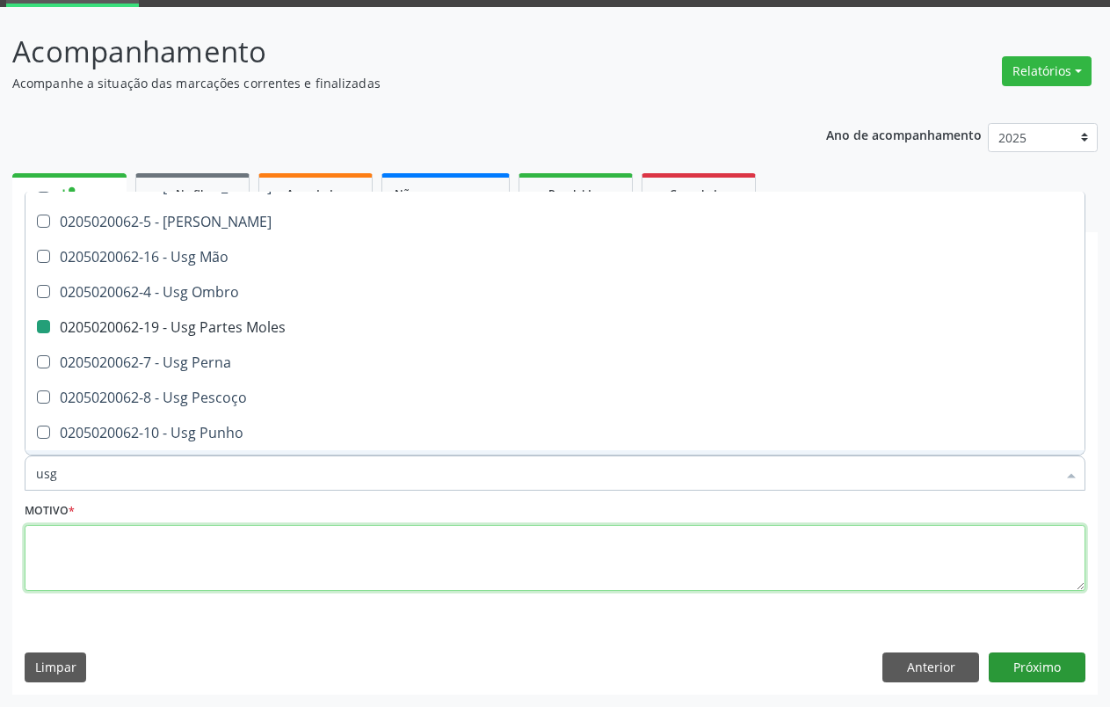
drag, startPoint x: 342, startPoint y: 546, endPoint x: 1019, endPoint y: 672, distance: 688.3
click at [343, 544] on textarea at bounding box center [555, 558] width 1061 height 67
type textarea "."
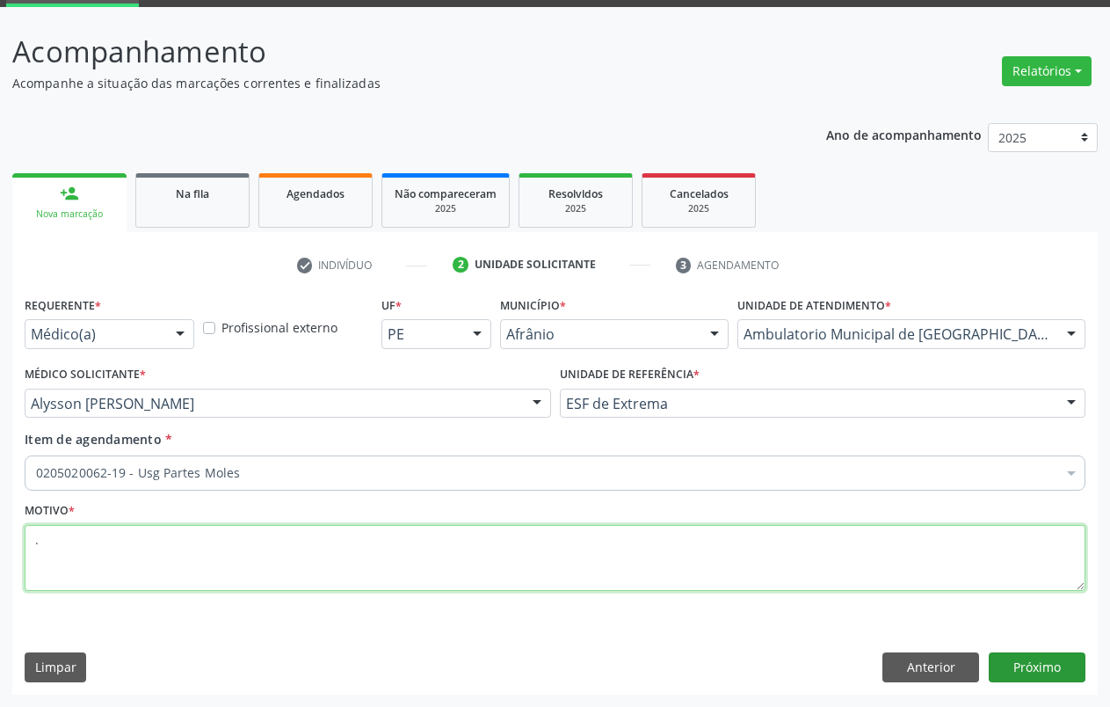
checkbox Moles "true"
checkbox adolescente\) "false"
type textarea "."
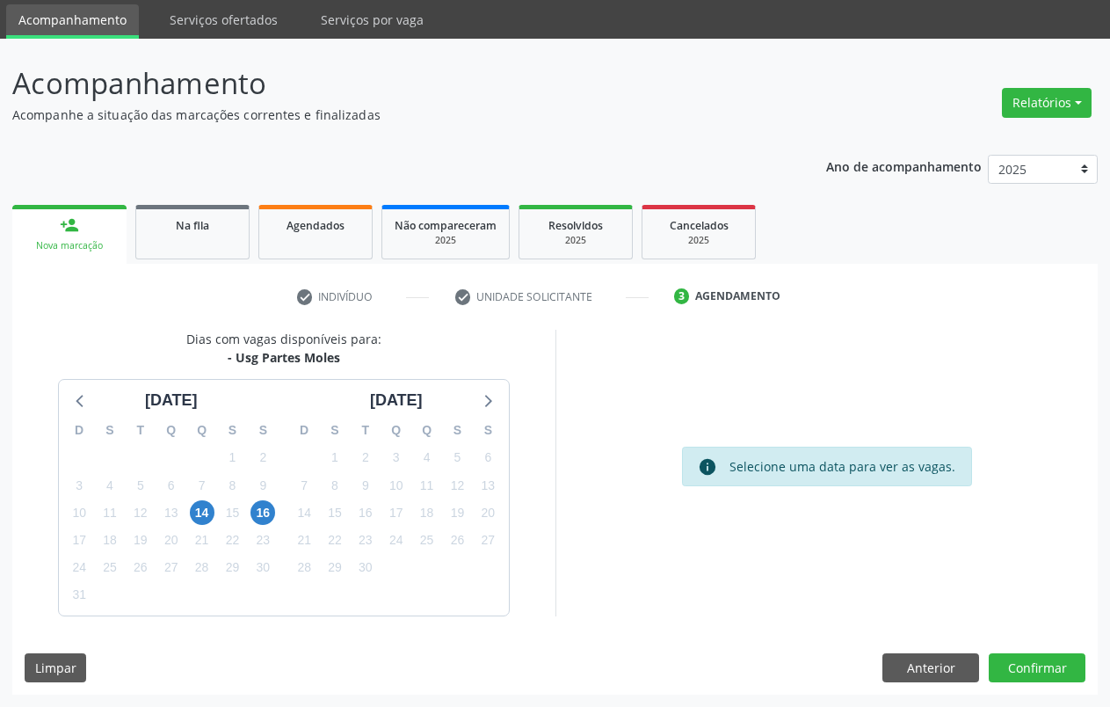
scroll to position [58, 0]
click at [195, 519] on span "14" at bounding box center [202, 512] width 25 height 25
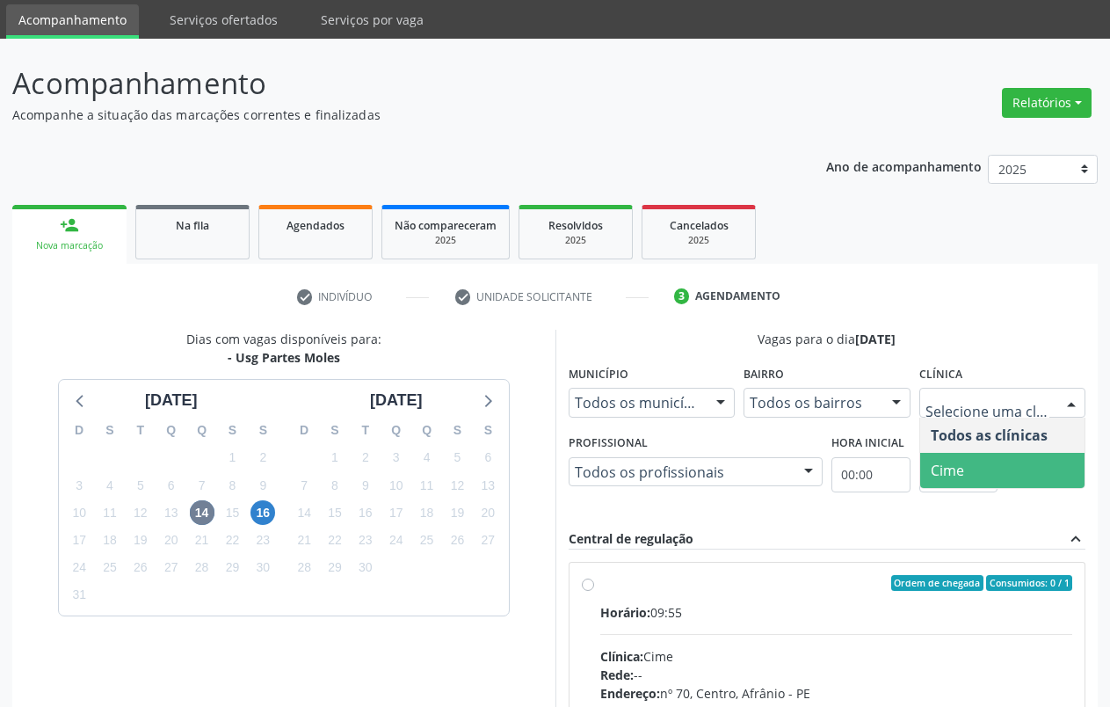
drag, startPoint x: 984, startPoint y: 465, endPoint x: 975, endPoint y: 468, distance: 10.3
click at [982, 465] on span "Cime" at bounding box center [1002, 470] width 165 height 35
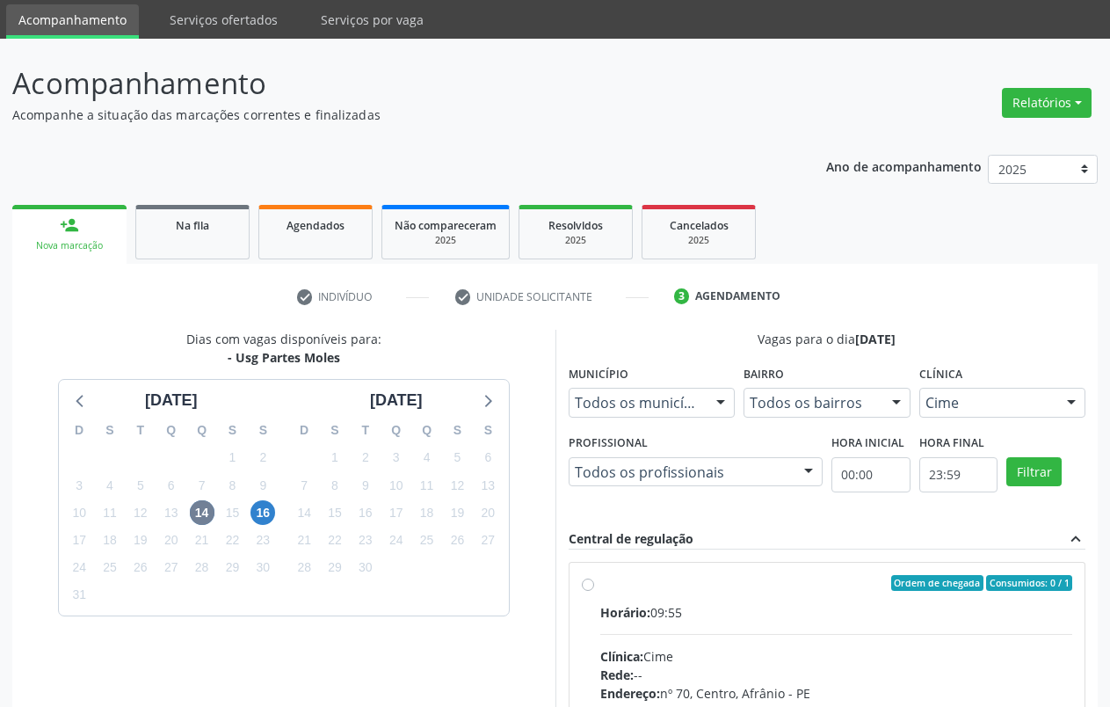
drag, startPoint x: 726, startPoint y: 581, endPoint x: 898, endPoint y: 471, distance: 204.3
click at [724, 581] on div "Ordem de chegada Consumidos: 0 / 1" at bounding box center [836, 583] width 473 height 16
click at [594, 581] on input "Ordem de chegada Consumidos: 0 / 1 Horário: 09:55 Clínica: Cime Rede: -- Endere…" at bounding box center [588, 583] width 12 height 16
radio input "true"
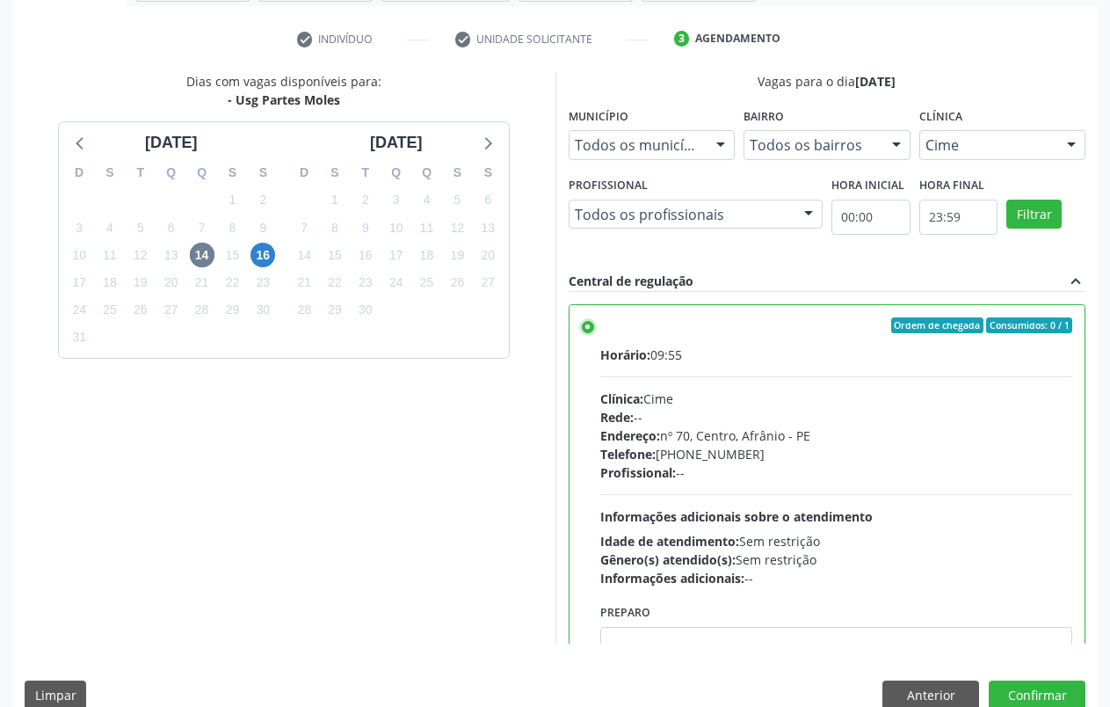
scroll to position [321, 0]
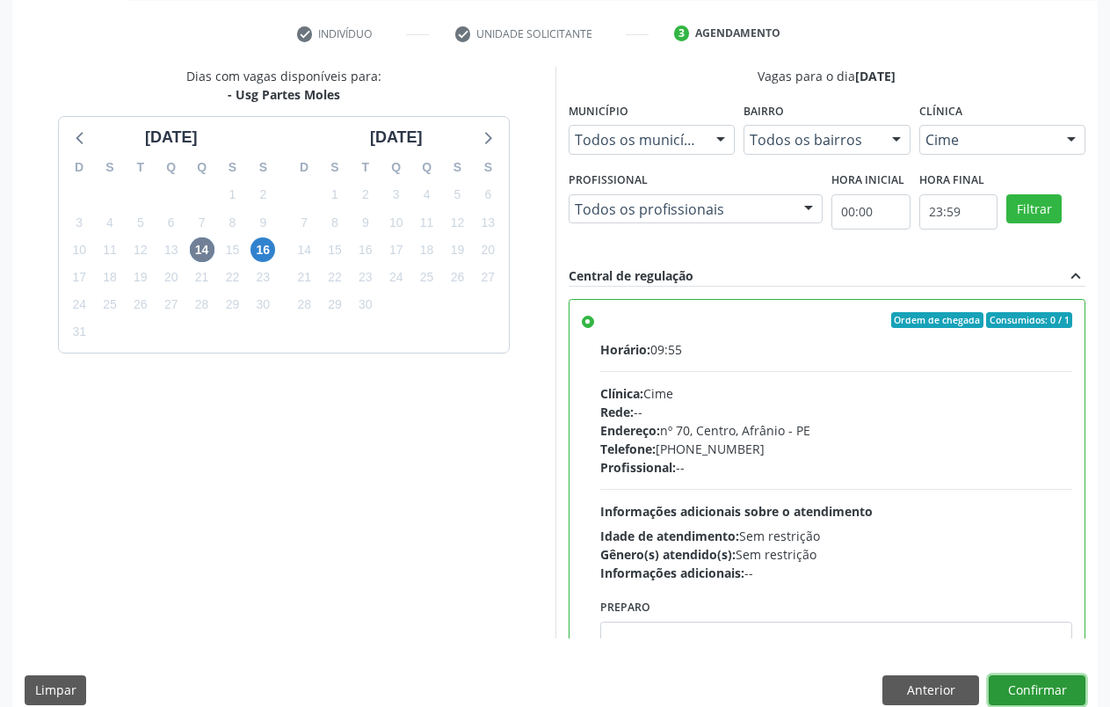
click at [1020, 688] on button "Confirmar" at bounding box center [1037, 690] width 97 height 30
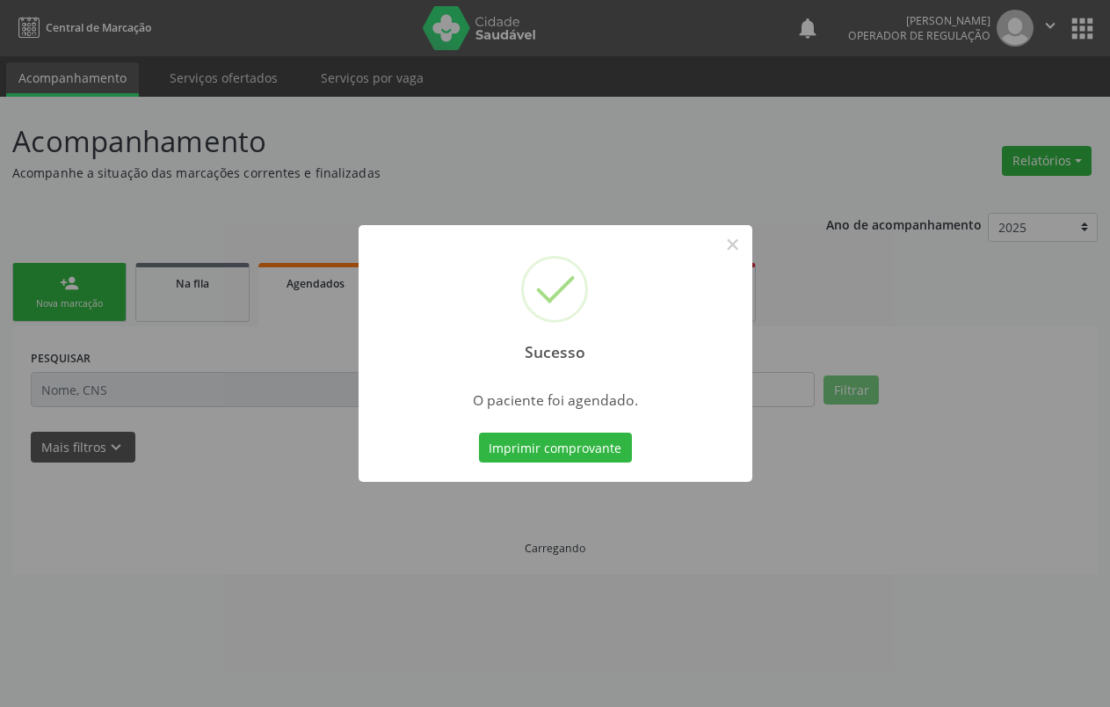
scroll to position [0, 0]
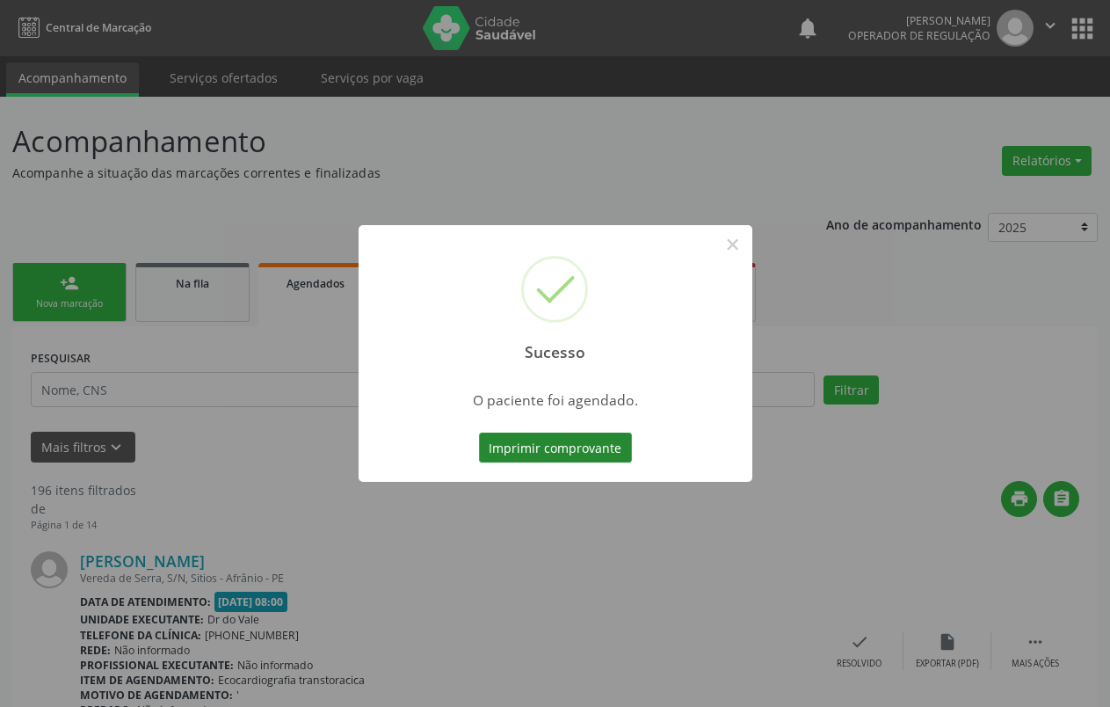
click at [578, 452] on button "Imprimir comprovante" at bounding box center [555, 447] width 153 height 30
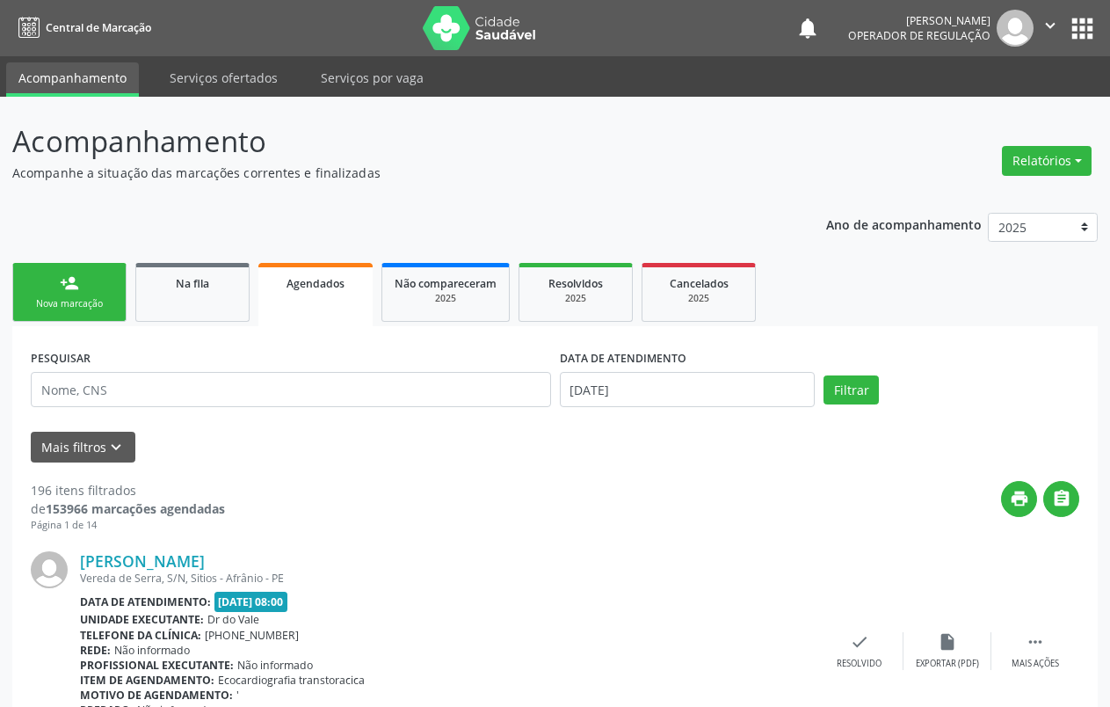
click at [98, 279] on link "person_add Nova marcação" at bounding box center [69, 292] width 114 height 59
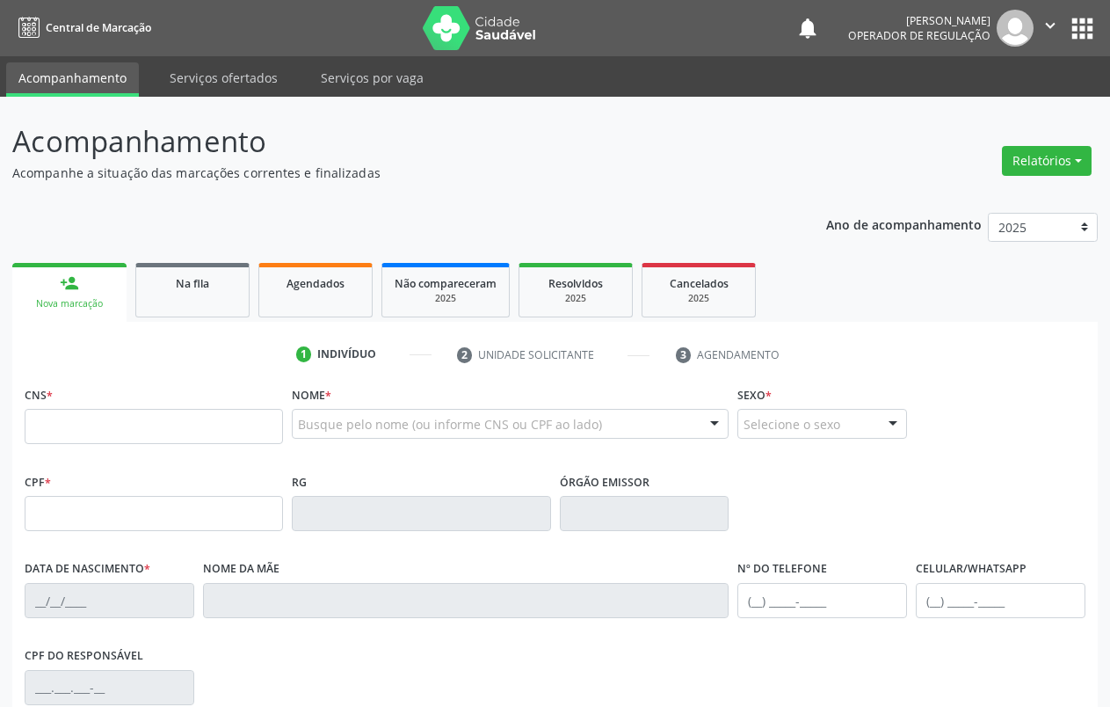
click at [98, 279] on link "person_add Nova marcação" at bounding box center [69, 292] width 114 height 59
click at [105, 433] on input "text" at bounding box center [154, 426] width 258 height 35
type input "708 2006 7397 1242"
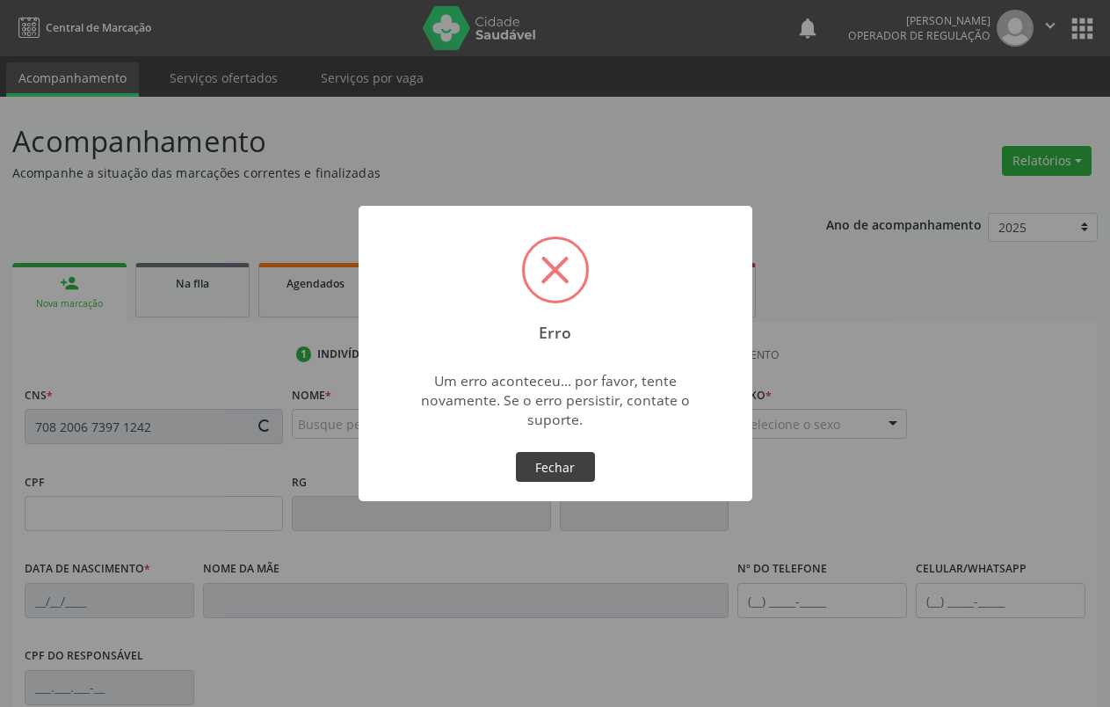
click at [548, 469] on button "Fechar" at bounding box center [555, 467] width 79 height 30
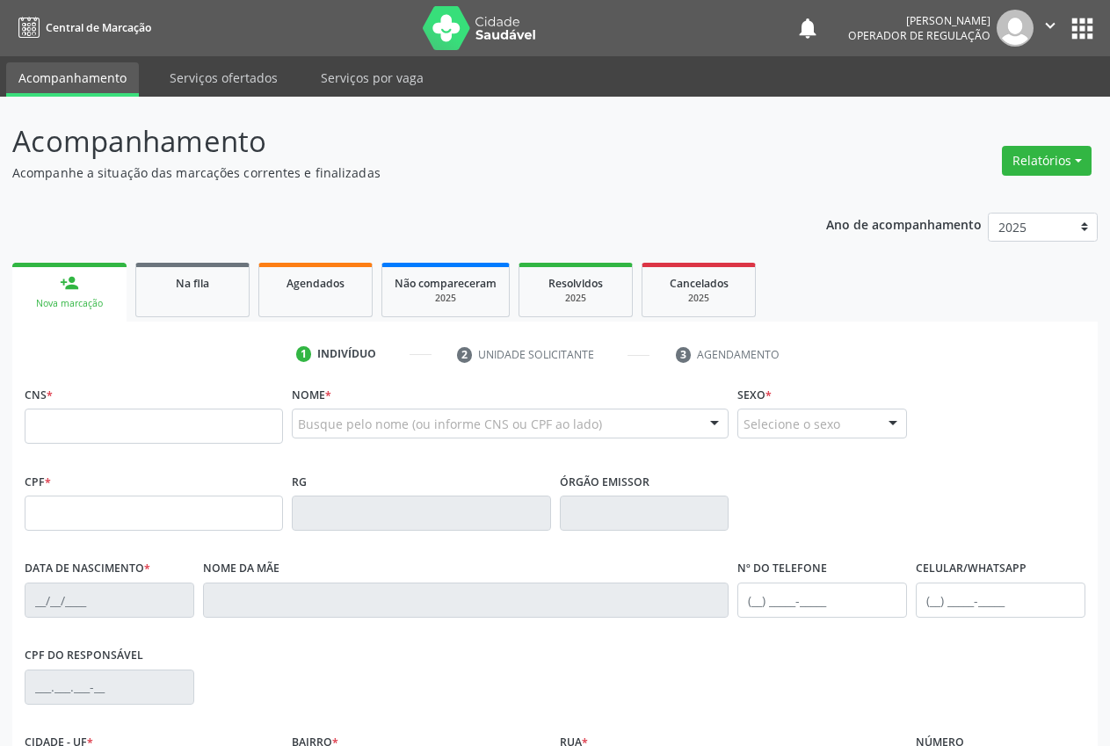
click at [85, 419] on input "text" at bounding box center [154, 426] width 258 height 35
type input "708 2006 7397 1242"
type input "27/02/1967"
type input "Maria Francisca de Lima"
type input "(87) 98811-6647"
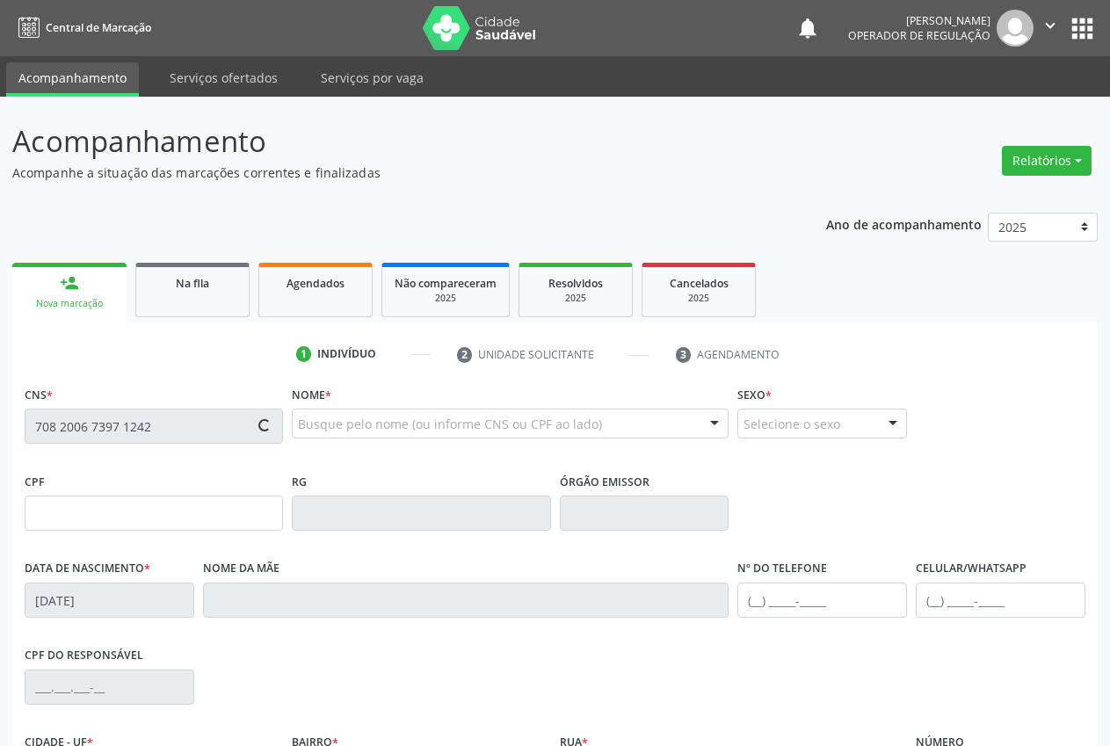
type input "37"
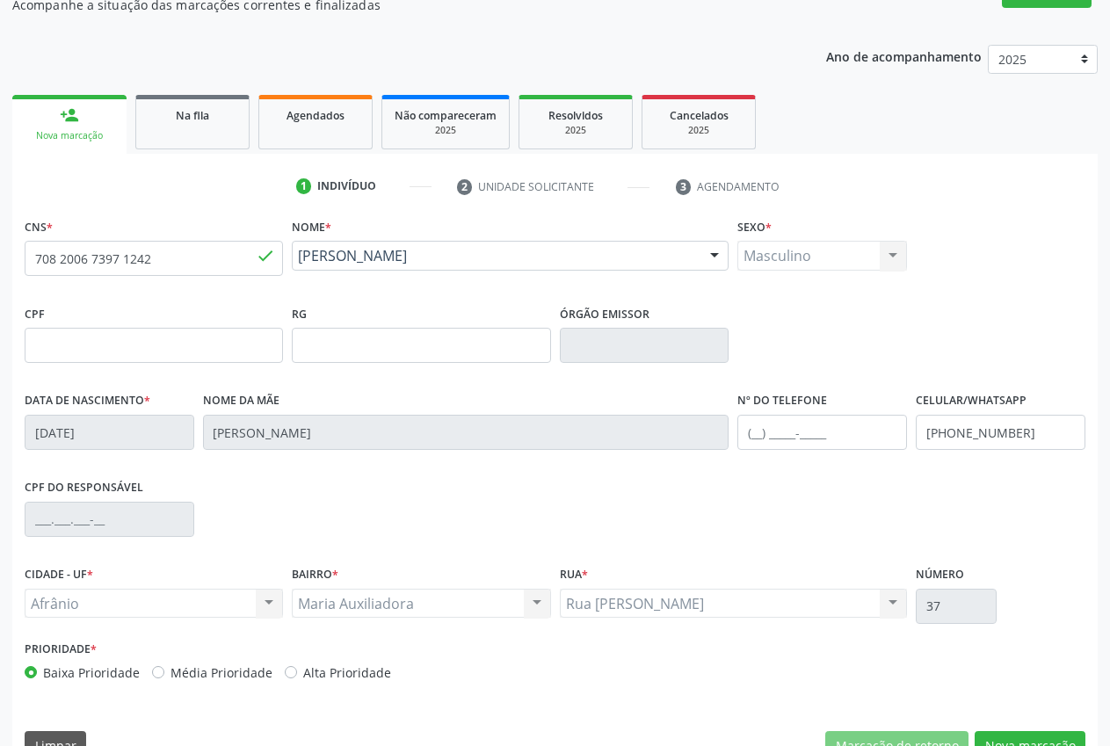
scroll to position [207, 0]
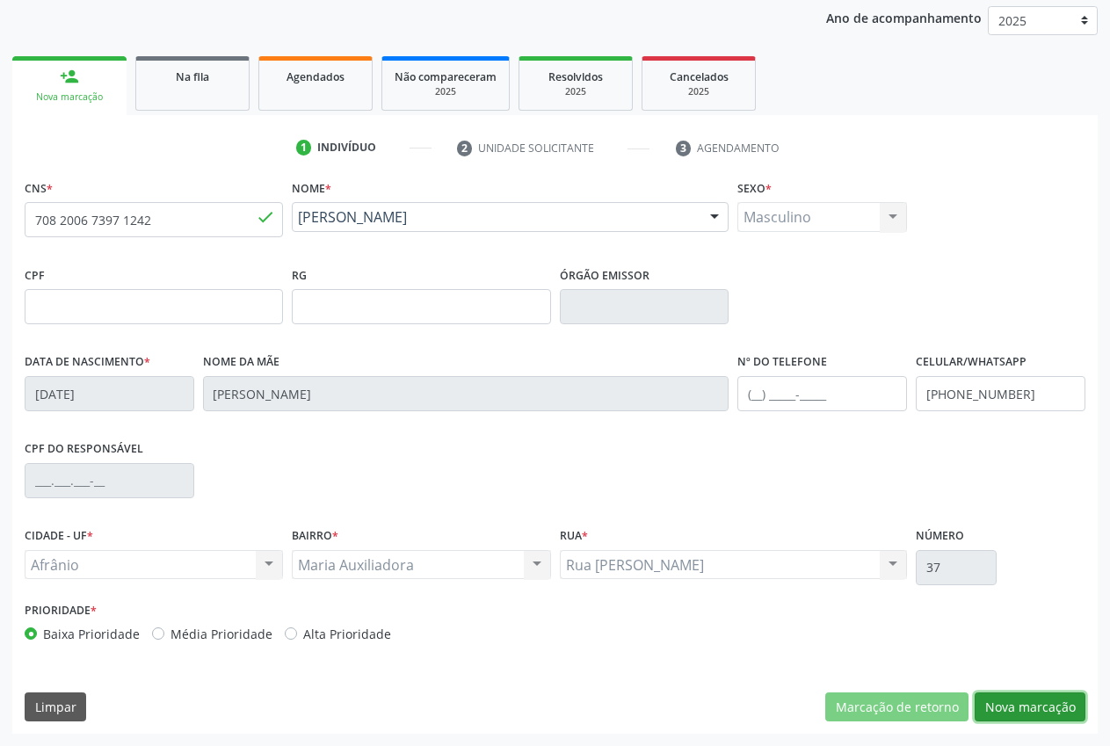
click at [1064, 712] on button "Nova marcação" at bounding box center [1030, 708] width 111 height 30
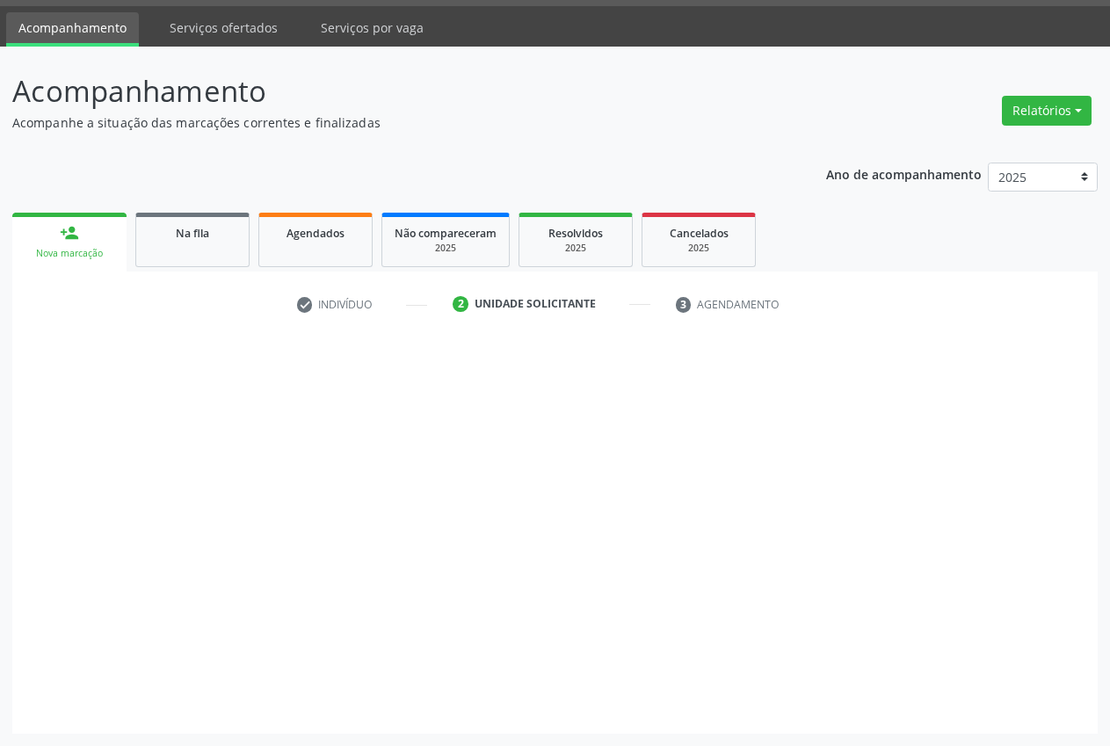
scroll to position [50, 0]
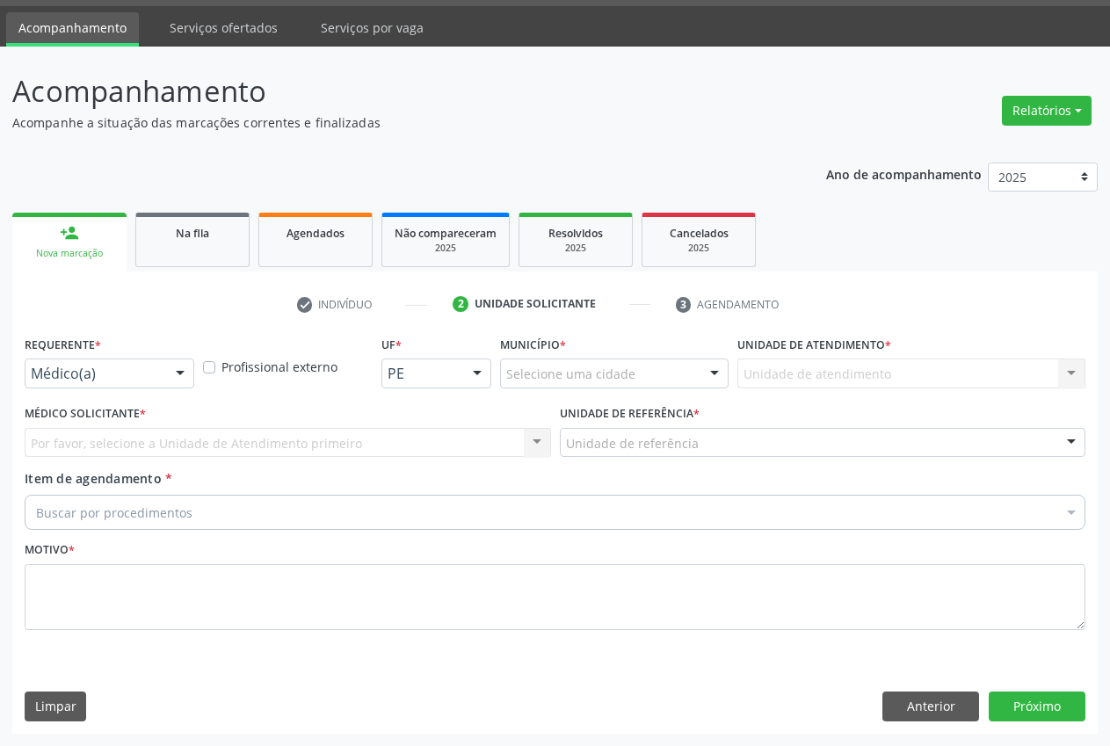
click at [771, 372] on div "Unidade de atendimento Nenhum resultado encontrado para: " " Não há nenhuma opç…" at bounding box center [911, 374] width 348 height 30
click at [987, 441] on div "Unidade de referência" at bounding box center [823, 443] width 526 height 30
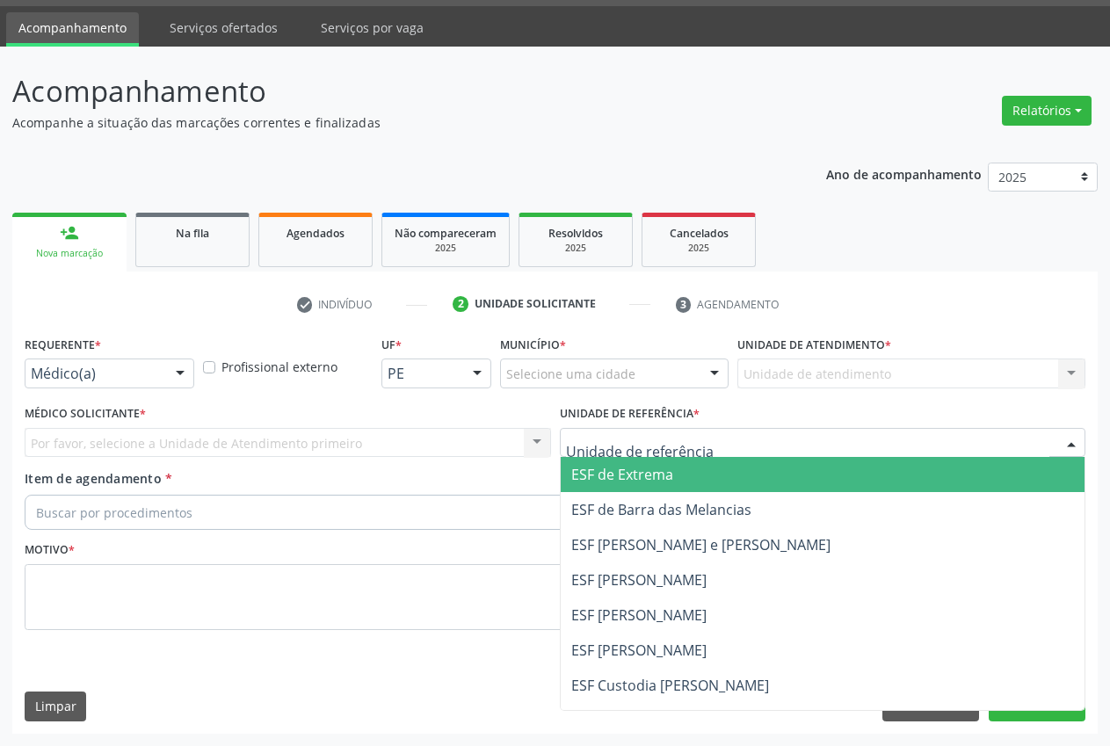
click at [773, 479] on span "ESF de Extrema" at bounding box center [823, 474] width 525 height 35
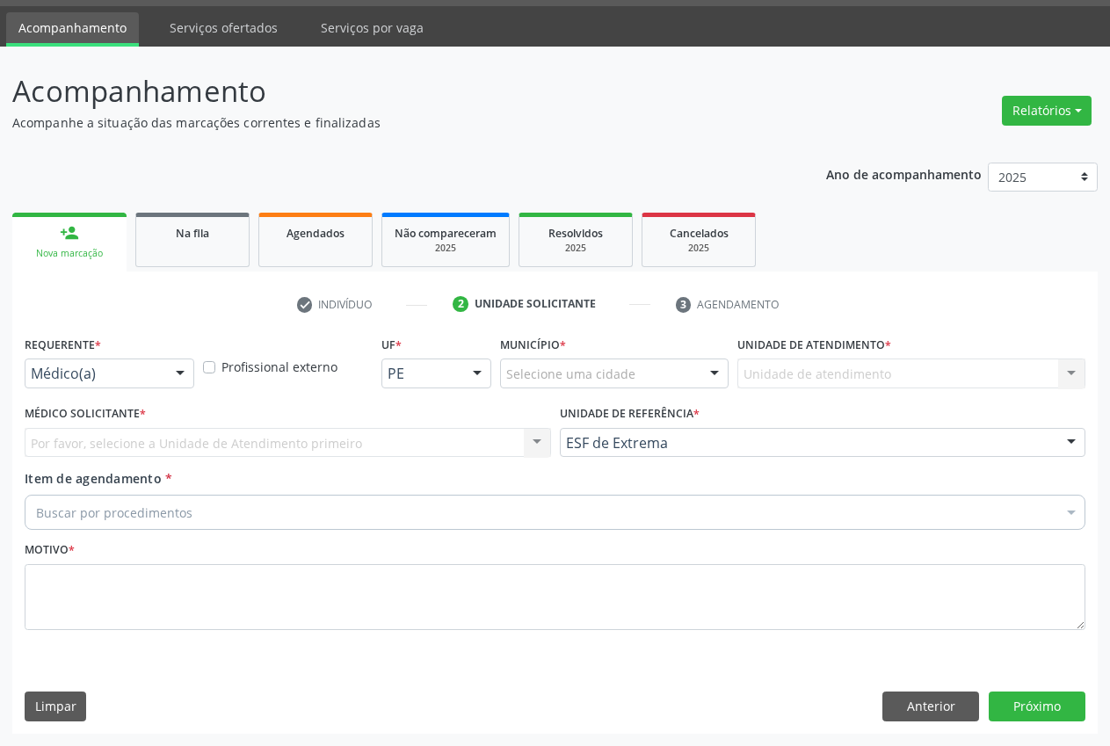
click at [980, 371] on div "Unidade de atendimento Nenhum resultado encontrado para: " " Não há nenhuma opç…" at bounding box center [911, 374] width 348 height 30
click at [542, 440] on div "Por favor, selecione a Unidade de Atendimento primeiro Nenhum resultado encontr…" at bounding box center [288, 443] width 526 height 30
click at [687, 389] on div "Município * Selecione uma cidade Nenhum resultado encontrado para: " " Não há n…" at bounding box center [614, 365] width 237 height 69
click at [1061, 359] on div "Unidade de atendimento Nenhum resultado encontrado para: " " Não há nenhuma opç…" at bounding box center [911, 374] width 348 height 30
click at [1063, 359] on div "Unidade de atendimento Nenhum resultado encontrado para: " " Não há nenhuma opç…" at bounding box center [911, 374] width 348 height 30
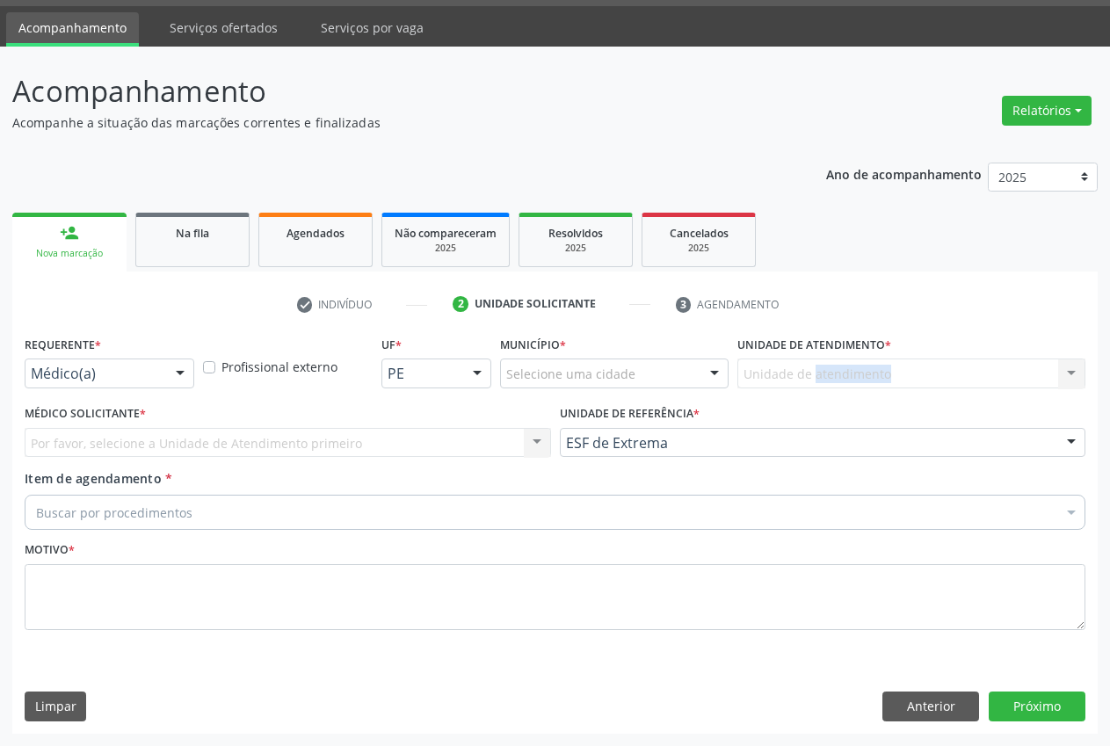
click at [1063, 359] on div "Unidade de atendimento Nenhum resultado encontrado para: " " Não há nenhuma opç…" at bounding box center [911, 374] width 348 height 30
drag, startPoint x: 1004, startPoint y: 320, endPoint x: 984, endPoint y: 320, distance: 19.3
click at [992, 324] on div "check Indivíduo 2 Unidade solicitante 3 Agendamento CNS * 708 2006 7397 1242 do…" at bounding box center [554, 512] width 1085 height 444
click at [906, 310] on ul "check Indivíduo 2 Unidade solicitante 3 Agendamento" at bounding box center [554, 304] width 1085 height 29
click at [679, 336] on div "Município * Selecione uma cidade Nenhum resultado encontrado para: " " Não há n…" at bounding box center [614, 365] width 237 height 69
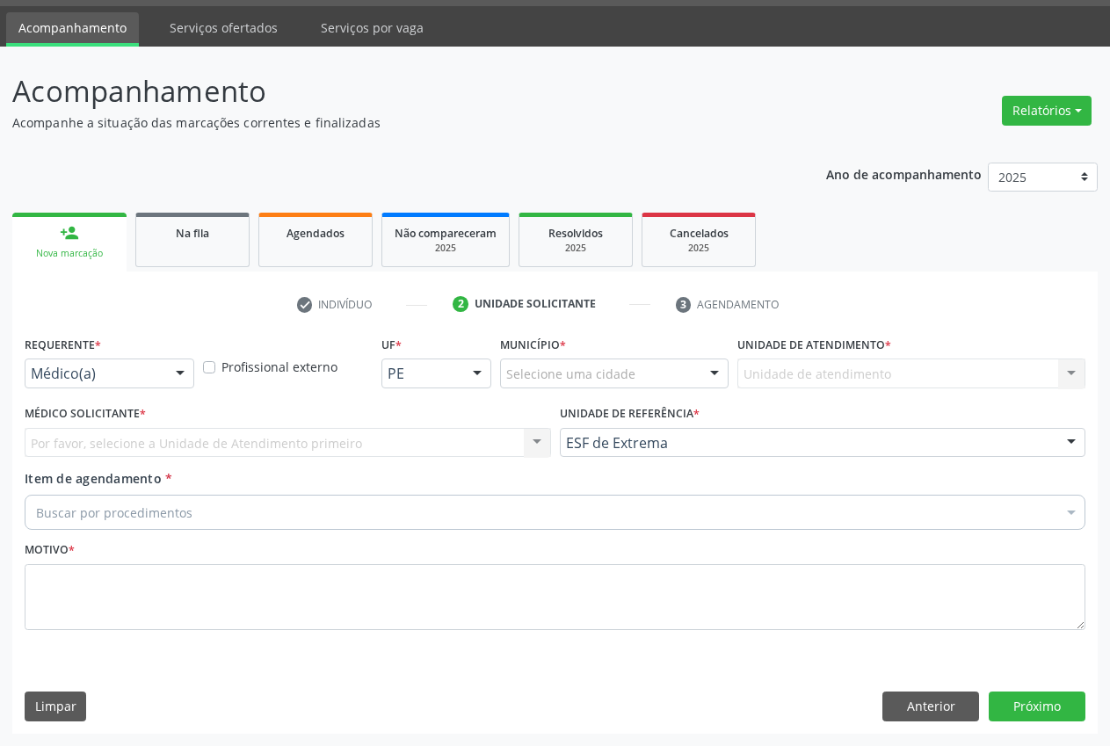
click at [448, 519] on div "Buscar por procedimentos" at bounding box center [555, 512] width 1061 height 35
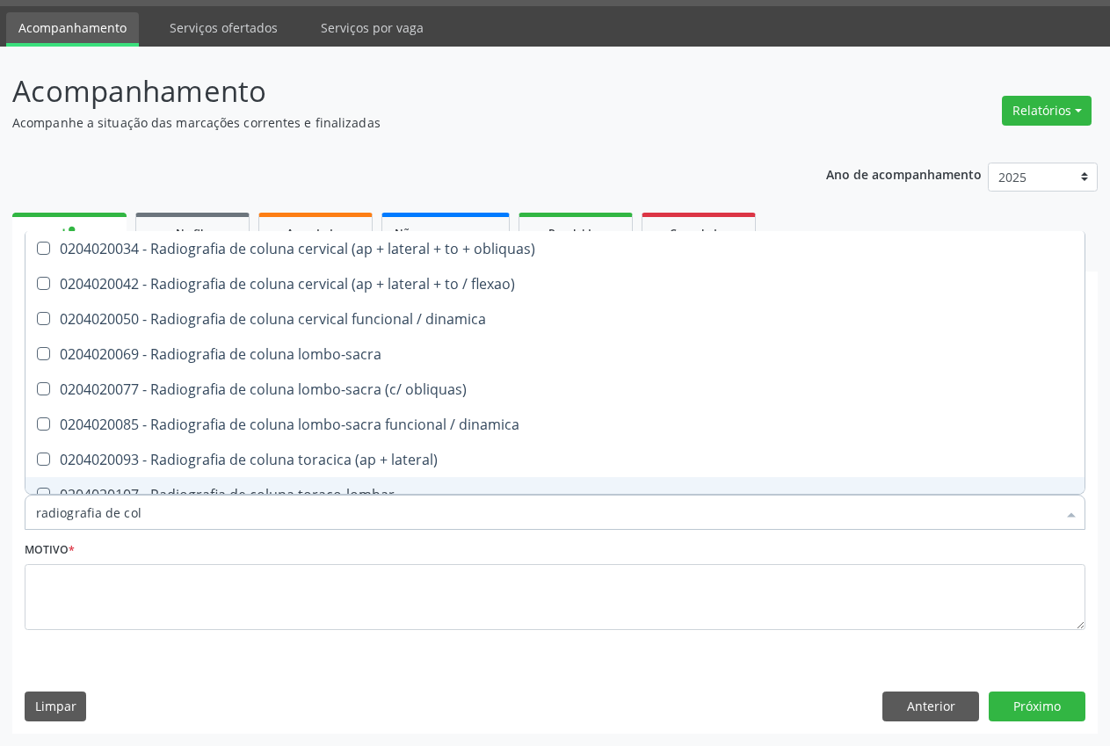
type input "radiografia de colu"
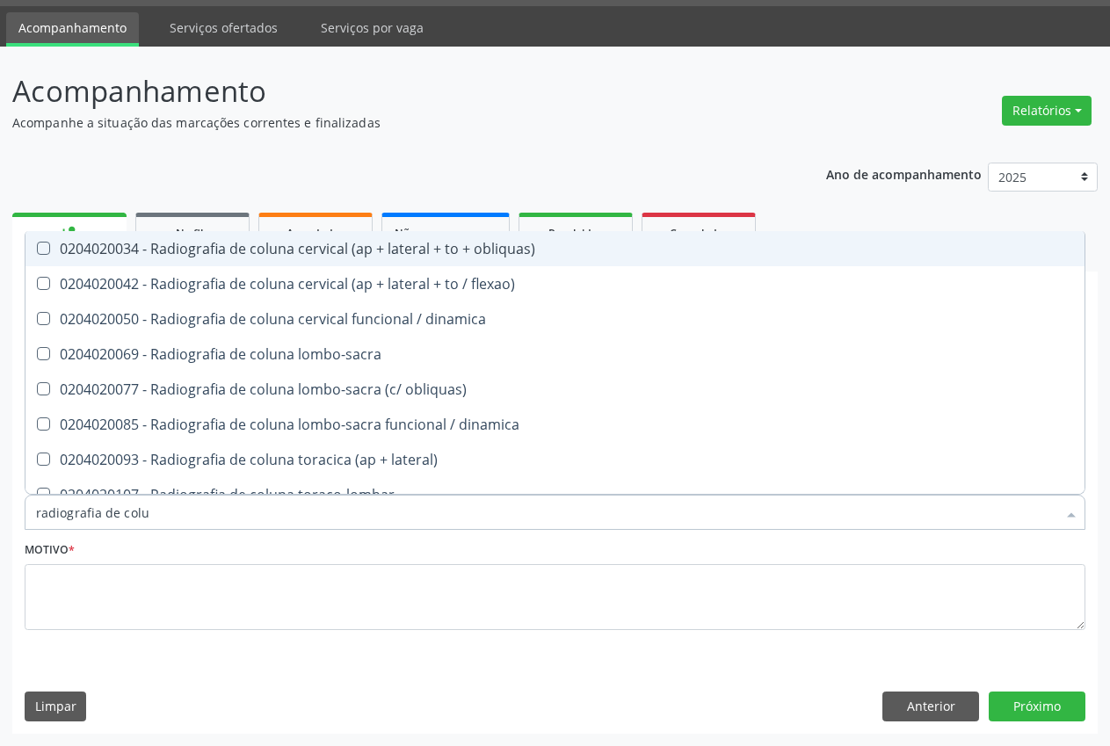
click at [299, 253] on div "0204020034 - Radiografia de coluna cervical (ap + lateral + to + obliquas)" at bounding box center [555, 249] width 1038 height 14
checkbox obliquas\) "true"
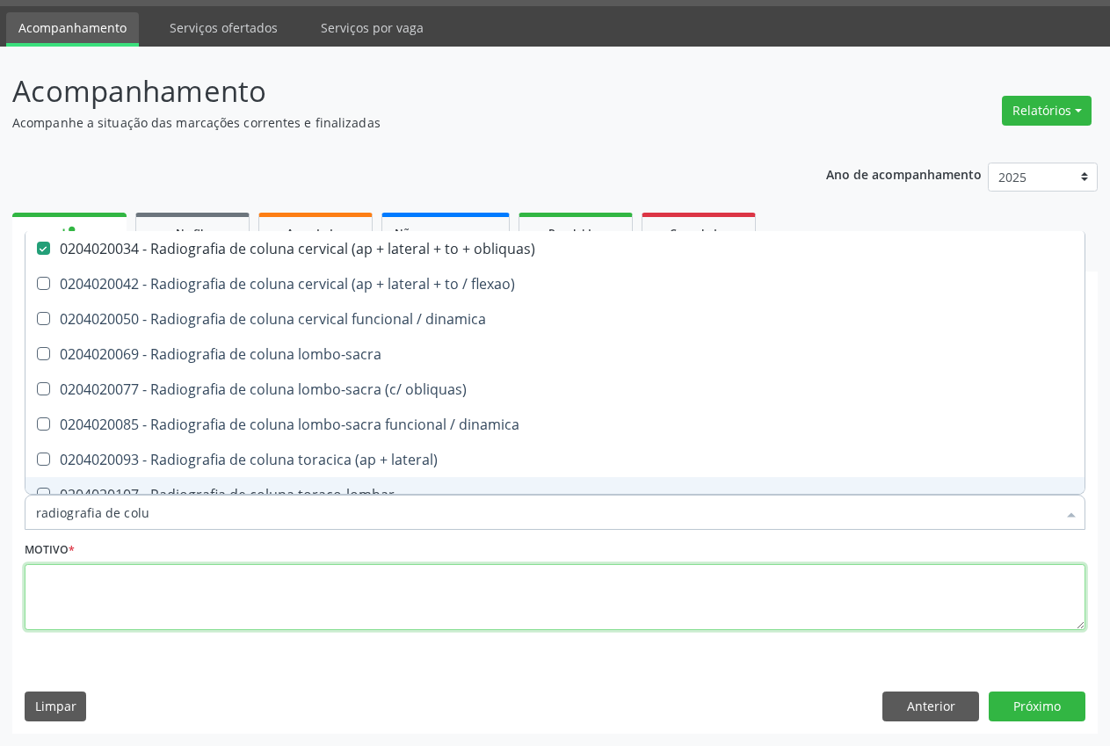
click at [241, 599] on textarea at bounding box center [555, 597] width 1061 height 67
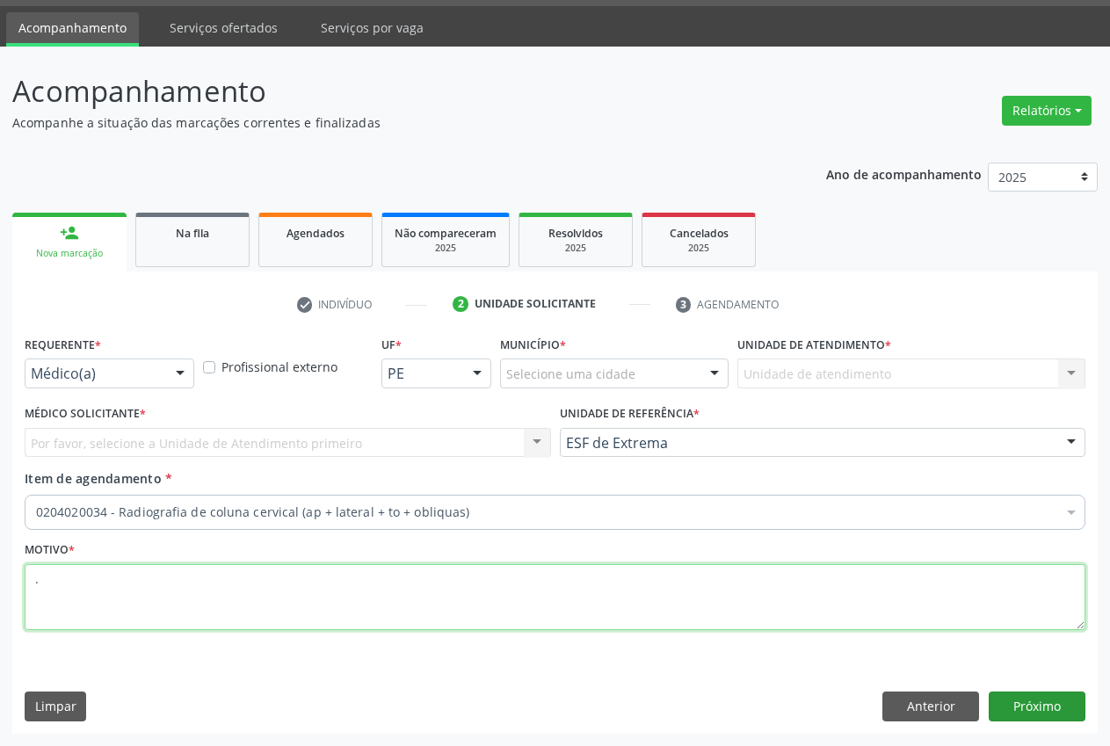
type textarea "."
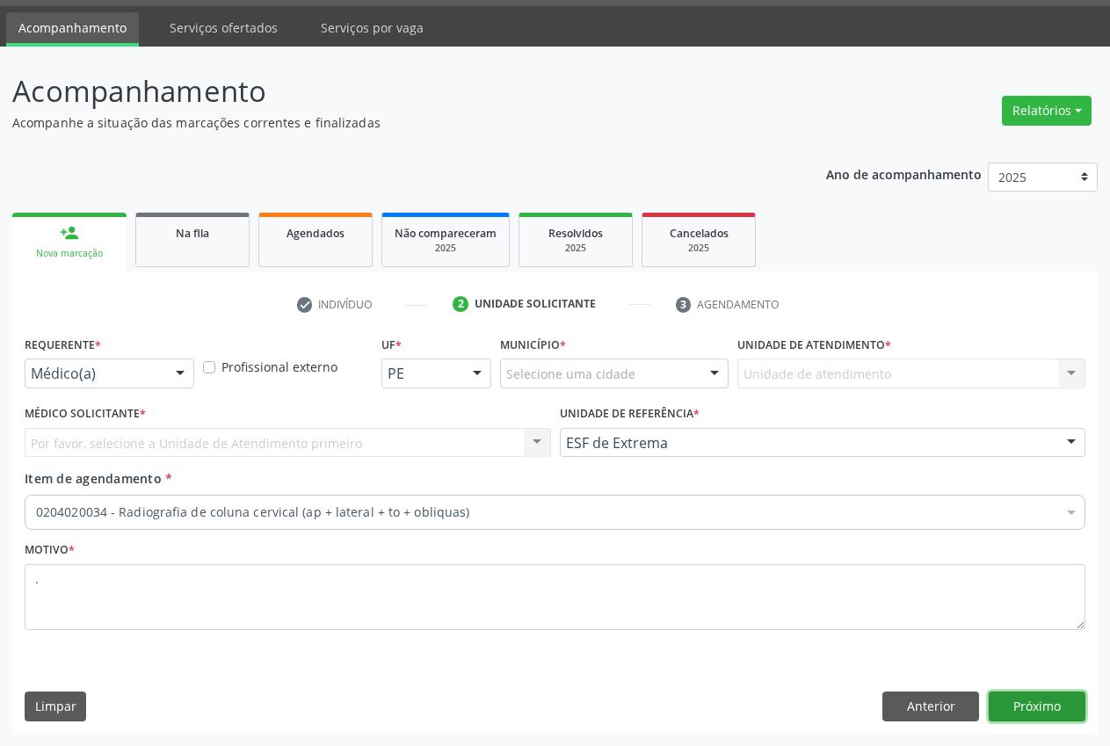
click at [1031, 703] on button "Próximo" at bounding box center [1037, 707] width 97 height 30
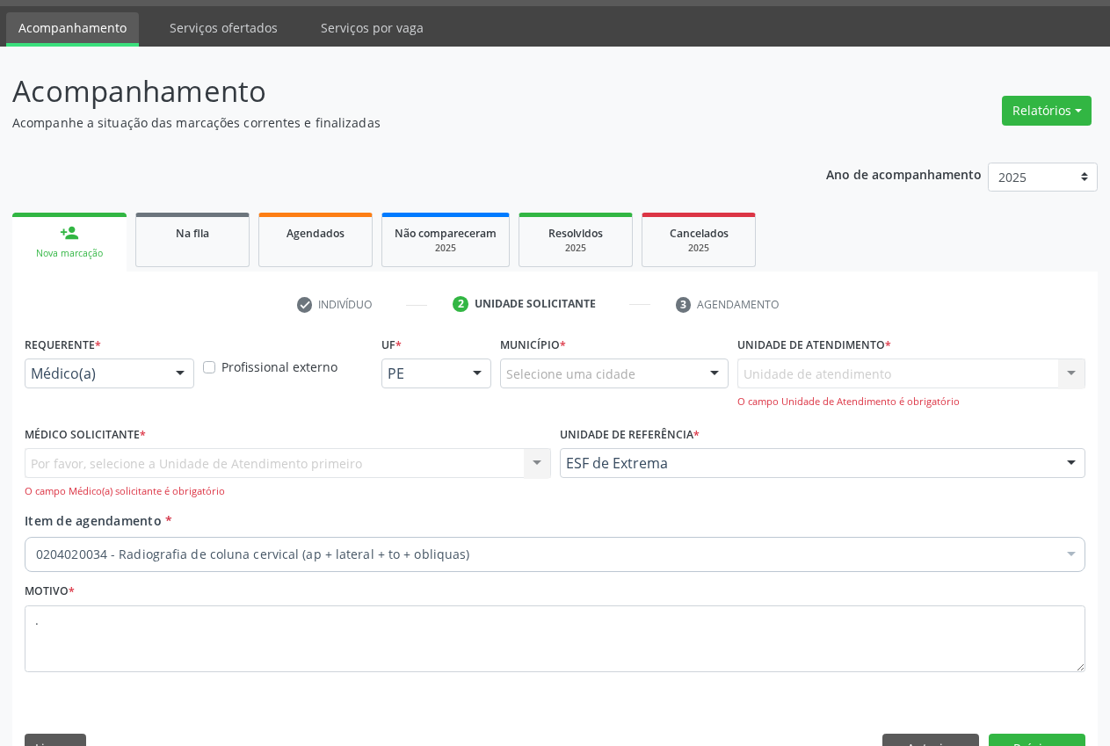
click at [1079, 373] on div "Unidade de atendimento Nenhum resultado encontrado para: " " Não há nenhuma opç…" at bounding box center [911, 384] width 348 height 50
click at [229, 456] on div "Por favor, selecione a Unidade de Atendimento primeiro Nenhum resultado encontr…" at bounding box center [288, 473] width 526 height 50
click at [234, 456] on div "Por favor, selecione a Unidade de Atendimento primeiro Nenhum resultado encontr…" at bounding box center [288, 473] width 526 height 50
click at [462, 422] on div "Médico Solicitante * Por favor, selecione a Unidade de Atendimento primeiro Nen…" at bounding box center [288, 460] width 526 height 77
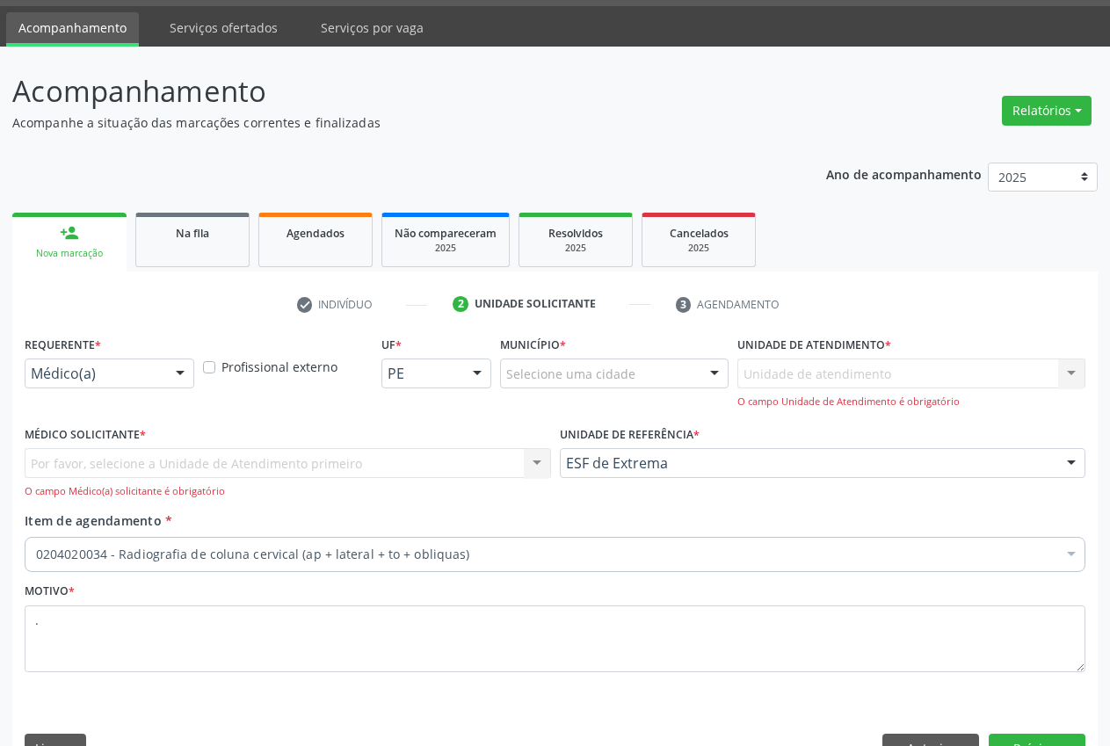
click at [1073, 380] on div "Unidade de atendimento Nenhum resultado encontrado para: " " Não há nenhuma opç…" at bounding box center [911, 384] width 348 height 50
click at [1073, 374] on div "Unidade de atendimento Nenhum resultado encontrado para: " " Não há nenhuma opç…" at bounding box center [911, 384] width 348 height 50
click at [1073, 371] on div "Unidade de atendimento Nenhum resultado encontrado para: " " Não há nenhuma opç…" at bounding box center [911, 384] width 348 height 50
click at [810, 293] on li "3 Agendamento" at bounding box center [745, 305] width 164 height 30
click at [800, 375] on div "Unidade de atendimento Nenhum resultado encontrado para: " " Não há nenhuma opç…" at bounding box center [911, 384] width 348 height 50
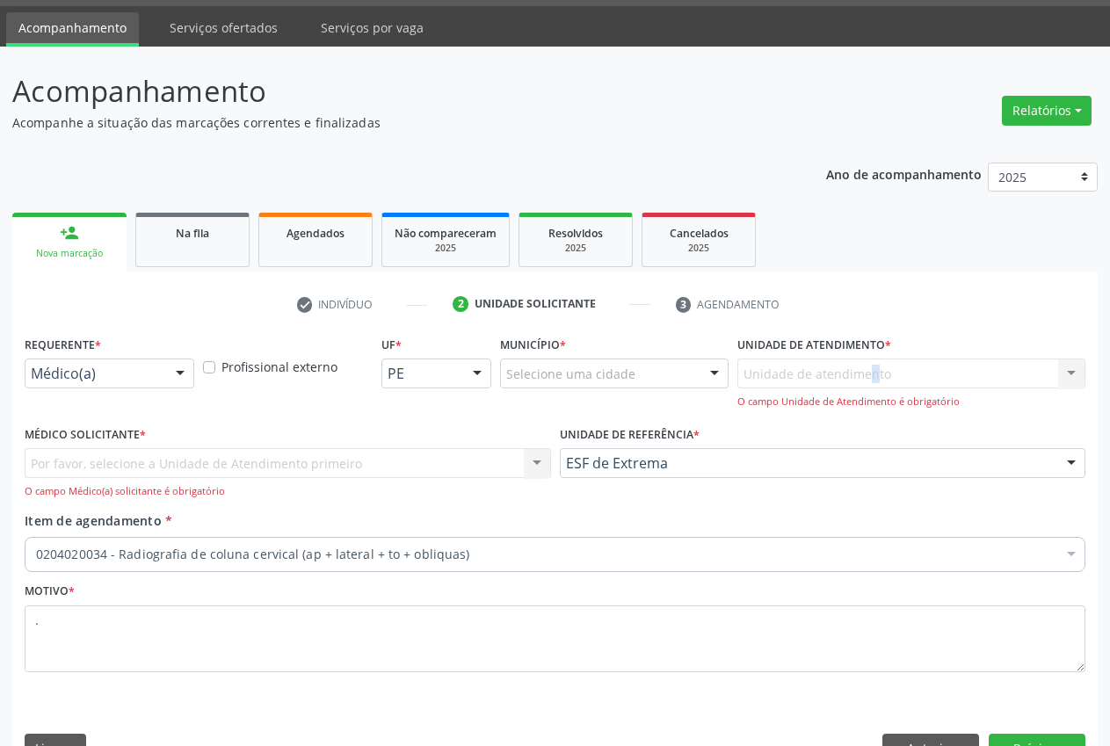
click at [801, 375] on div "Unidade de atendimento Nenhum resultado encontrado para: " " Não há nenhuma opç…" at bounding box center [911, 384] width 348 height 50
click at [708, 374] on div at bounding box center [714, 374] width 26 height 30
click at [697, 373] on div at bounding box center [614, 374] width 229 height 30
click at [849, 315] on ul "check Indivíduo 2 Unidade solicitante 3 Agendamento" at bounding box center [554, 304] width 1085 height 29
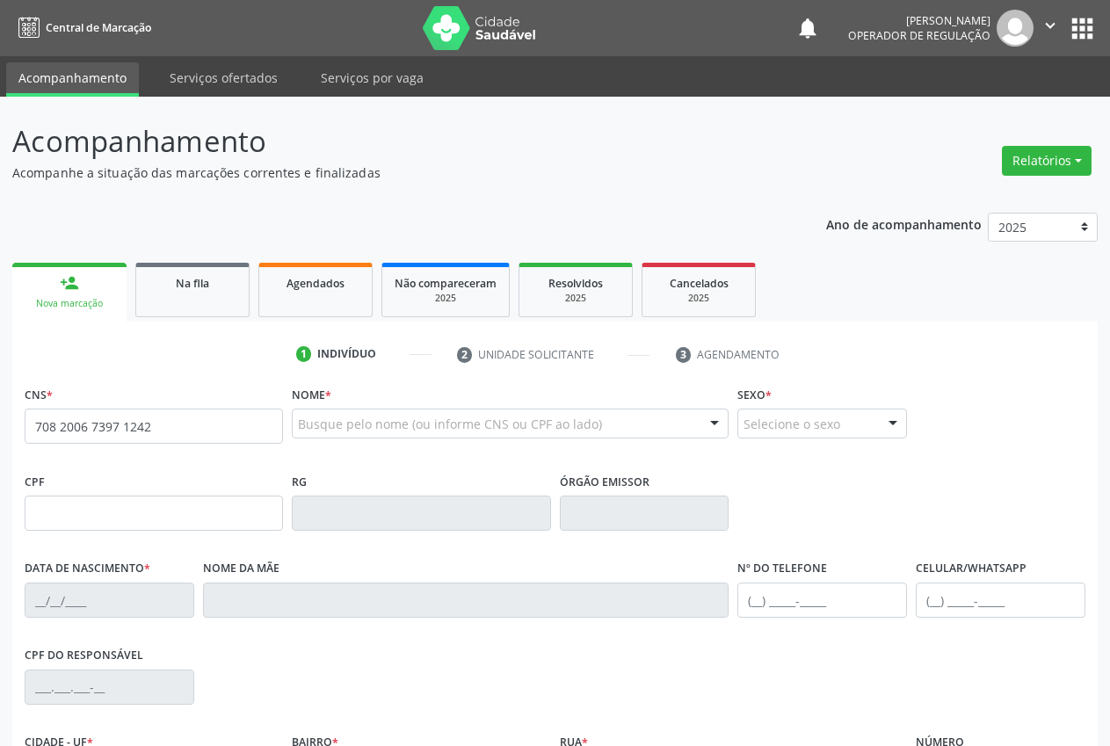
type input "708 2006 7397 1242"
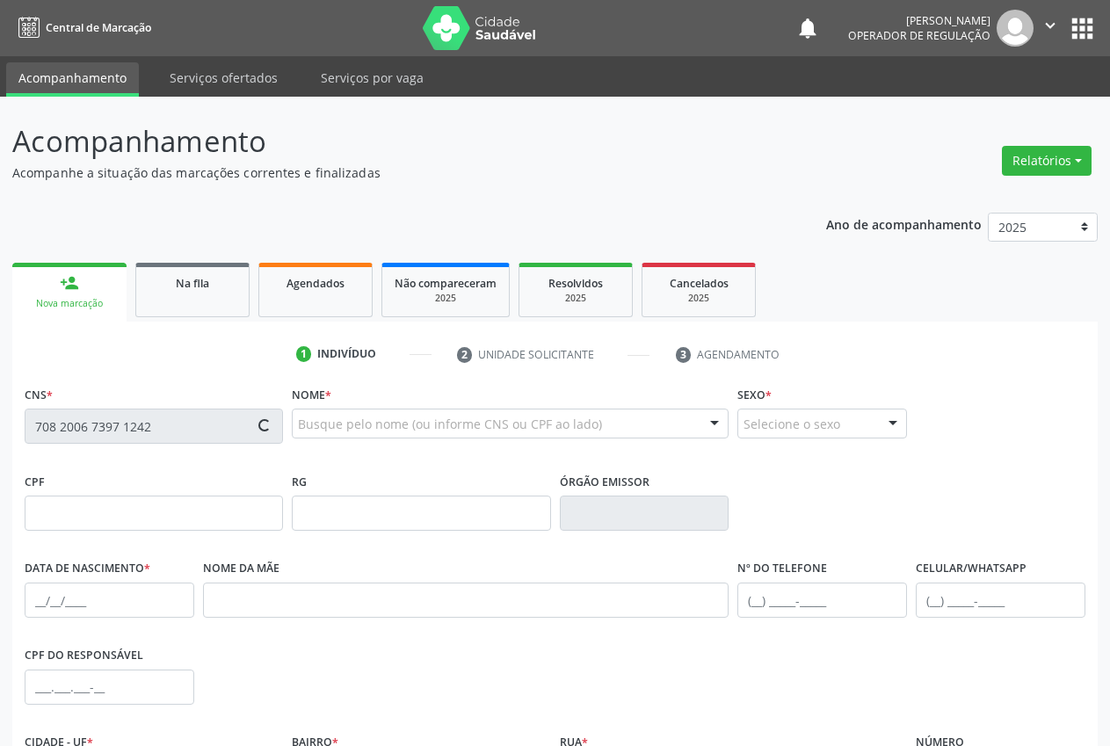
drag, startPoint x: 163, startPoint y: 423, endPoint x: 39, endPoint y: 438, distance: 124.8
click at [39, 438] on input "708 2006 7397 1242" at bounding box center [154, 426] width 258 height 35
click at [164, 412] on input "708 2006 7397 1242" at bounding box center [154, 426] width 258 height 35
click at [156, 435] on input "708 2006 7397 1242" at bounding box center [154, 426] width 258 height 35
drag, startPoint x: 155, startPoint y: 429, endPoint x: 11, endPoint y: 436, distance: 143.4
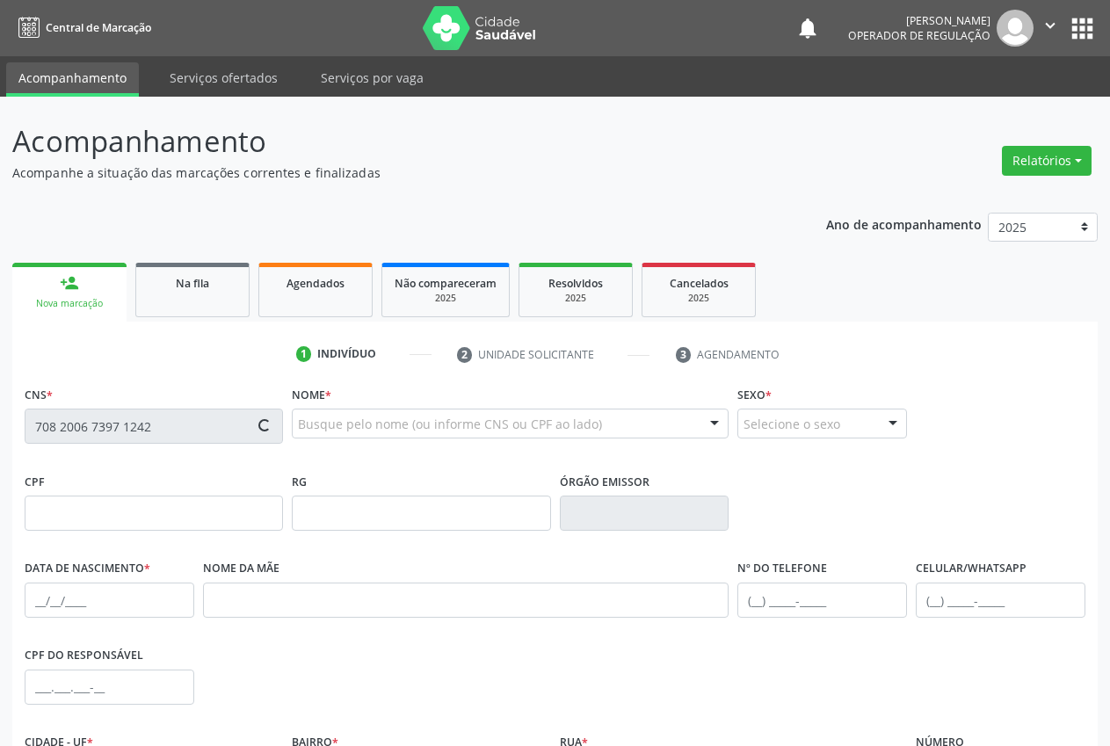
click at [11, 436] on div "Acompanhamento Acompanhe a situação das marcações correntes e finalizadas Relat…" at bounding box center [555, 525] width 1110 height 856
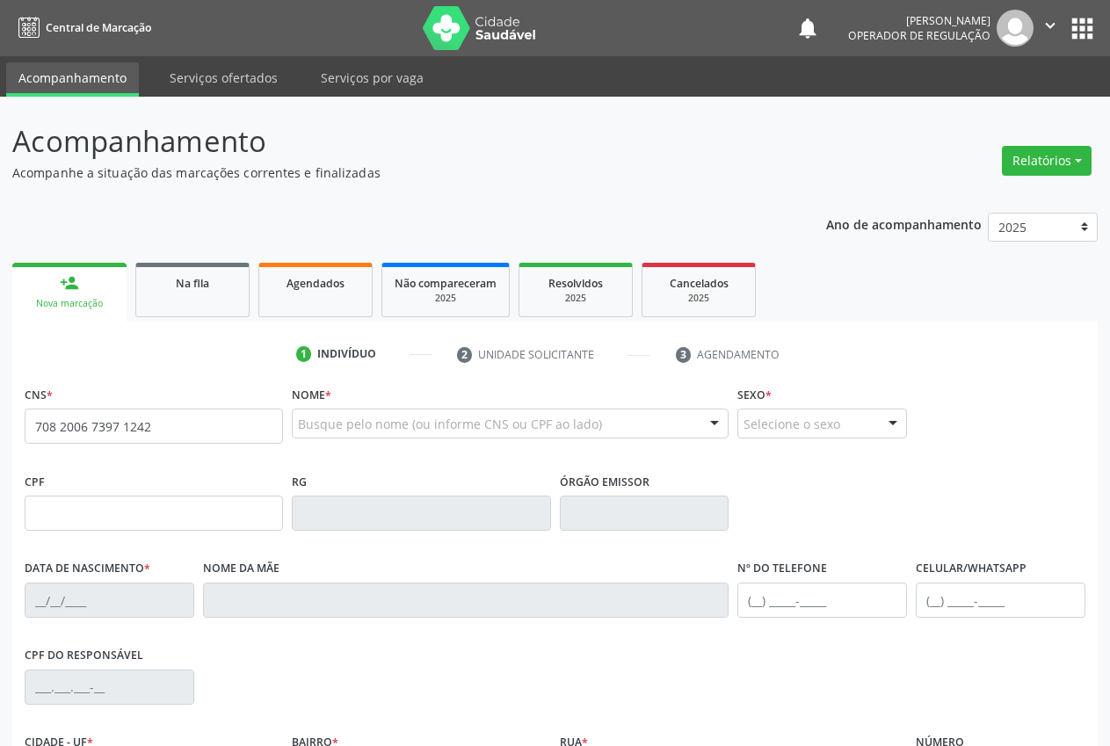
type input "708 2006 7397 1242"
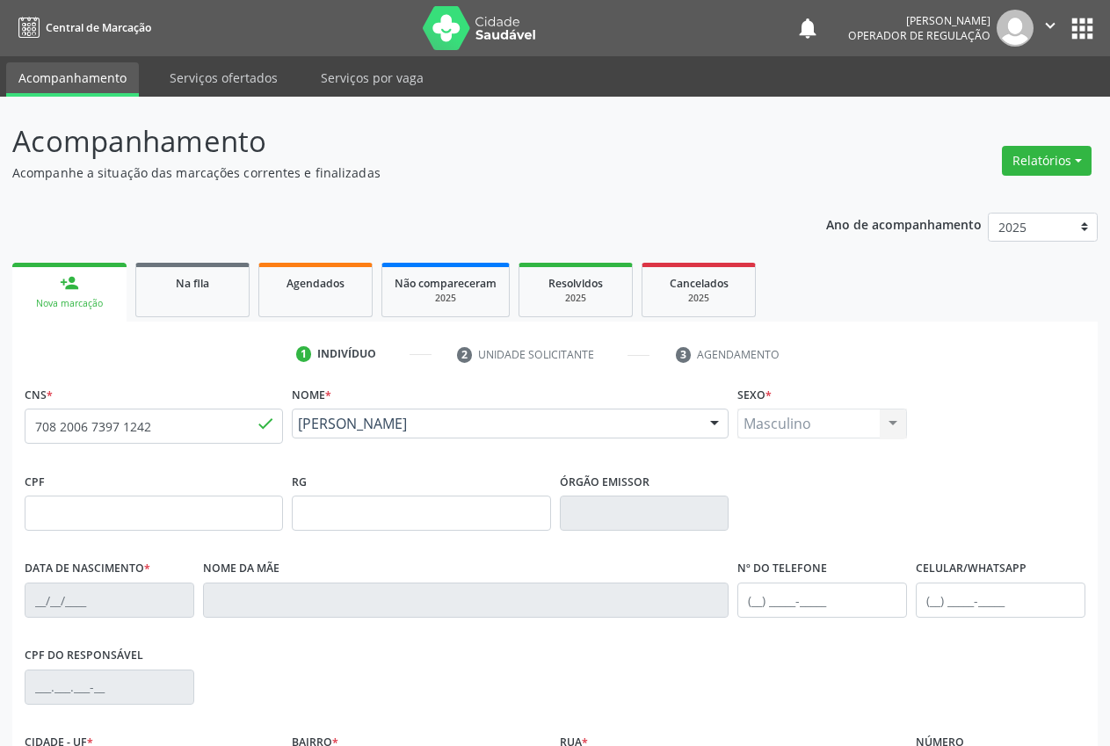
type input "[DATE]"
type input "[PERSON_NAME]"
type input "[PHONE_NUMBER]"
type input "37"
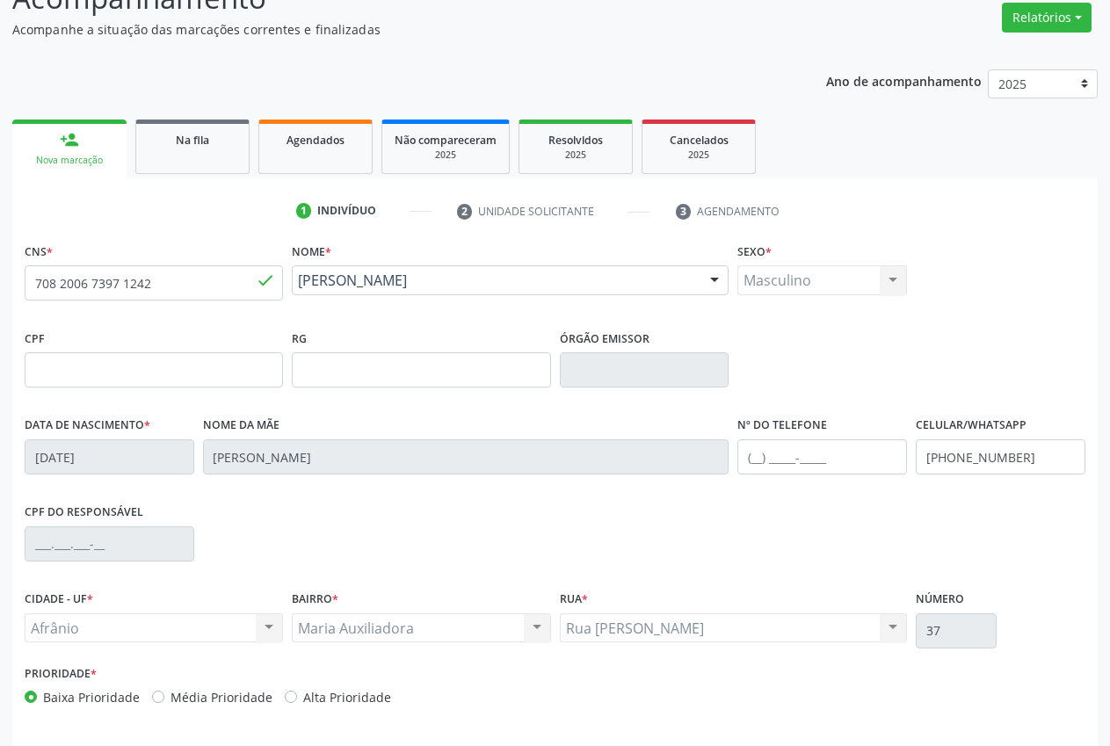
scroll to position [207, 0]
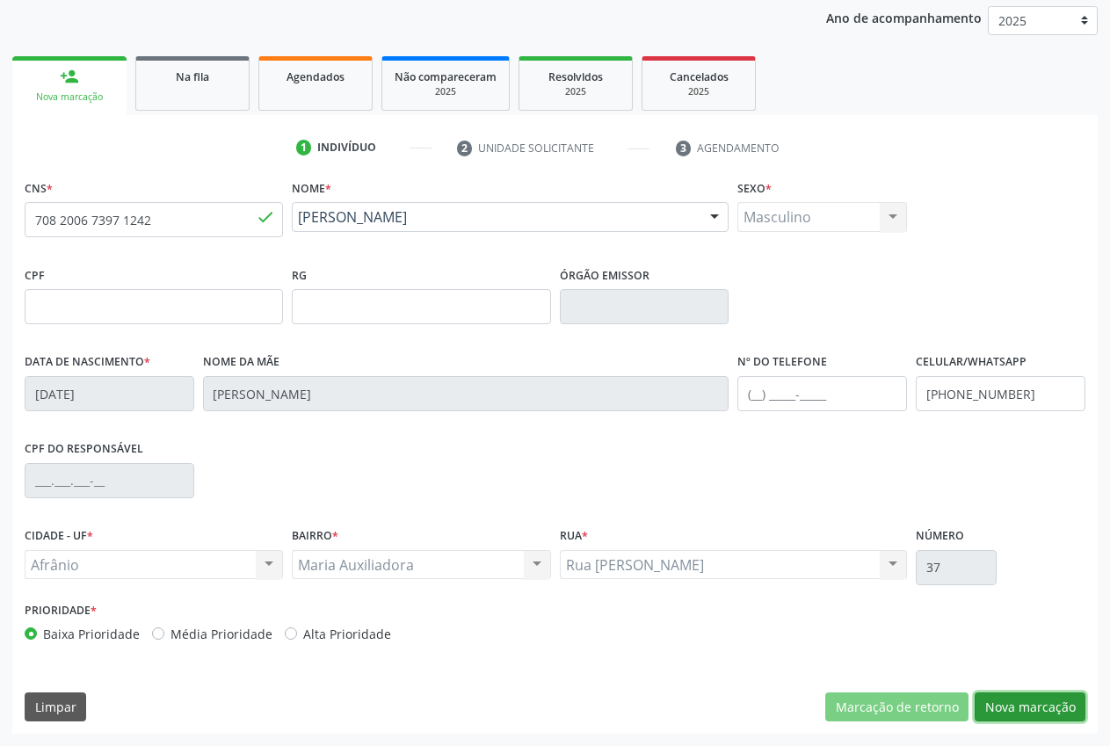
click at [1062, 716] on button "Nova marcação" at bounding box center [1030, 708] width 111 height 30
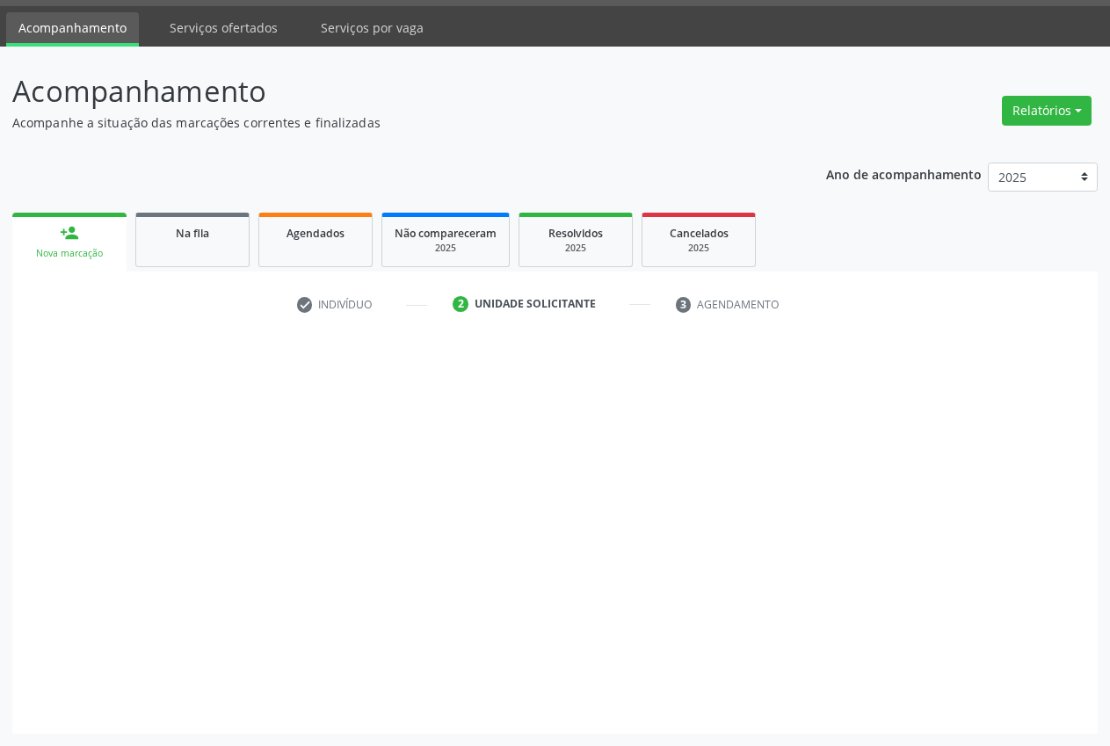
scroll to position [50, 0]
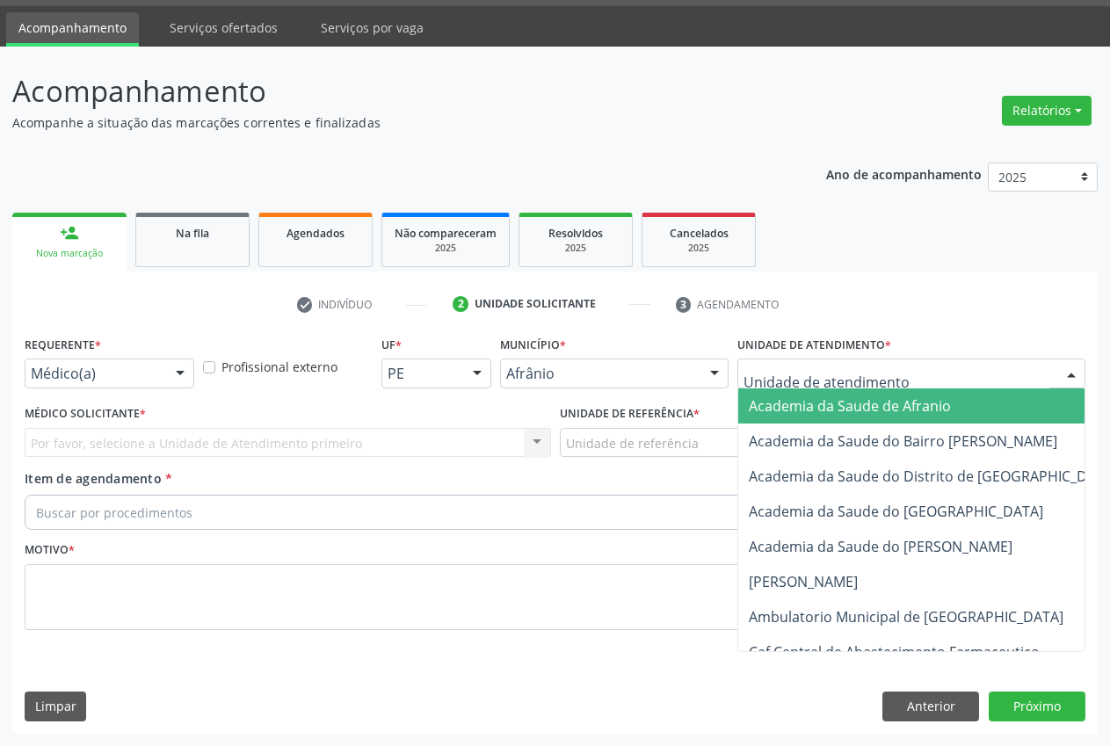
click at [977, 371] on div at bounding box center [911, 374] width 348 height 30
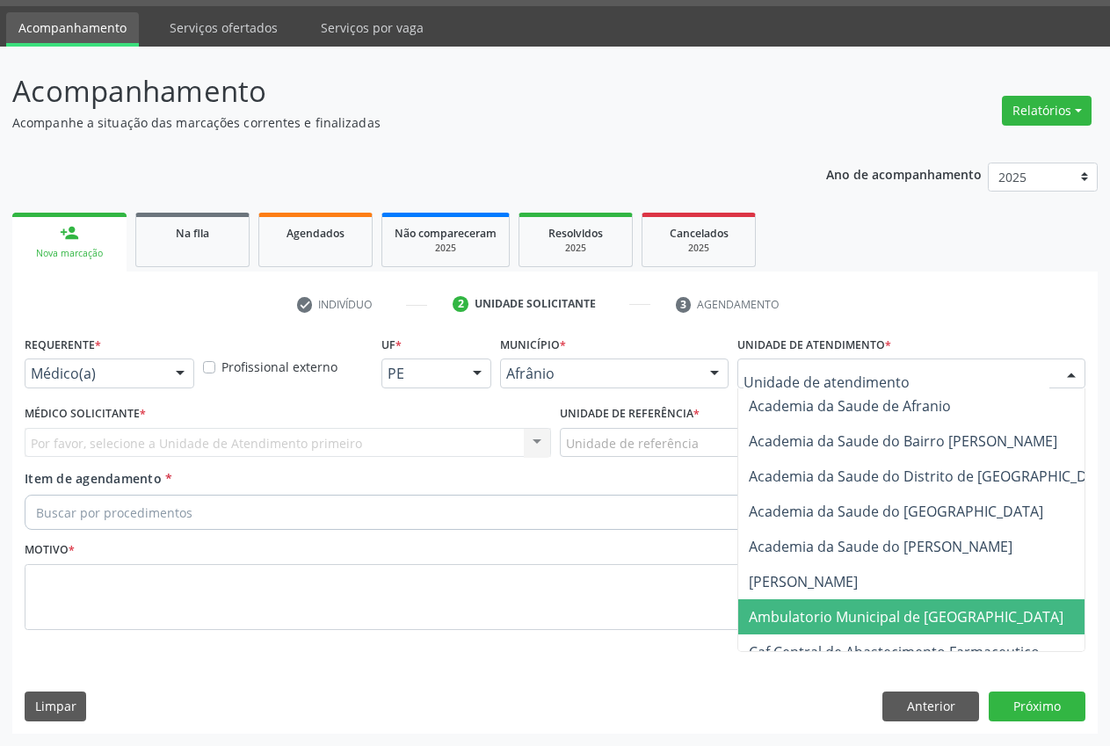
click at [920, 623] on span "Ambulatorio Municipal de [GEOGRAPHIC_DATA]" at bounding box center [906, 616] width 315 height 19
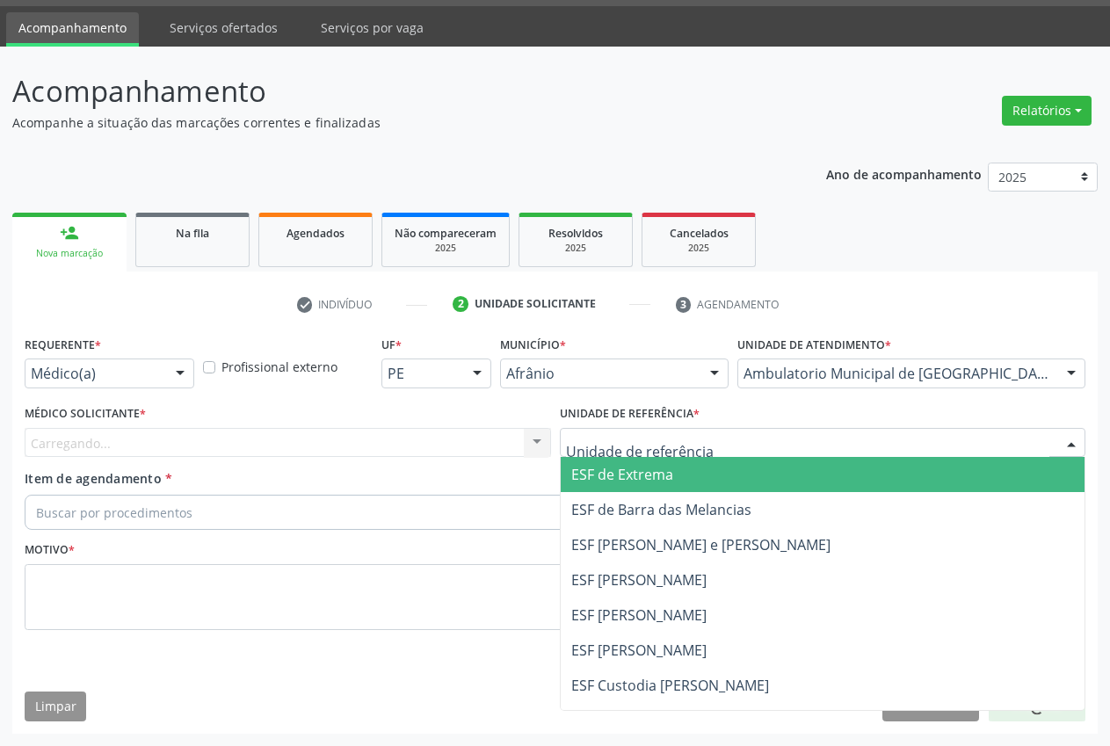
click at [723, 448] on div at bounding box center [823, 443] width 526 height 30
click at [704, 477] on span "ESF de Extrema" at bounding box center [823, 474] width 525 height 35
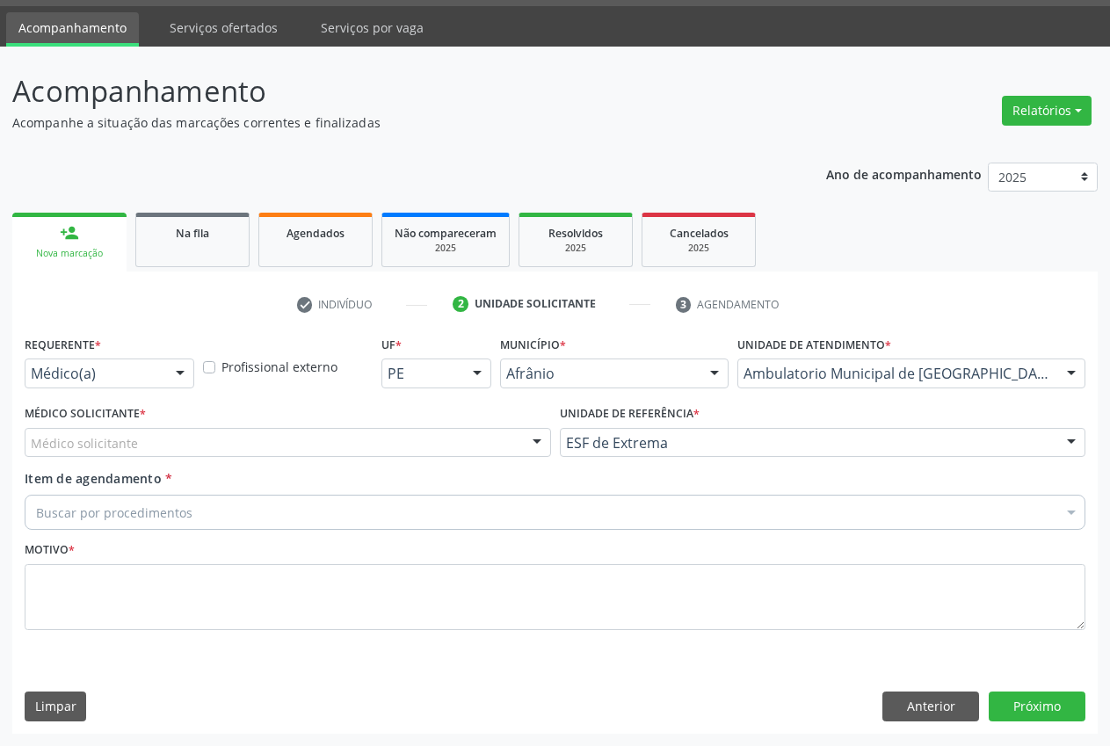
click at [211, 460] on div "Médico Solicitante * Médico solicitante Alysson Rodrigo Ferreira Cavalcanti Bru…" at bounding box center [287, 435] width 535 height 69
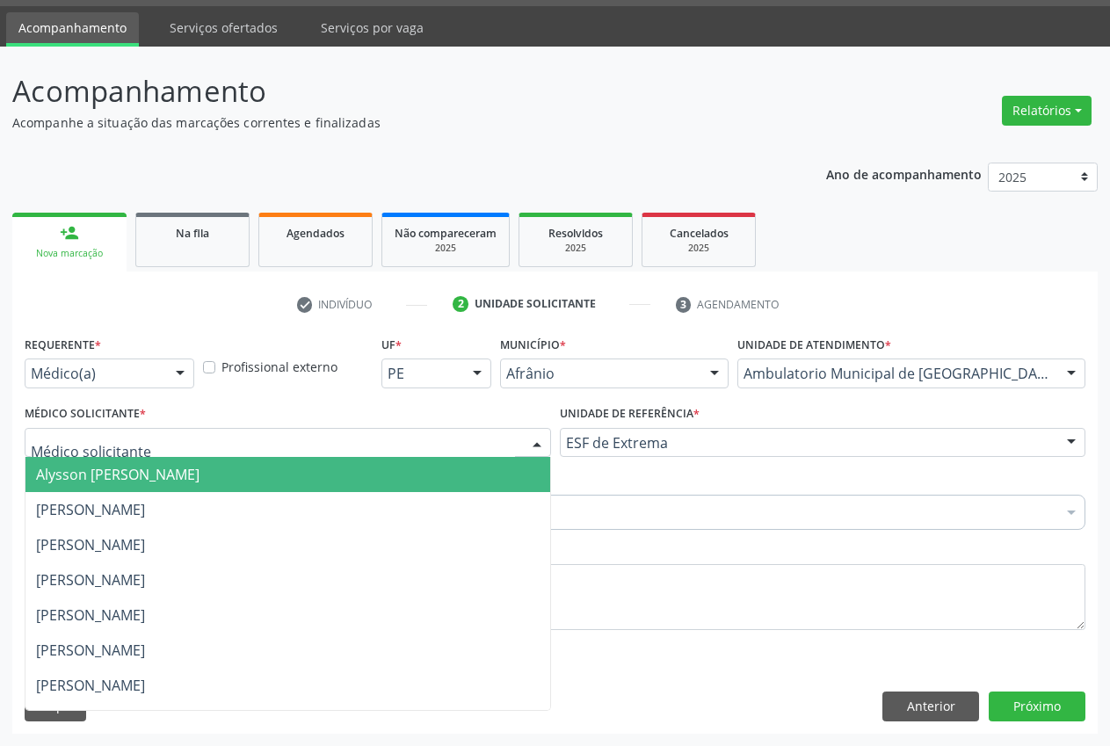
click at [205, 446] on div at bounding box center [288, 443] width 526 height 30
click at [146, 479] on span "Alysson [PERSON_NAME]" at bounding box center [117, 474] width 163 height 19
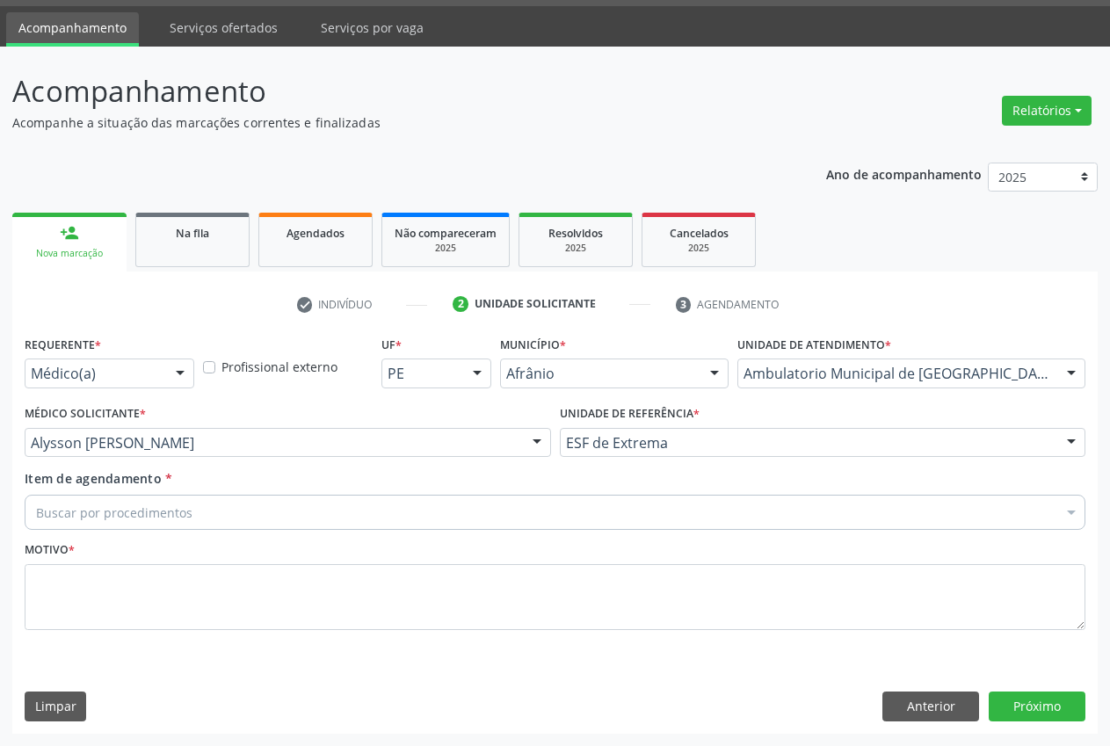
click at [251, 510] on div "Buscar por procedimentos" at bounding box center [555, 512] width 1061 height 35
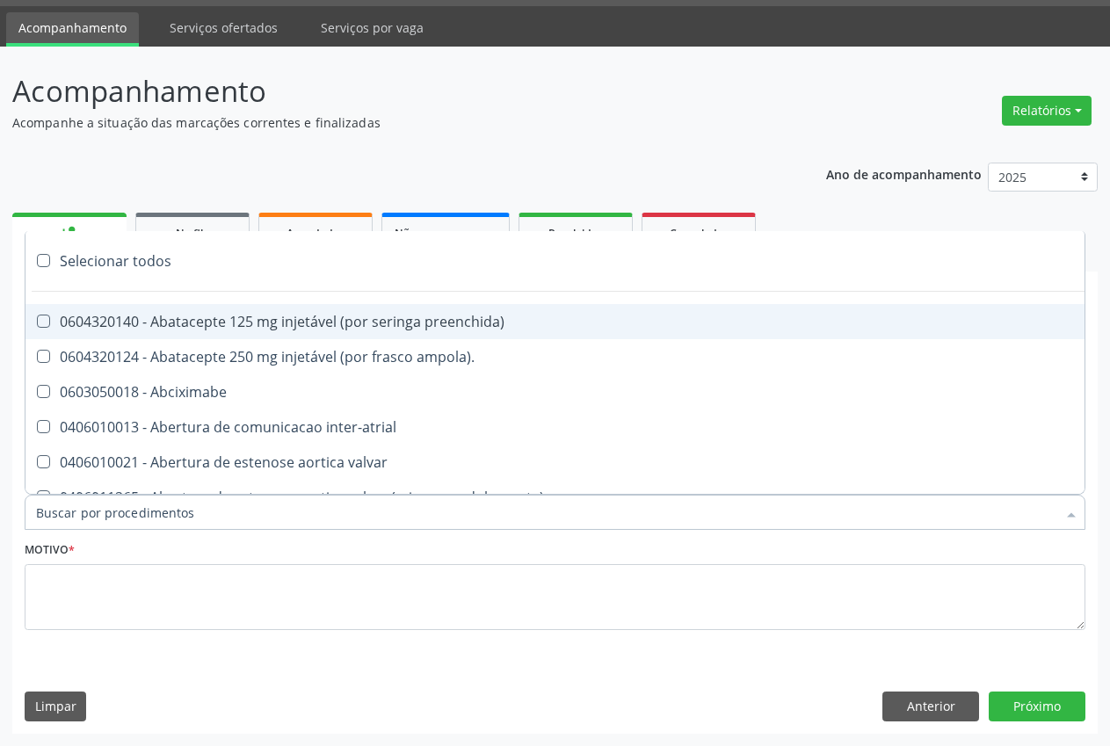
click at [113, 516] on input "Item de agendamento *" at bounding box center [546, 512] width 1020 height 35
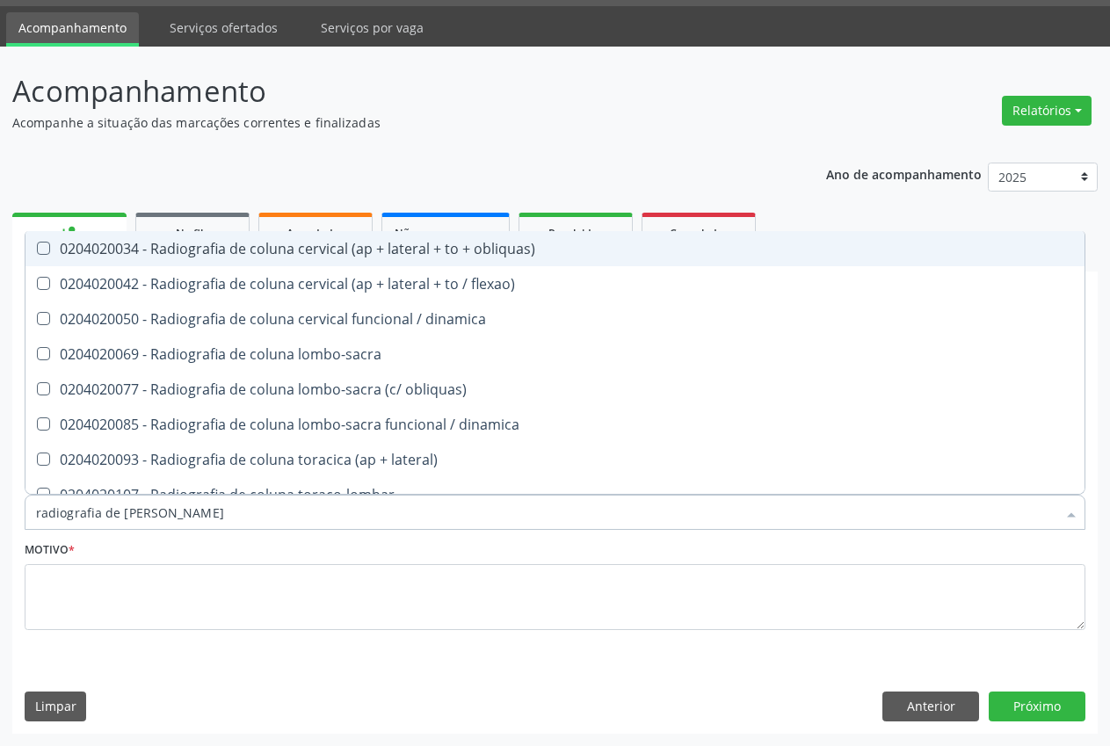
type input "radiografia de coluna"
click at [519, 249] on div "0204020034 - Radiografia de coluna cervical (ap + lateral + to + obliquas)" at bounding box center [555, 249] width 1038 height 14
checkbox obliquas\) "true"
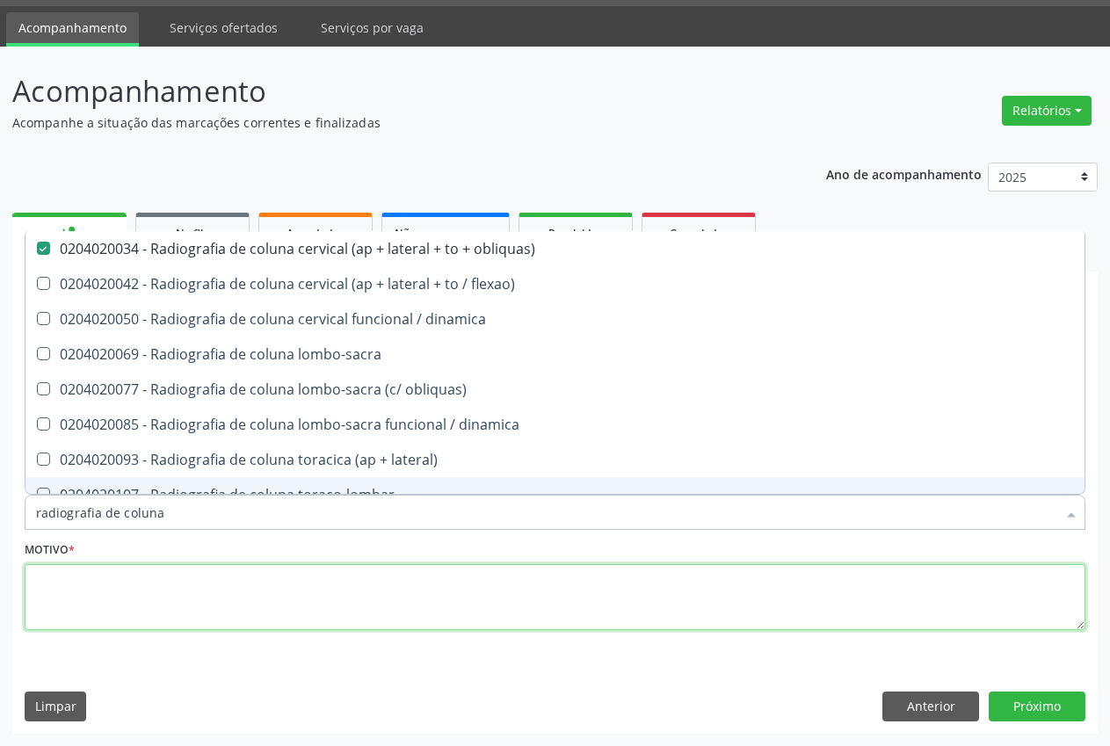
click at [464, 599] on textarea at bounding box center [555, 597] width 1061 height 67
type textarea "."
checkbox flexao\) "true"
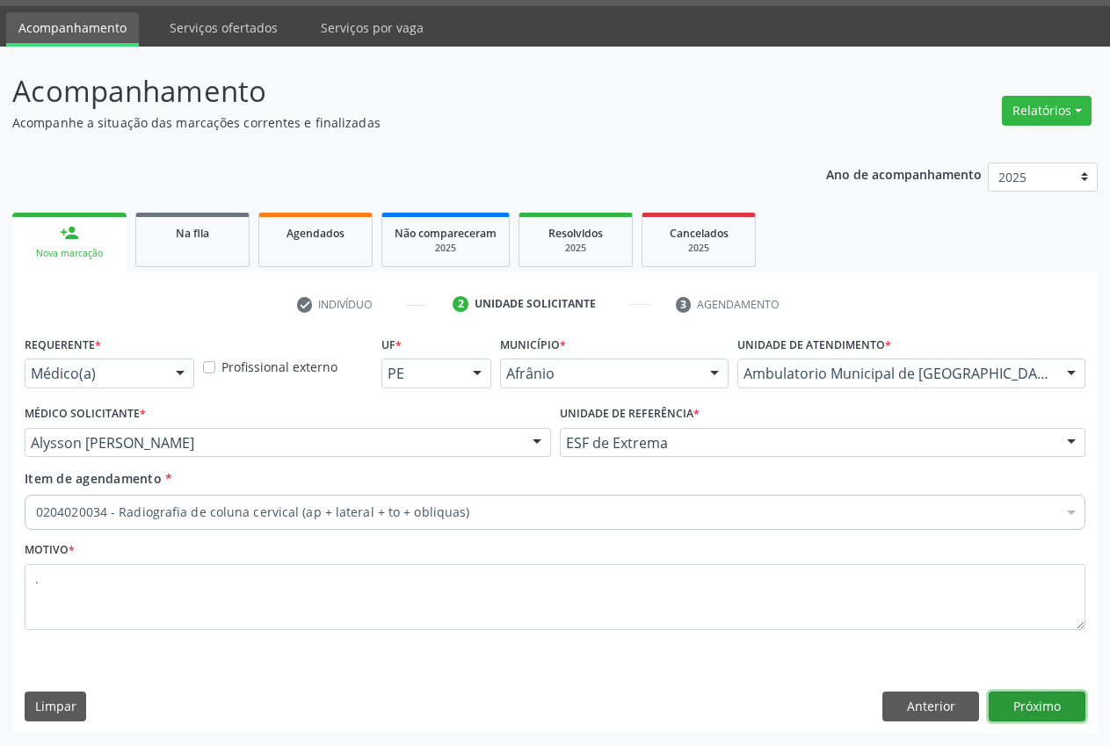
drag, startPoint x: 1013, startPoint y: 703, endPoint x: 1021, endPoint y: 705, distance: 9.0
click at [1021, 705] on button "Próximo" at bounding box center [1037, 707] width 97 height 30
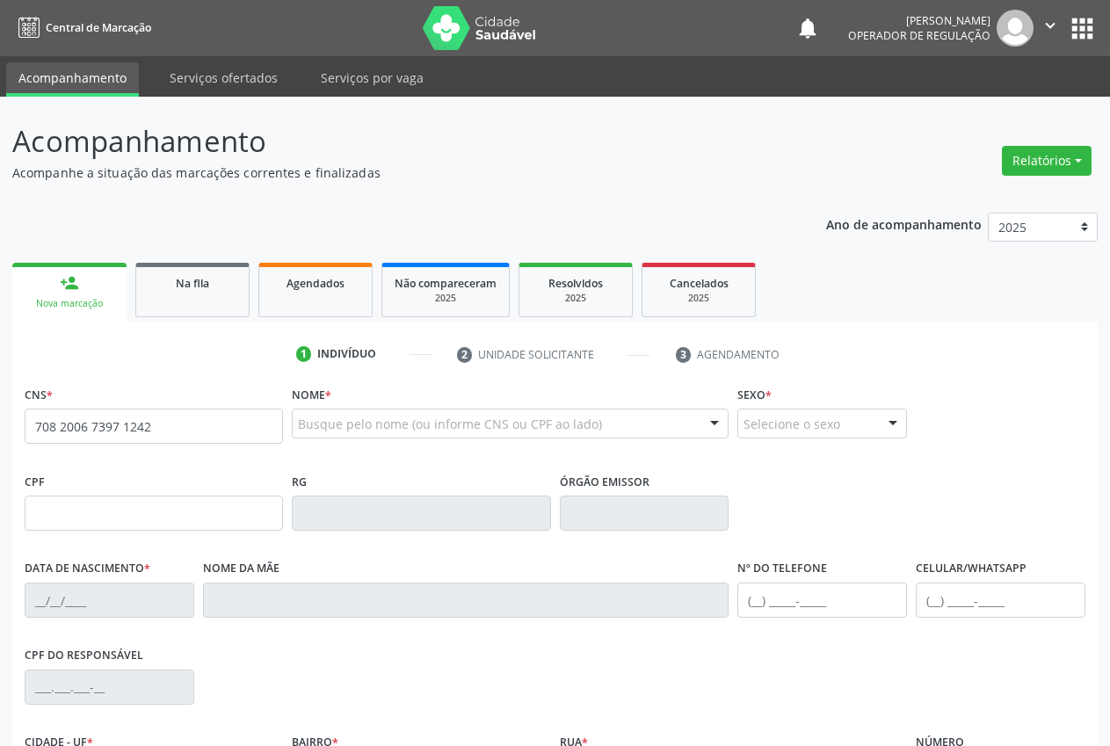
type input "708 2006 7397 1242"
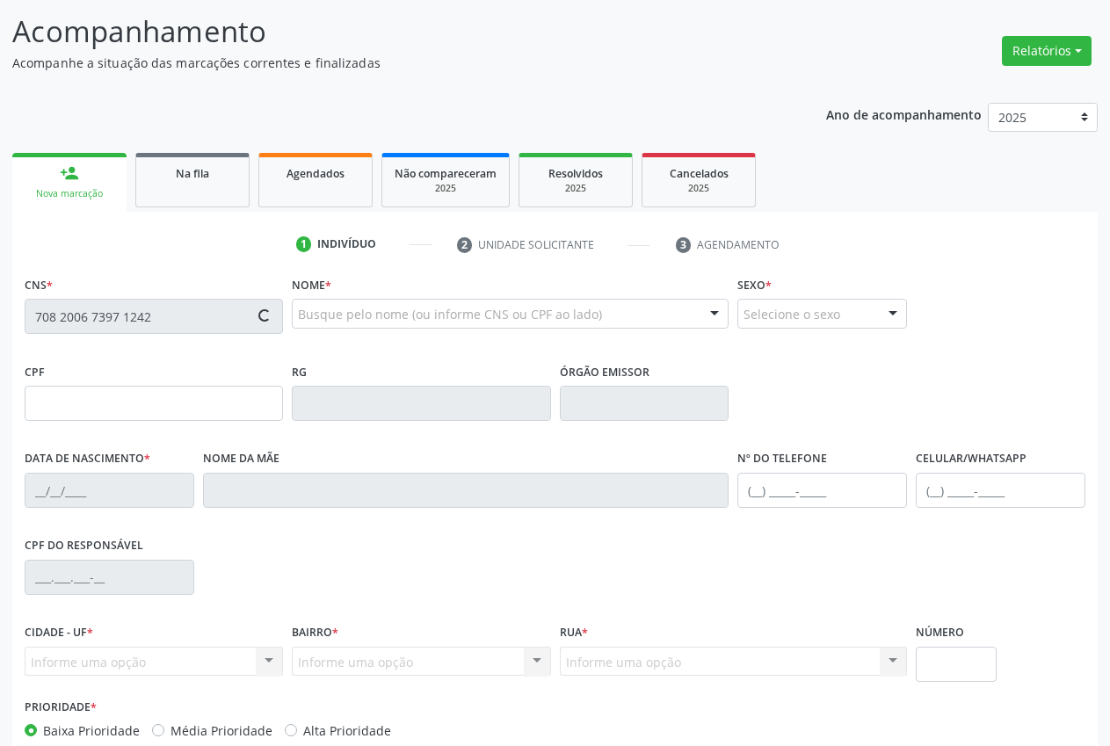
drag, startPoint x: 198, startPoint y: 314, endPoint x: 823, endPoint y: 264, distance: 626.9
click at [823, 264] on div "1 Indivíduo 2 Unidade solicitante 3 Agendamento CNS * 708 2006 7397 1242 Nome *…" at bounding box center [554, 530] width 1085 height 600
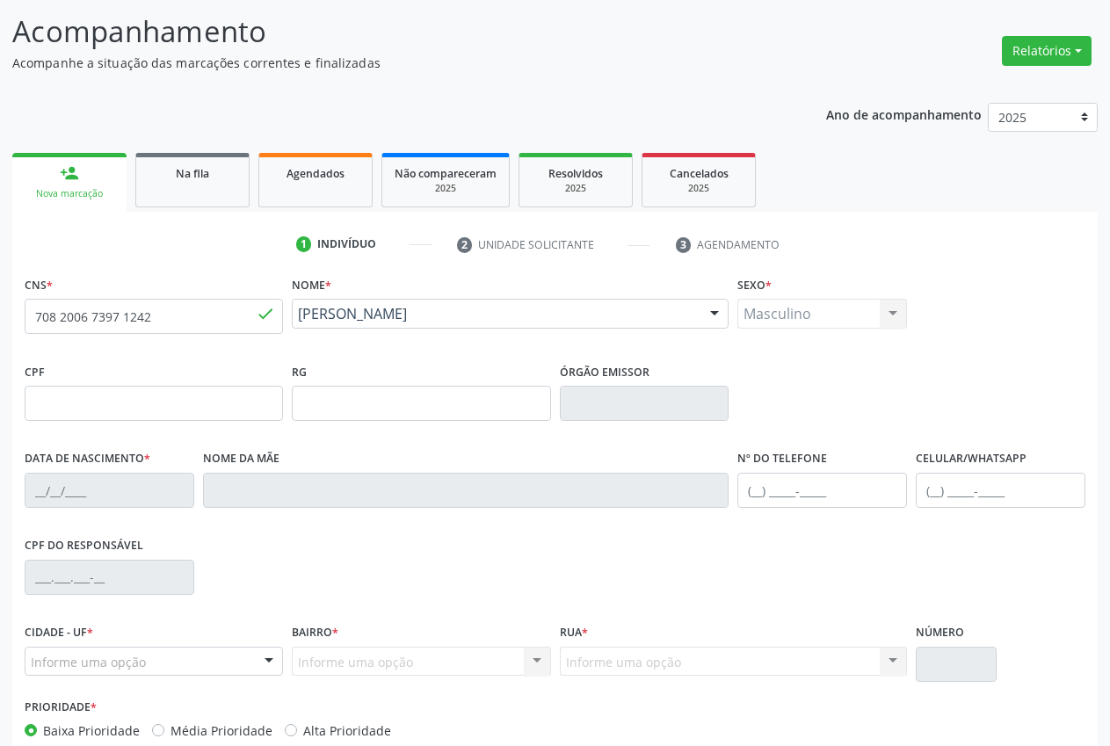
type input "[DATE]"
type input "[PERSON_NAME]"
type input "[PHONE_NUMBER]"
type input "37"
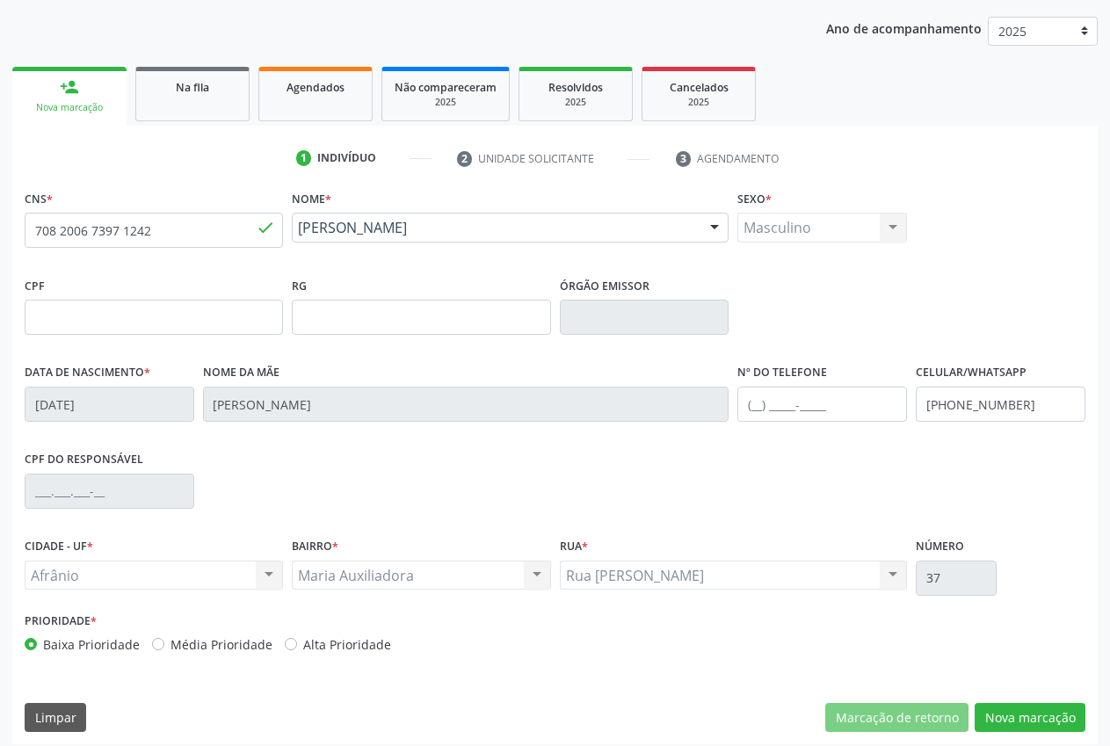
scroll to position [207, 0]
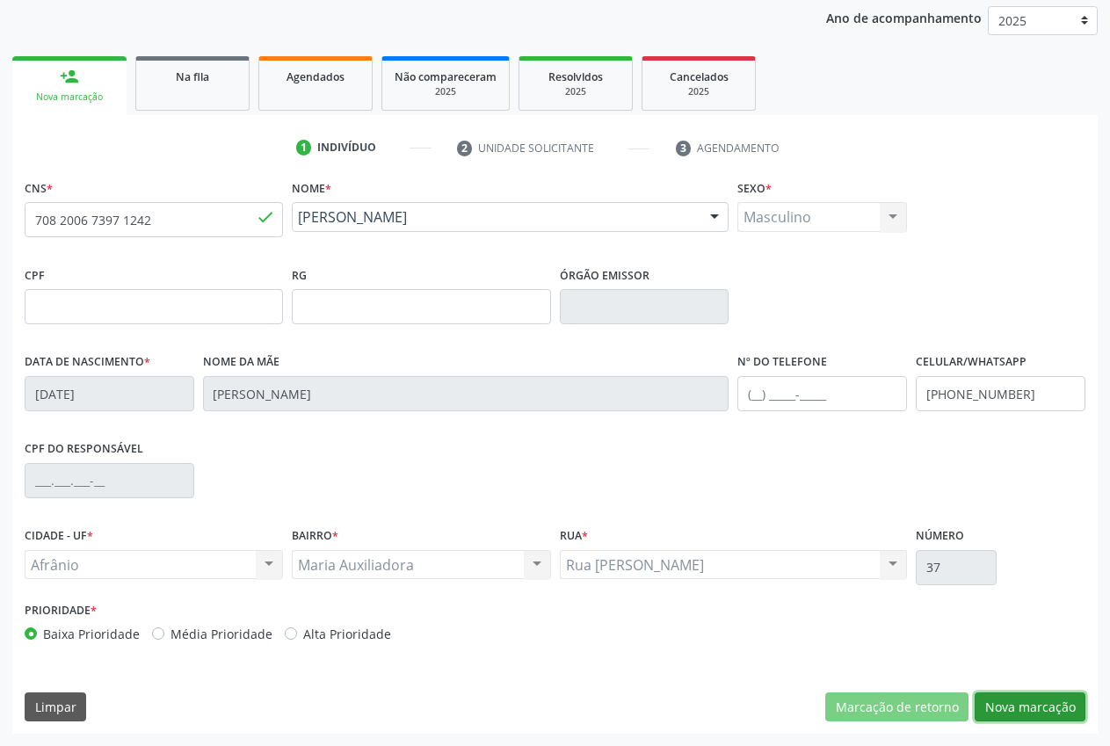
click at [1020, 697] on button "Nova marcação" at bounding box center [1030, 708] width 111 height 30
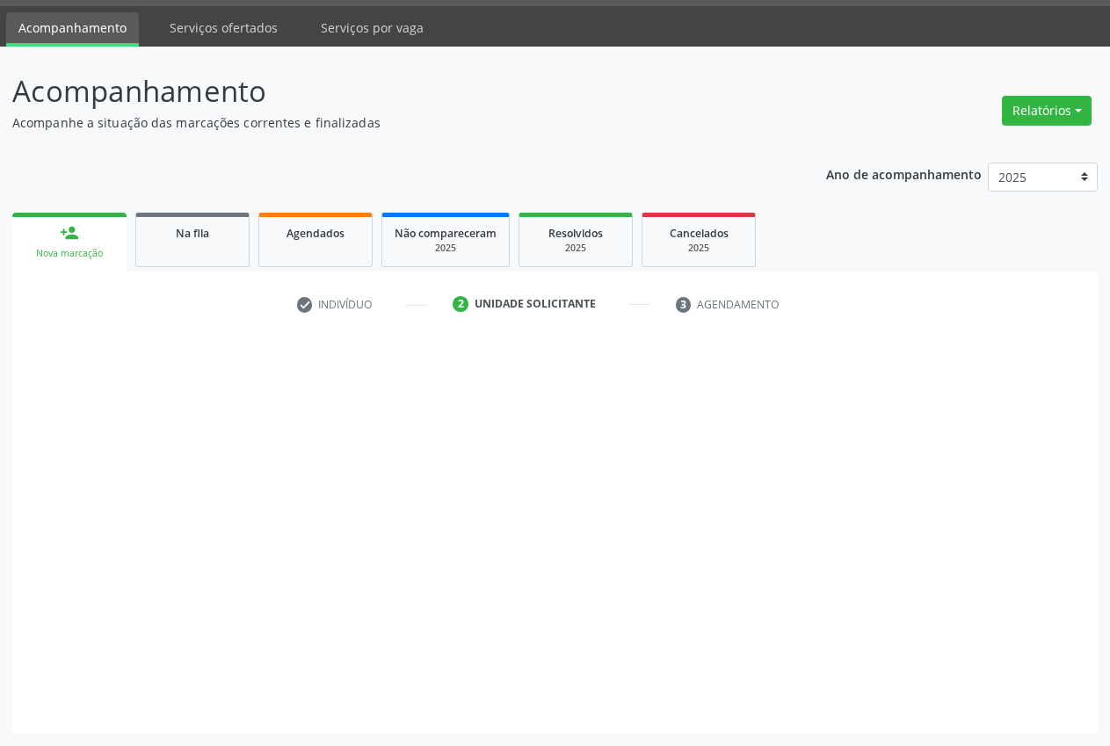
scroll to position [50, 0]
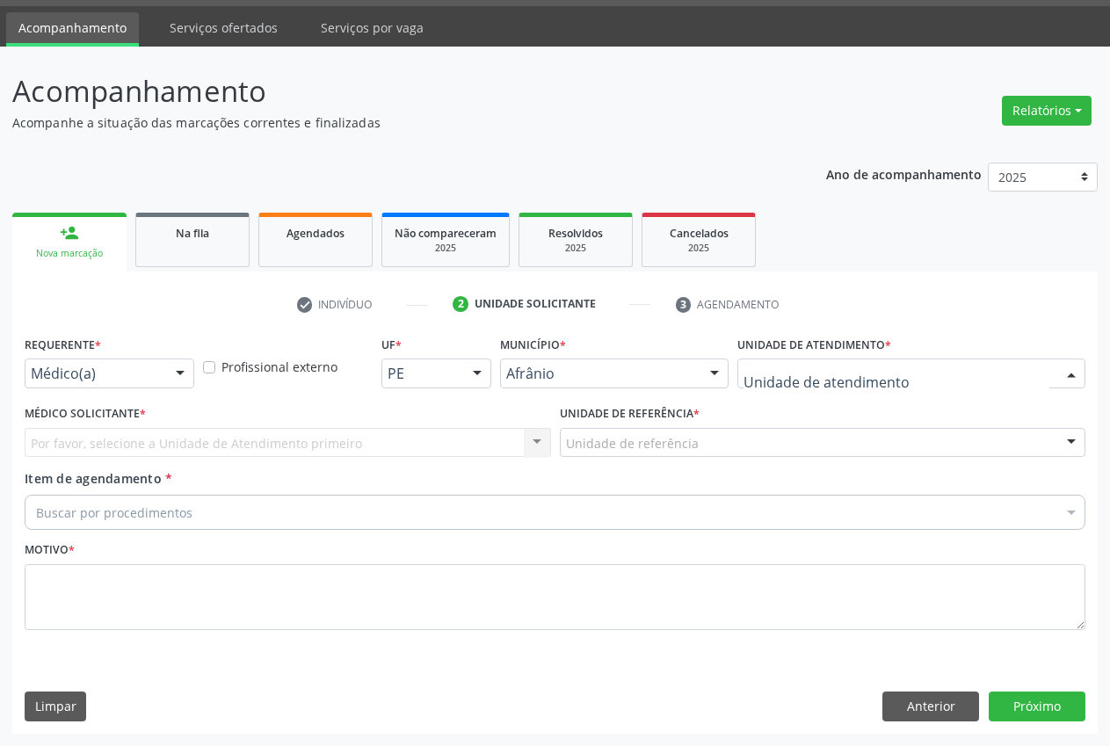
click at [900, 374] on div at bounding box center [911, 374] width 348 height 30
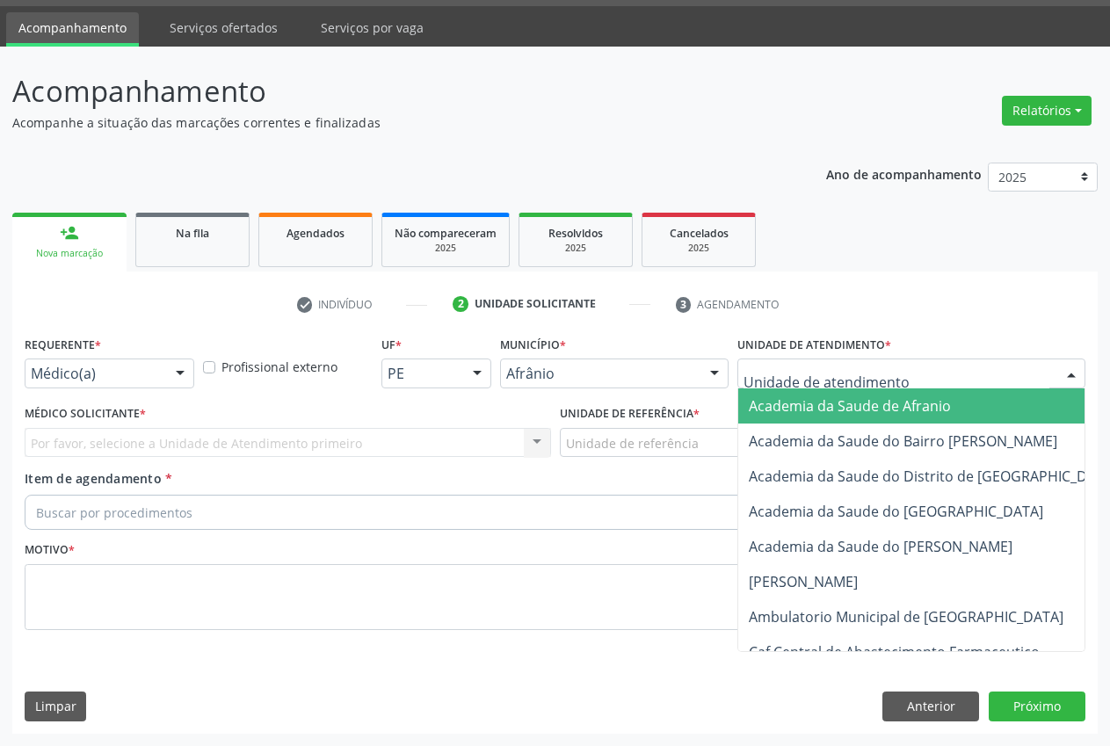
click at [877, 416] on span "Academia da Saude de Afranio" at bounding box center [952, 405] width 429 height 35
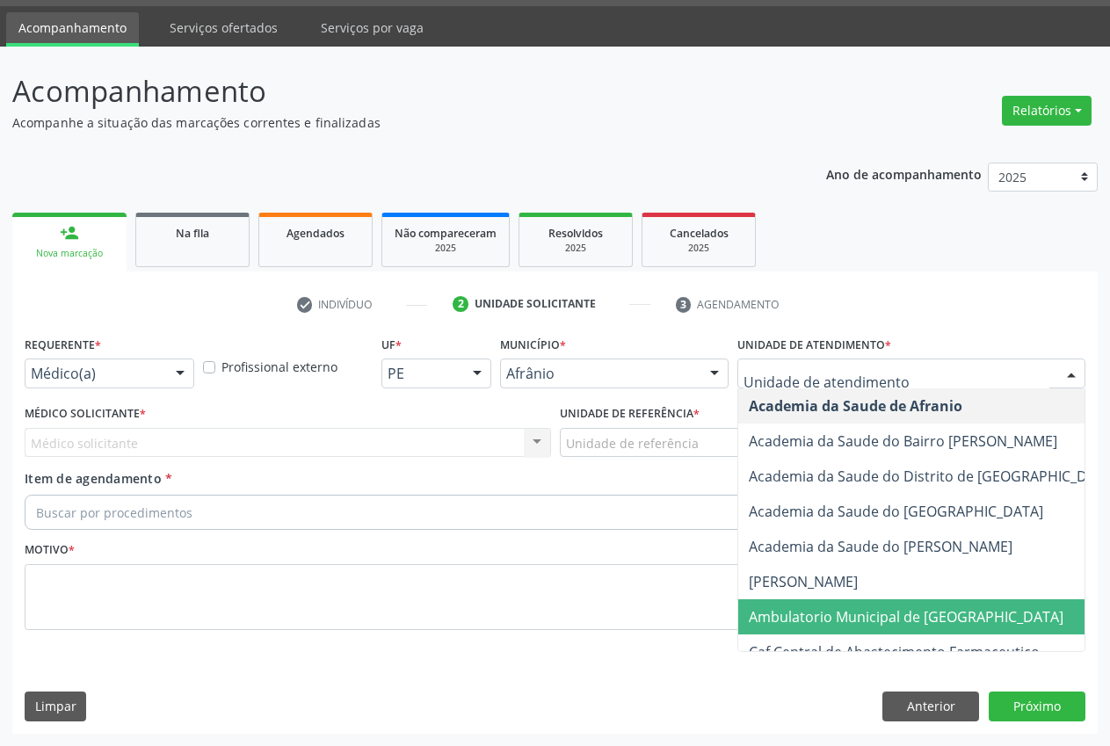
drag, startPoint x: 884, startPoint y: 605, endPoint x: 713, endPoint y: 495, distance: 203.6
click at [883, 605] on span "Ambulatorio Municipal de [GEOGRAPHIC_DATA]" at bounding box center [952, 616] width 429 height 35
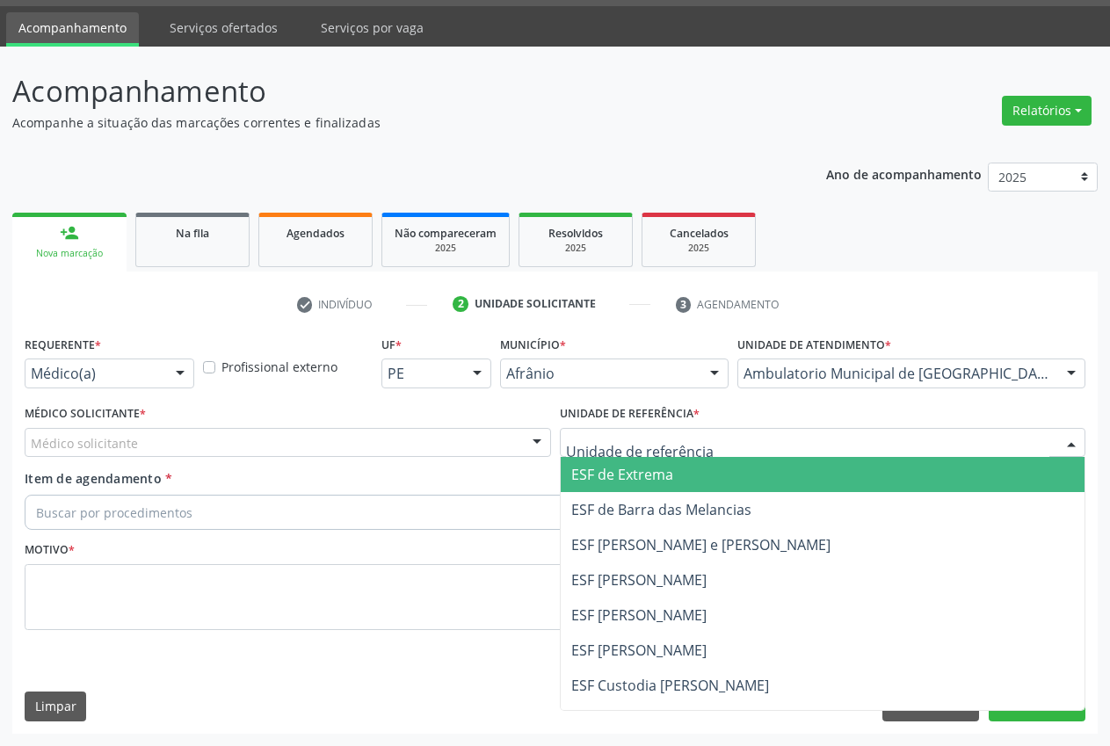
click at [690, 479] on span "ESF de Extrema" at bounding box center [823, 474] width 525 height 35
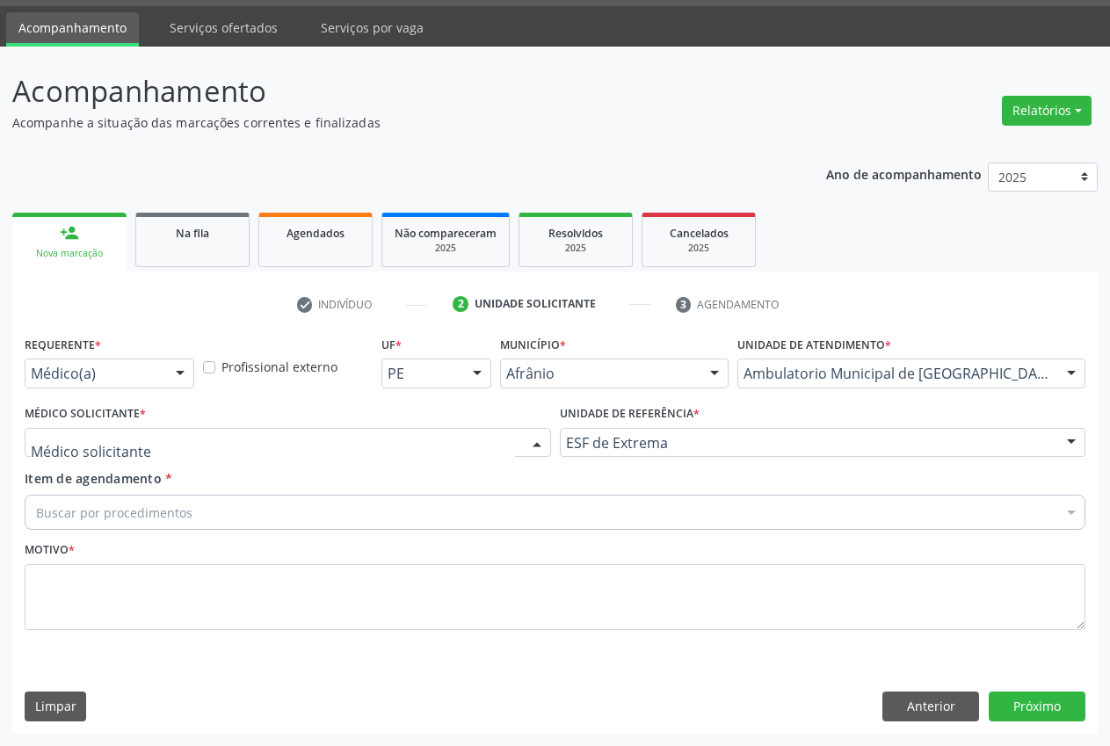
click at [482, 428] on div at bounding box center [288, 443] width 526 height 30
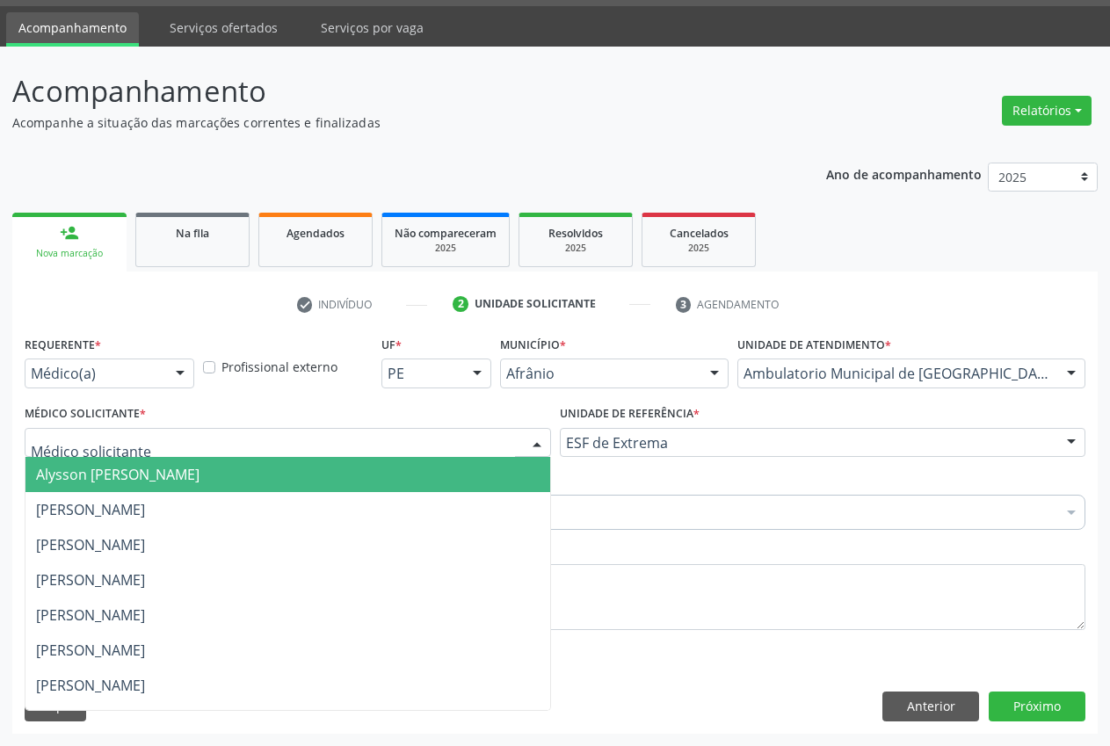
click at [309, 473] on span "Alysson [PERSON_NAME]" at bounding box center [287, 474] width 525 height 35
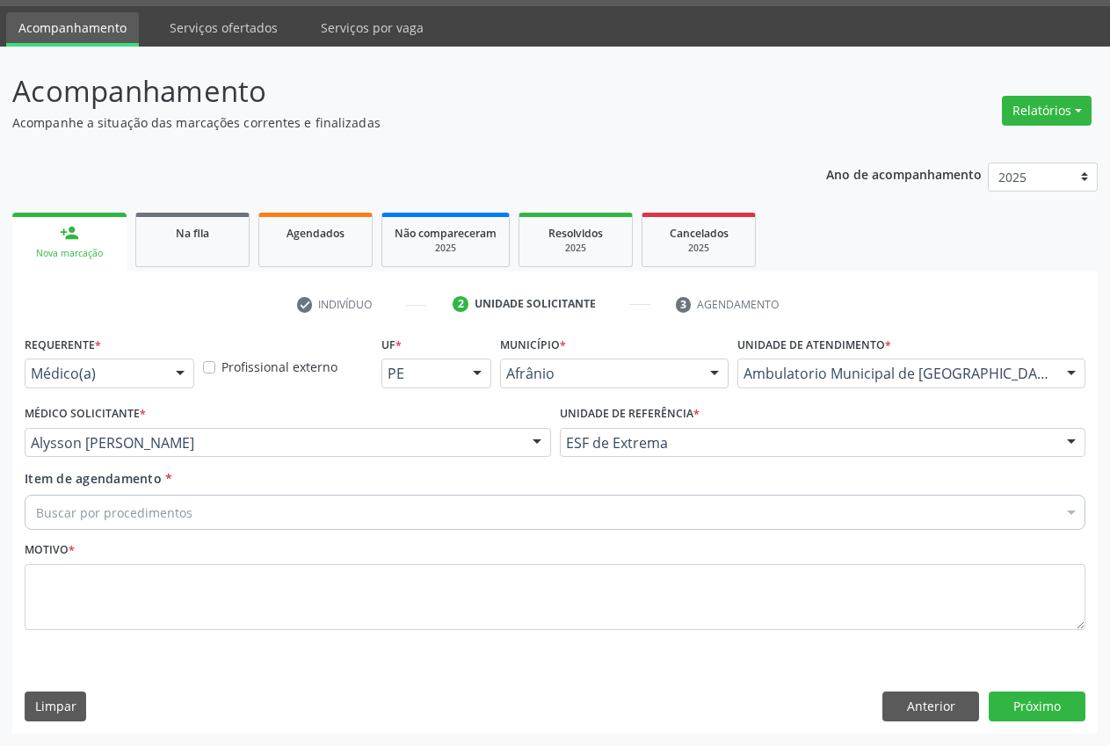
click at [298, 505] on div "Buscar por procedimentos" at bounding box center [555, 512] width 1061 height 35
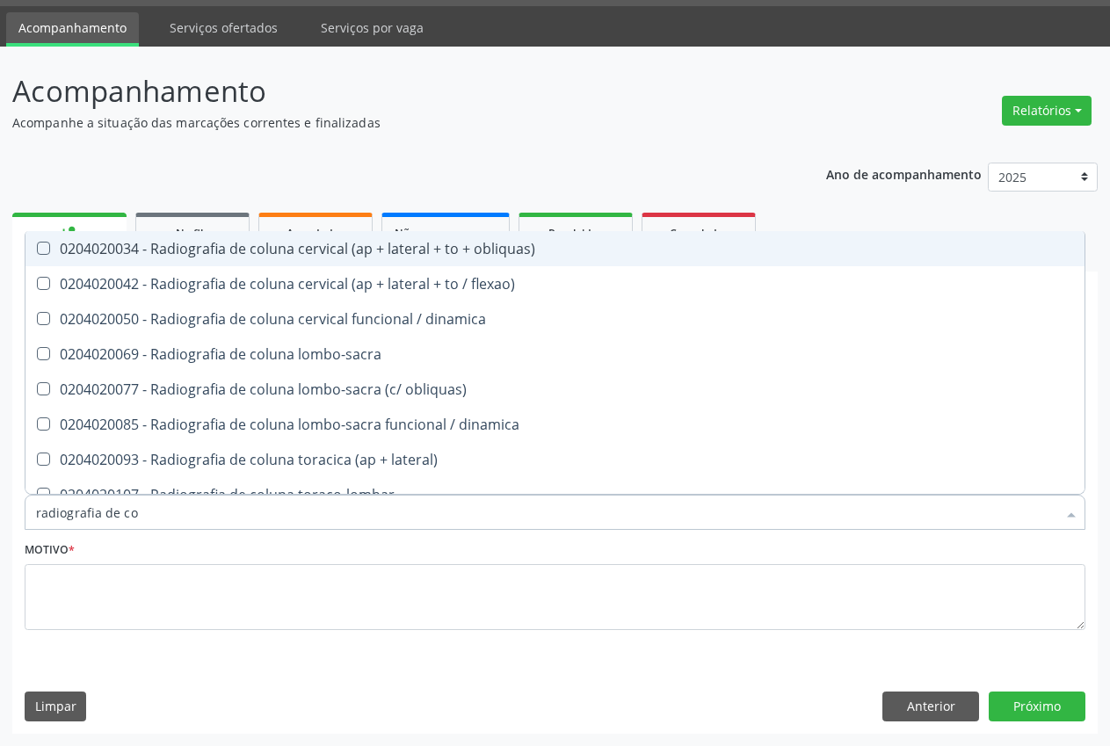
type input "radiografia de col"
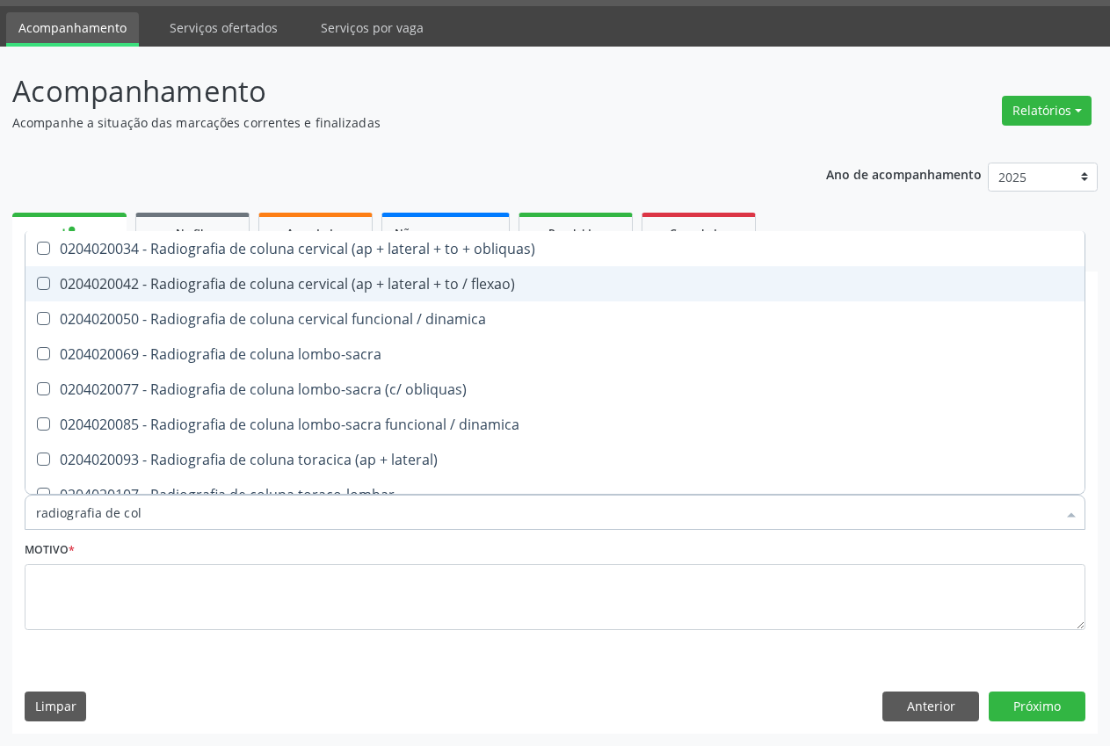
drag, startPoint x: 1067, startPoint y: 286, endPoint x: 1072, endPoint y: 419, distance: 133.7
click at [1072, 419] on div "Selecionar todos 0204020034 - Radiografia de coluna cervical (ap + lateral + to…" at bounding box center [555, 363] width 1061 height 264
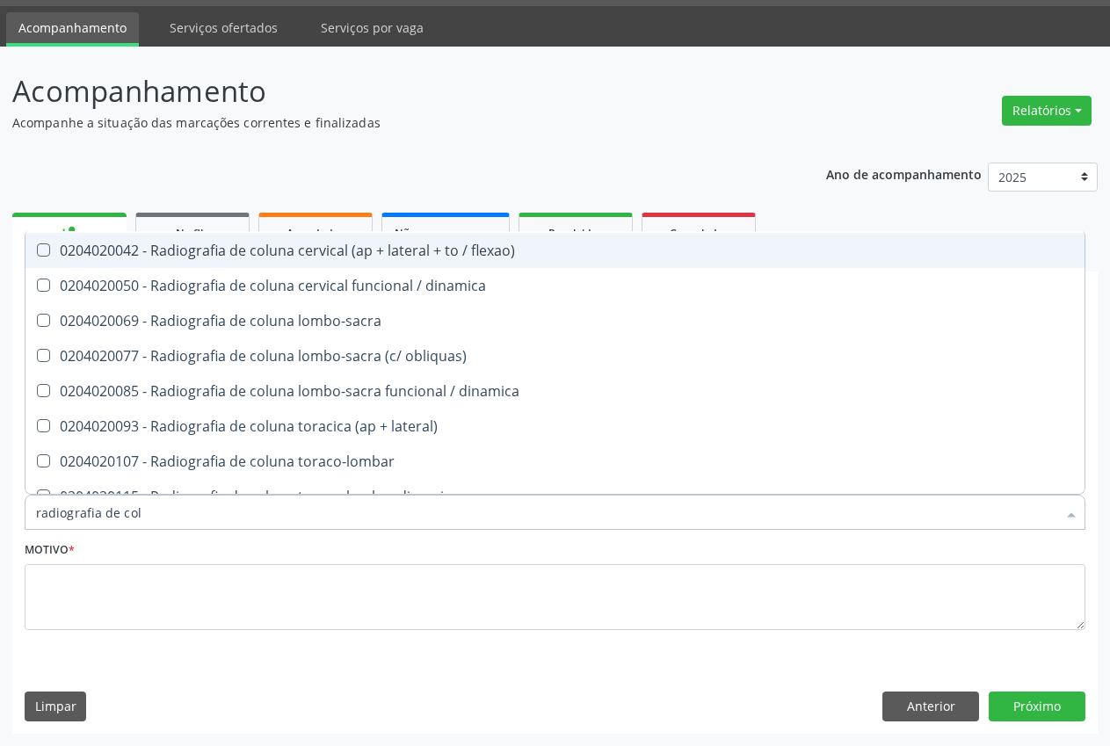
scroll to position [54, 0]
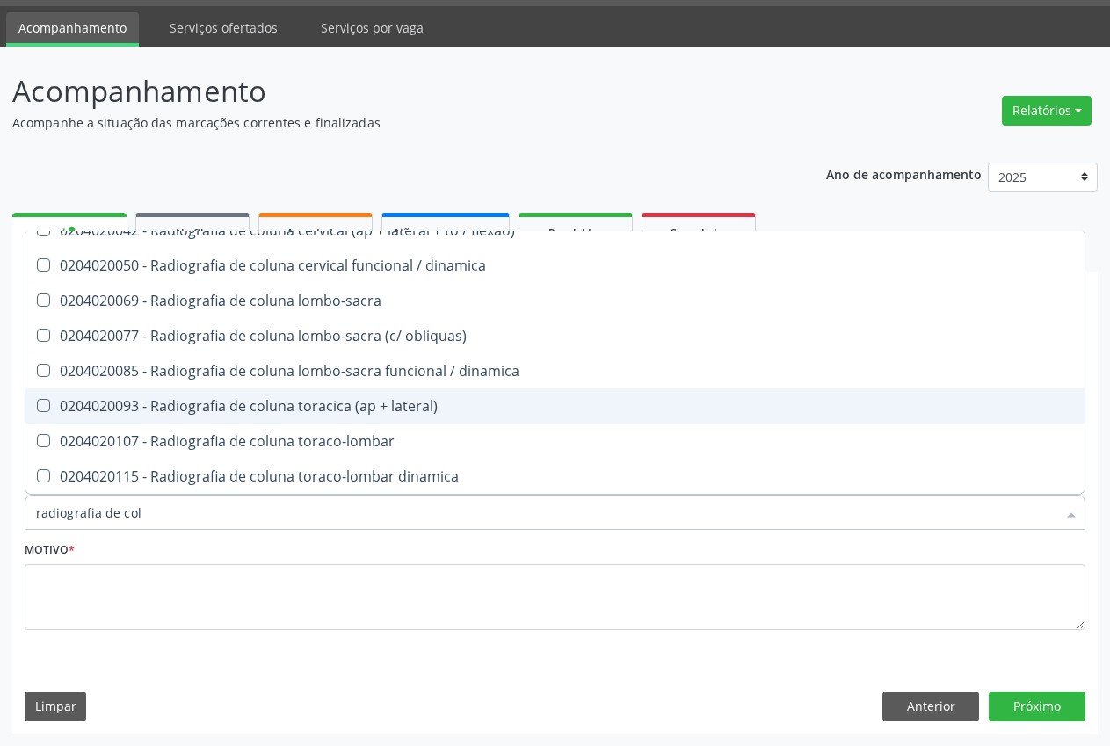
click at [446, 399] on div "0204020093 - Radiografia de coluna toracica (ap + lateral)" at bounding box center [555, 406] width 1038 height 14
checkbox lateral\) "true"
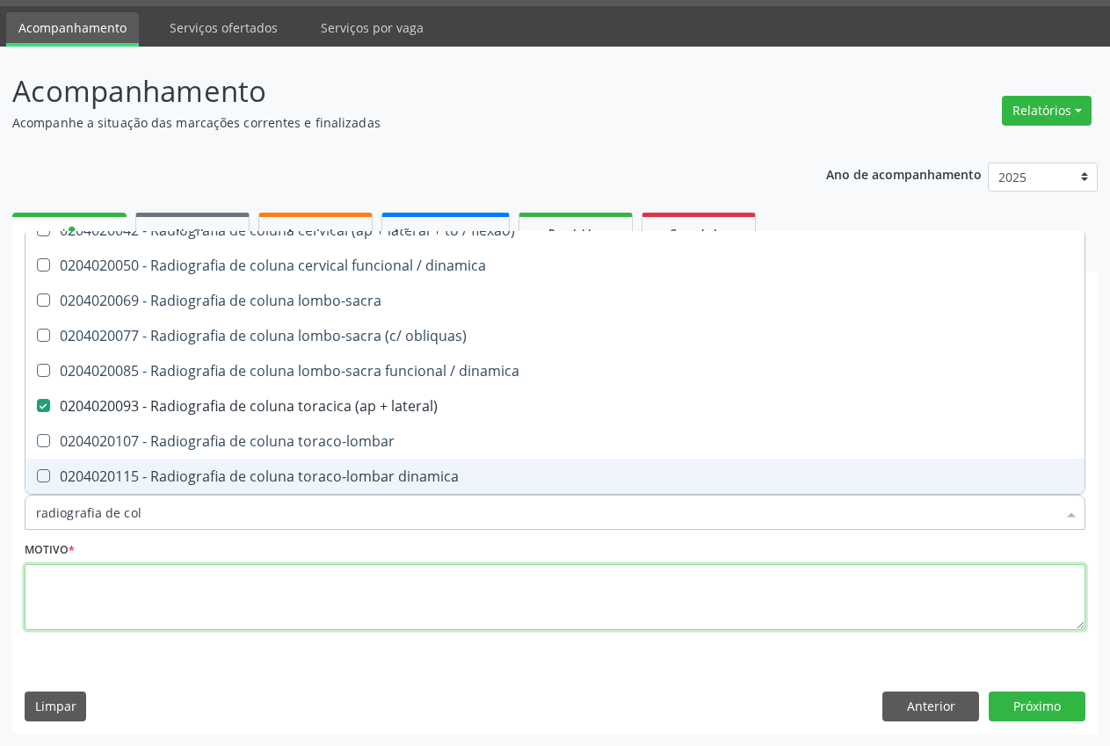
click at [782, 617] on textarea at bounding box center [555, 597] width 1061 height 67
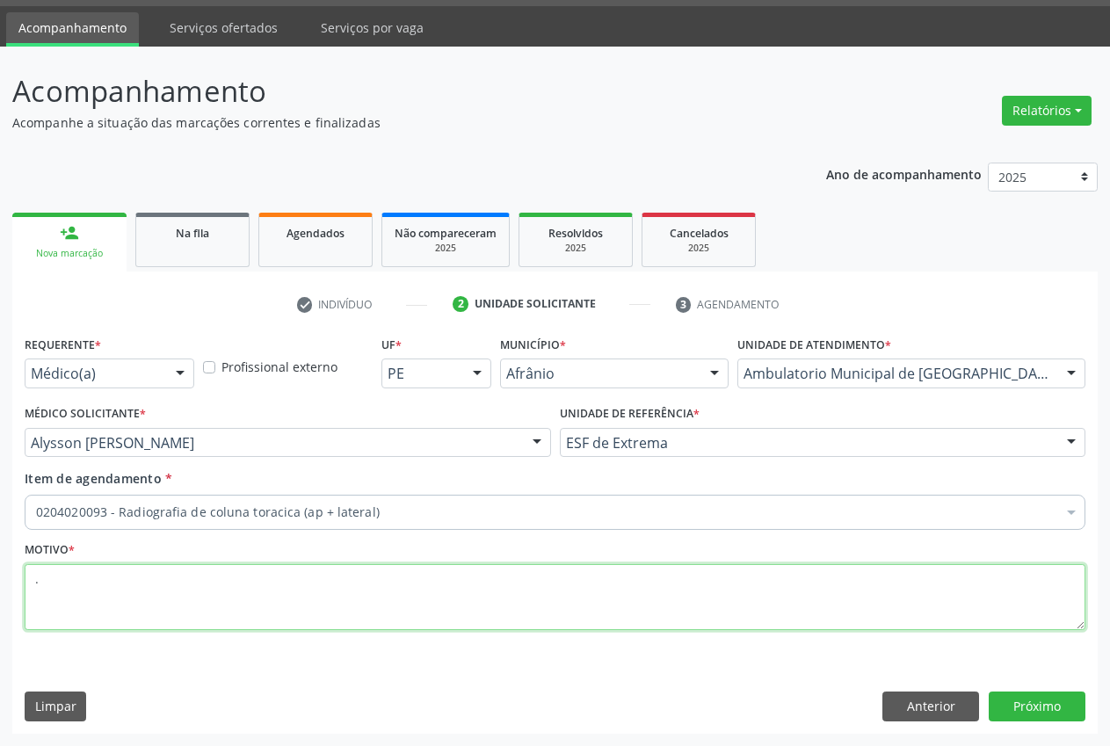
scroll to position [0, 0]
type textarea "."
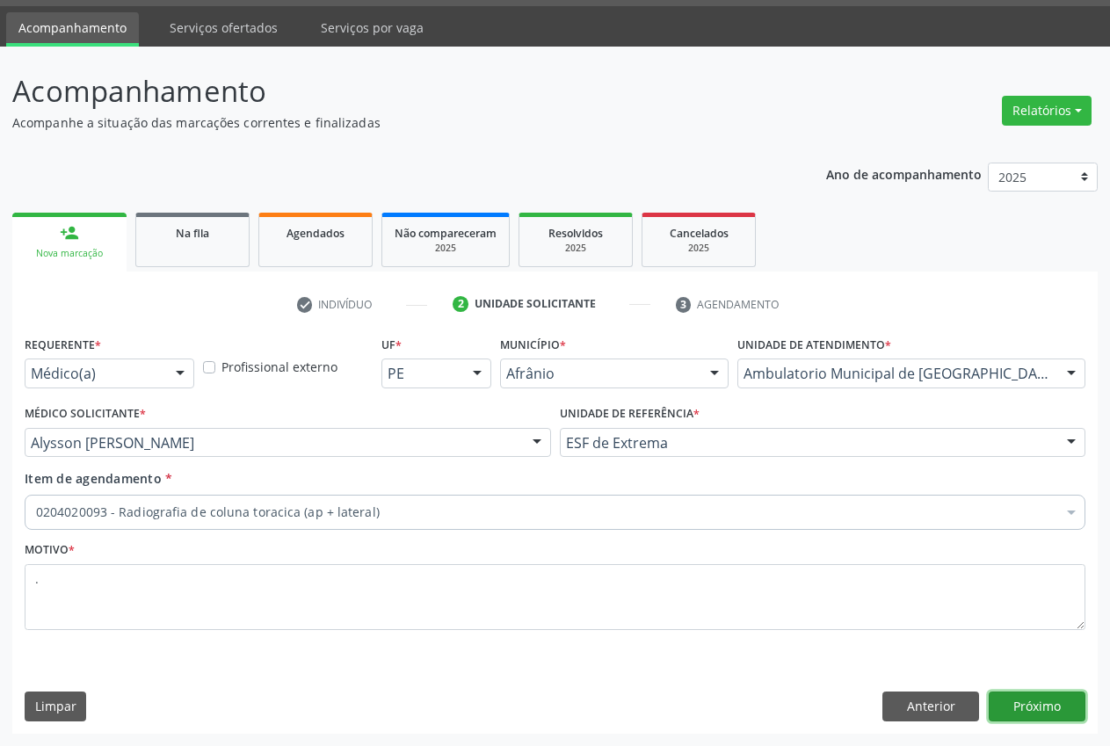
click at [1054, 707] on button "Próximo" at bounding box center [1037, 707] width 97 height 30
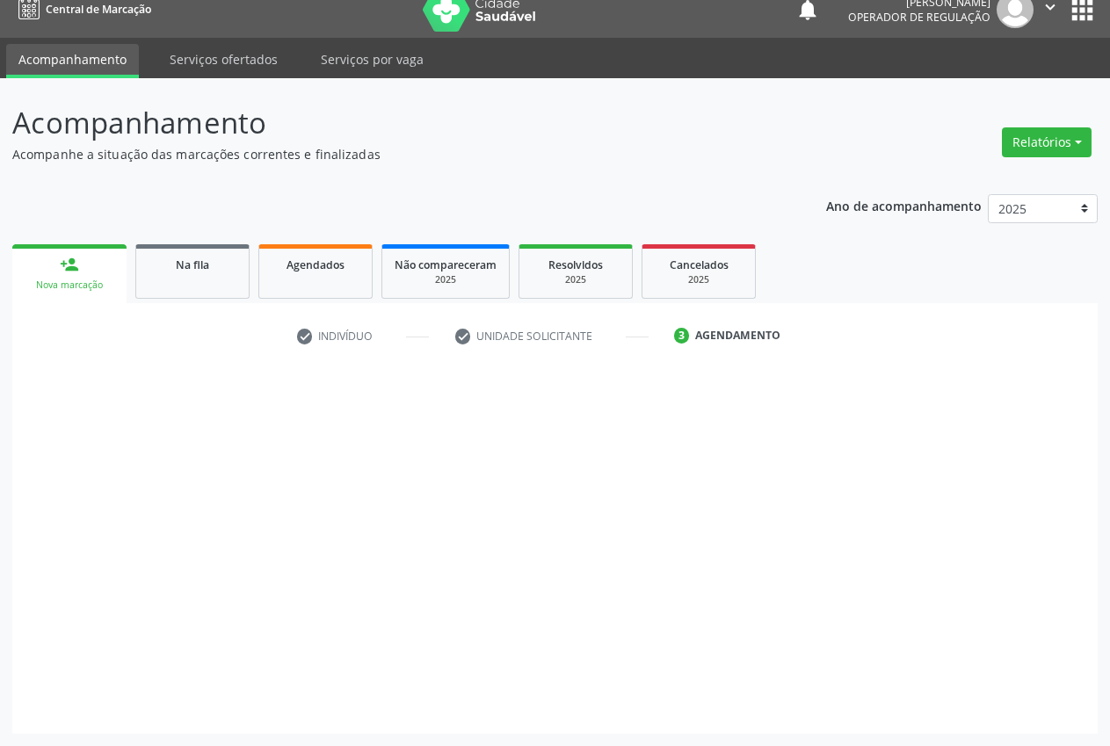
scroll to position [18, 0]
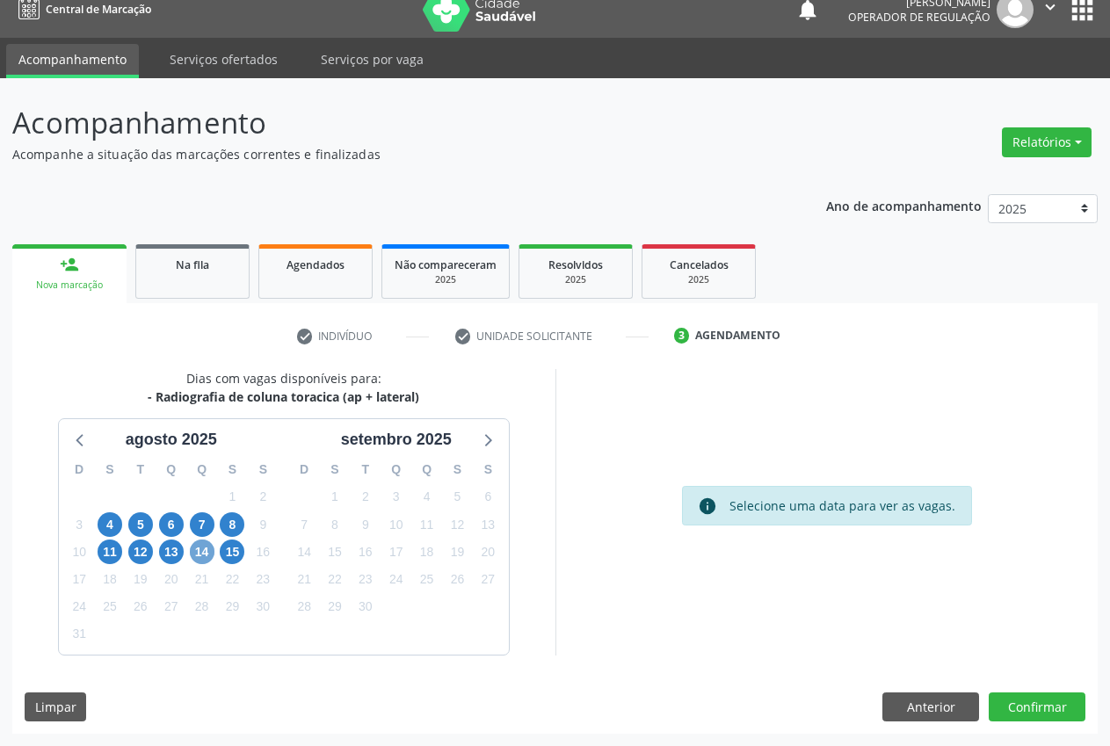
click at [203, 554] on span "14" at bounding box center [202, 552] width 25 height 25
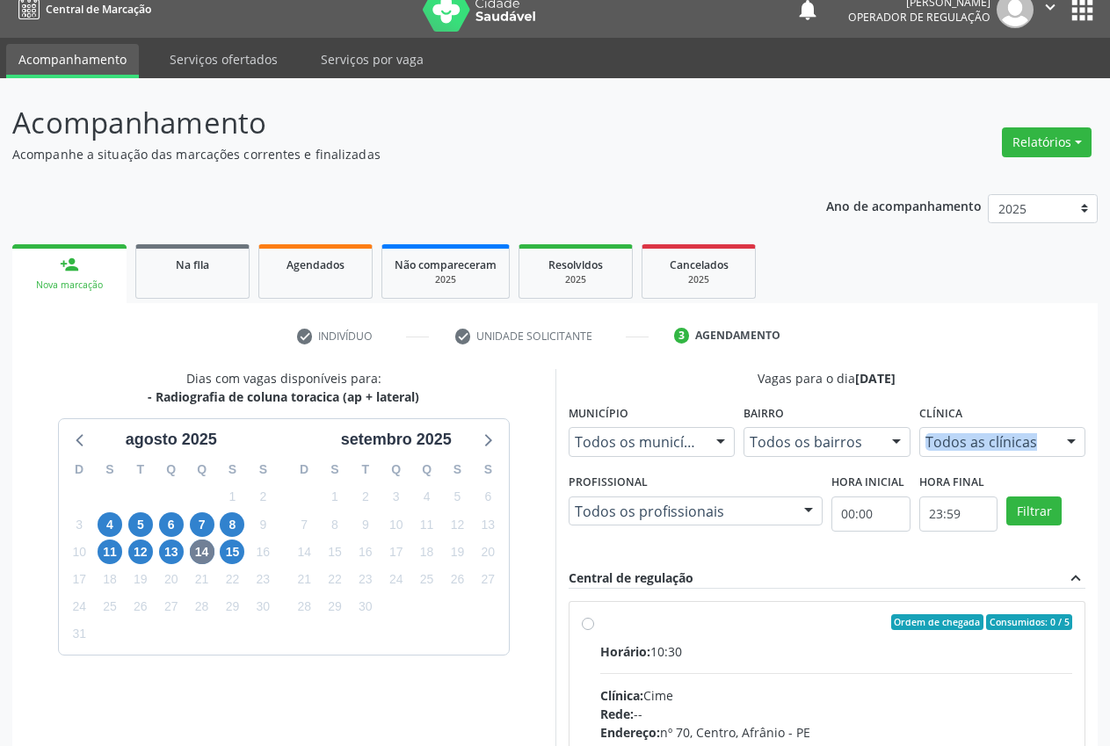
drag, startPoint x: 1050, startPoint y: 419, endPoint x: 1055, endPoint y: 442, distance: 23.3
click at [1055, 442] on div "Clínica Todos as clínicas Todos as clínicas Cime Nenhum resultado encontrado pa…" at bounding box center [1002, 428] width 167 height 56
click at [1055, 443] on div "Todos as clínicas" at bounding box center [1002, 442] width 167 height 30
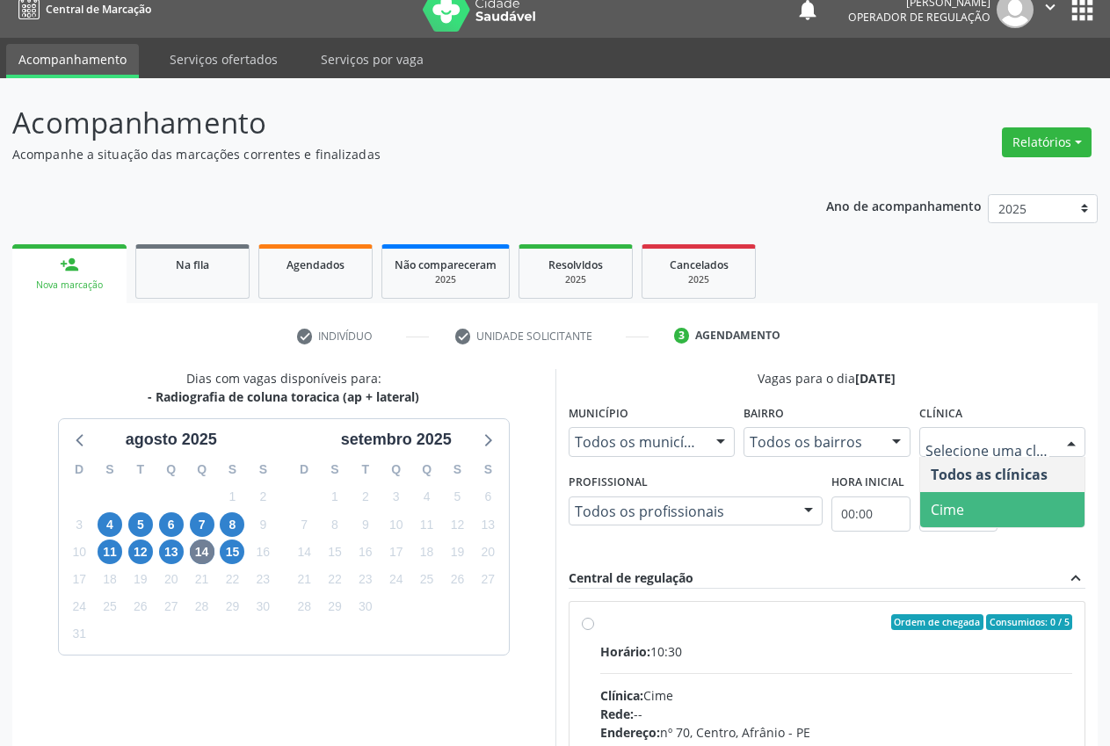
click at [1013, 507] on span "Cime" at bounding box center [1002, 509] width 165 height 35
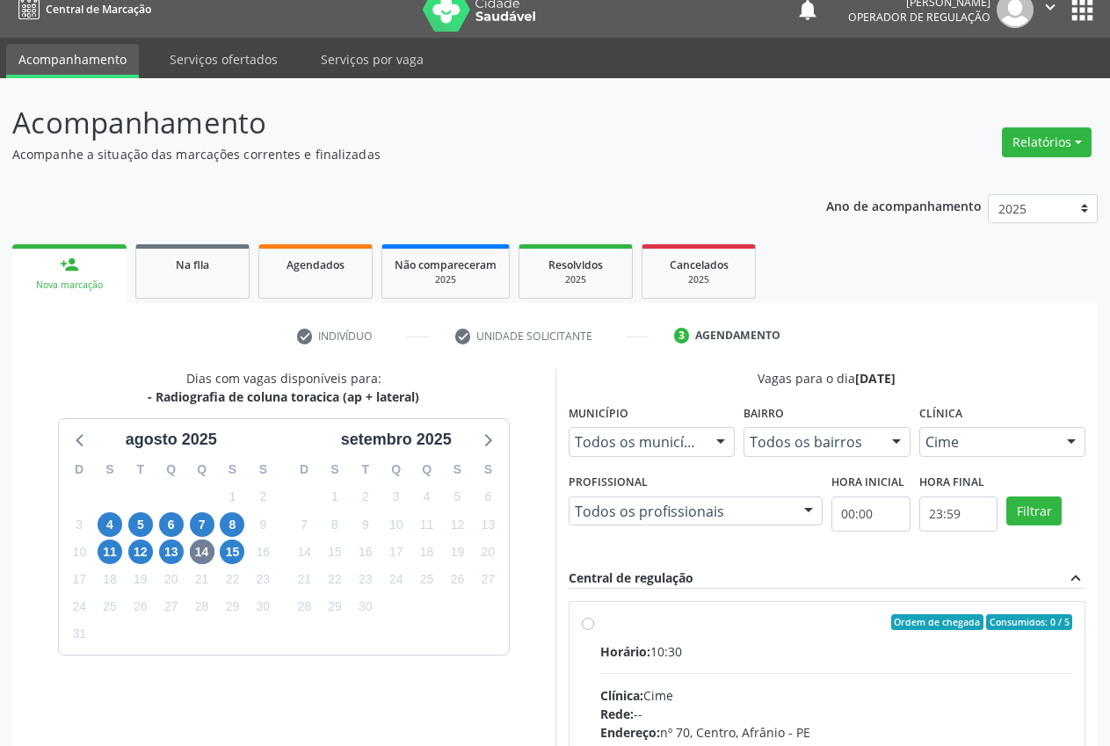
click at [583, 612] on div "Ordem de chegada Consumidos: 0 / 5 Horário: 10:30 Clínica: Cime Rede: -- Endere…" at bounding box center [828, 749] width 516 height 294
radio input "true"
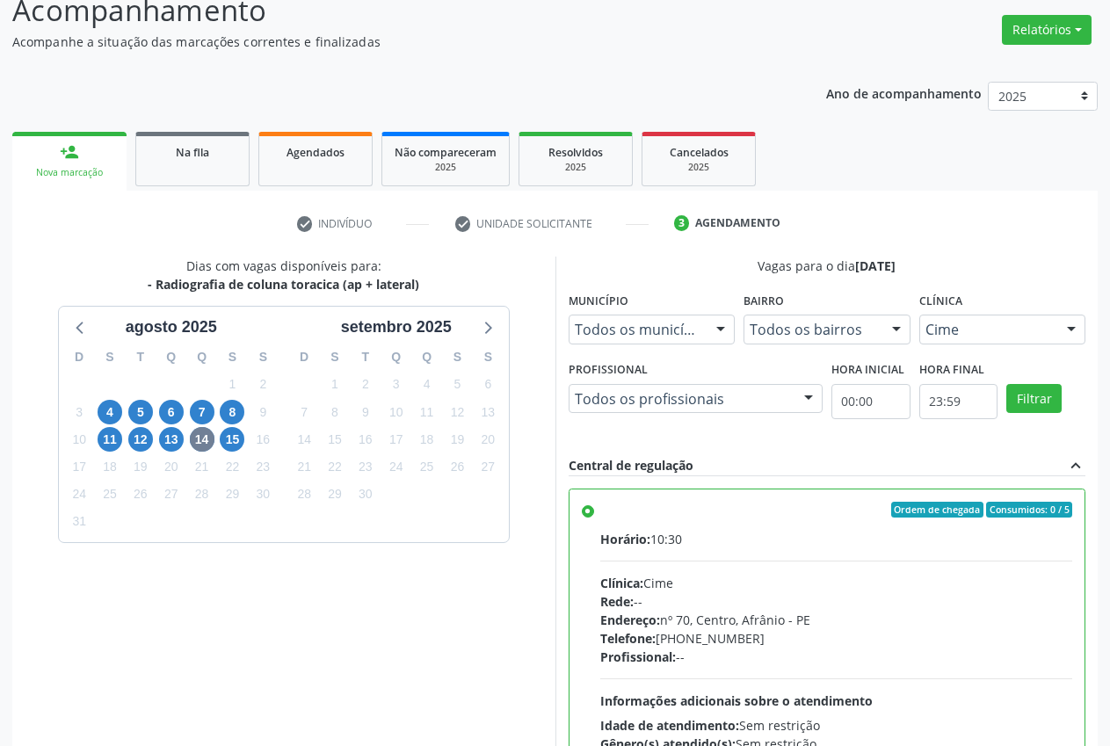
scroll to position [304, 0]
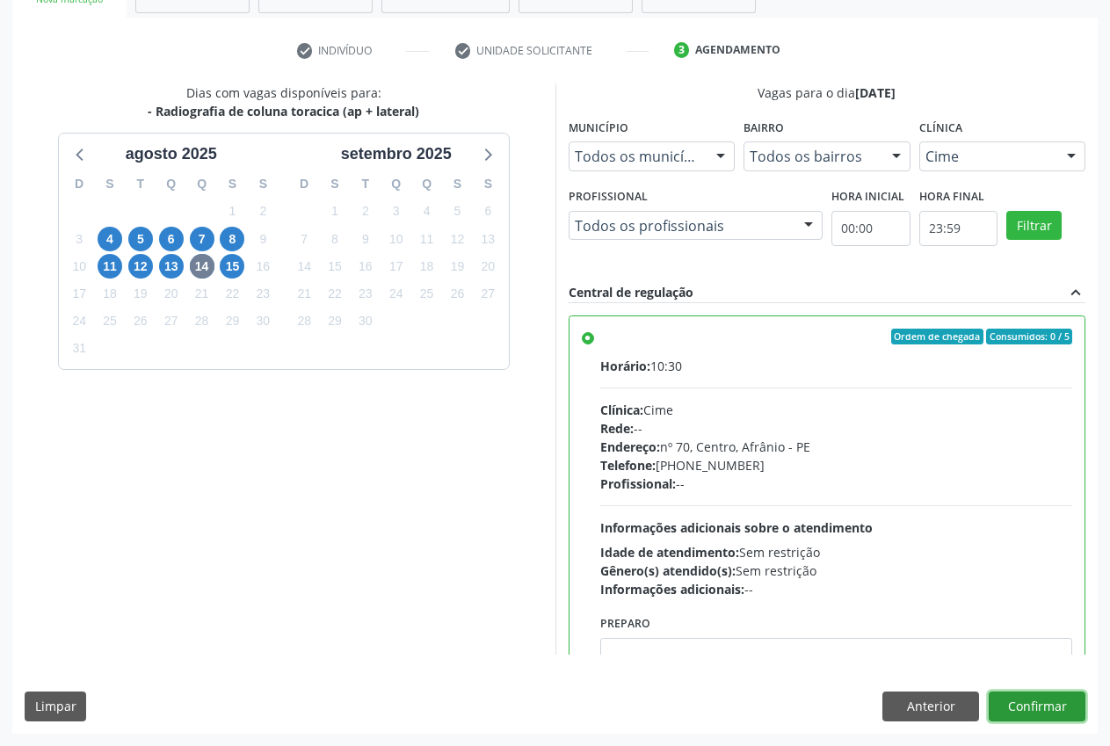
click at [1061, 702] on button "Confirmar" at bounding box center [1037, 707] width 97 height 30
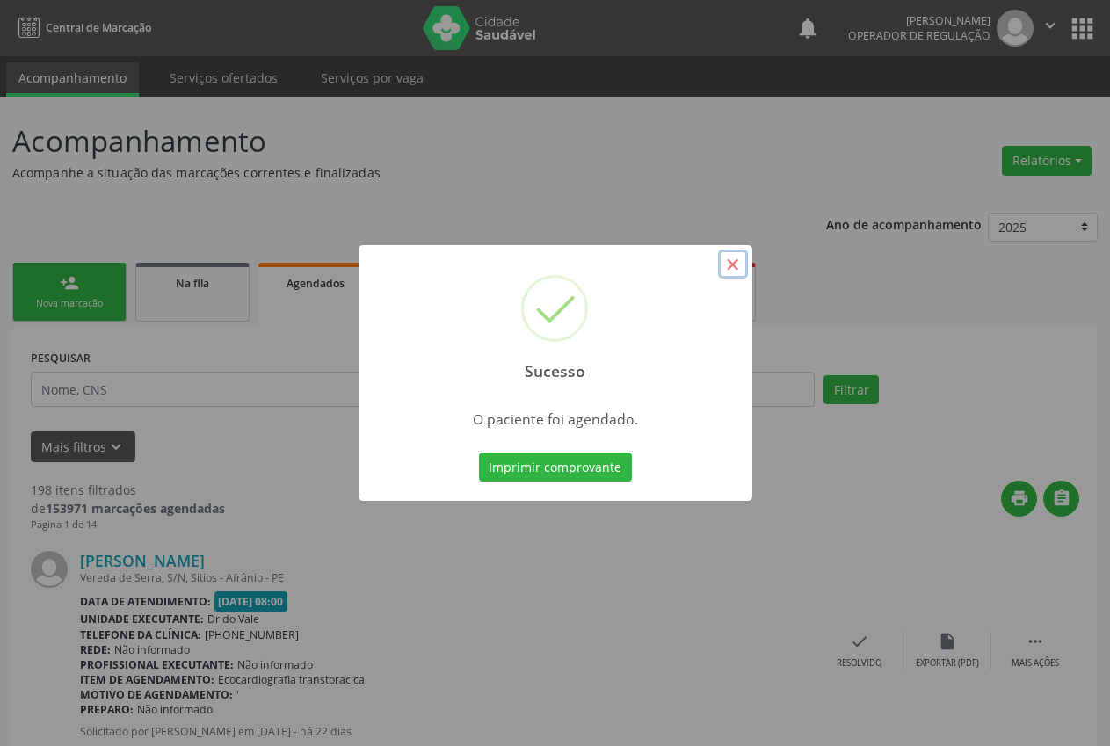
click at [737, 266] on button "×" at bounding box center [733, 265] width 30 height 30
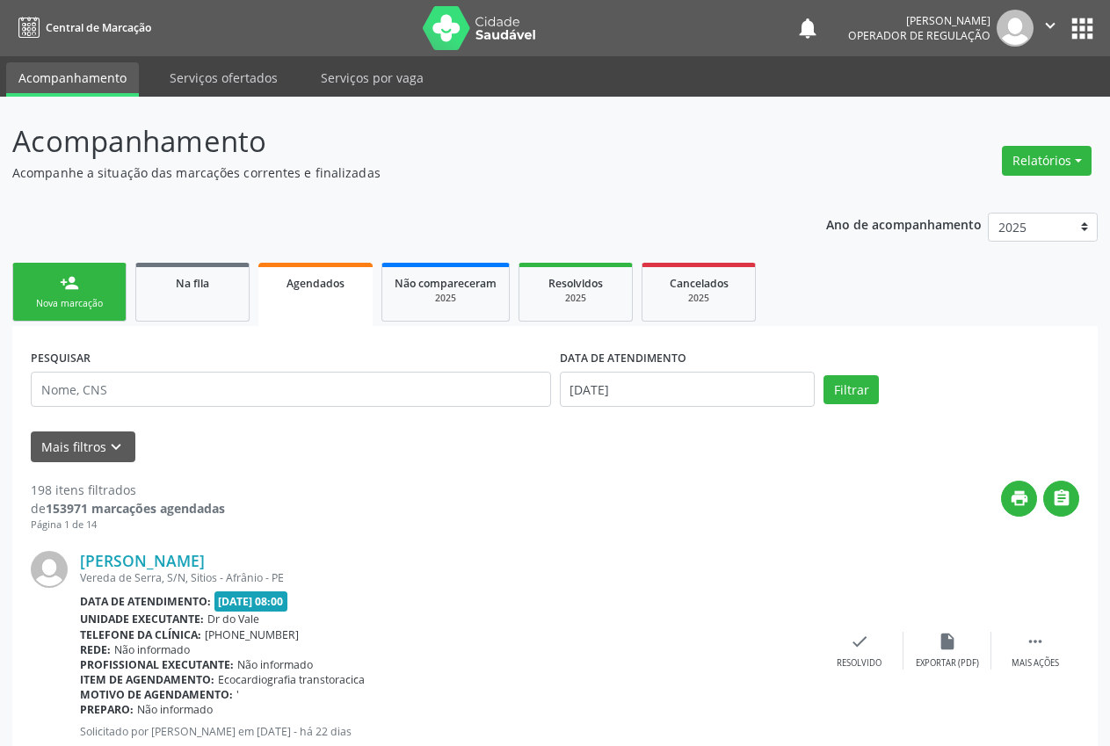
click at [101, 294] on link "person_add Nova marcação" at bounding box center [69, 292] width 114 height 59
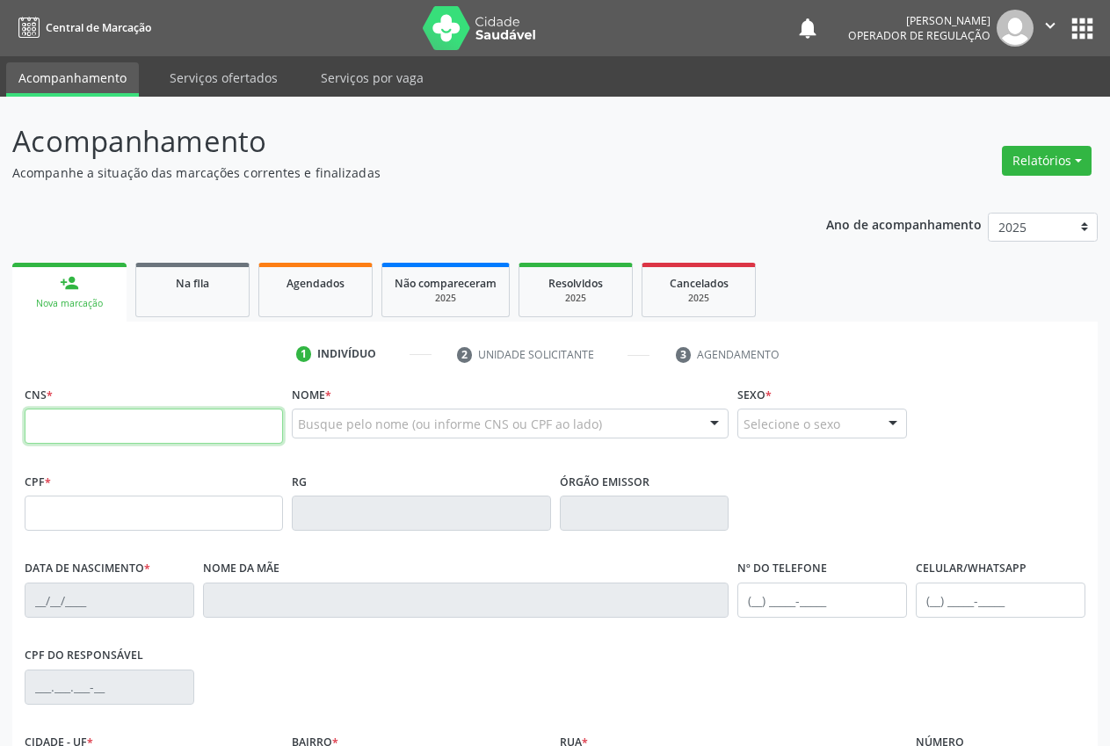
click at [158, 434] on input "text" at bounding box center [154, 426] width 258 height 35
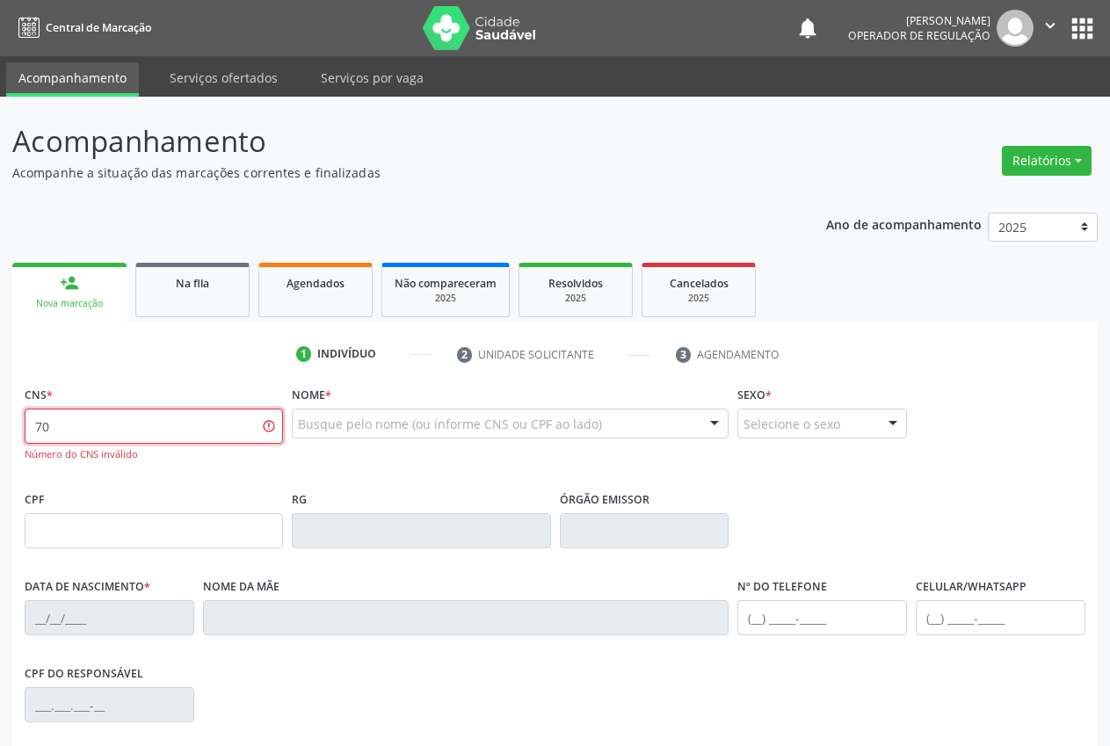
type input "7"
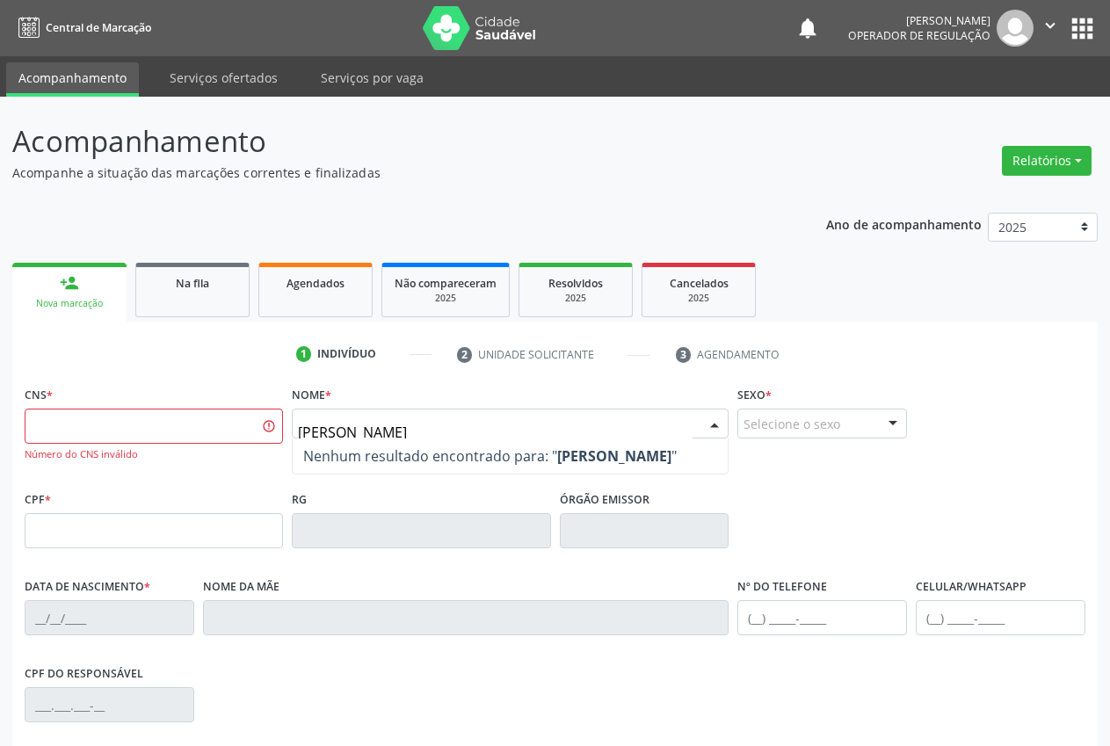
type input "[PERSON_NAME]"
click at [359, 384] on div "Nome * [PERSON_NAME] resultado encontrado para: " [PERSON_NAME] " Não há nenhum…" at bounding box center [510, 415] width 437 height 69
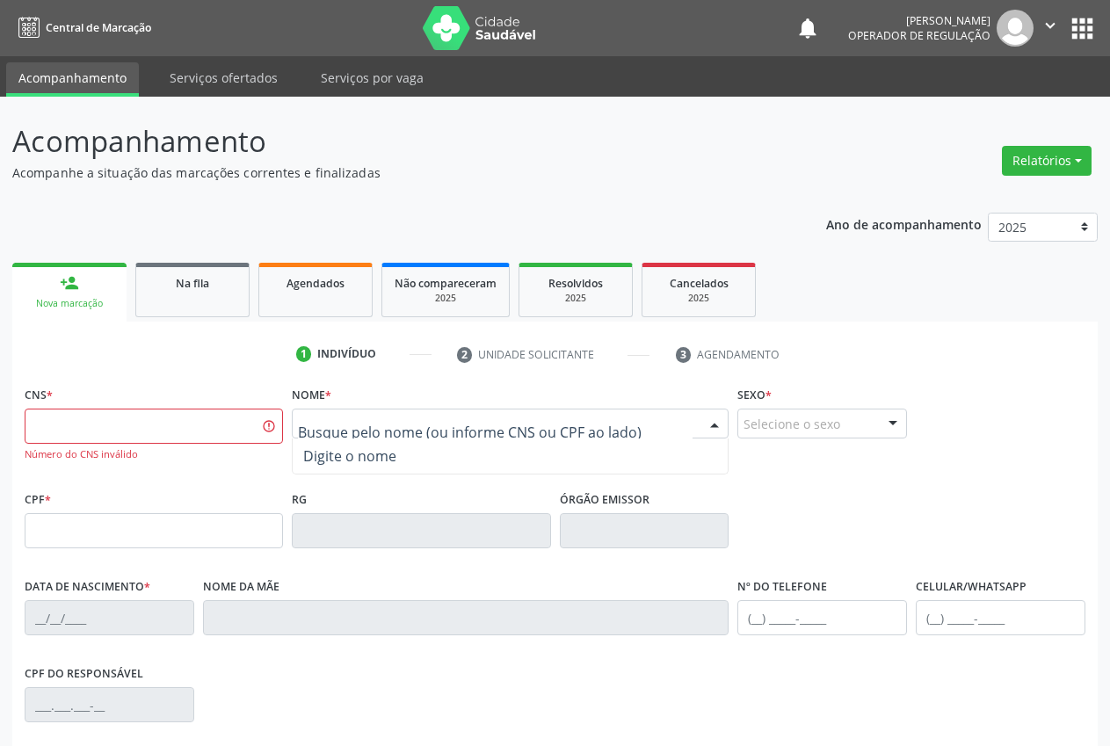
click at [464, 435] on div at bounding box center [510, 424] width 437 height 30
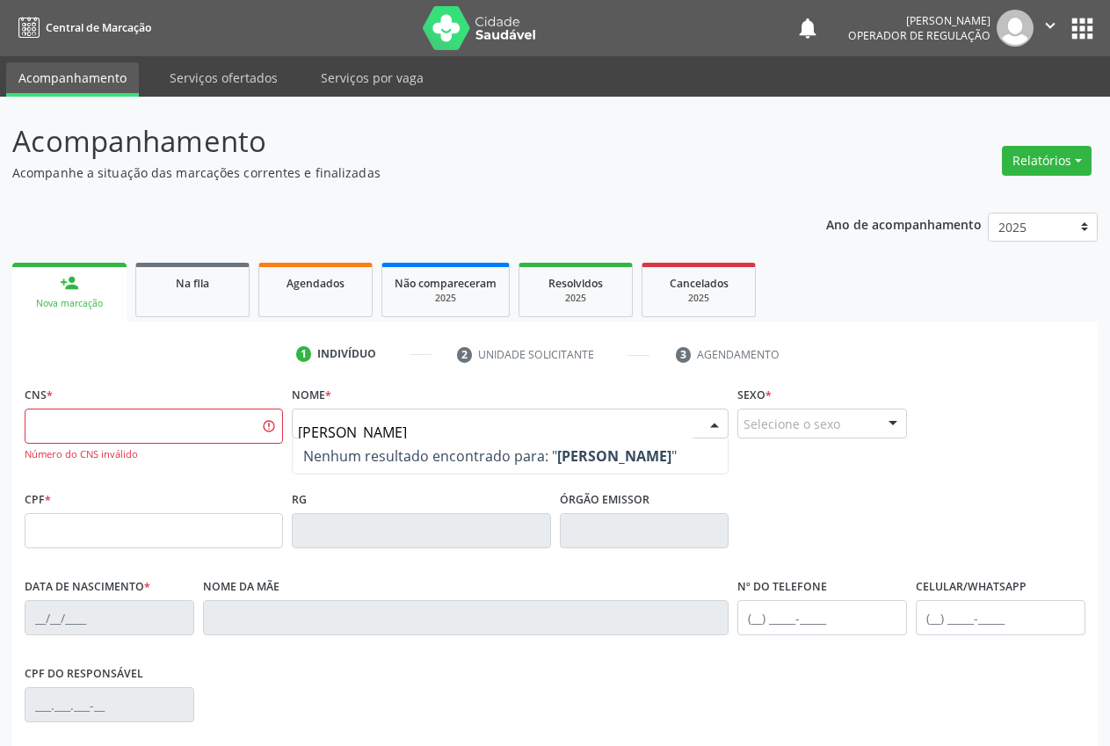
type input "[PERSON_NAME]"
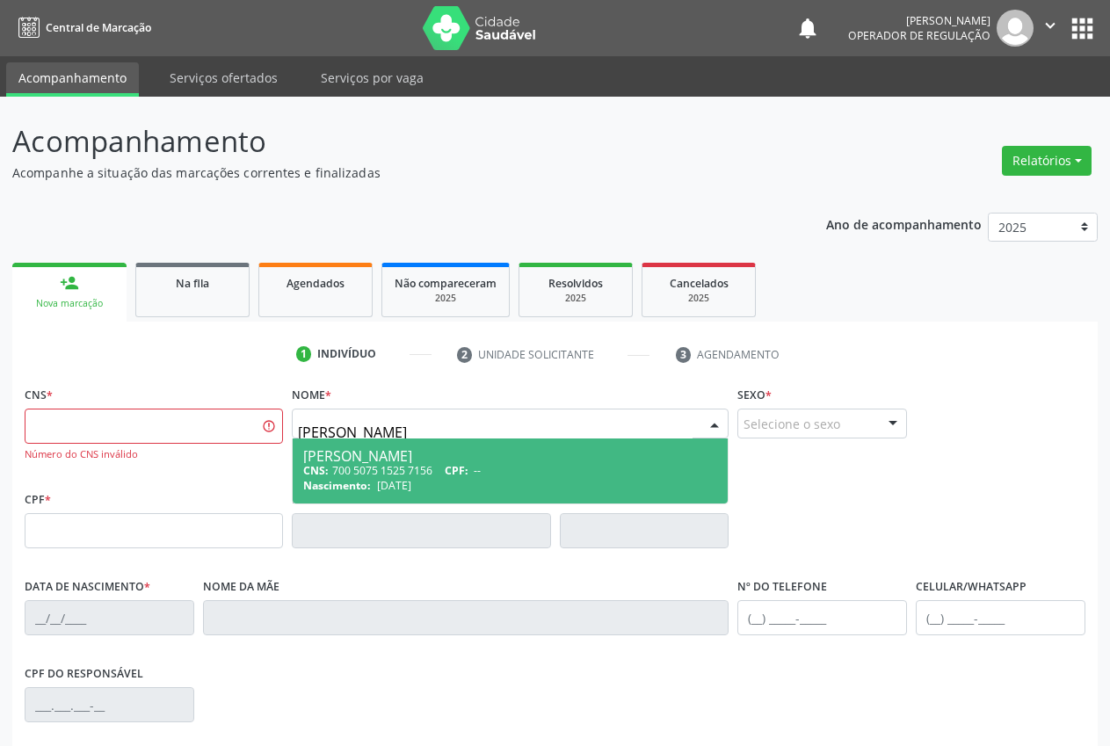
click at [443, 480] on div "Nascimento: [DATE]" at bounding box center [510, 485] width 414 height 15
type input "700 5075 1525 7156"
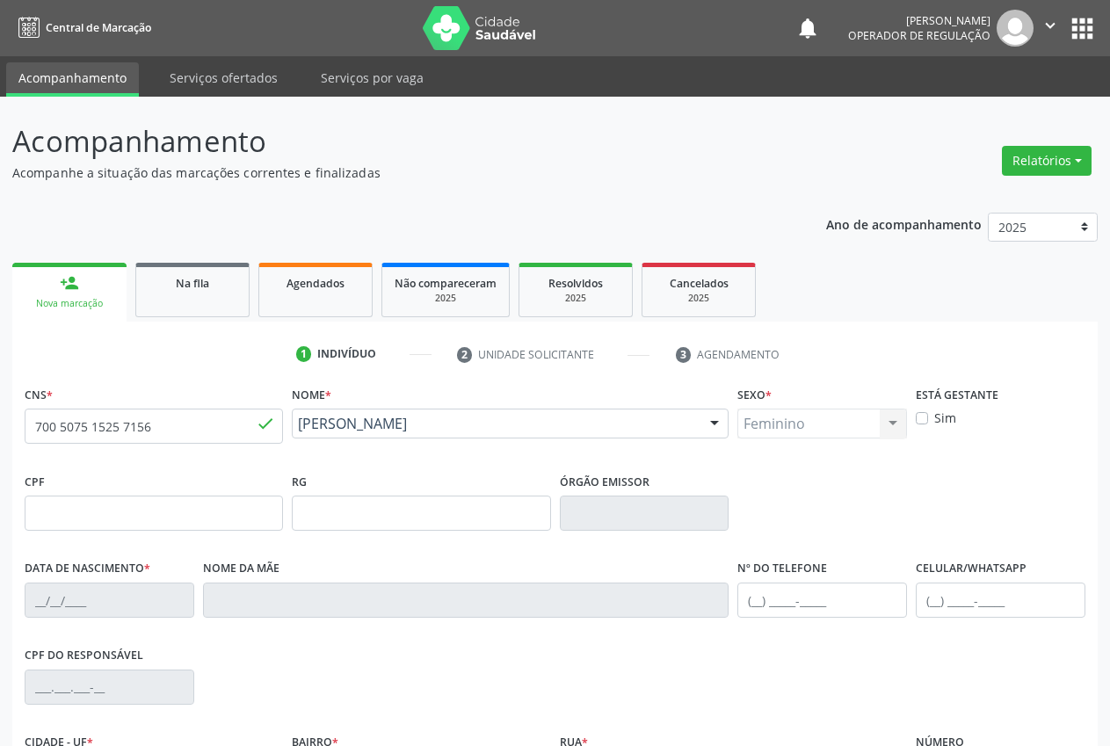
type input "[DATE]"
type input "Edinalva de [PERSON_NAME]"
type input "[PHONE_NUMBER]"
type input "S/N"
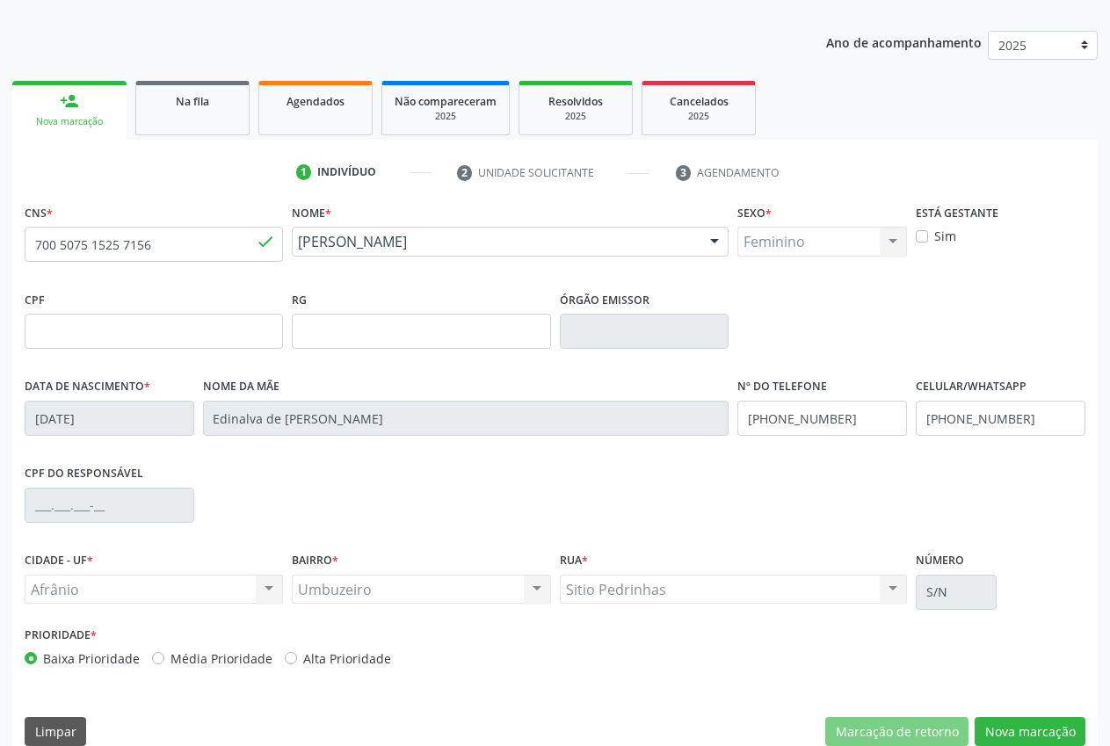
scroll to position [207, 0]
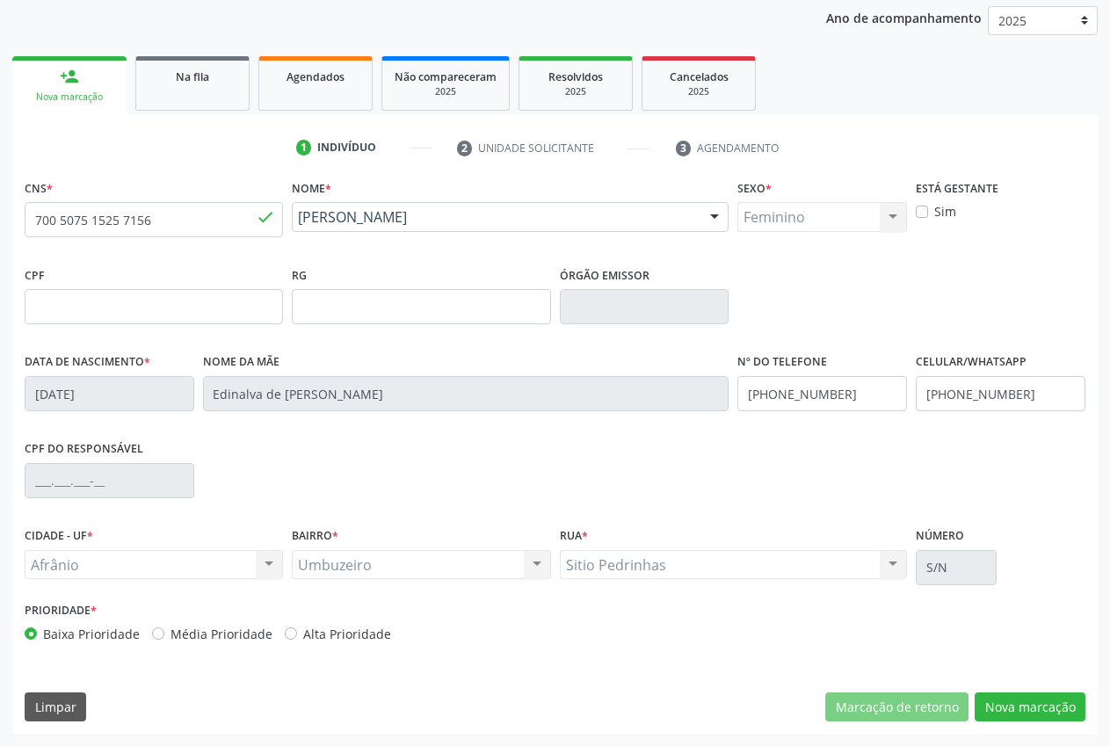
click at [1061, 691] on div "CNS * 700 5075 1525 7156 done Nome * [PERSON_NAME] [PERSON_NAME] CNS: 700 5075 …" at bounding box center [554, 454] width 1085 height 559
click at [1055, 714] on button "Nova marcação" at bounding box center [1030, 708] width 111 height 30
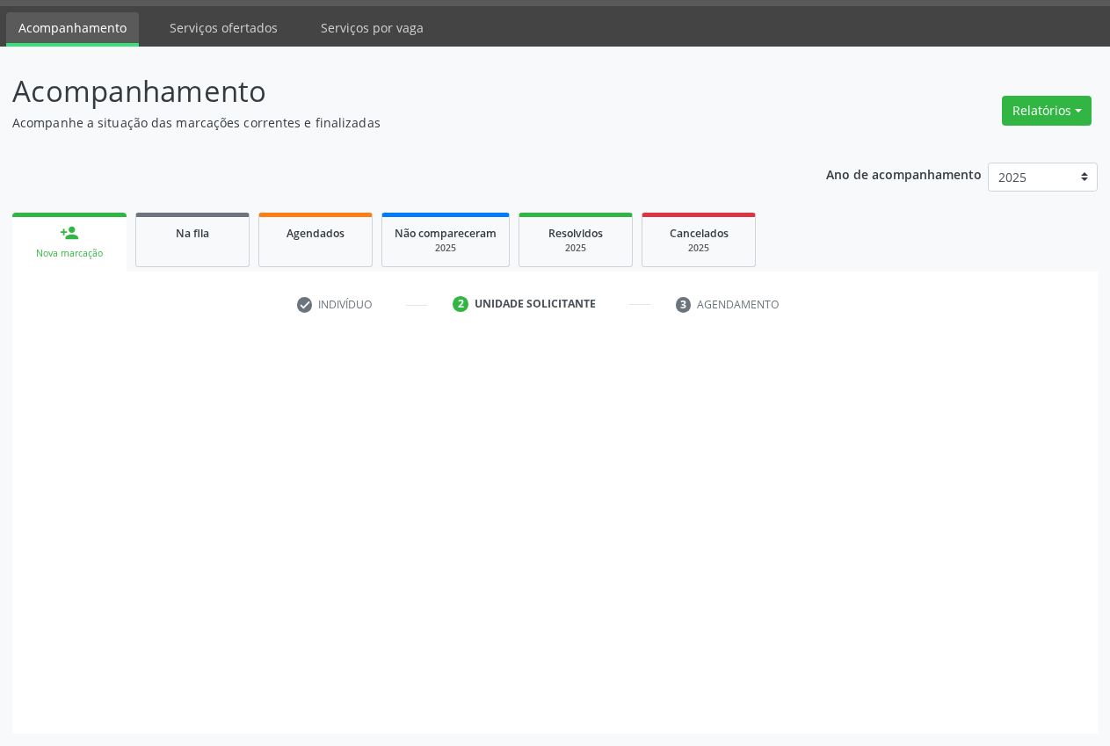
scroll to position [50, 0]
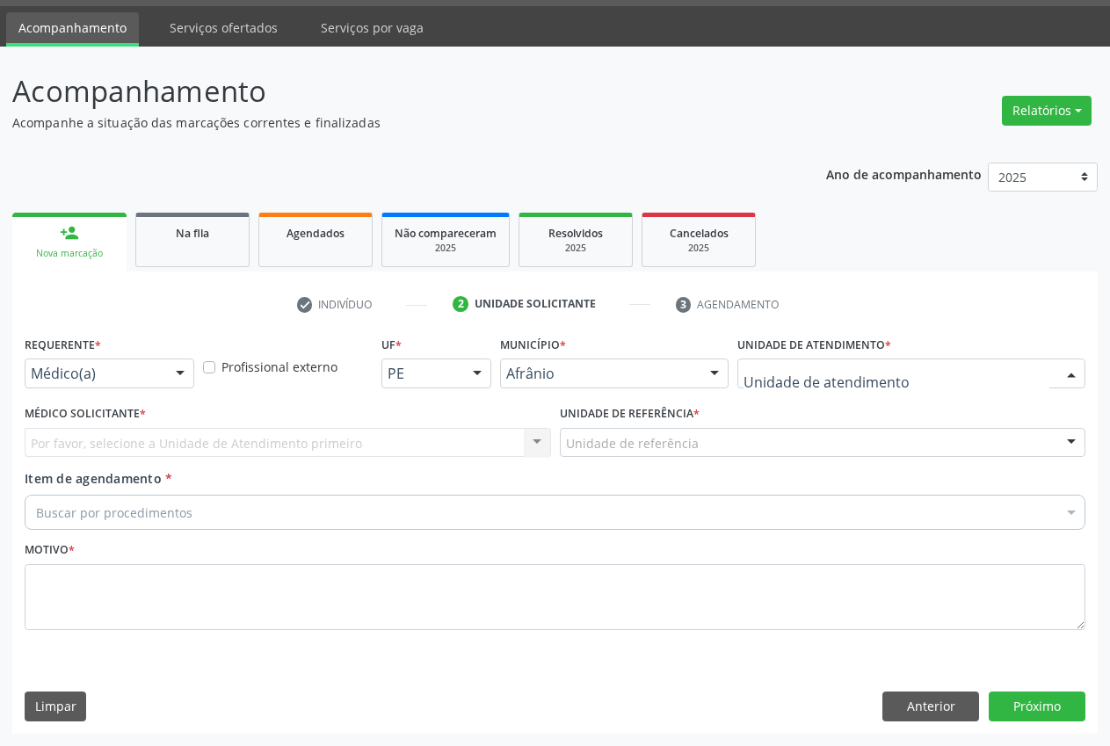
click at [891, 373] on div at bounding box center [911, 374] width 348 height 30
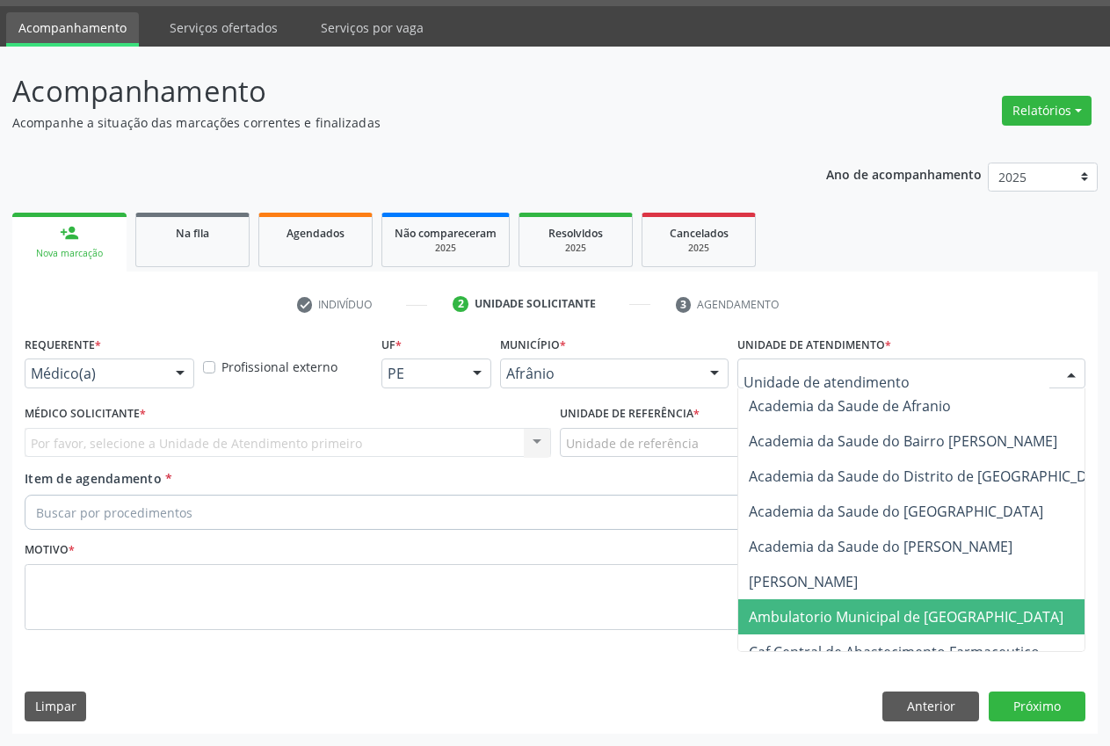
click at [911, 601] on span "Ambulatorio Municipal de [GEOGRAPHIC_DATA]" at bounding box center [952, 616] width 429 height 35
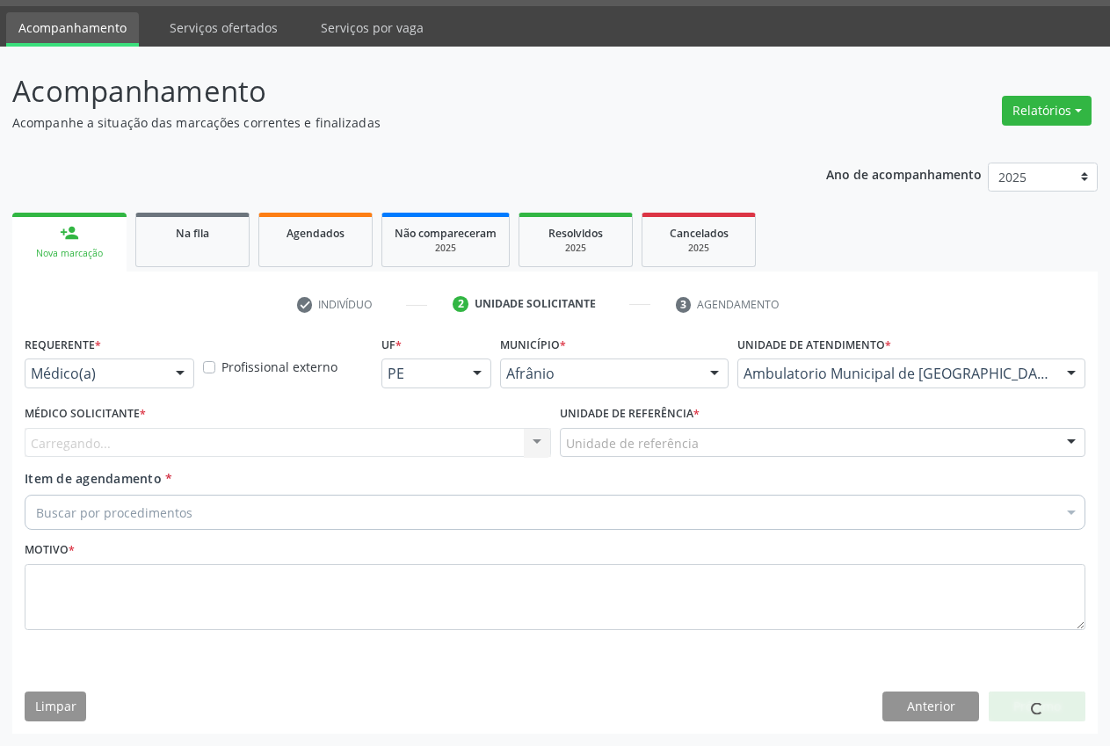
click at [638, 458] on div "Unidade de referência * Unidade de referência ESF de Extrema ESF de Barra das M…" at bounding box center [822, 435] width 535 height 69
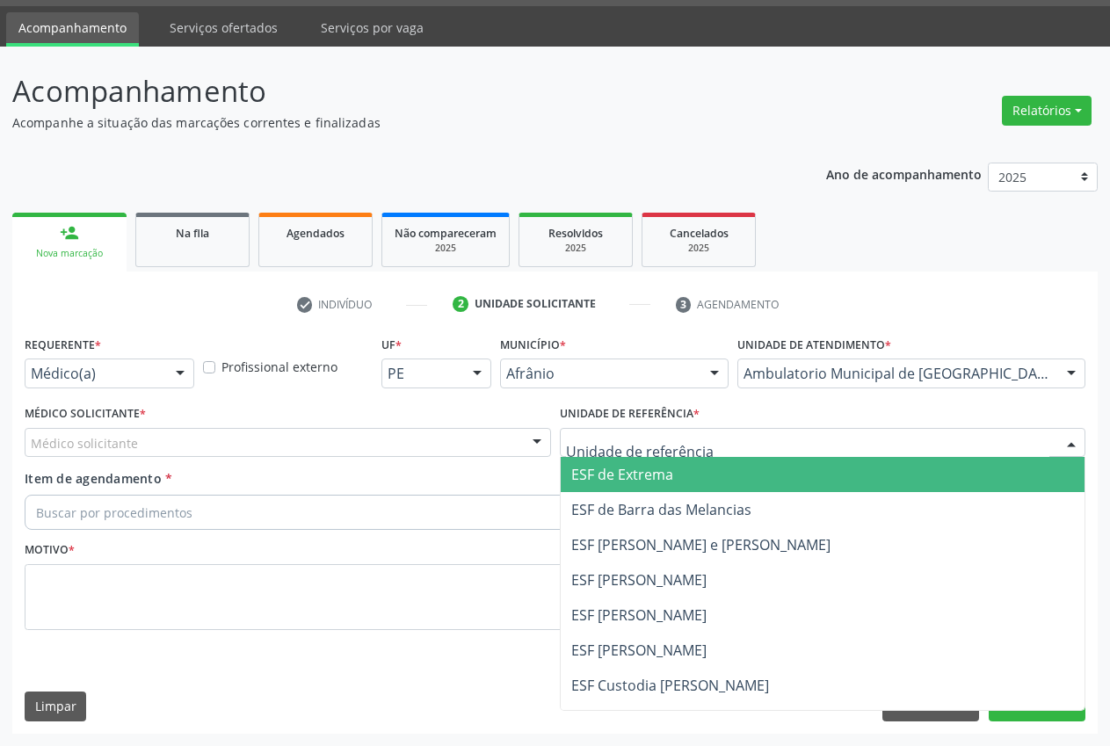
click at [719, 476] on span "ESF de Extrema" at bounding box center [823, 474] width 525 height 35
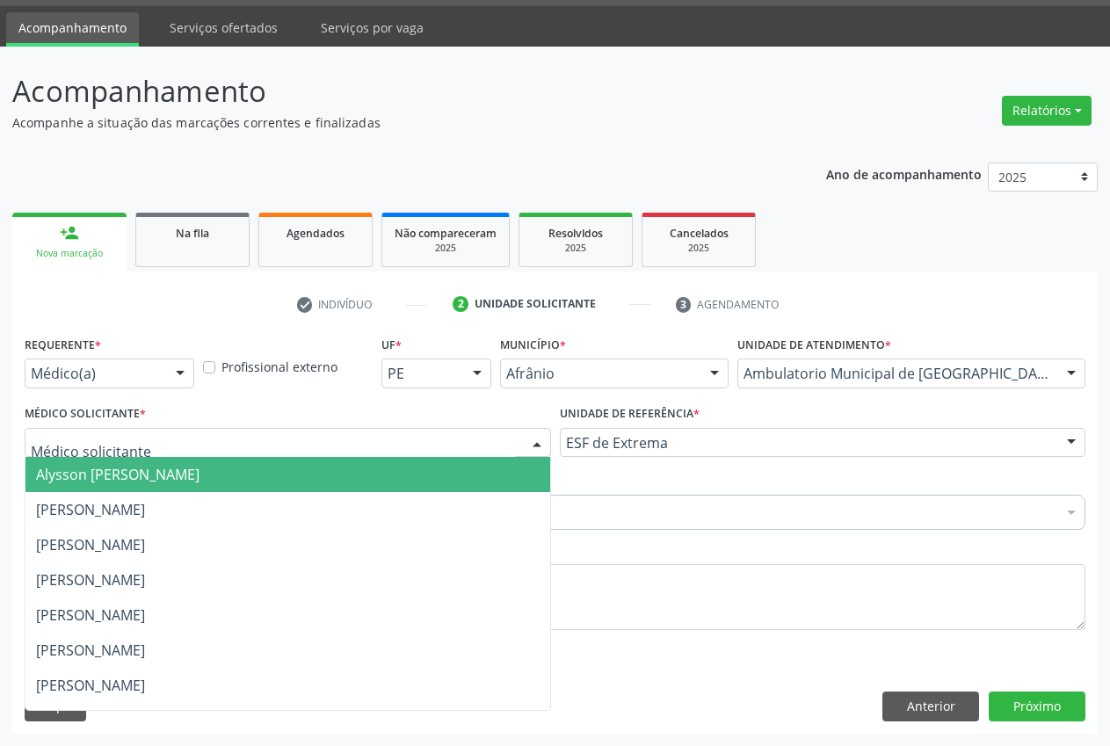
drag, startPoint x: 538, startPoint y: 444, endPoint x: 499, endPoint y: 448, distance: 38.9
click at [539, 444] on div at bounding box center [537, 444] width 26 height 30
click at [397, 456] on input "text" at bounding box center [273, 451] width 484 height 35
drag, startPoint x: 403, startPoint y: 466, endPoint x: 304, endPoint y: 509, distance: 107.4
click at [404, 466] on span "Alysson [PERSON_NAME]" at bounding box center [287, 474] width 525 height 35
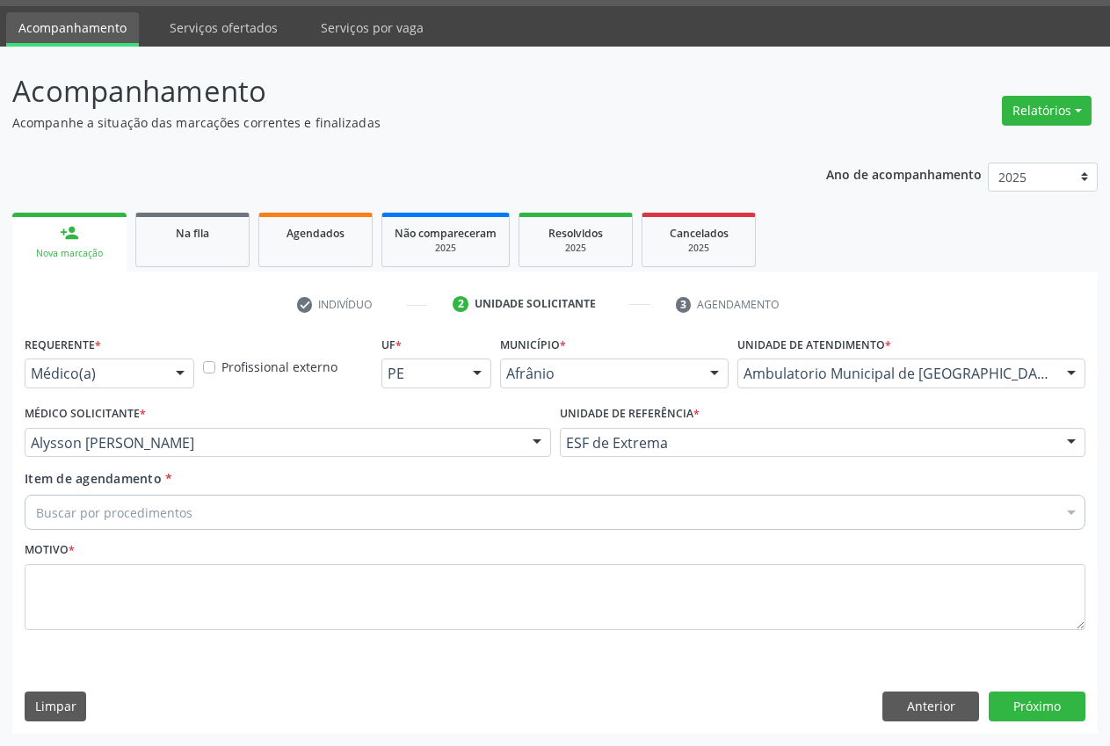
click at [236, 504] on div "Buscar por procedimentos" at bounding box center [555, 512] width 1061 height 35
type input "u"
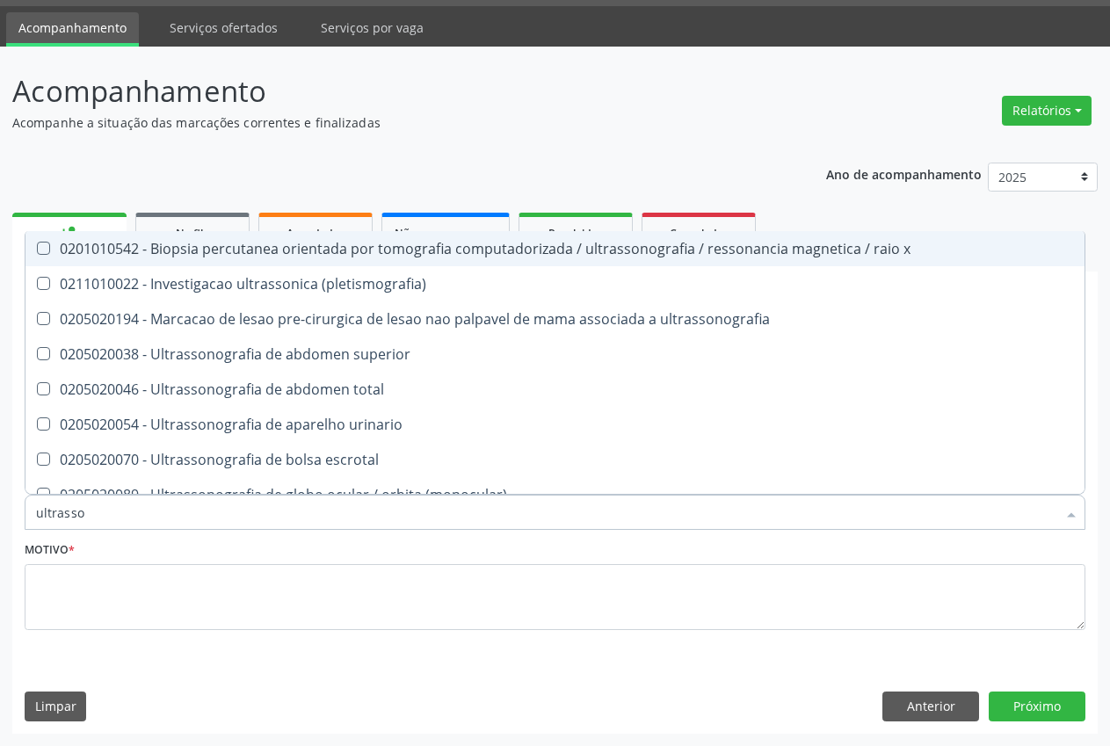
type input "ultrasson"
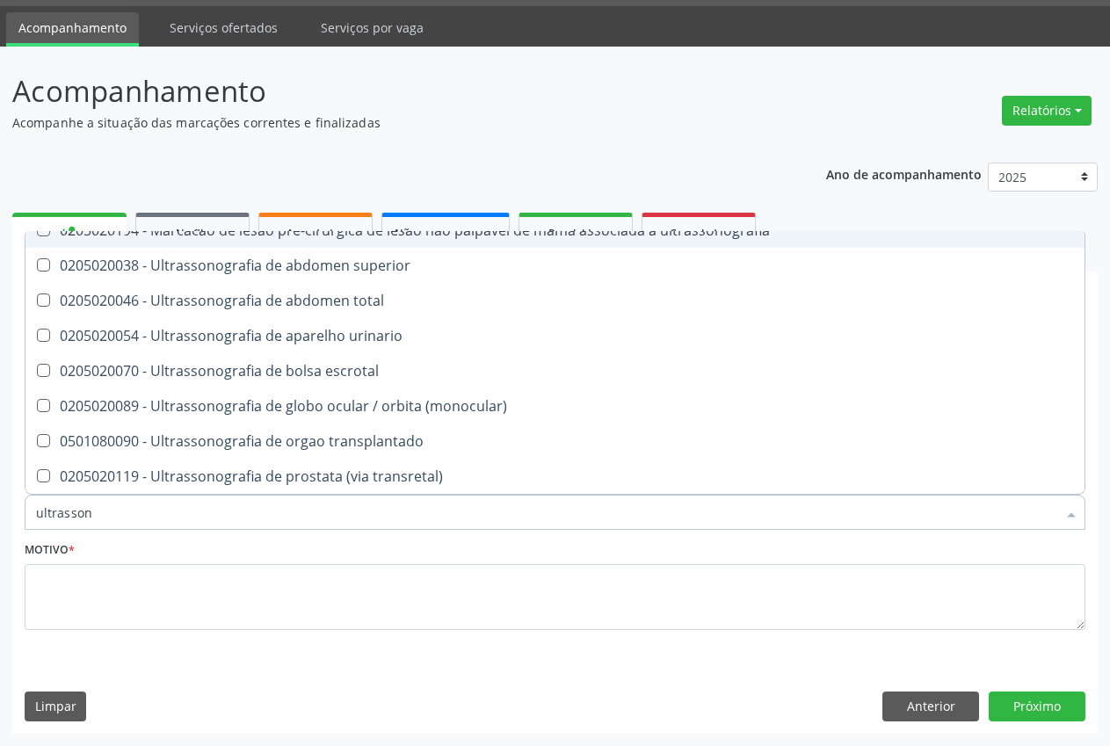
scroll to position [44, 0]
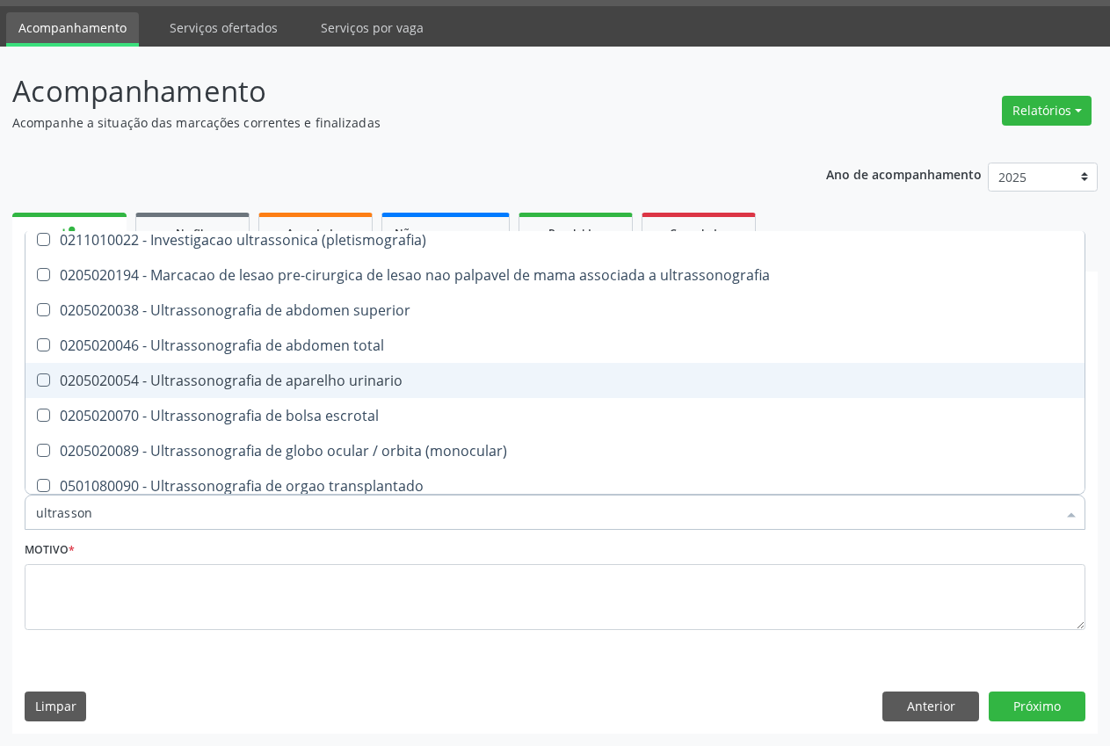
click at [724, 395] on span "0205020054 - Ultrassonografia de aparelho urinario" at bounding box center [554, 380] width 1059 height 35
checkbox urinario "true"
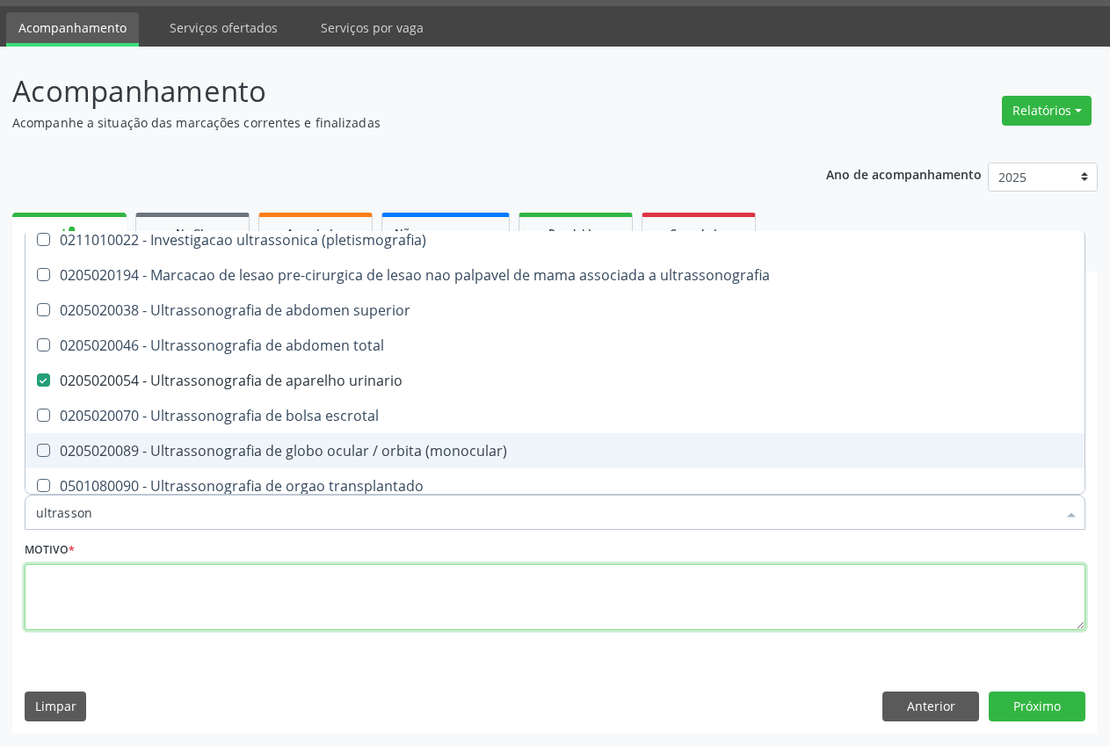
drag, startPoint x: 603, startPoint y: 577, endPoint x: 611, endPoint y: 566, distance: 13.2
click at [605, 577] on textarea at bounding box center [555, 597] width 1061 height 67
type textarea "."
checkbox \(pletismografia\) "true"
checkbox urinario "false"
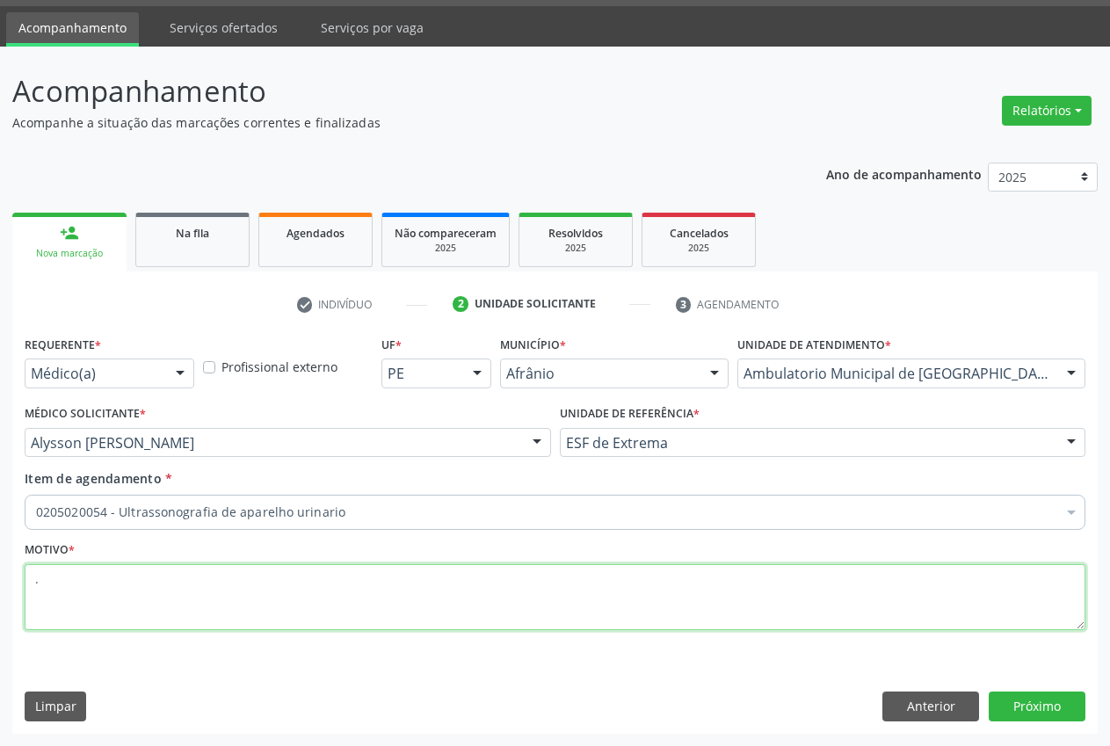
scroll to position [0, 0]
type textarea "."
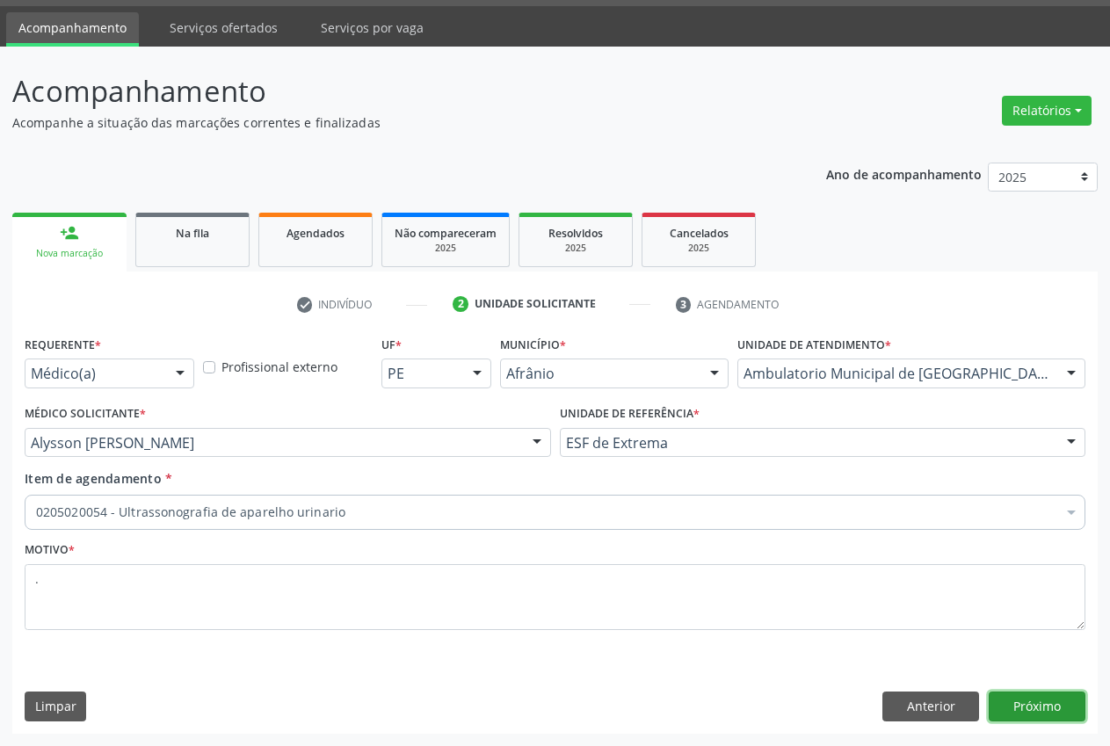
click at [1062, 706] on button "Próximo" at bounding box center [1037, 707] width 97 height 30
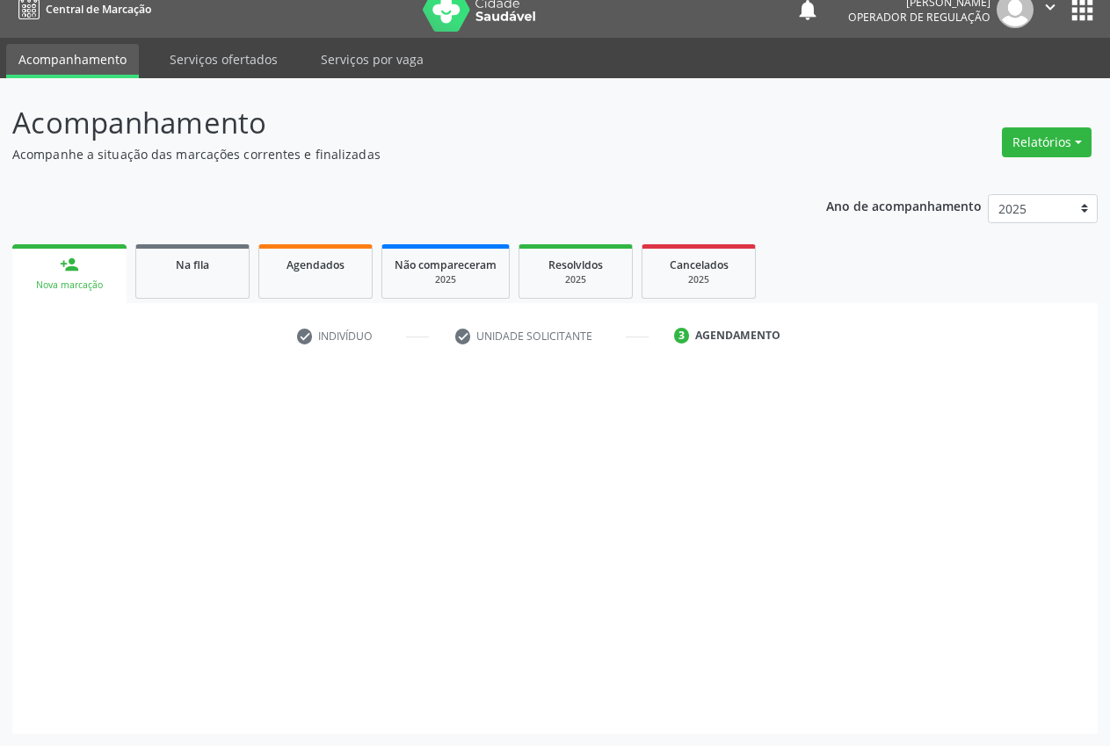
scroll to position [18, 0]
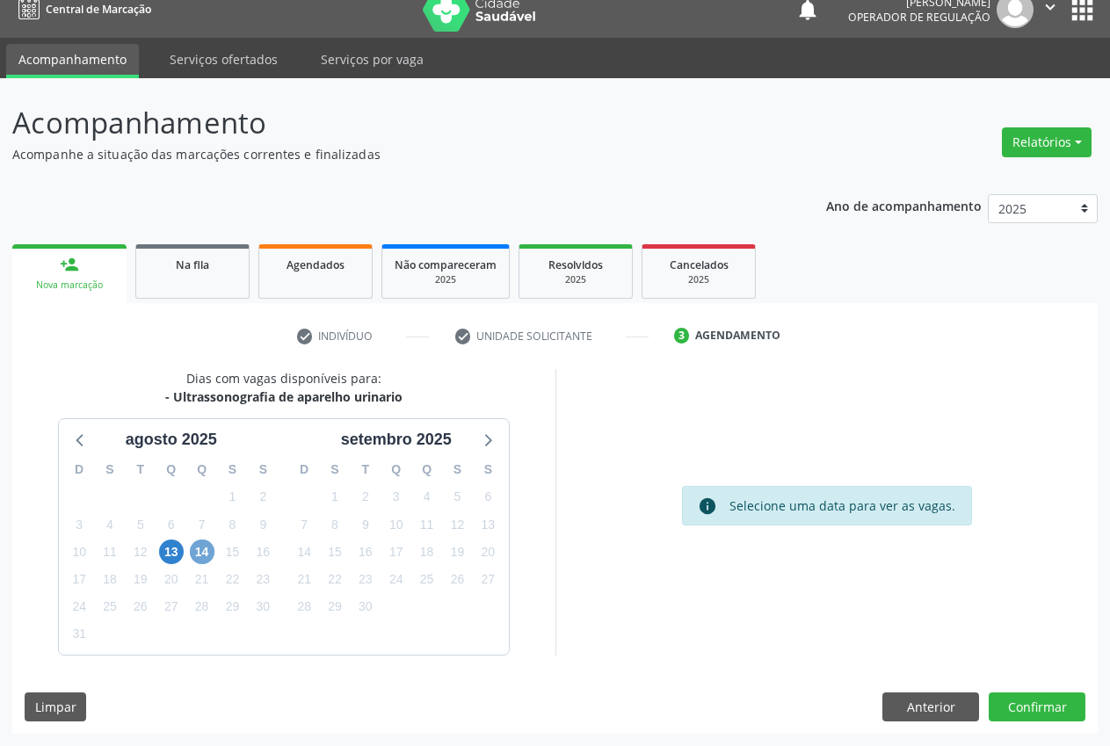
click at [202, 557] on span "14" at bounding box center [202, 552] width 25 height 25
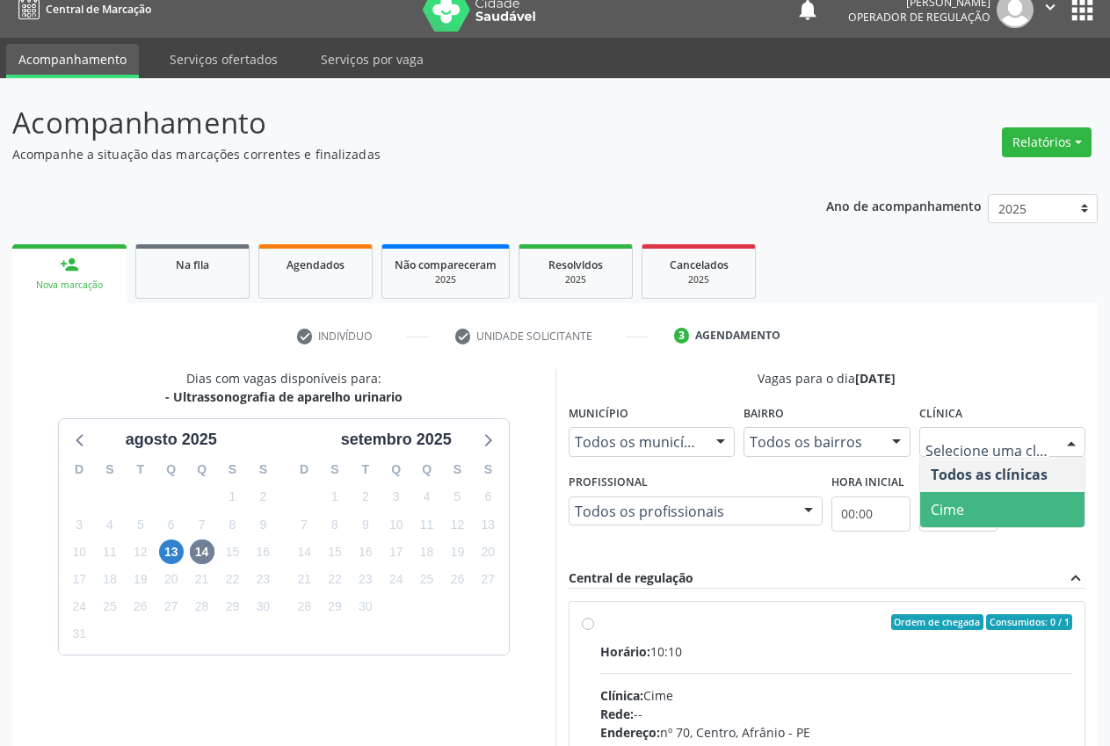
drag, startPoint x: 977, startPoint y: 500, endPoint x: 966, endPoint y: 502, distance: 11.6
click at [973, 501] on span "Cime" at bounding box center [1002, 509] width 165 height 35
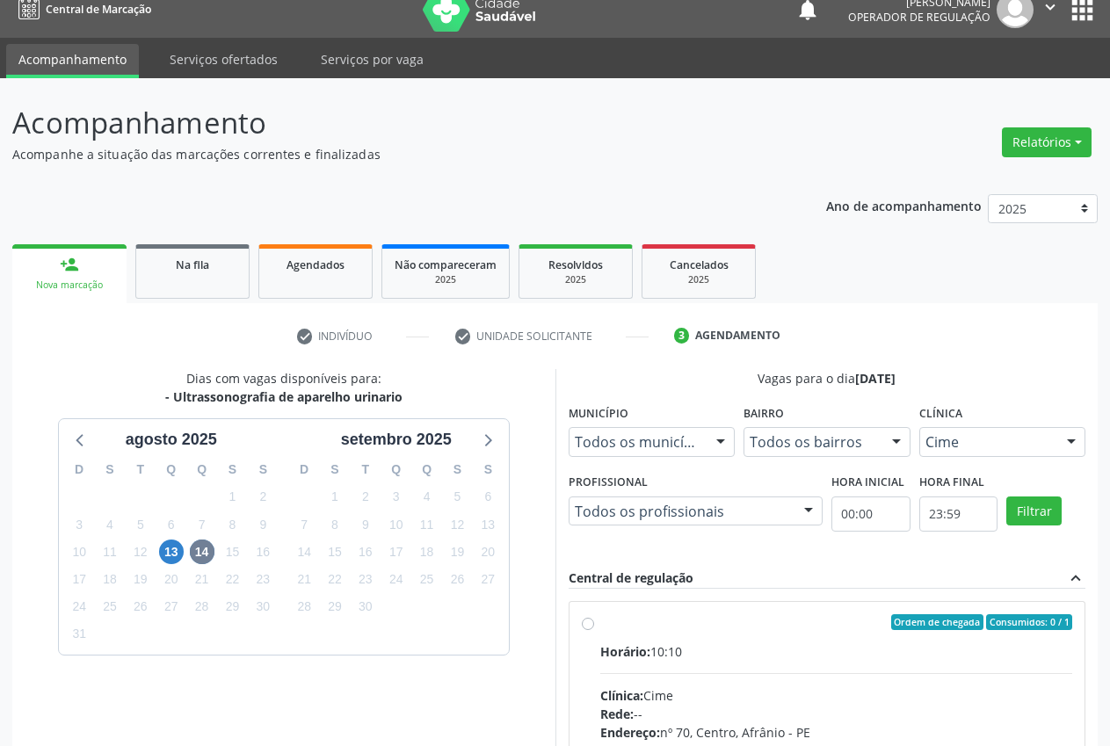
click at [654, 630] on label "Ordem de chegada Consumidos: 0 / 1 Horário: 10:10 Clínica: Cime Rede: -- Endere…" at bounding box center [836, 749] width 473 height 270
click at [594, 630] on input "Ordem de chegada Consumidos: 0 / 1 Horário: 10:10 Clínica: Cime Rede: -- Endere…" at bounding box center [588, 622] width 12 height 16
radio input "true"
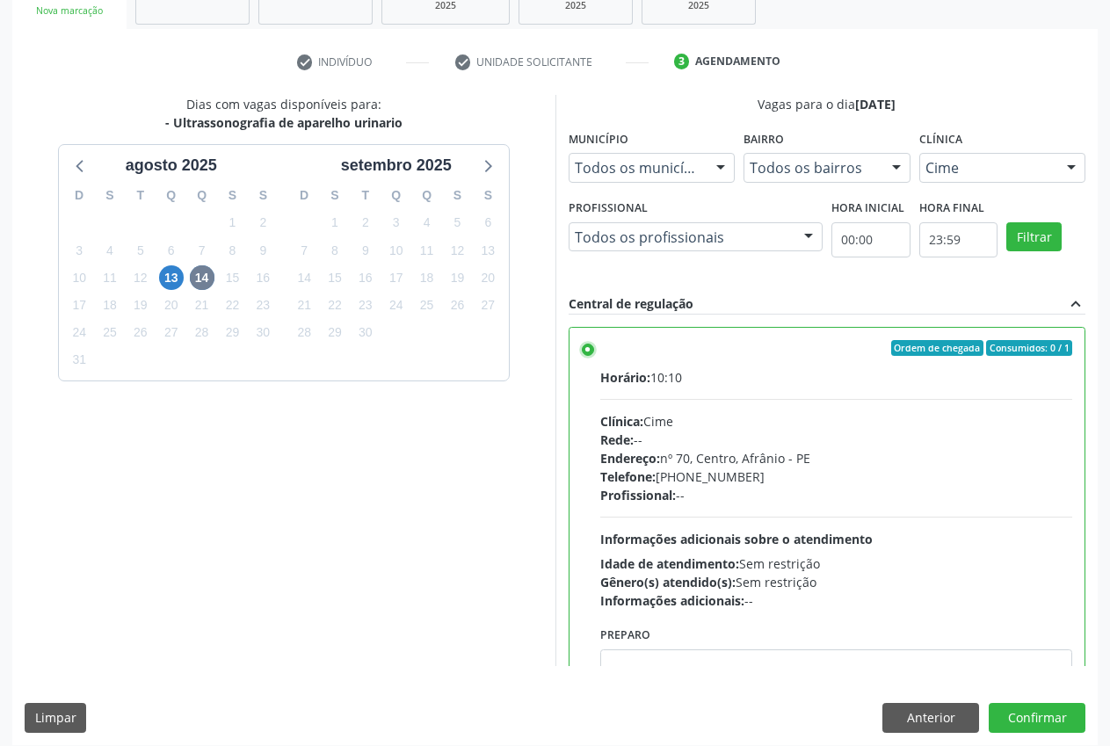
scroll to position [304, 0]
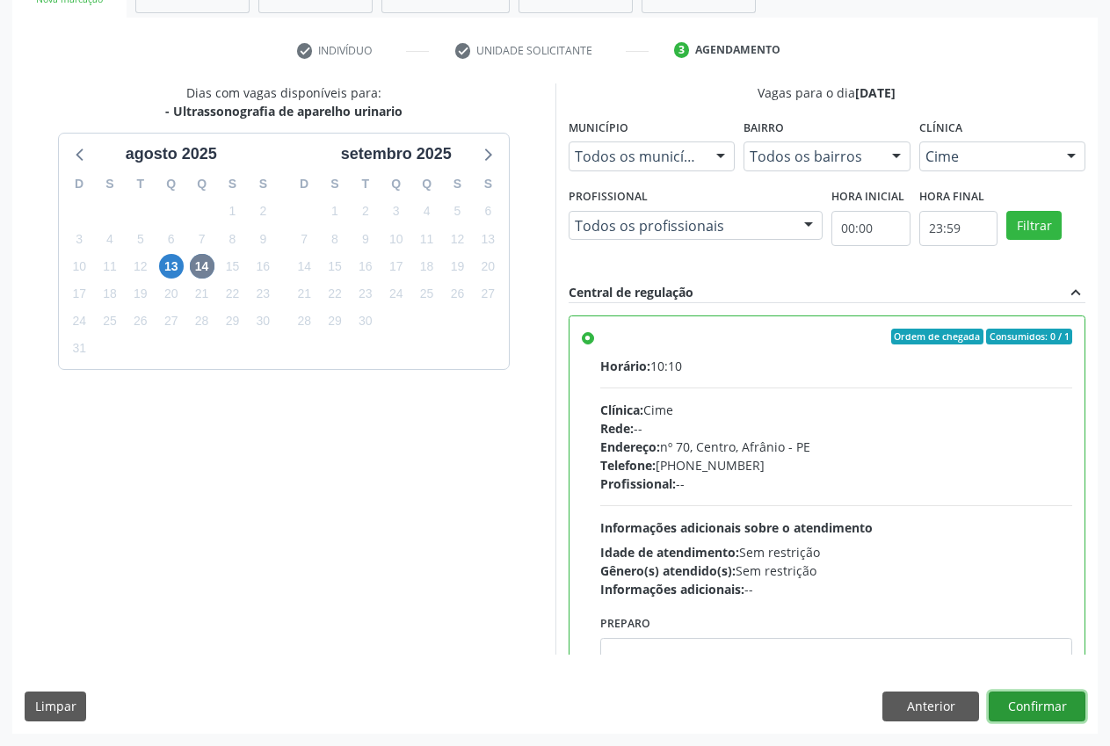
click at [1052, 710] on button "Confirmar" at bounding box center [1037, 707] width 97 height 30
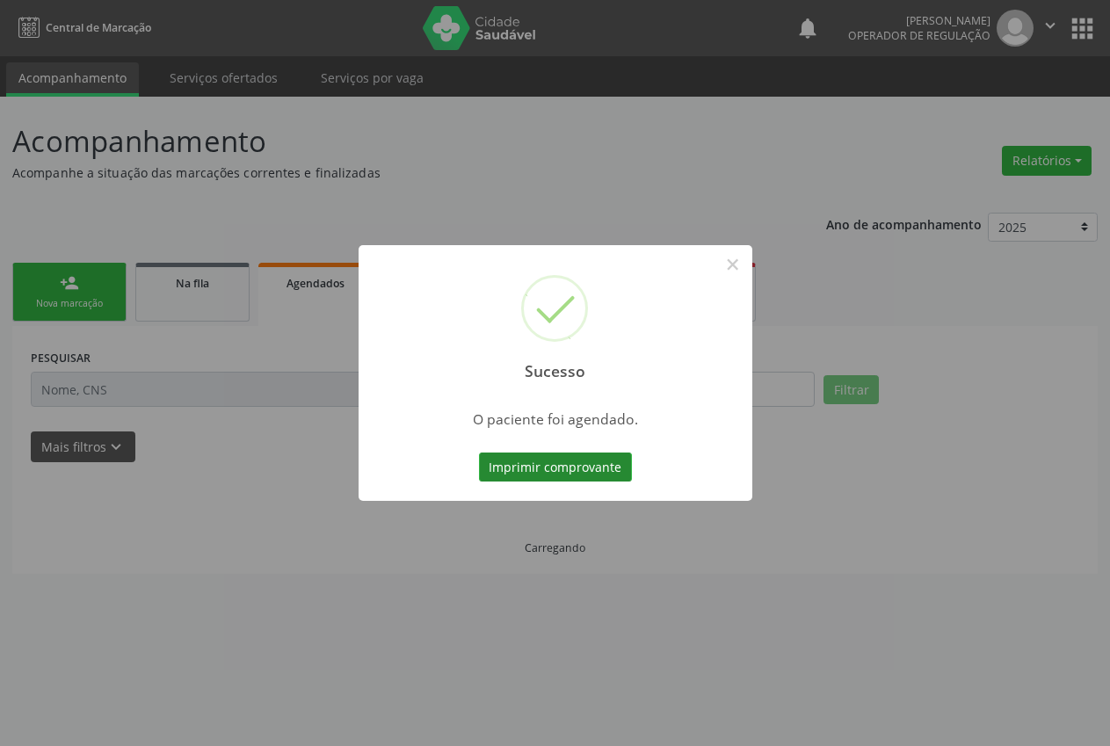
click at [571, 462] on button "Imprimir comprovante" at bounding box center [555, 468] width 153 height 30
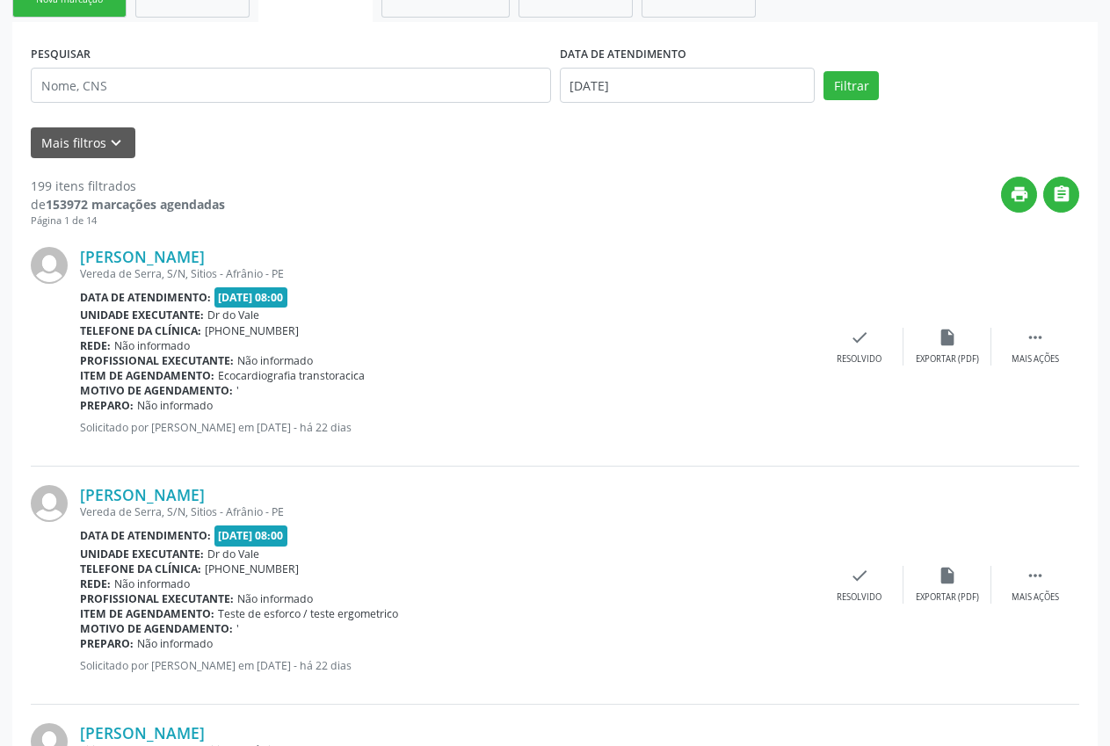
scroll to position [0, 0]
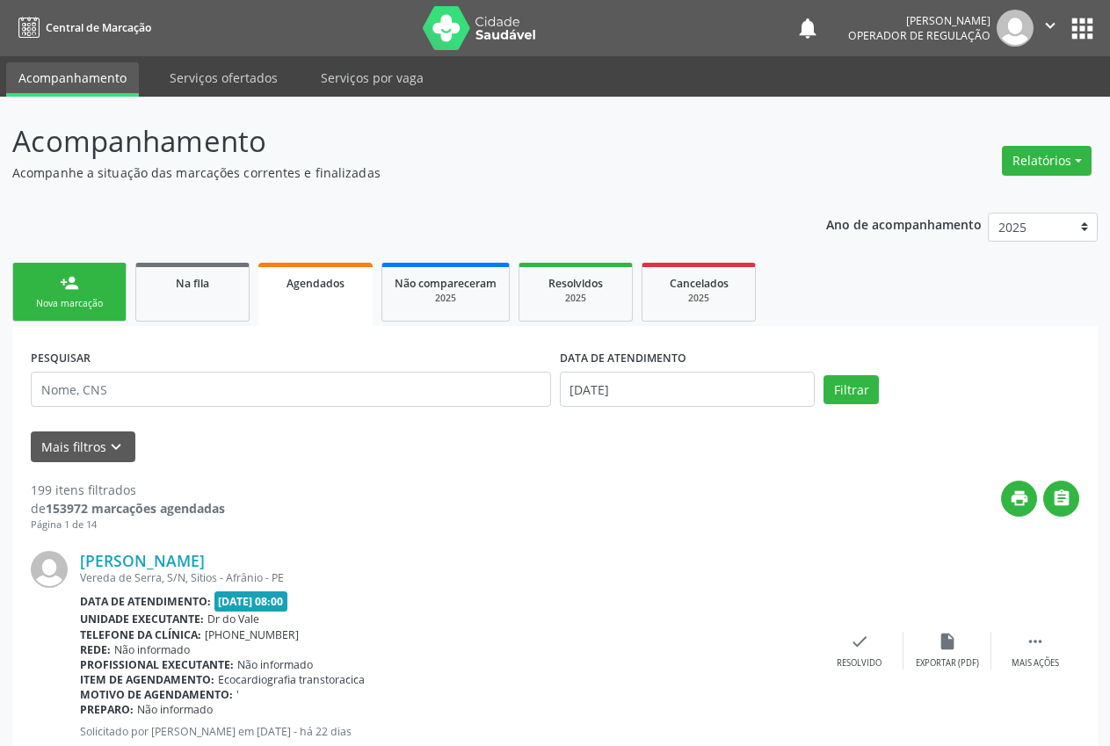
click at [85, 309] on div "Nova marcação" at bounding box center [69, 303] width 88 height 13
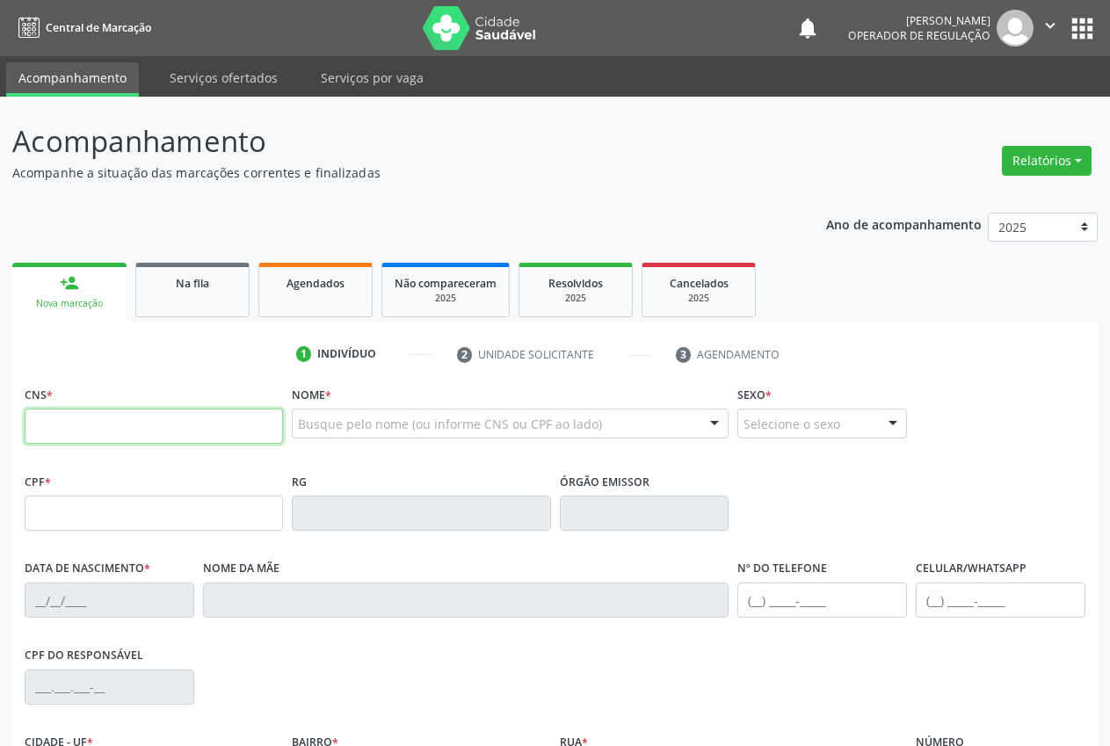
click at [100, 425] on input "text" at bounding box center [154, 426] width 258 height 35
type input "702 4040 1068 8324"
type input "[DATE]"
type input "Crispiniana Luzia da Conceicao"
type input "[PHONE_NUMBER]"
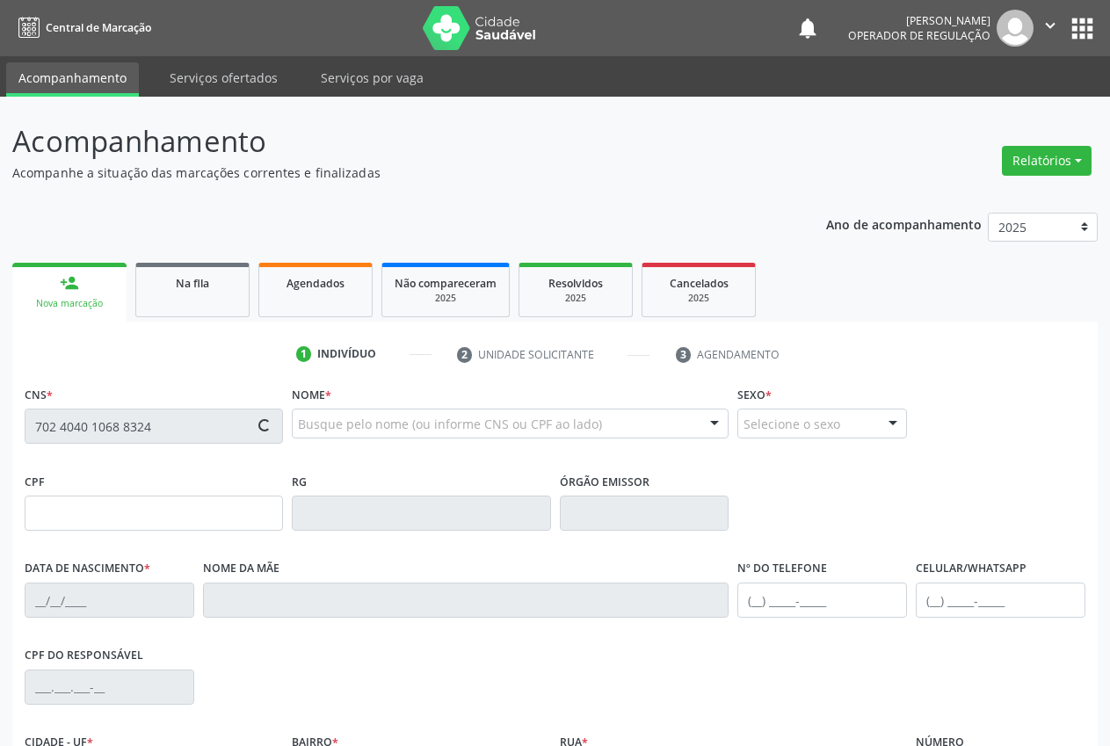
type input "S/N"
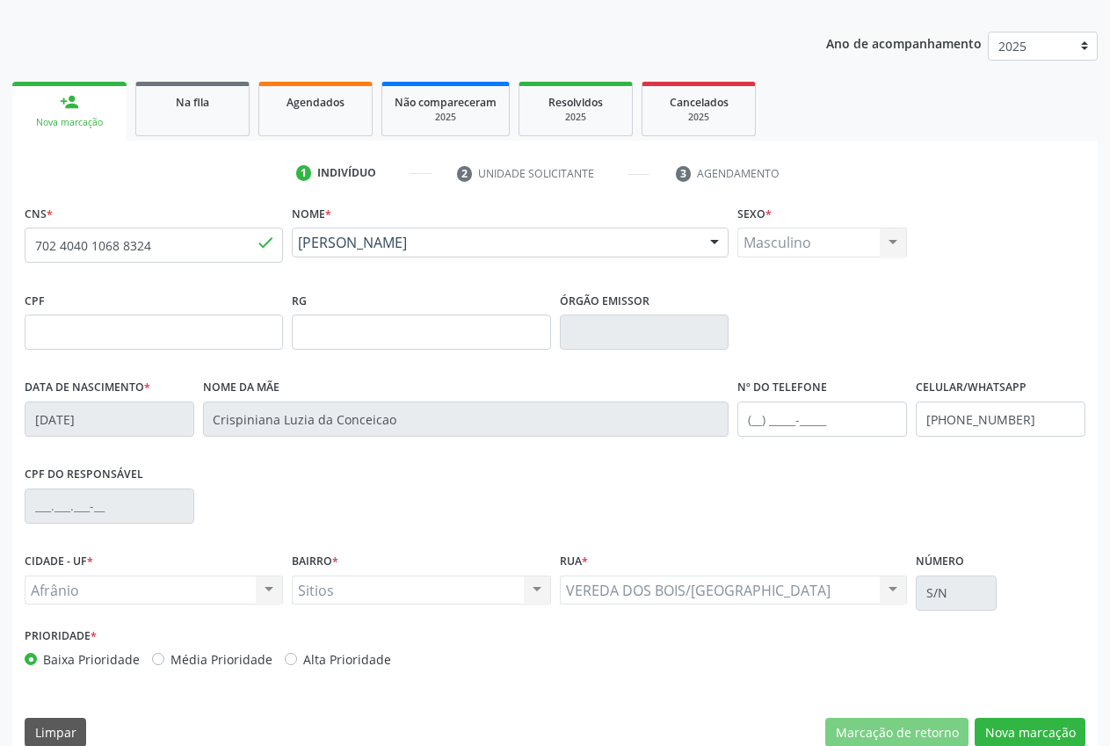
scroll to position [207, 0]
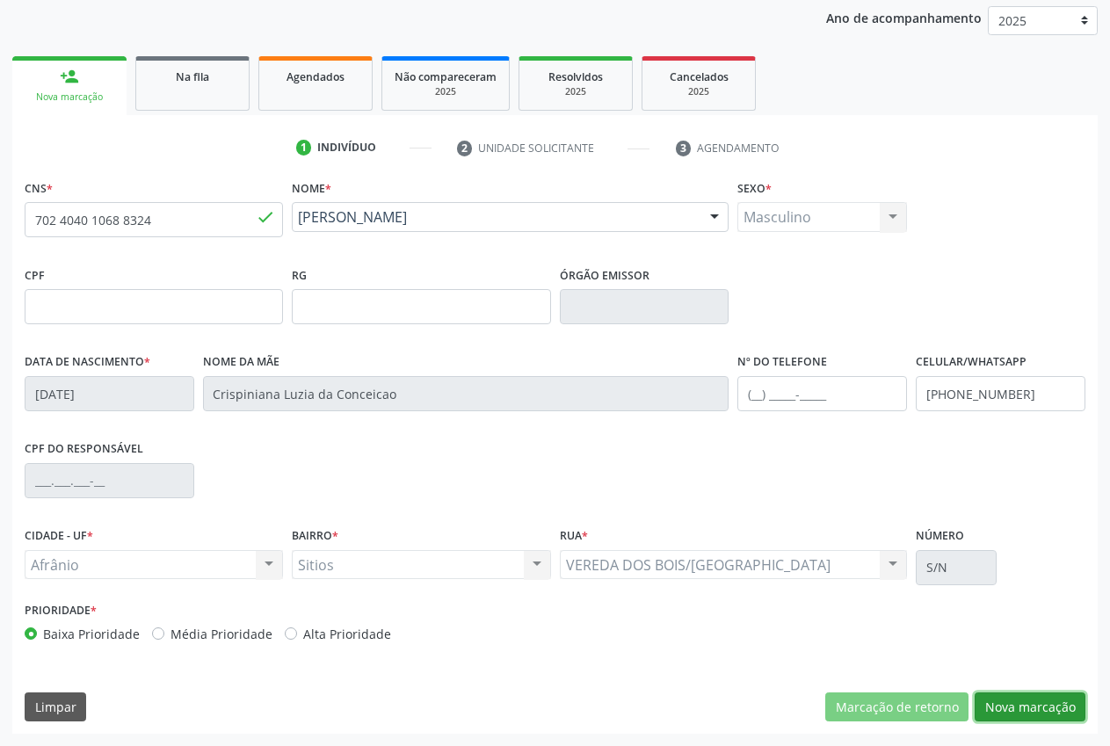
click at [1059, 708] on button "Nova marcação" at bounding box center [1030, 708] width 111 height 30
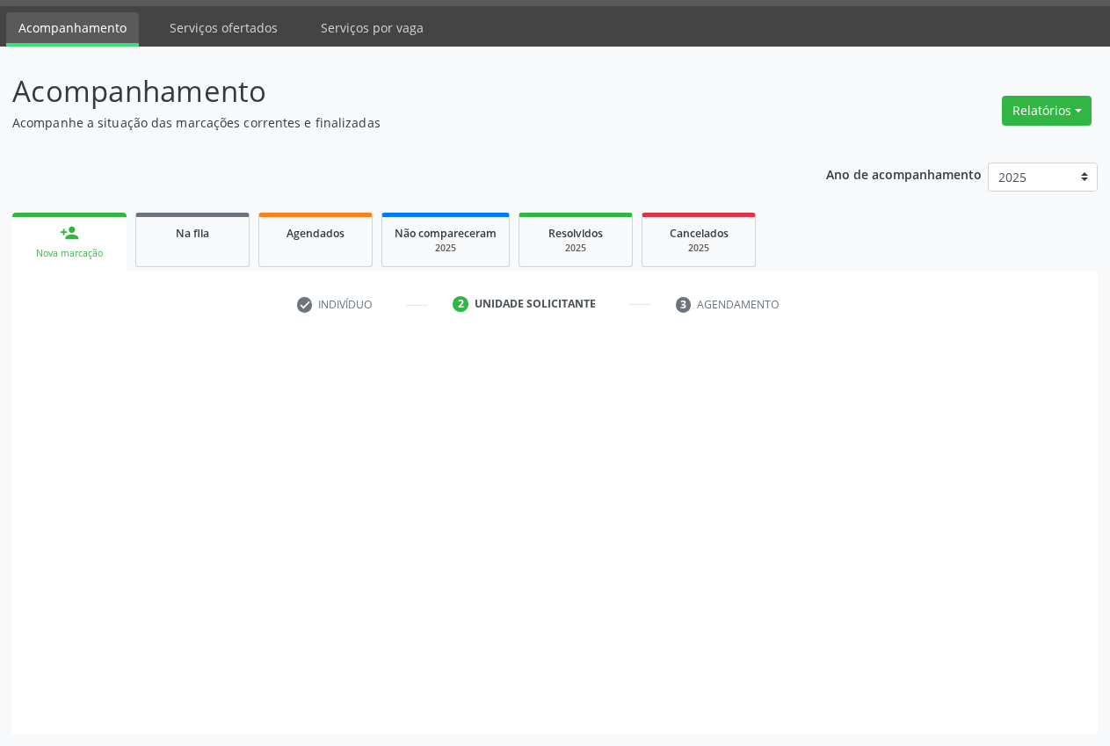
scroll to position [50, 0]
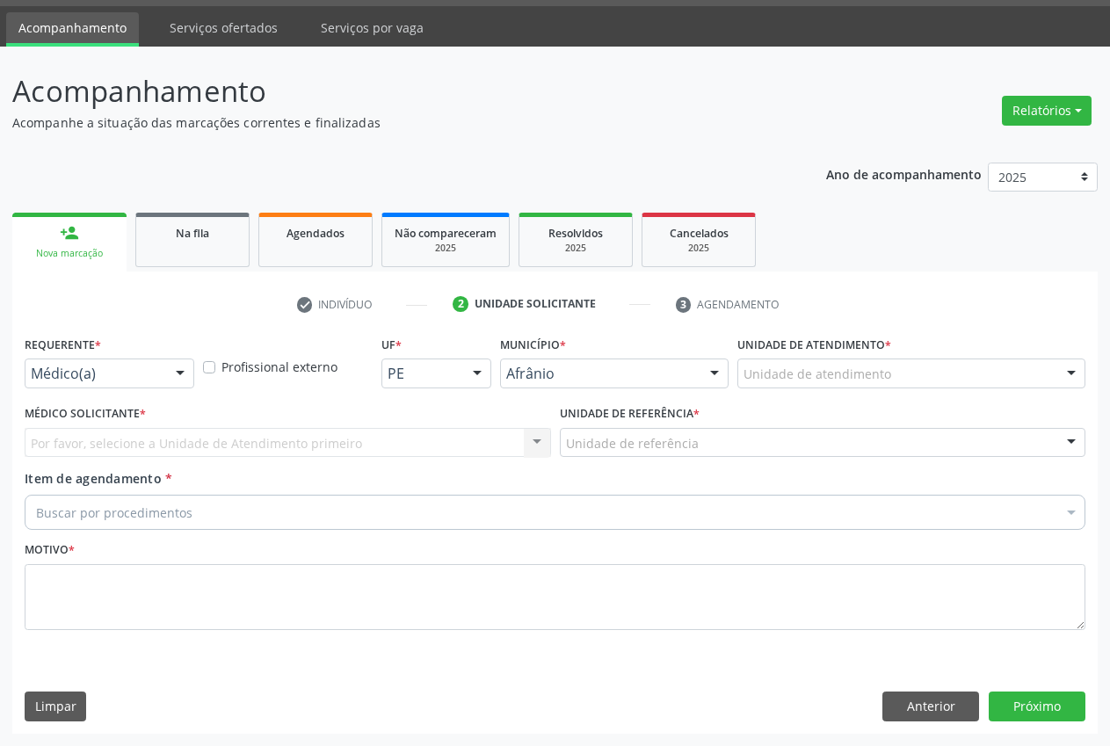
click at [860, 360] on div "Unidade de atendimento" at bounding box center [911, 374] width 348 height 30
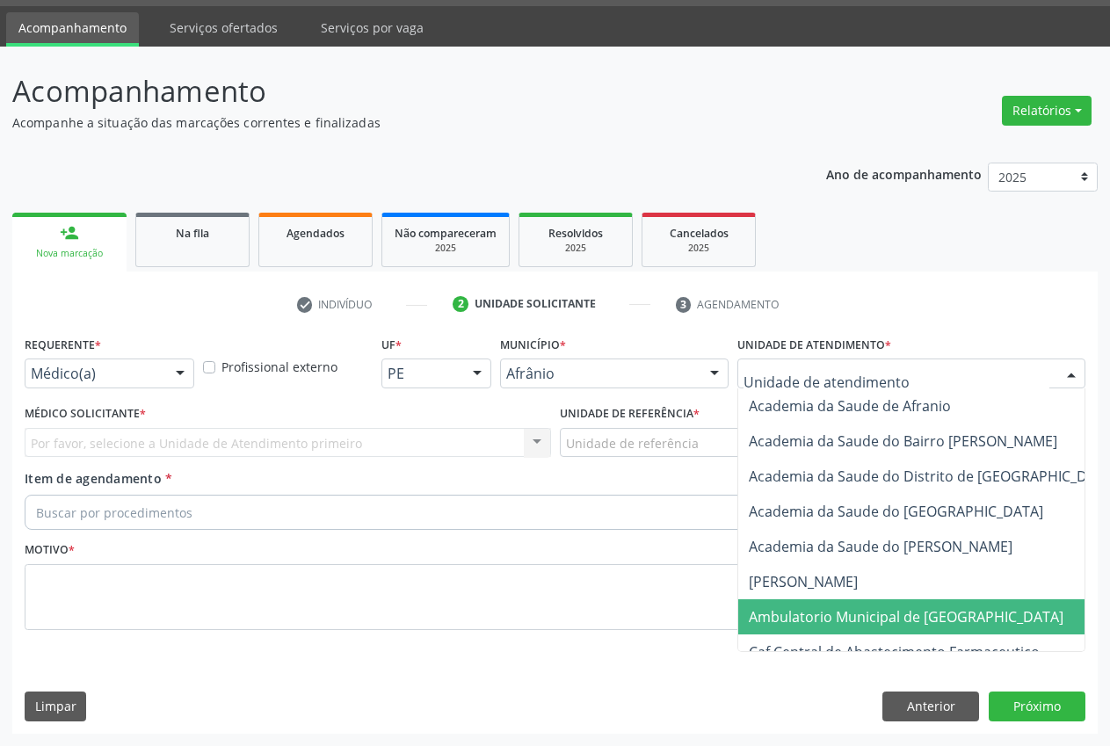
click at [855, 603] on span "Ambulatorio Municipal de [GEOGRAPHIC_DATA]" at bounding box center [952, 616] width 429 height 35
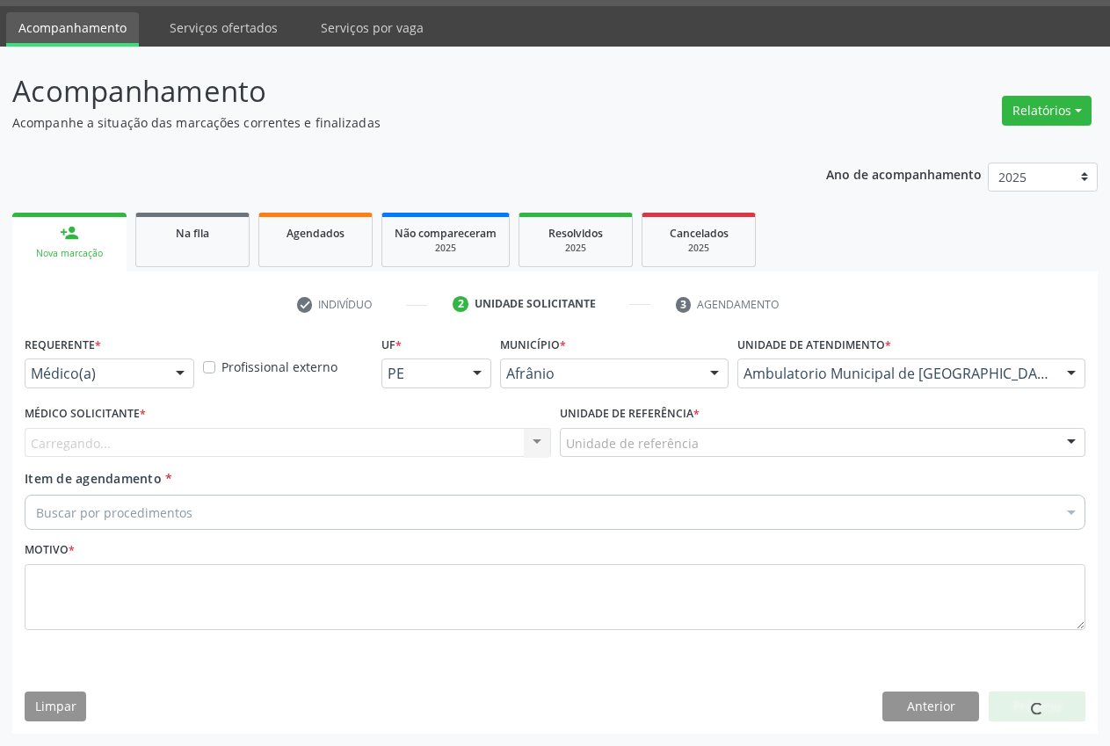
click at [632, 430] on div "Unidade de referência" at bounding box center [823, 443] width 526 height 30
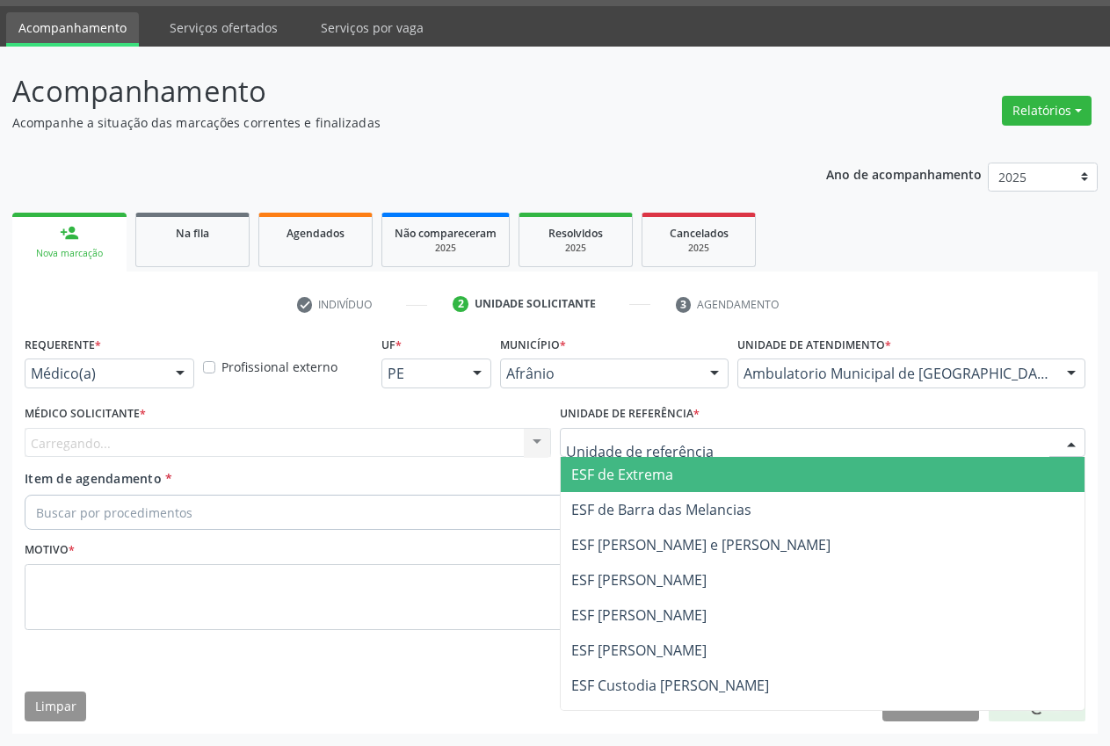
drag, startPoint x: 628, startPoint y: 471, endPoint x: 570, endPoint y: 456, distance: 59.9
click at [628, 471] on span "ESF de Extrema" at bounding box center [622, 474] width 102 height 19
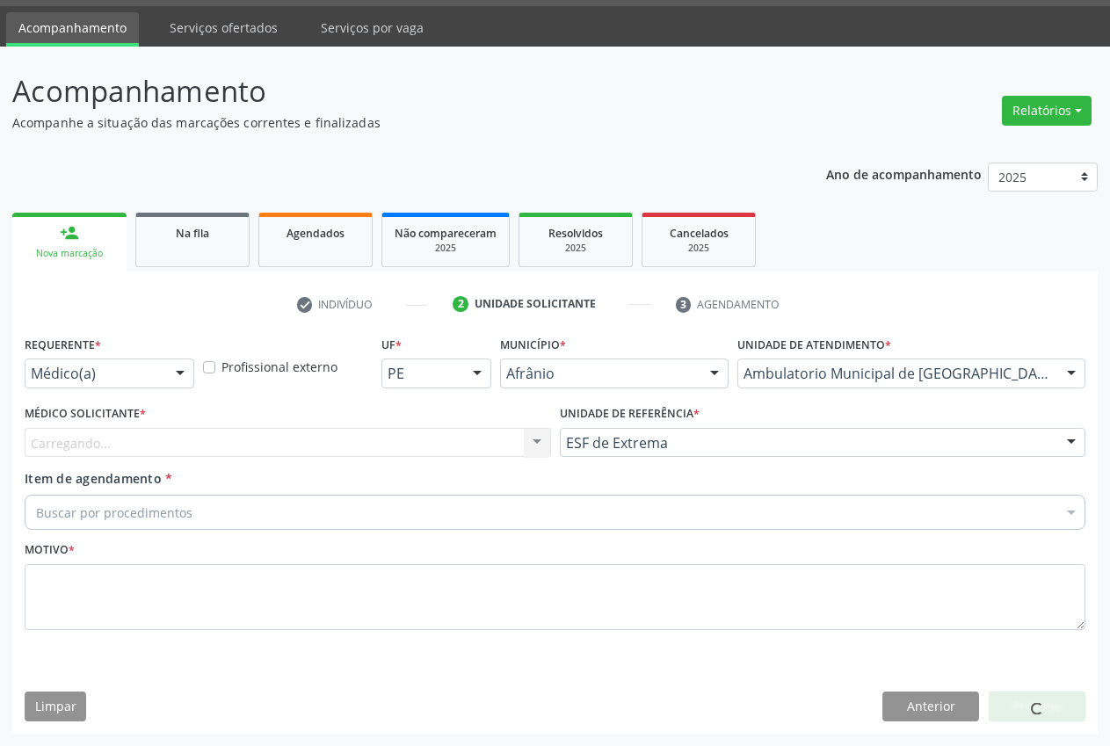
drag, startPoint x: 505, startPoint y: 441, endPoint x: 453, endPoint y: 451, distance: 53.6
click at [505, 441] on div "Carregando... Nenhum resultado encontrado para: " " Não há nenhuma opção para s…" at bounding box center [288, 443] width 526 height 30
click at [294, 431] on div "Médico solicitante" at bounding box center [288, 443] width 526 height 30
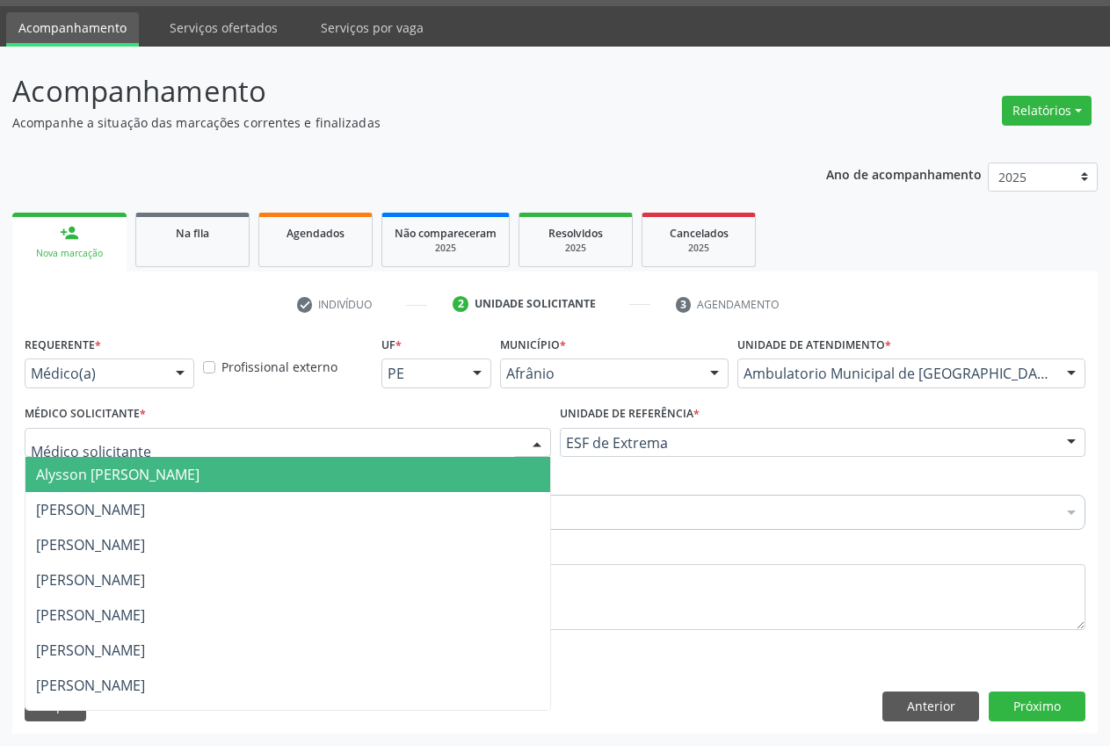
click at [200, 480] on span "Alysson [PERSON_NAME]" at bounding box center [117, 474] width 163 height 19
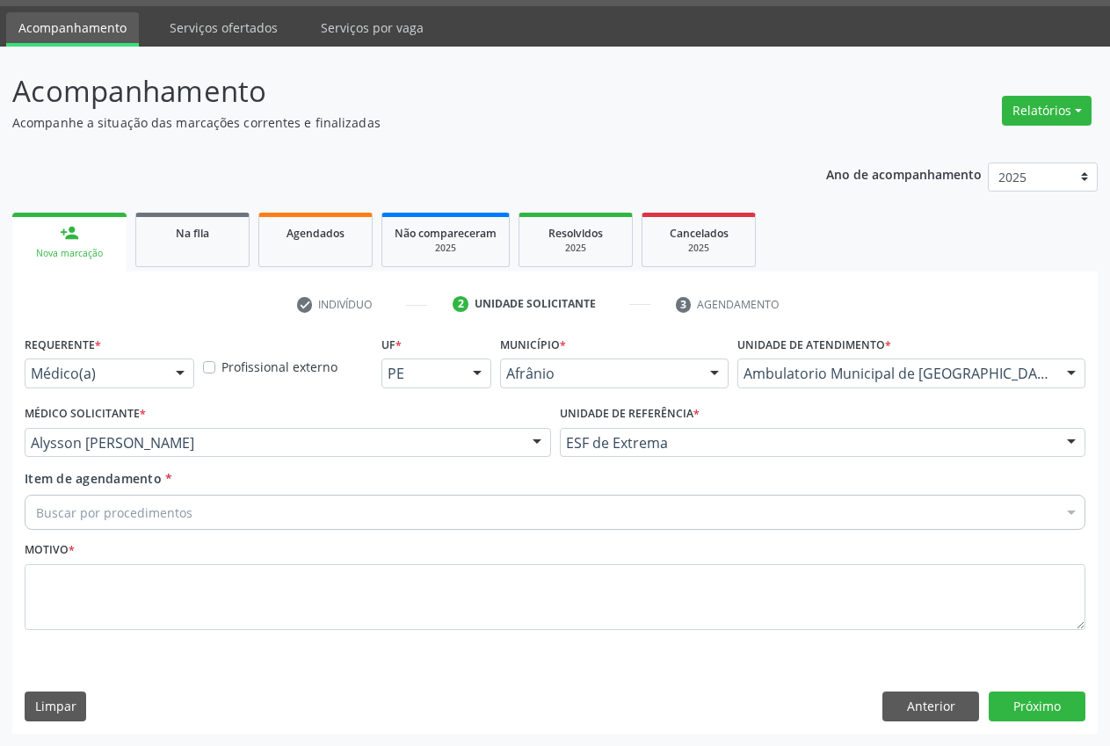
click at [236, 510] on div "Buscar por procedimentos" at bounding box center [555, 512] width 1061 height 35
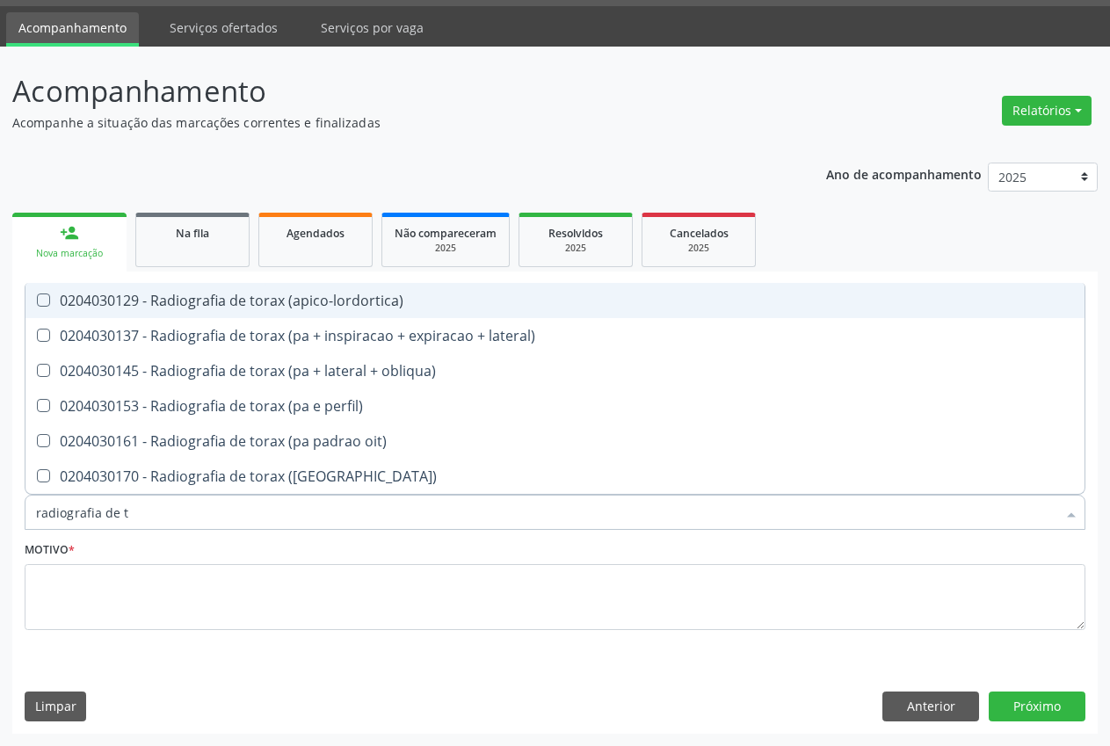
type input "radiografia de to"
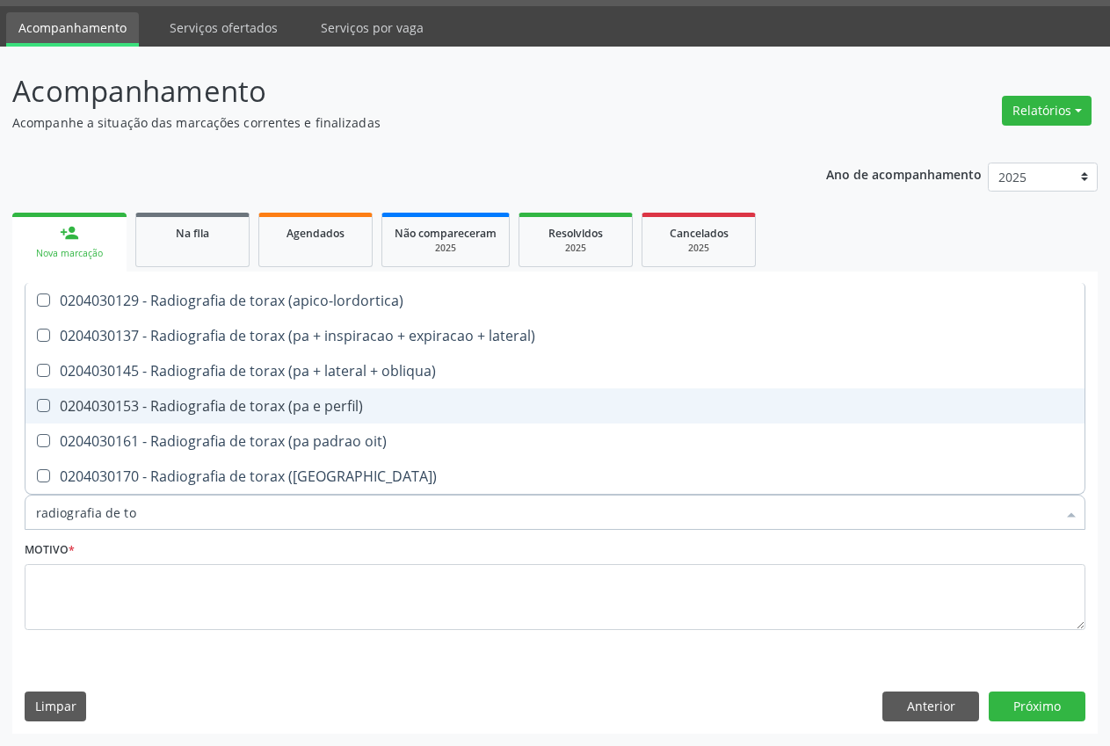
click at [323, 421] on span "0204030153 - Radiografia de torax (pa e perfil)" at bounding box center [554, 405] width 1059 height 35
checkbox perfil\) "true"
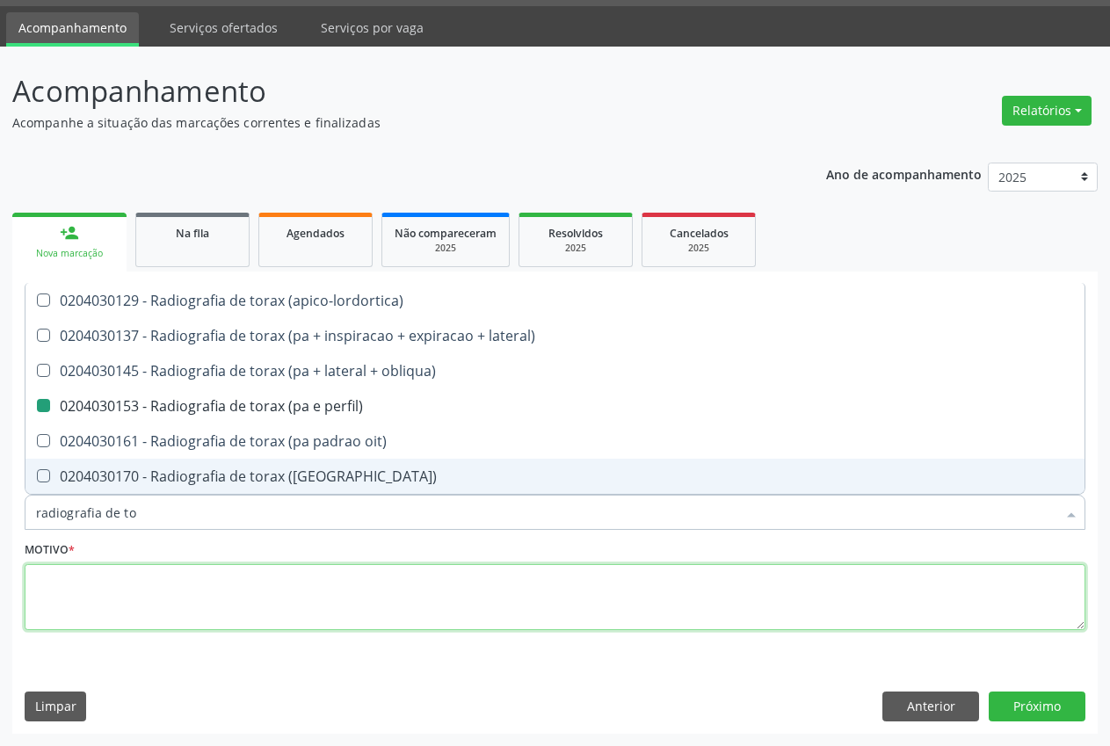
click at [266, 576] on textarea at bounding box center [555, 597] width 1061 height 67
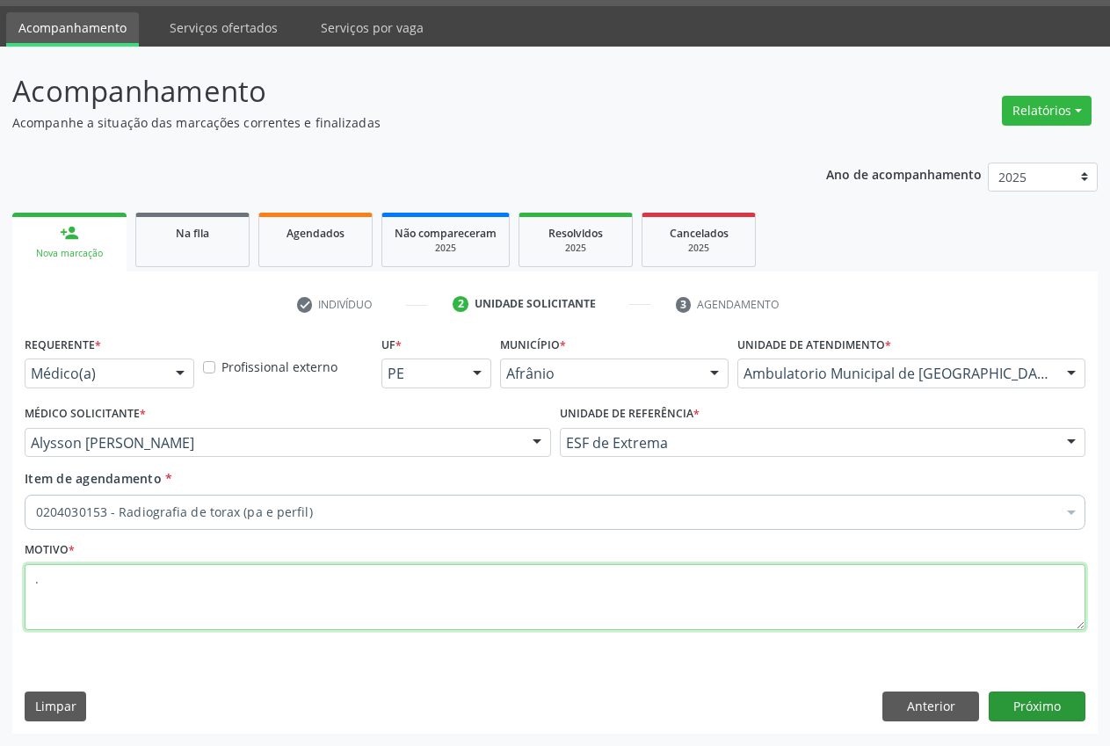
type textarea "."
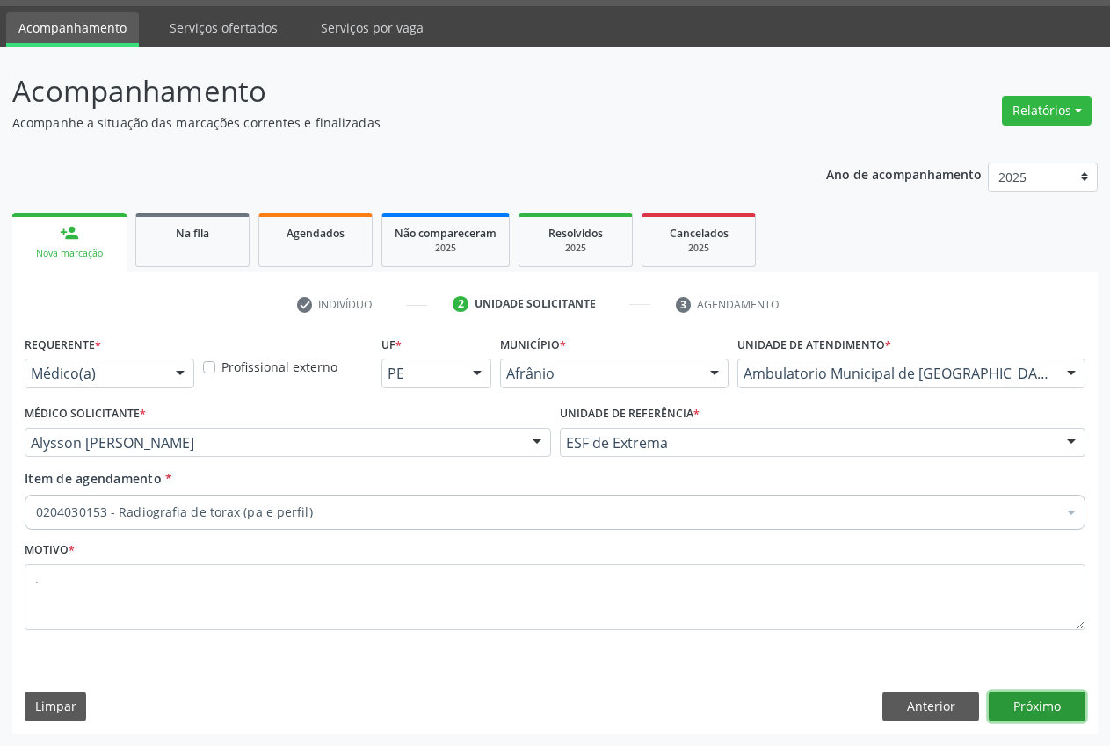
click at [1035, 699] on button "Próximo" at bounding box center [1037, 707] width 97 height 30
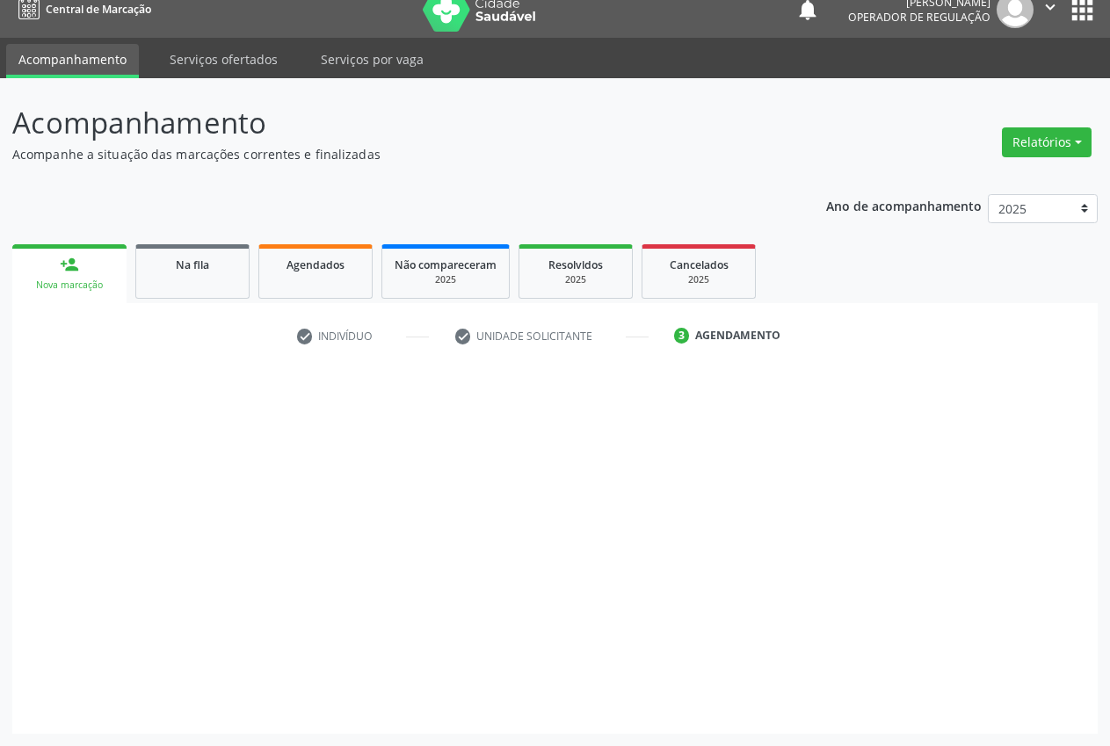
scroll to position [18, 0]
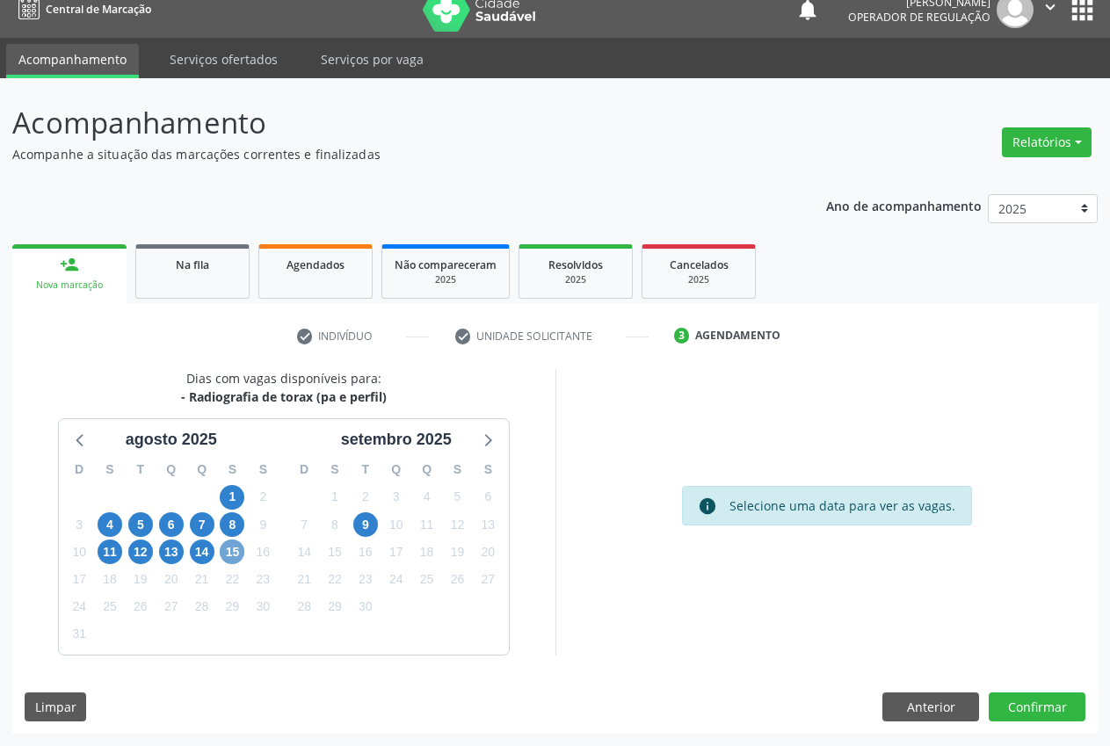
click at [229, 549] on span "15" at bounding box center [232, 552] width 25 height 25
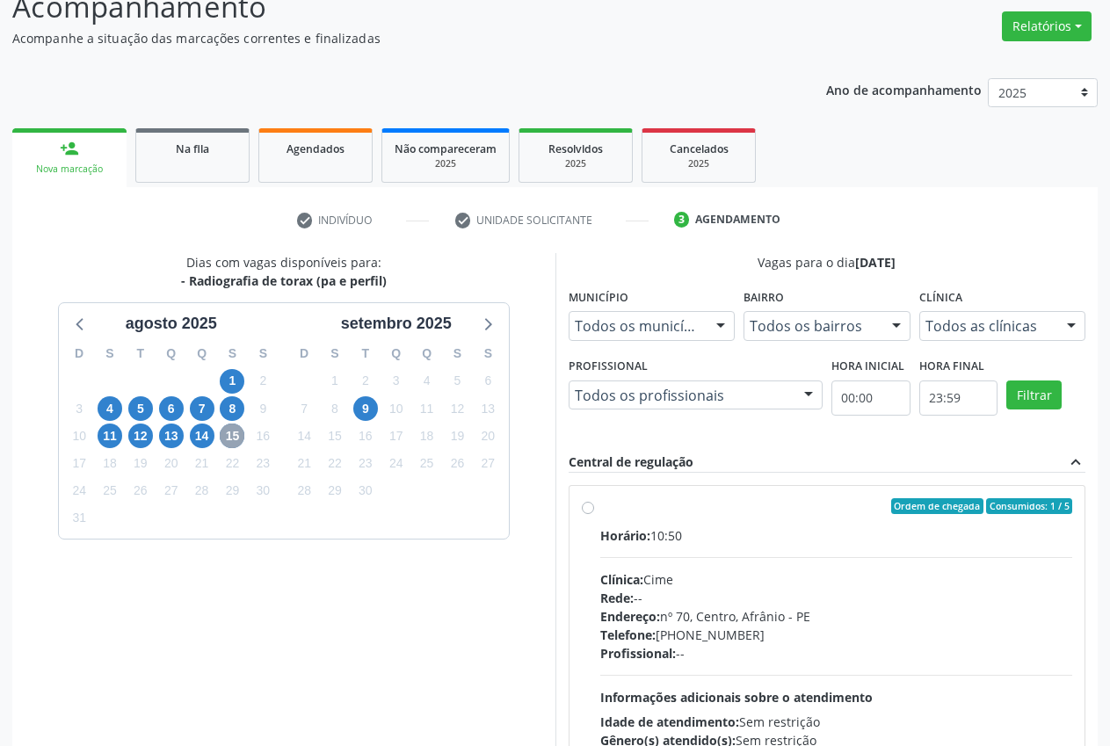
scroll to position [160, 0]
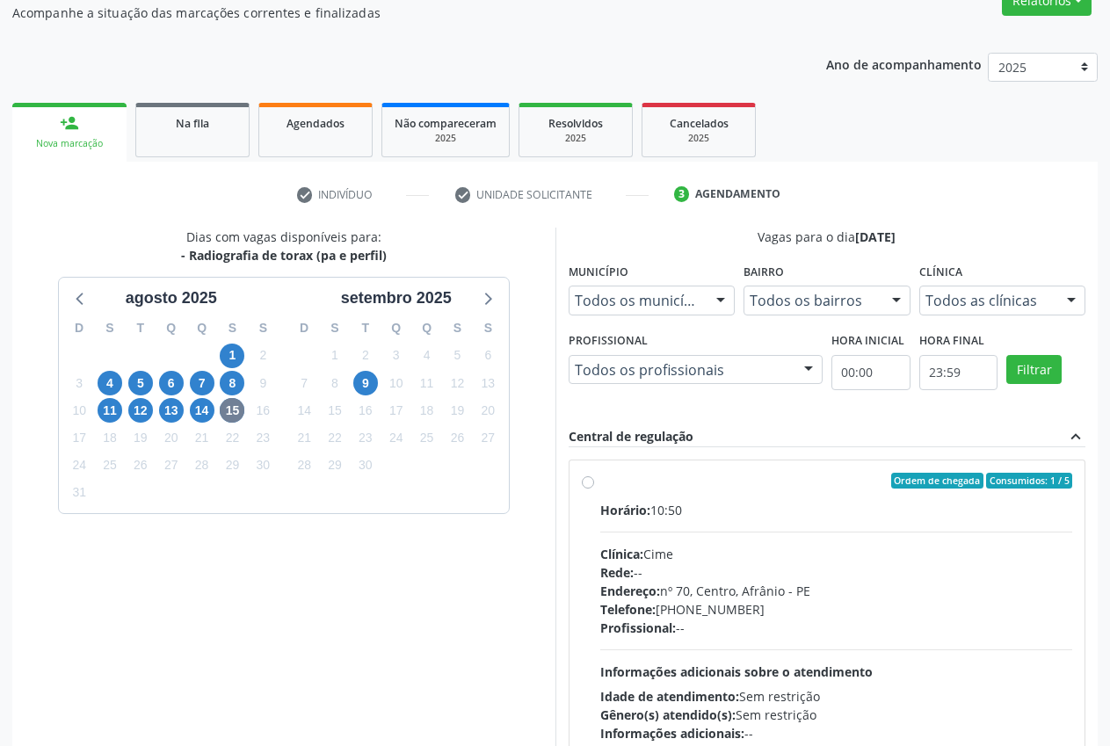
click at [600, 490] on label "Ordem de chegada Consumidos: 1 / 5 Horário: 10:50 Clínica: Cime Rede: -- Endere…" at bounding box center [836, 608] width 473 height 270
click at [594, 489] on input "Ordem de chegada Consumidos: 1 / 5 Horário: 10:50 Clínica: Cime Rede: -- Endere…" at bounding box center [588, 481] width 12 height 16
radio input "true"
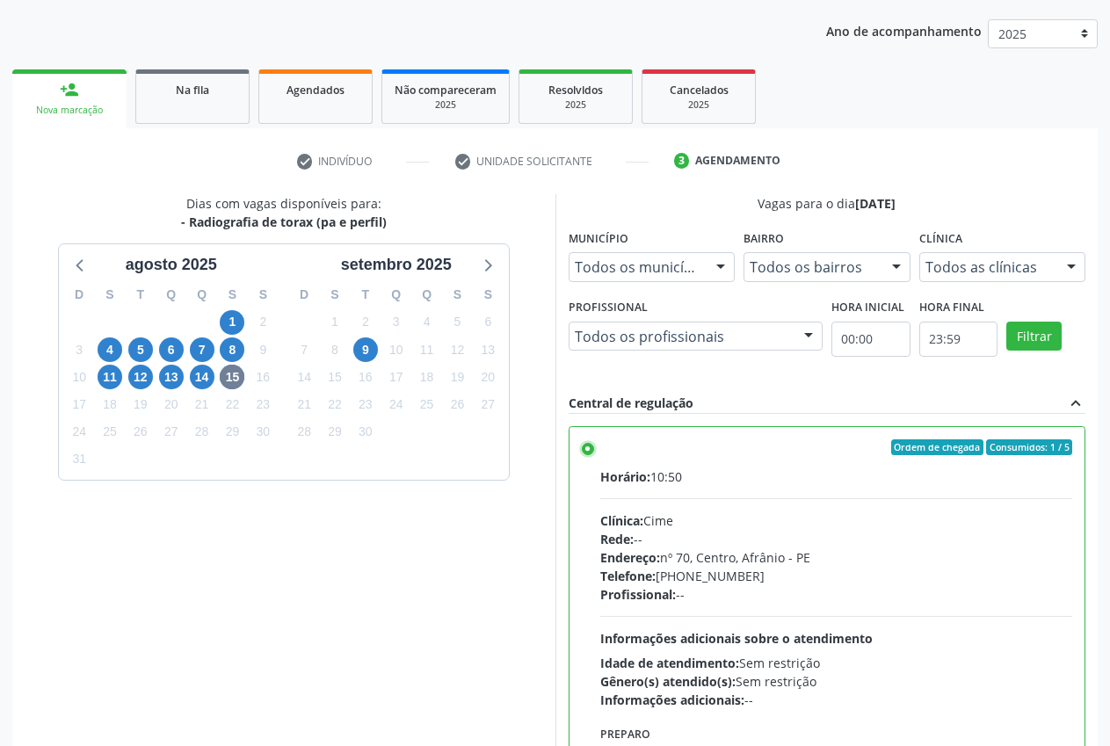
scroll to position [304, 0]
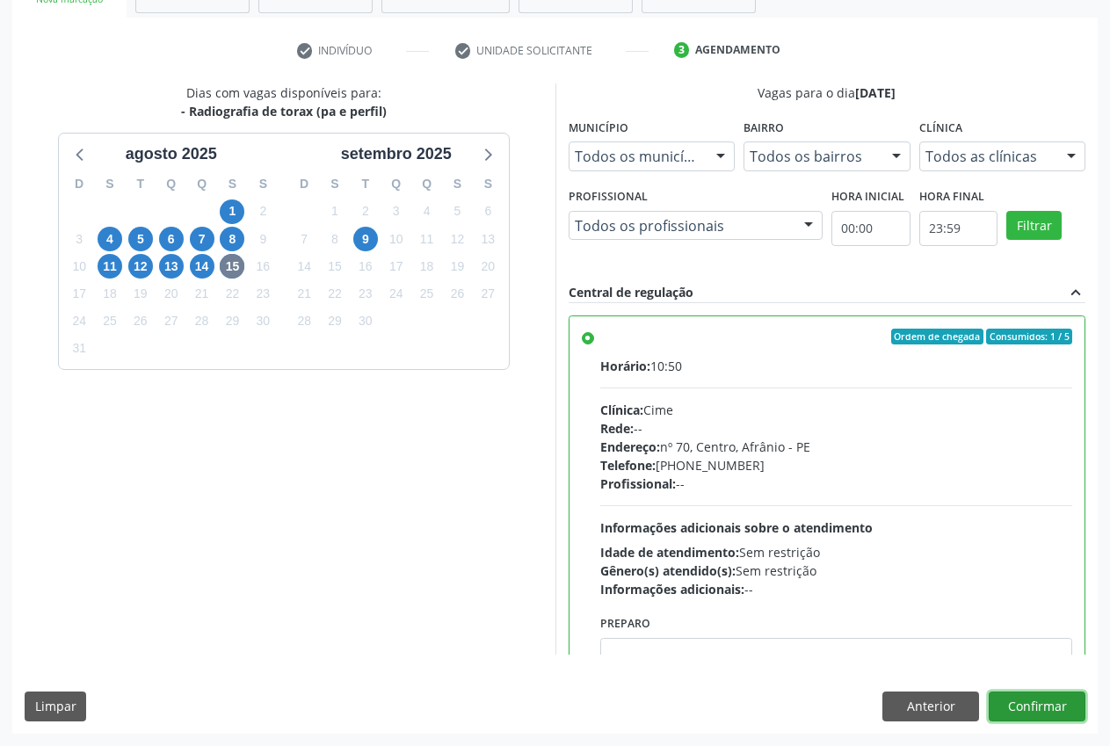
click at [1071, 699] on button "Confirmar" at bounding box center [1037, 707] width 97 height 30
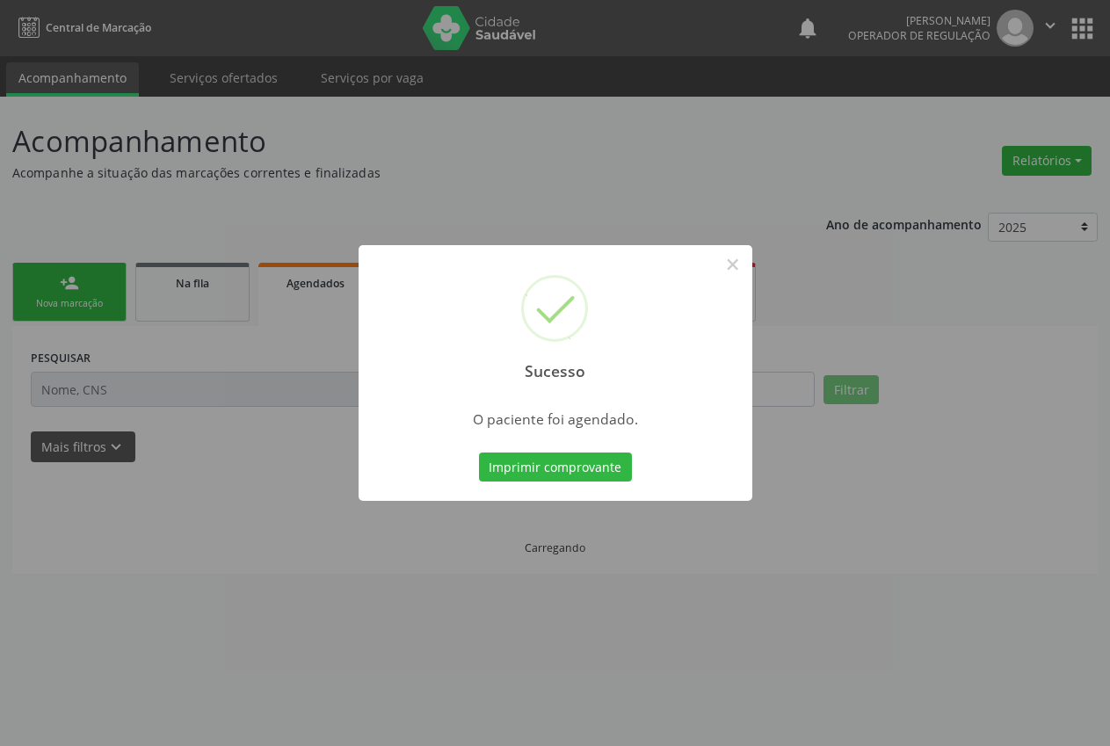
scroll to position [0, 0]
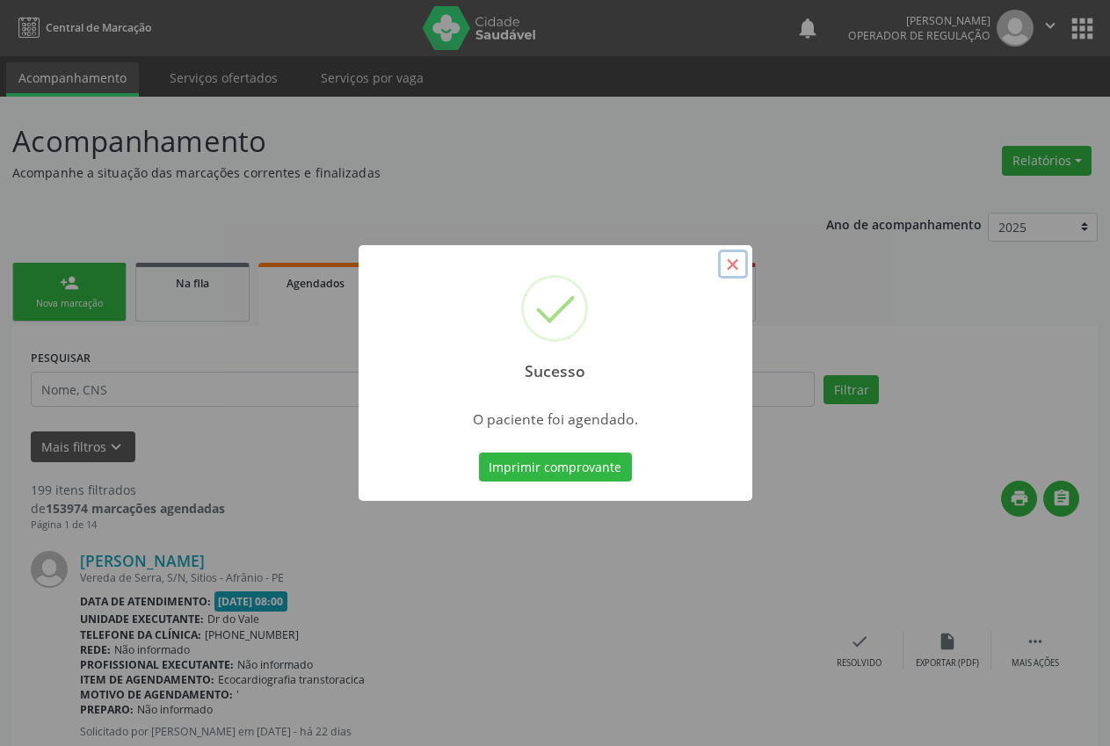
click at [733, 262] on button "×" at bounding box center [733, 265] width 30 height 30
